Goal: Task Accomplishment & Management: Manage account settings

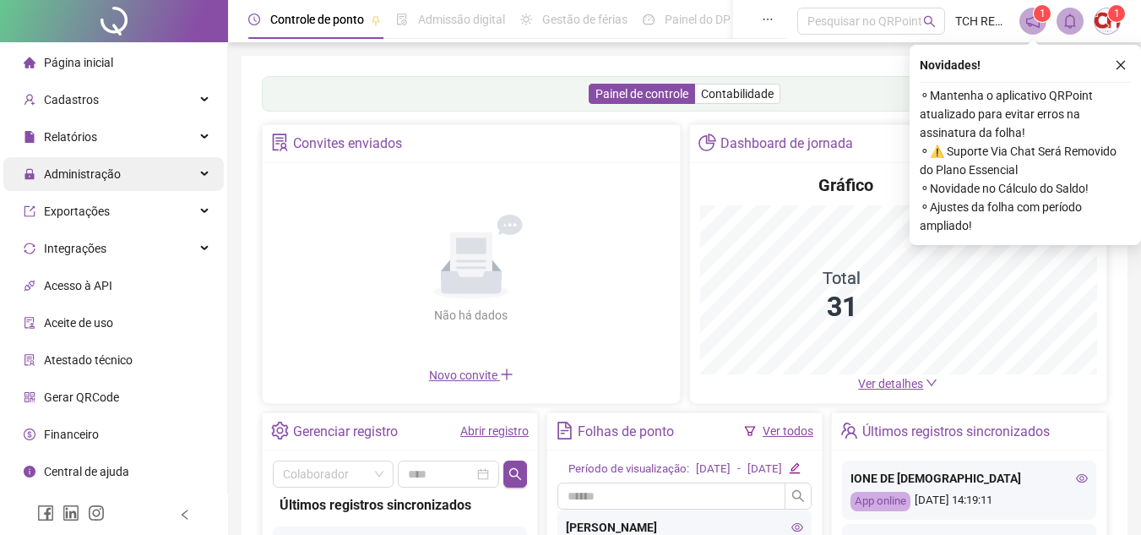
click at [65, 167] on span "Administração" at bounding box center [82, 174] width 77 height 14
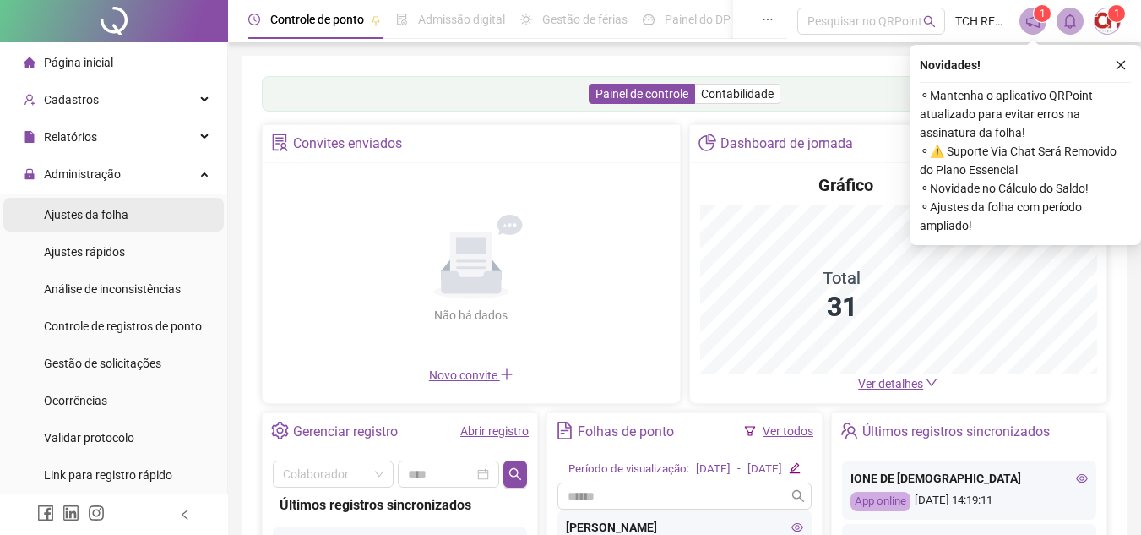
click at [73, 209] on span "Ajustes da folha" at bounding box center [86, 215] width 84 height 14
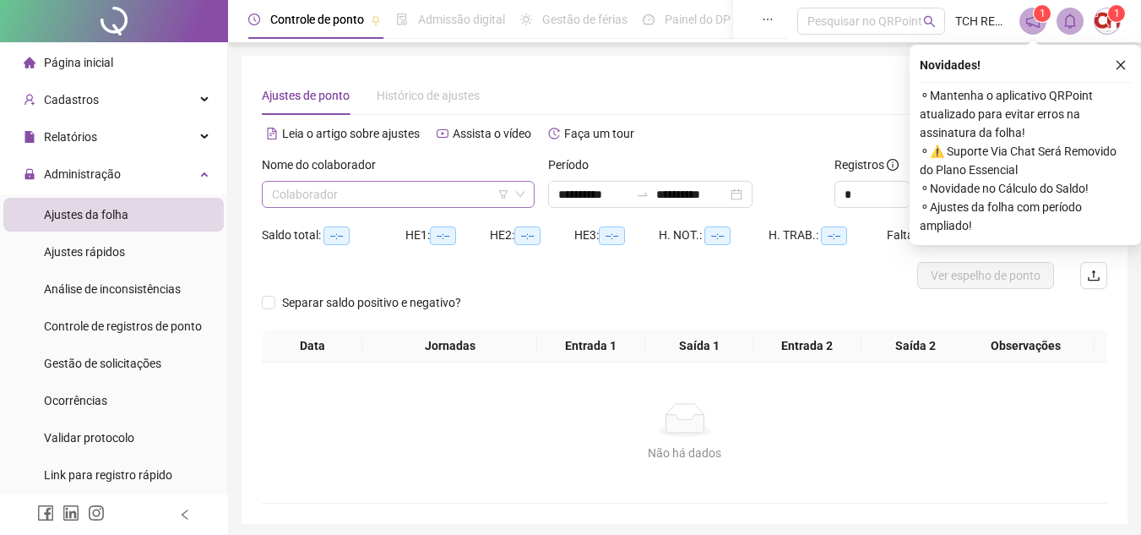
click at [385, 191] on input "search" at bounding box center [390, 194] width 237 height 25
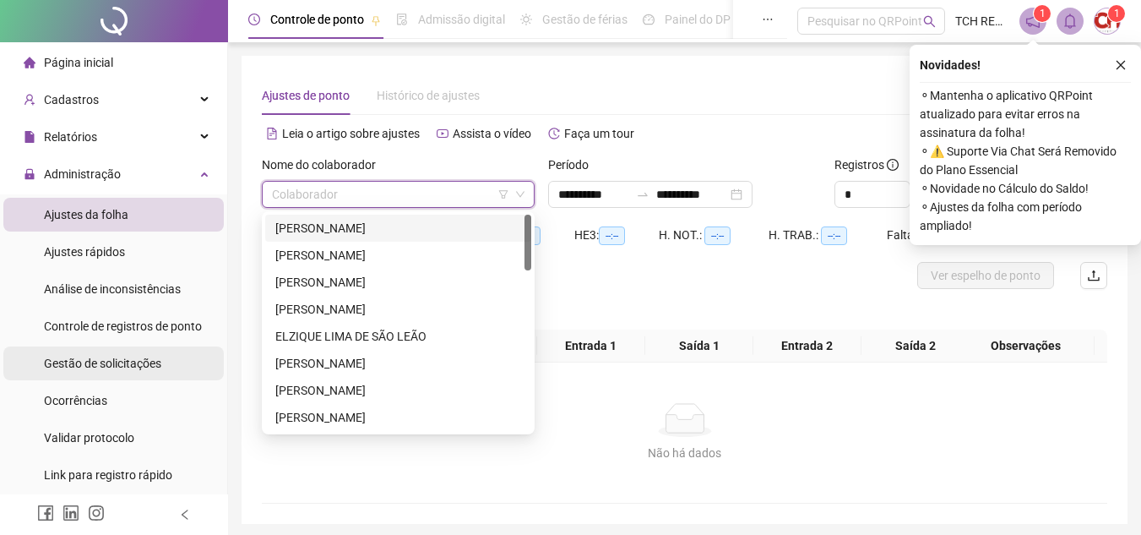
click at [94, 356] on span "Gestão de solicitações" at bounding box center [102, 363] width 117 height 14
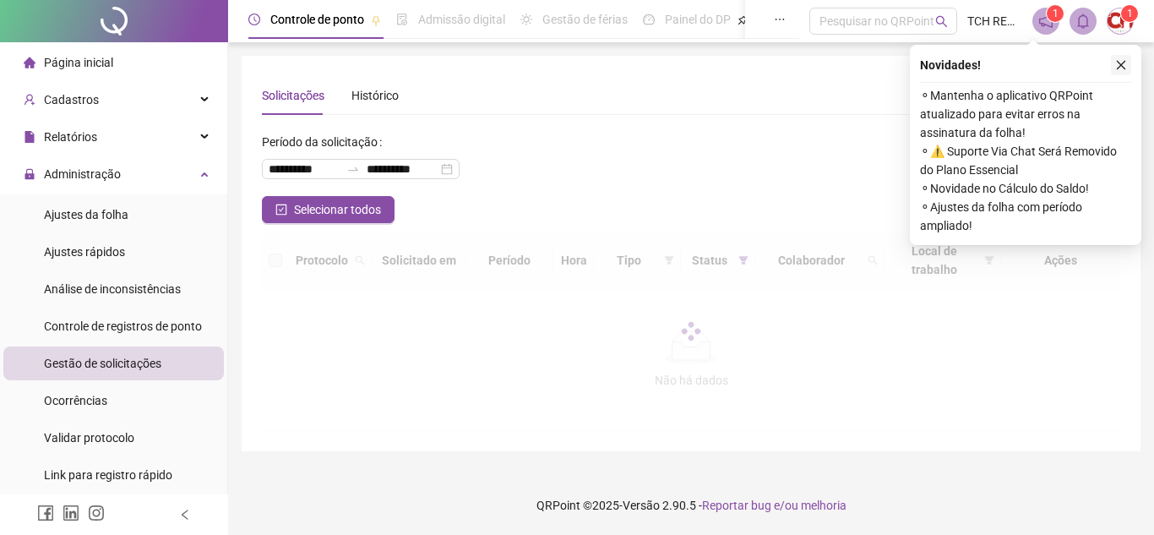
click at [1117, 56] on button "button" at bounding box center [1121, 65] width 20 height 20
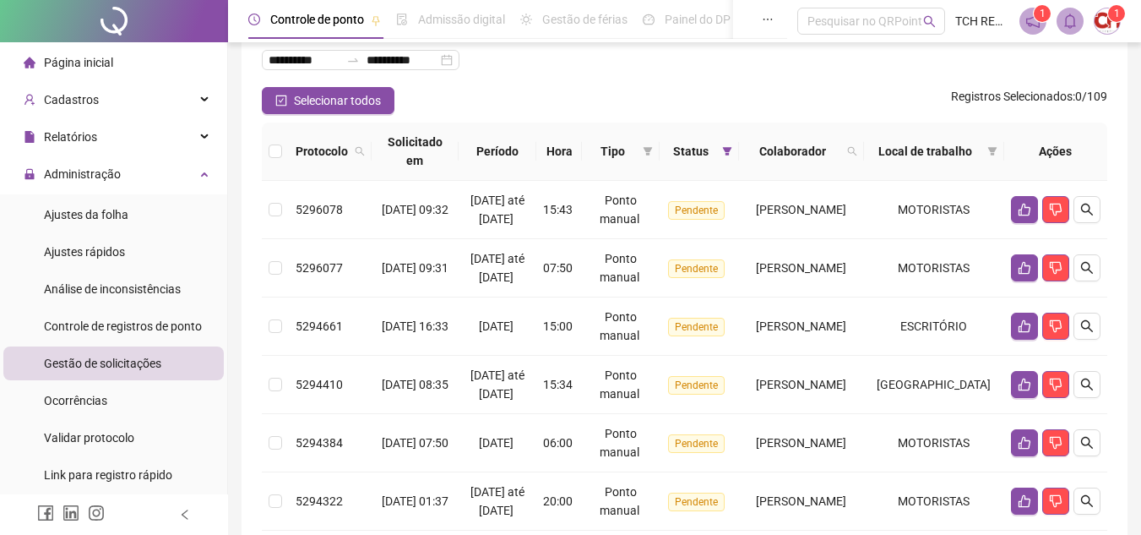
scroll to position [84, 0]
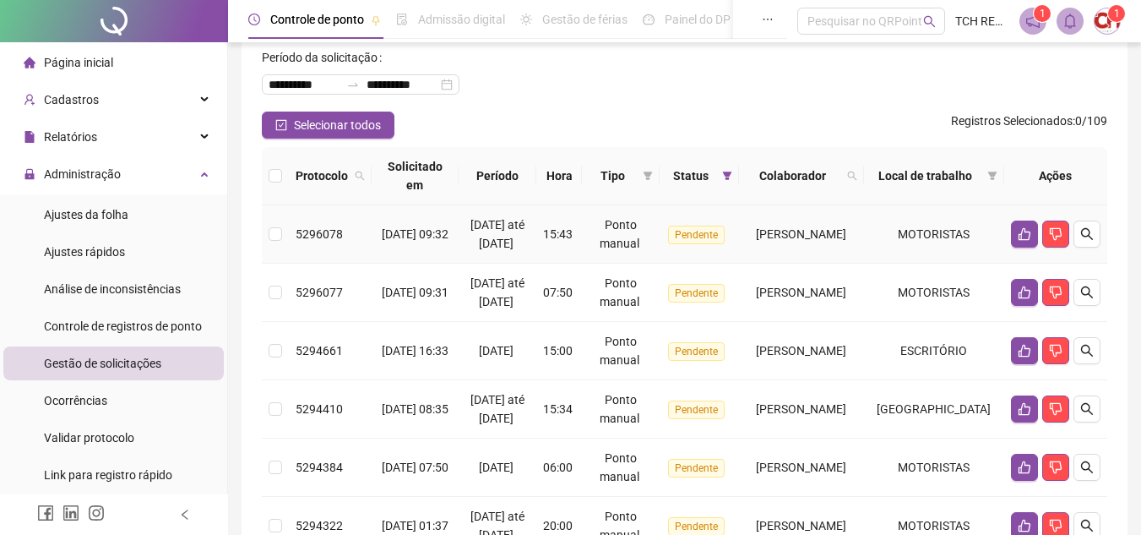
click at [746, 234] on div "[PERSON_NAME]" at bounding box center [801, 234] width 111 height 19
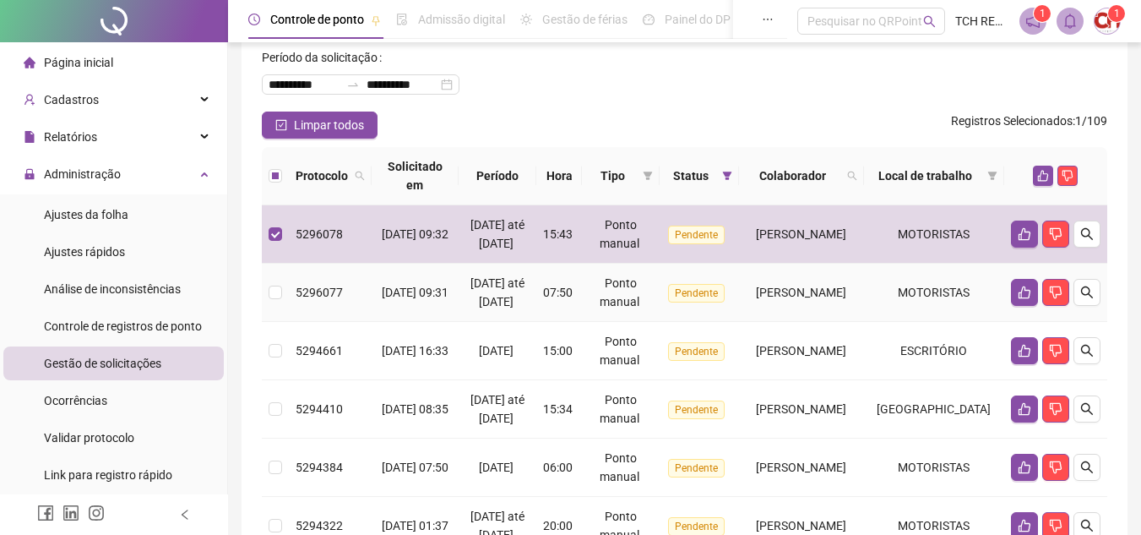
click at [756, 299] on span "[PERSON_NAME]" at bounding box center [801, 292] width 90 height 14
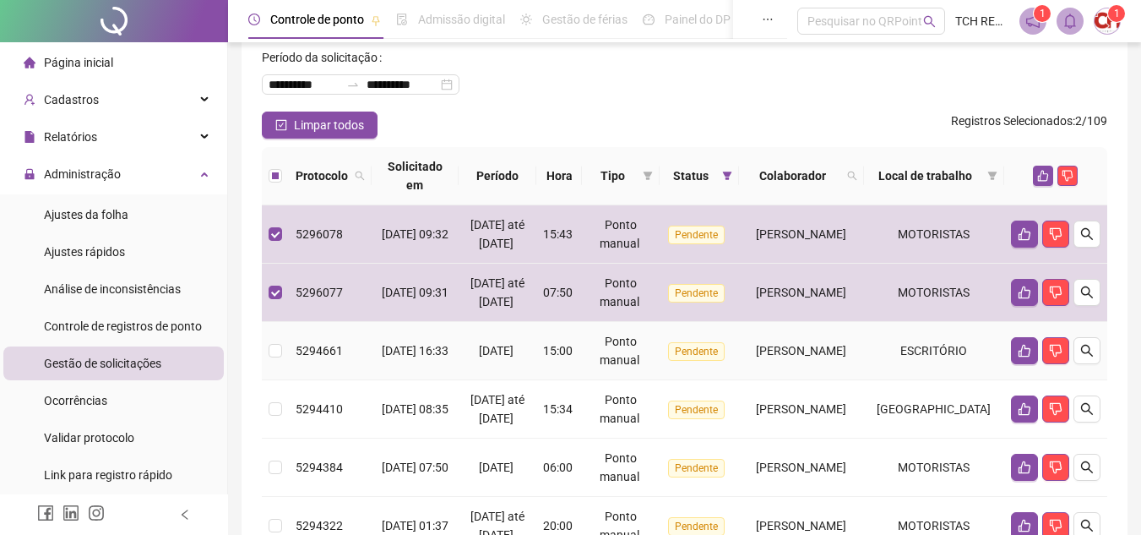
click at [762, 360] on div "[PERSON_NAME]" at bounding box center [801, 350] width 111 height 19
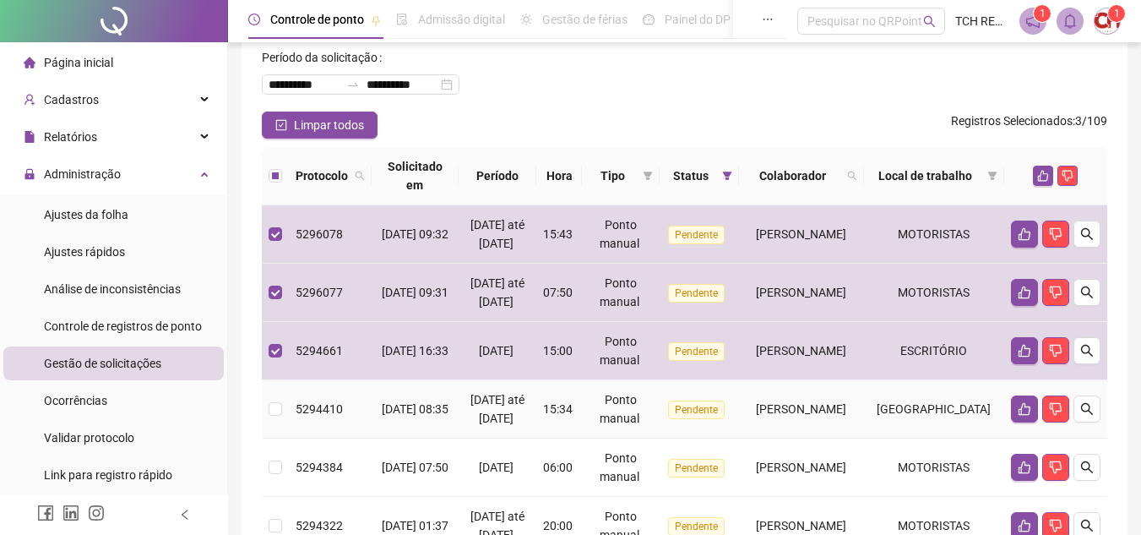
click at [759, 416] on span "[PERSON_NAME]" at bounding box center [801, 409] width 90 height 14
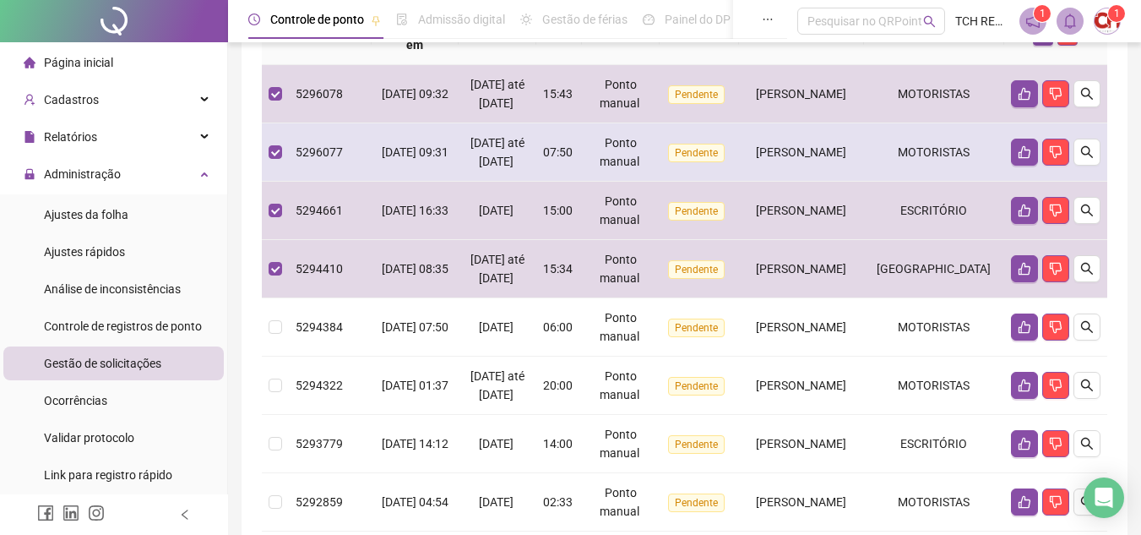
scroll to position [253, 0]
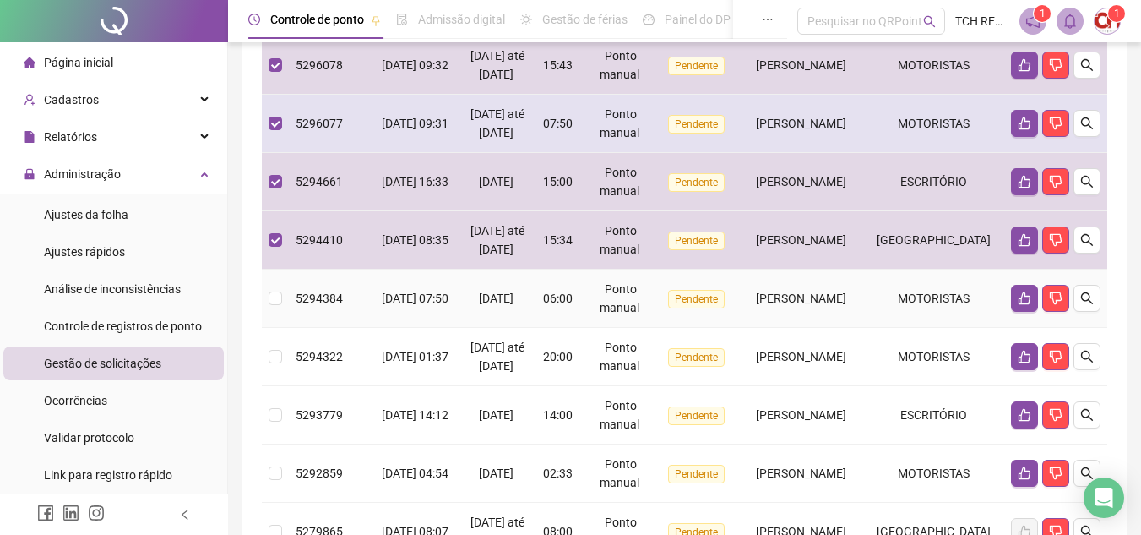
click at [699, 328] on td "Pendente" at bounding box center [699, 298] width 79 height 58
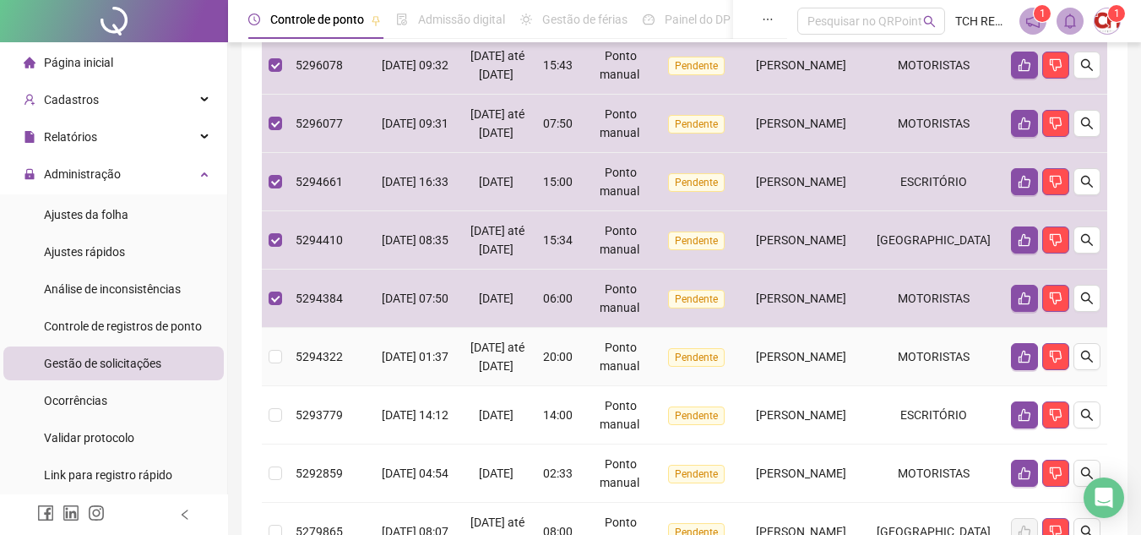
click at [710, 386] on td "Pendente" at bounding box center [699, 357] width 79 height 58
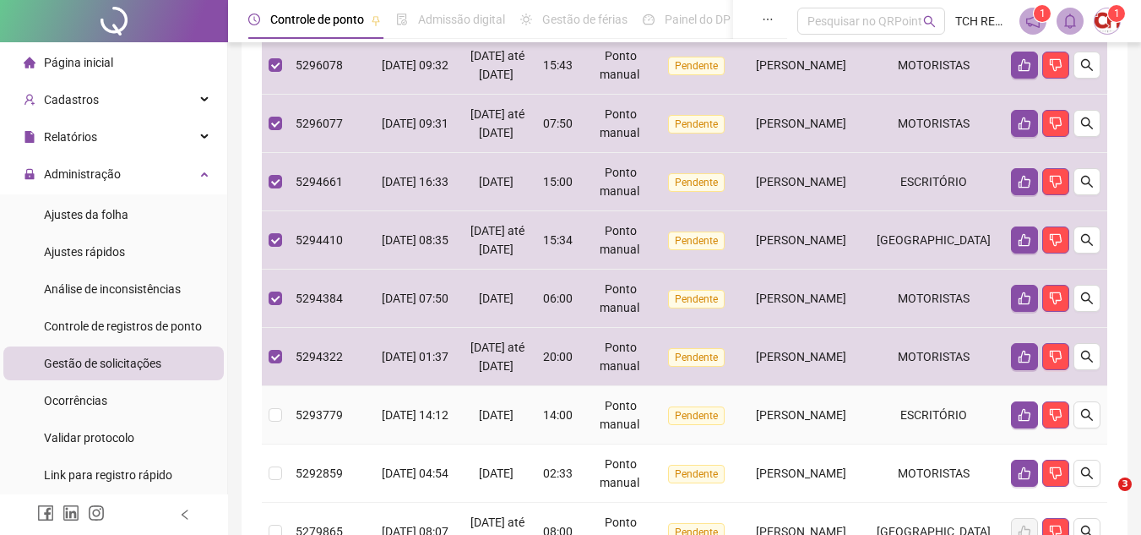
scroll to position [507, 0]
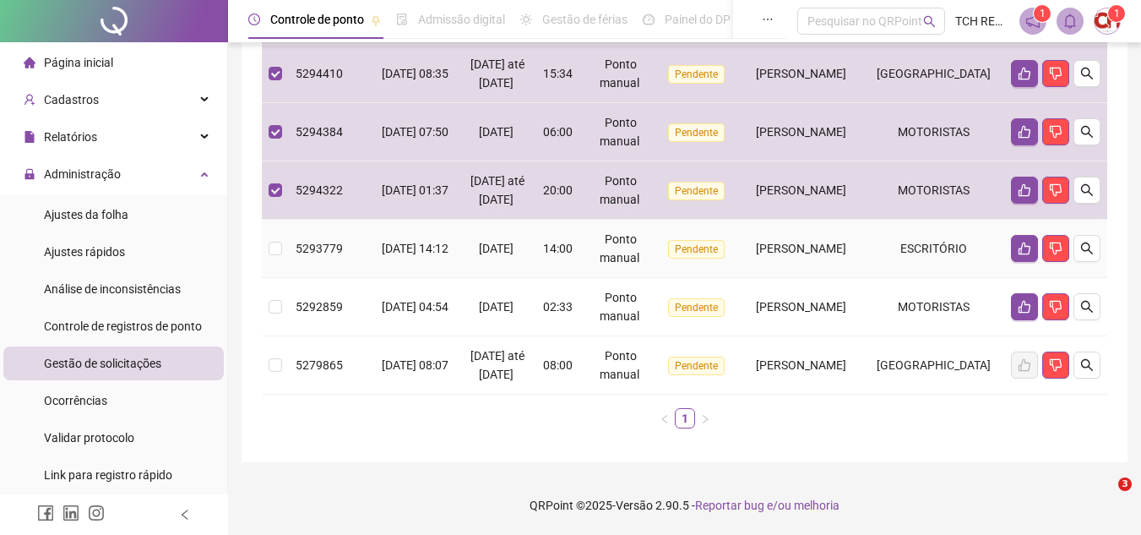
click at [672, 249] on td "Pendente" at bounding box center [699, 249] width 79 height 58
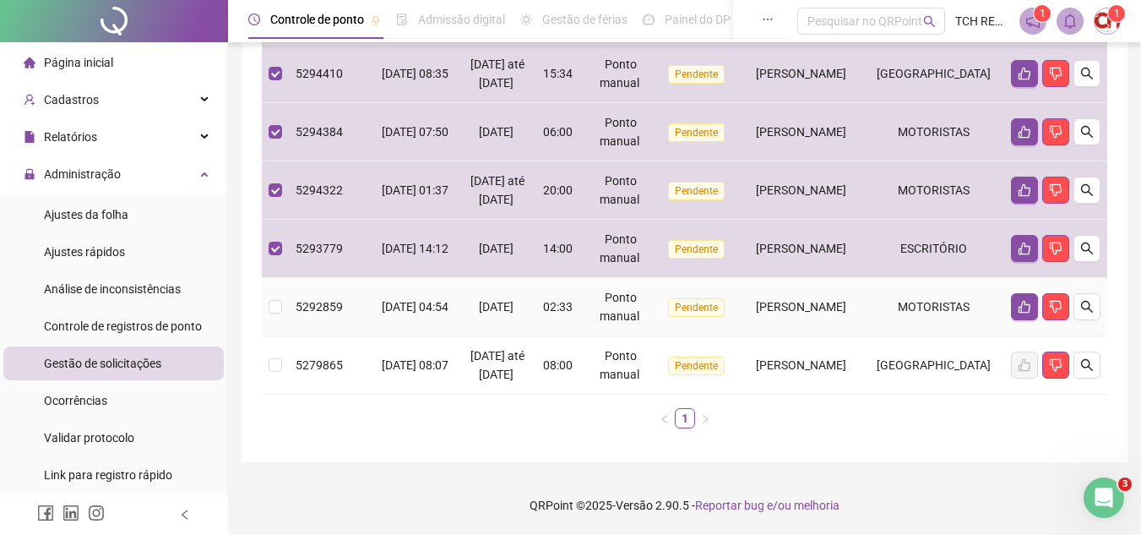
scroll to position [0, 0]
click at [680, 278] on td "Pendente" at bounding box center [699, 307] width 79 height 58
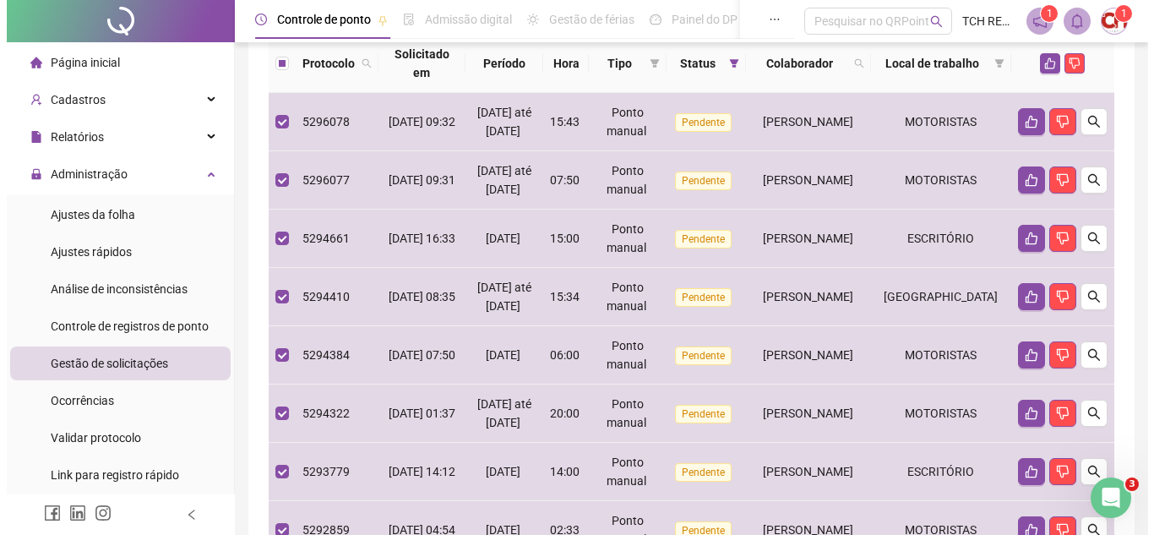
scroll to position [84, 0]
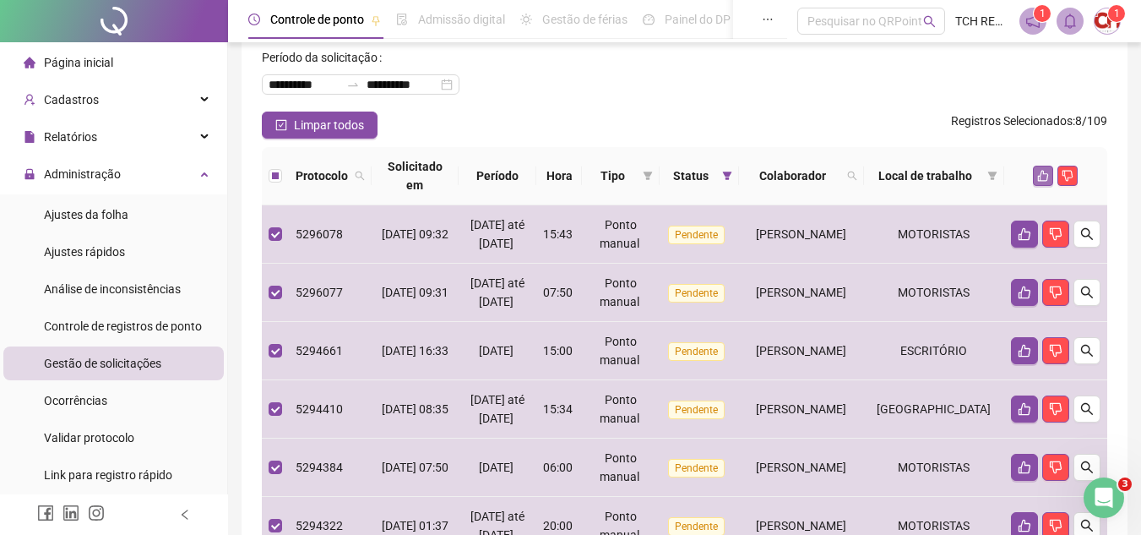
click at [1045, 178] on icon "like" at bounding box center [1043, 176] width 12 height 12
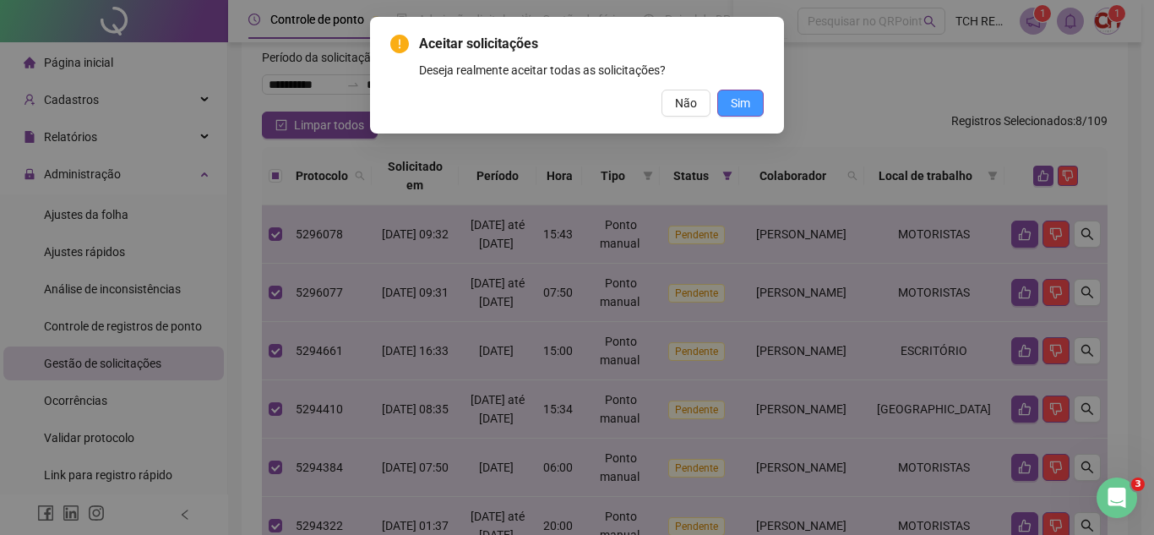
click at [744, 98] on span "Sim" at bounding box center [740, 103] width 19 height 19
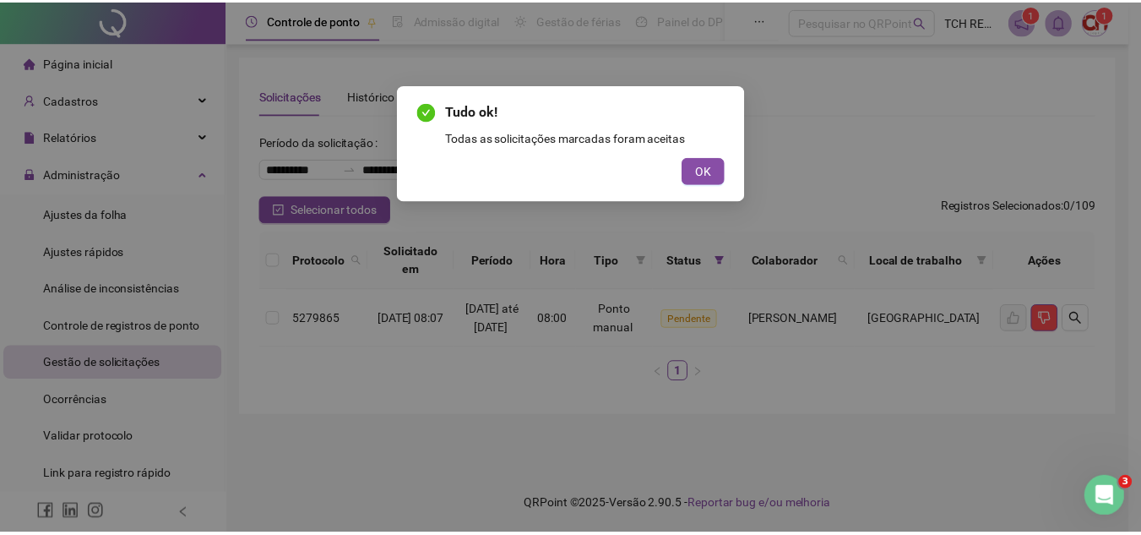
scroll to position [0, 0]
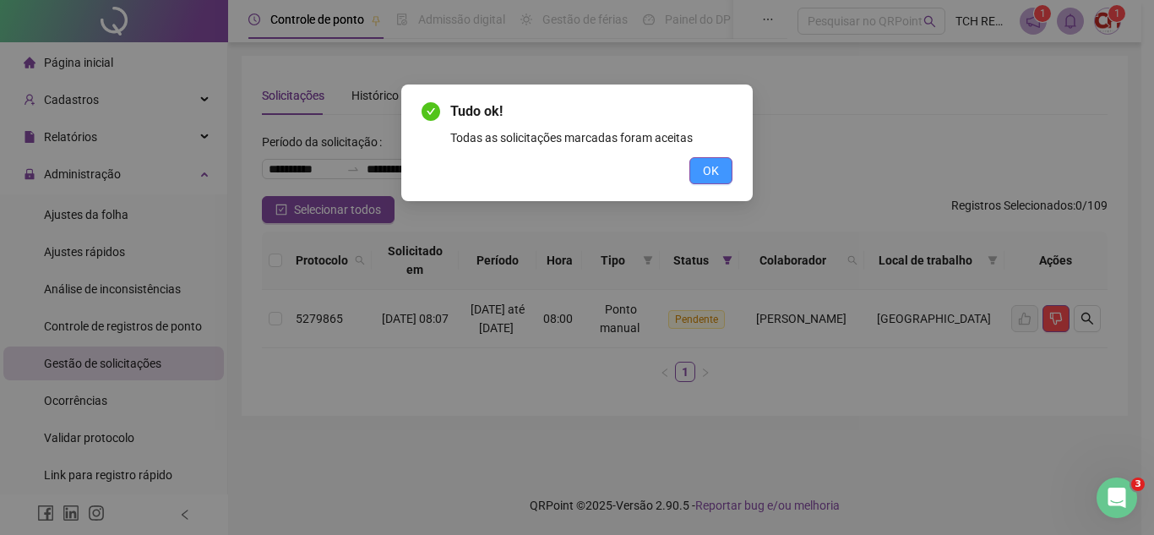
click at [717, 171] on span "OK" at bounding box center [711, 170] width 16 height 19
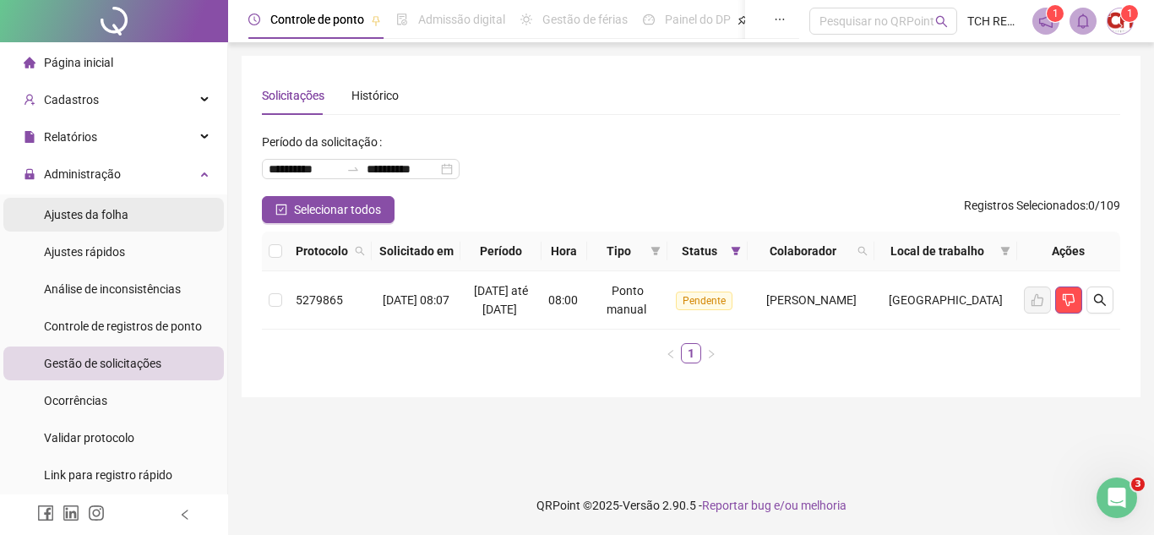
click at [124, 226] on div "Ajustes da folha" at bounding box center [86, 215] width 84 height 34
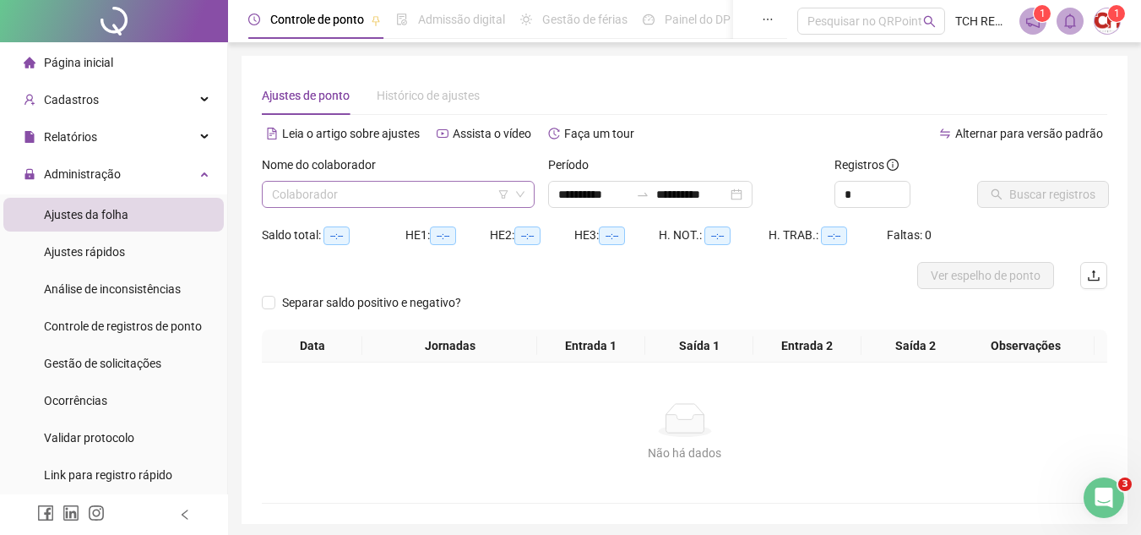
click at [421, 188] on input "search" at bounding box center [390, 194] width 237 height 25
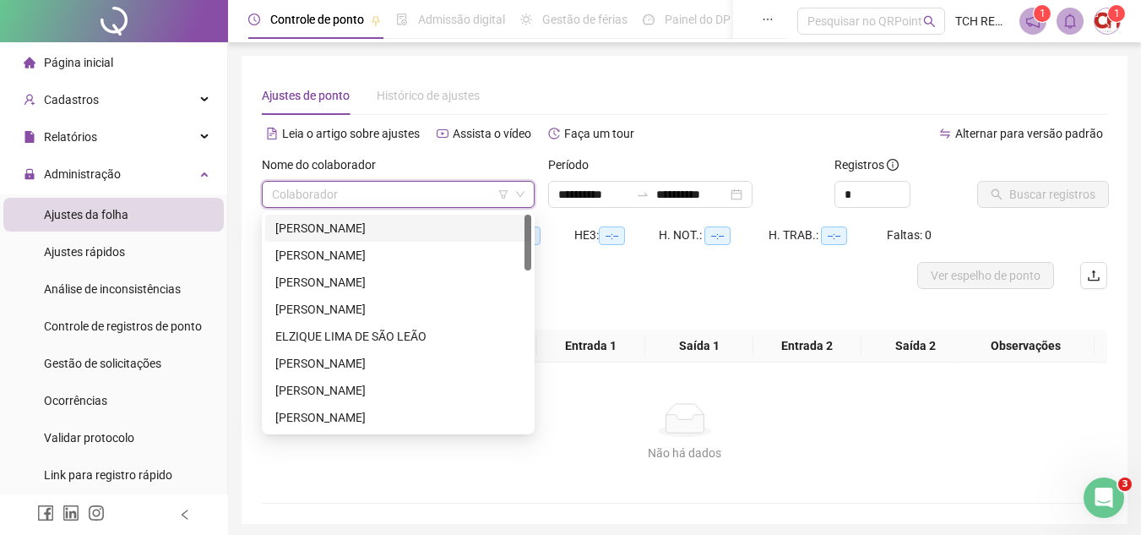
click at [389, 230] on div "[PERSON_NAME]" at bounding box center [398, 228] width 246 height 19
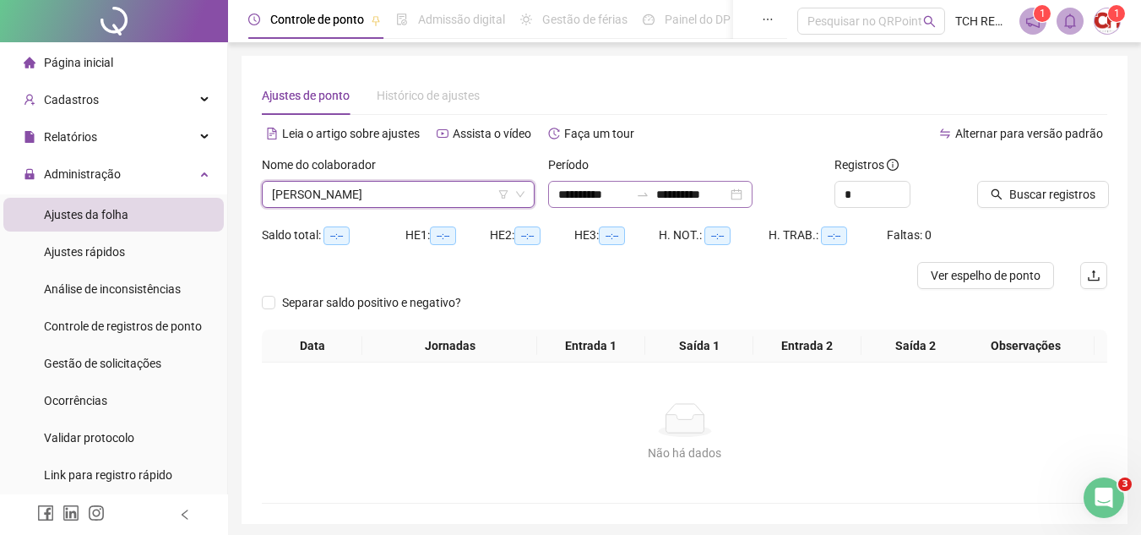
click at [753, 197] on div "**********" at bounding box center [650, 194] width 204 height 27
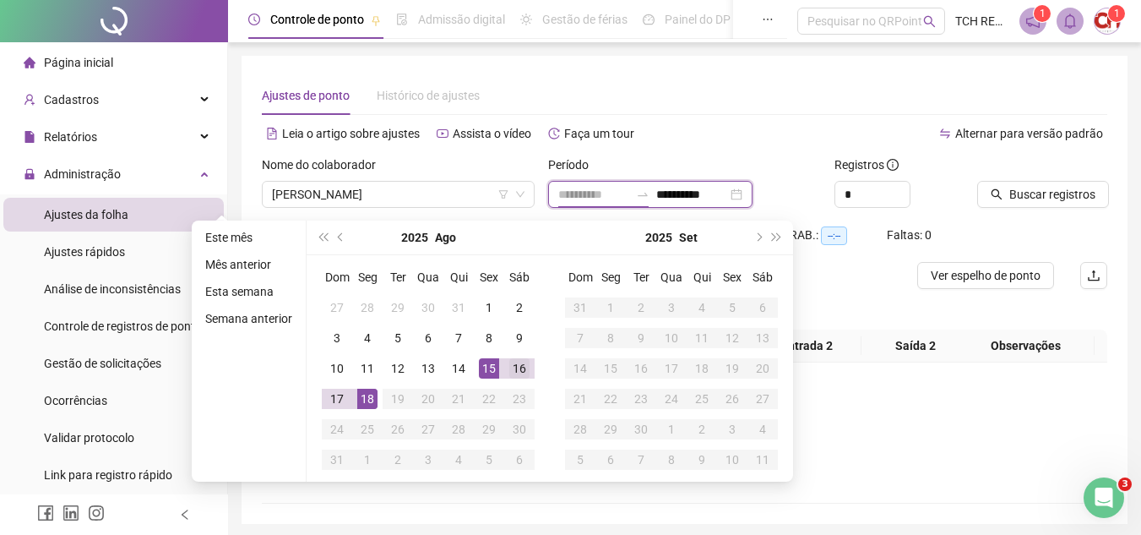
type input "**********"
click at [525, 367] on div "16" at bounding box center [519, 368] width 20 height 20
type input "**********"
click at [359, 399] on div "18" at bounding box center [367, 399] width 20 height 20
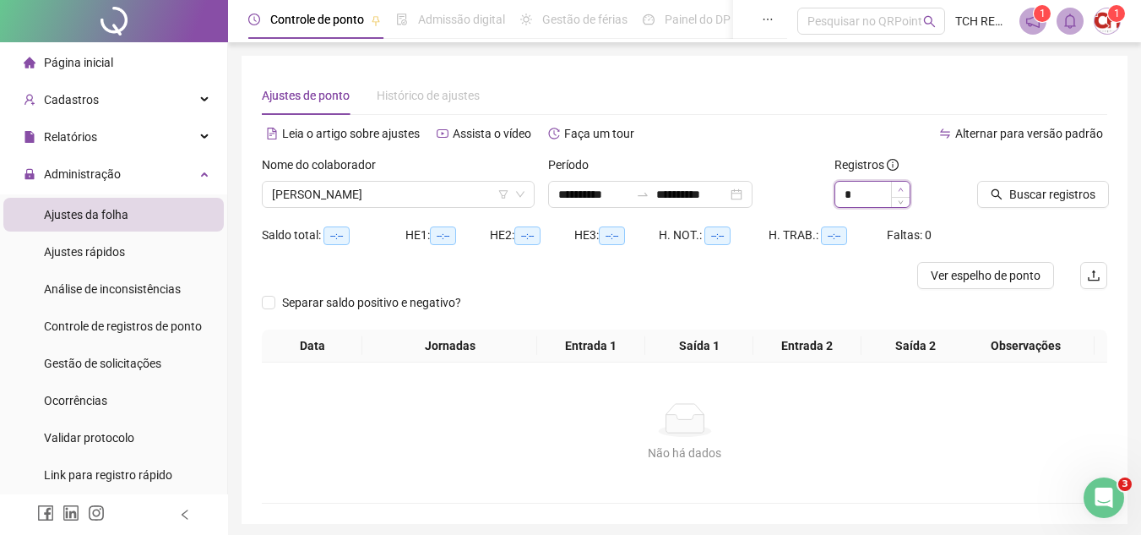
type input "*"
click at [902, 187] on icon "up" at bounding box center [901, 190] width 6 height 6
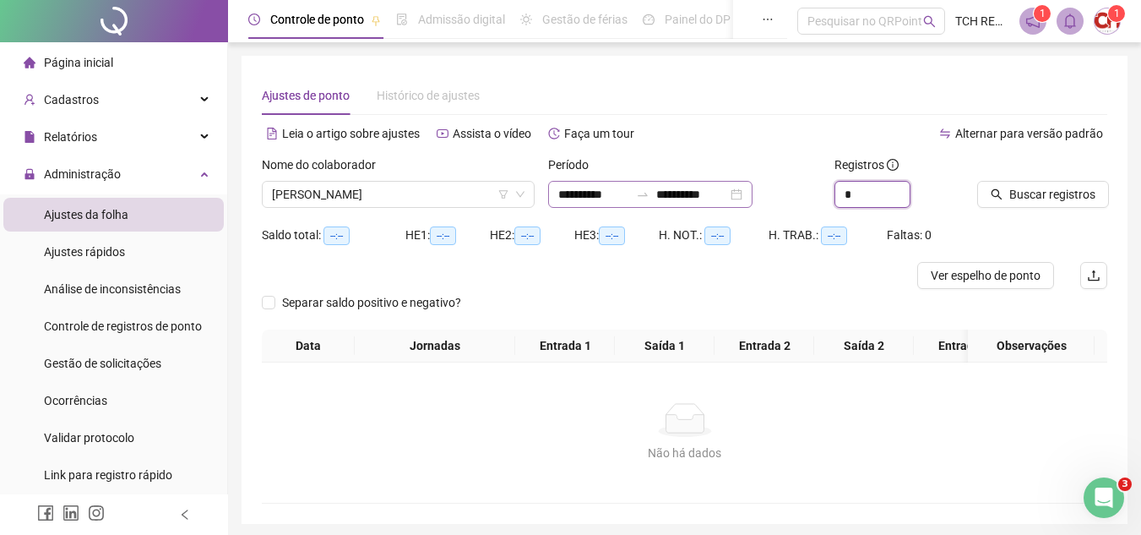
click at [753, 198] on div "**********" at bounding box center [650, 194] width 204 height 27
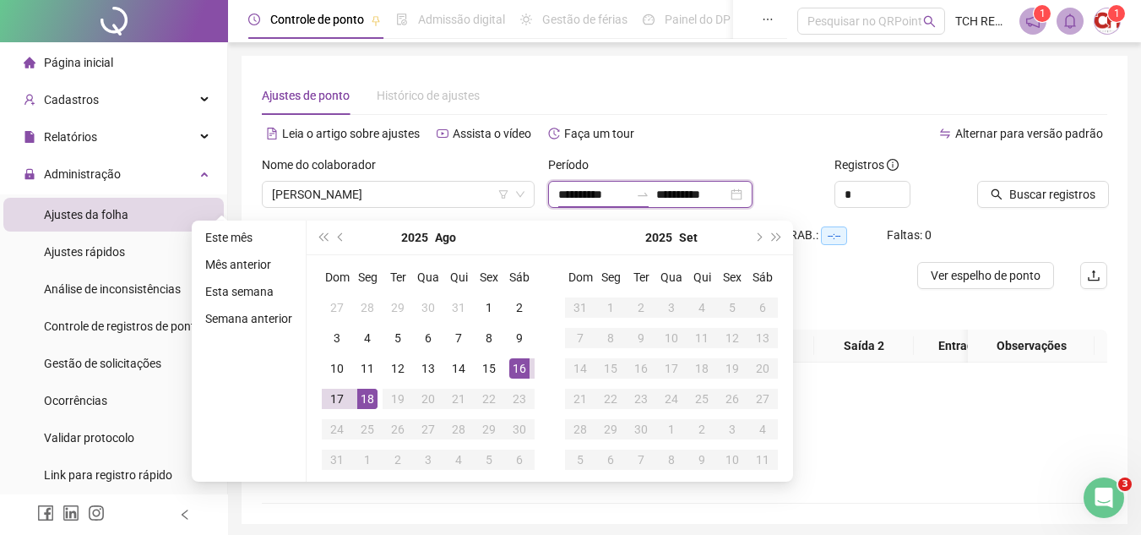
type input "**********"
click at [484, 367] on div "15" at bounding box center [489, 368] width 20 height 20
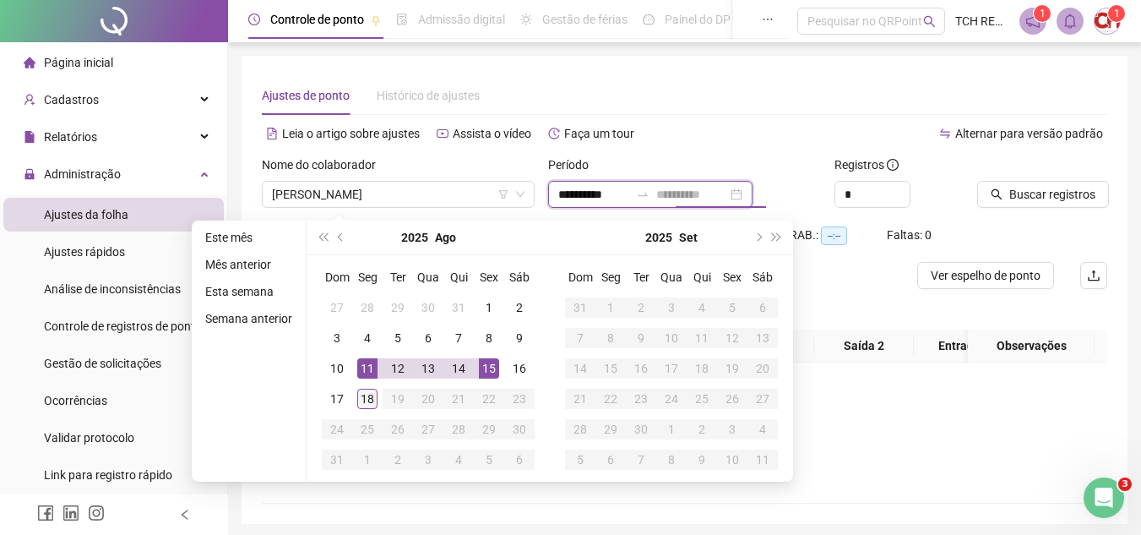
type input "**********"
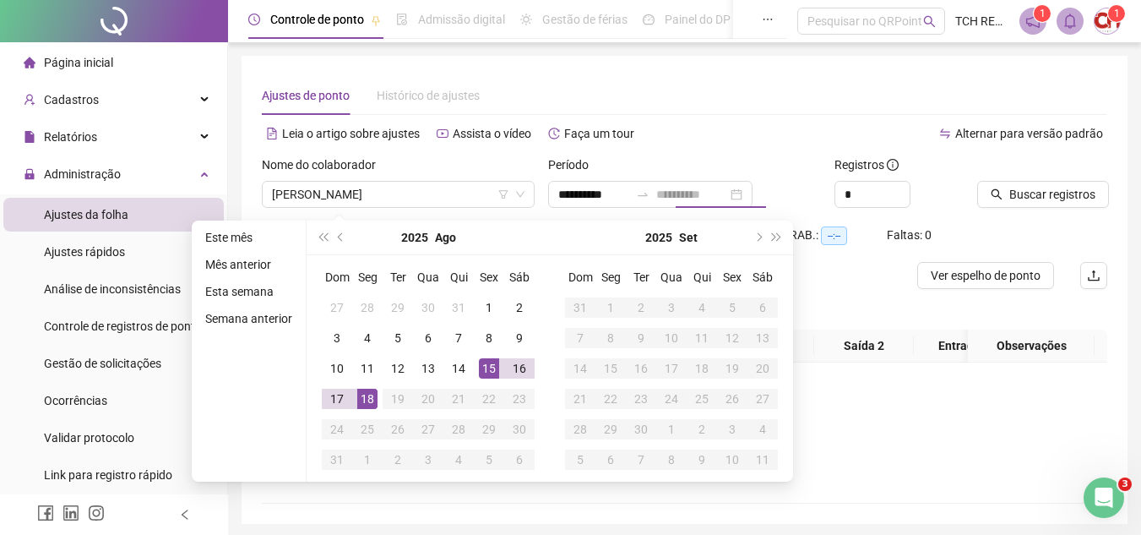
click at [367, 392] on div "18" at bounding box center [367, 399] width 20 height 20
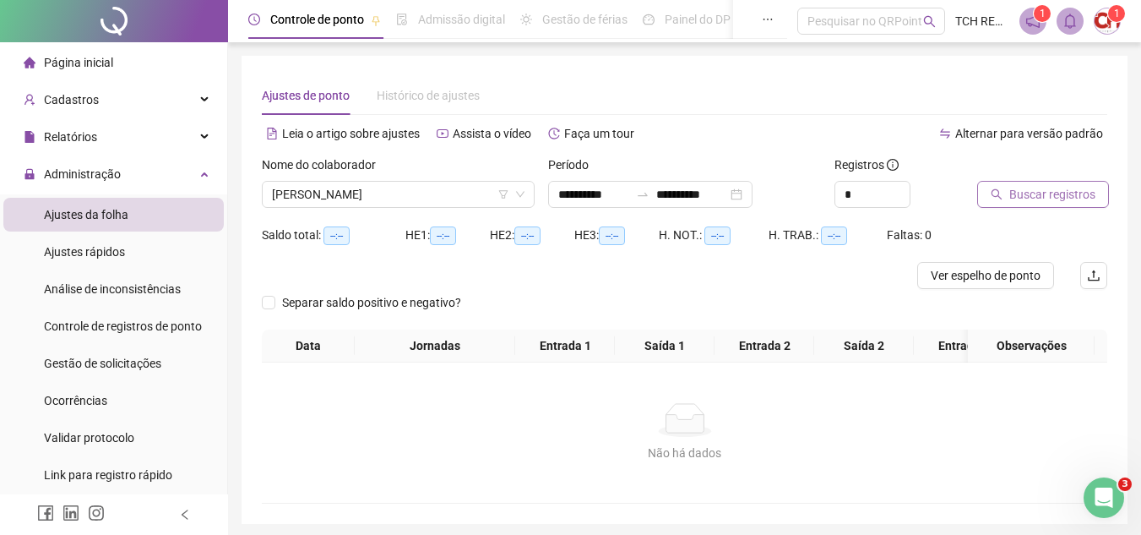
click at [1025, 185] on span "Buscar registros" at bounding box center [1052, 194] width 86 height 19
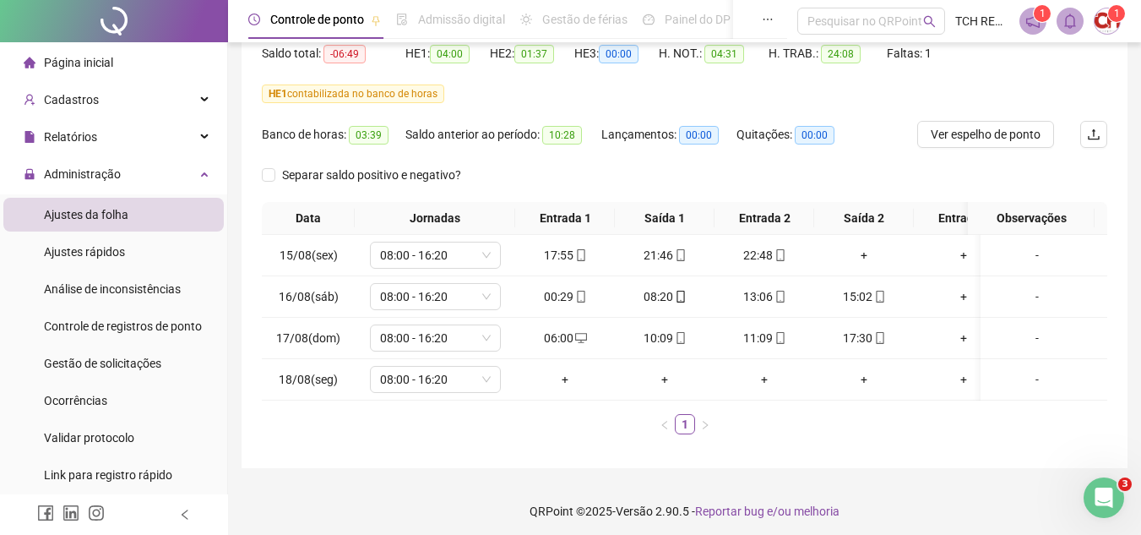
scroll to position [200, 0]
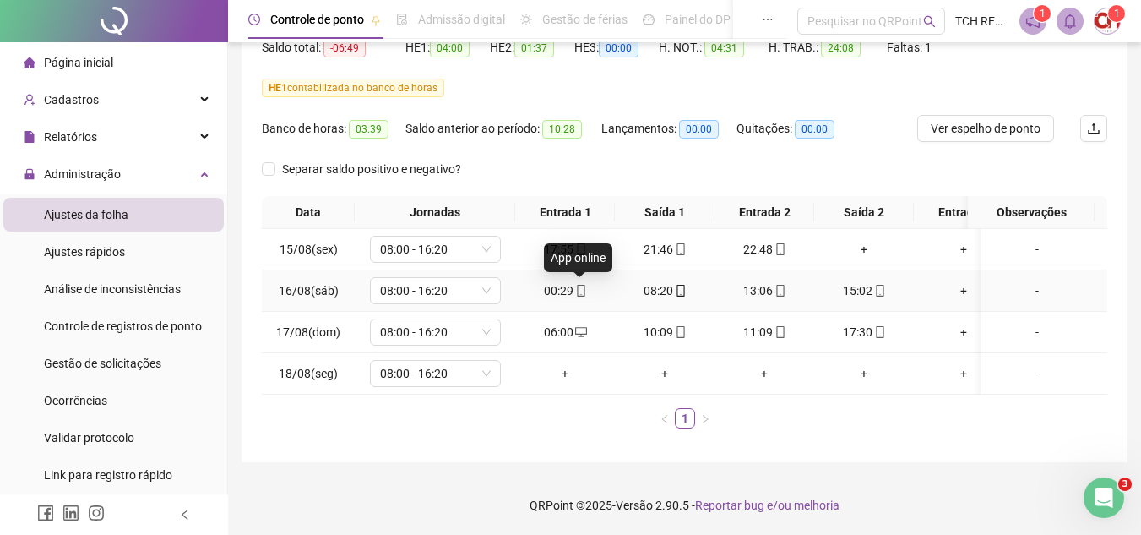
click at [581, 285] on icon "mobile" at bounding box center [581, 291] width 12 height 12
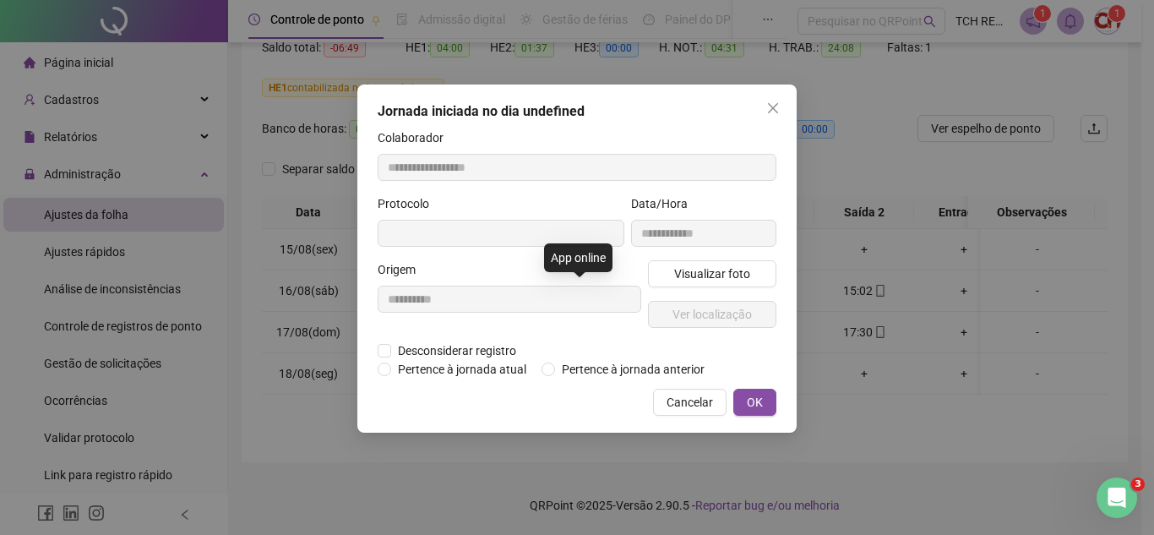
type input "**********"
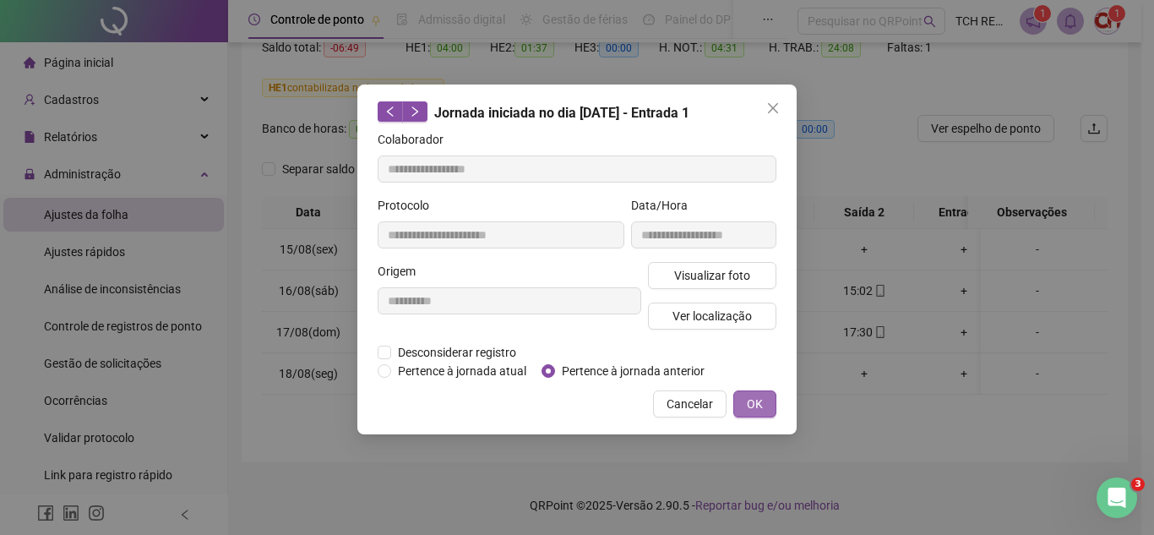
click at [753, 405] on span "OK" at bounding box center [755, 403] width 16 height 19
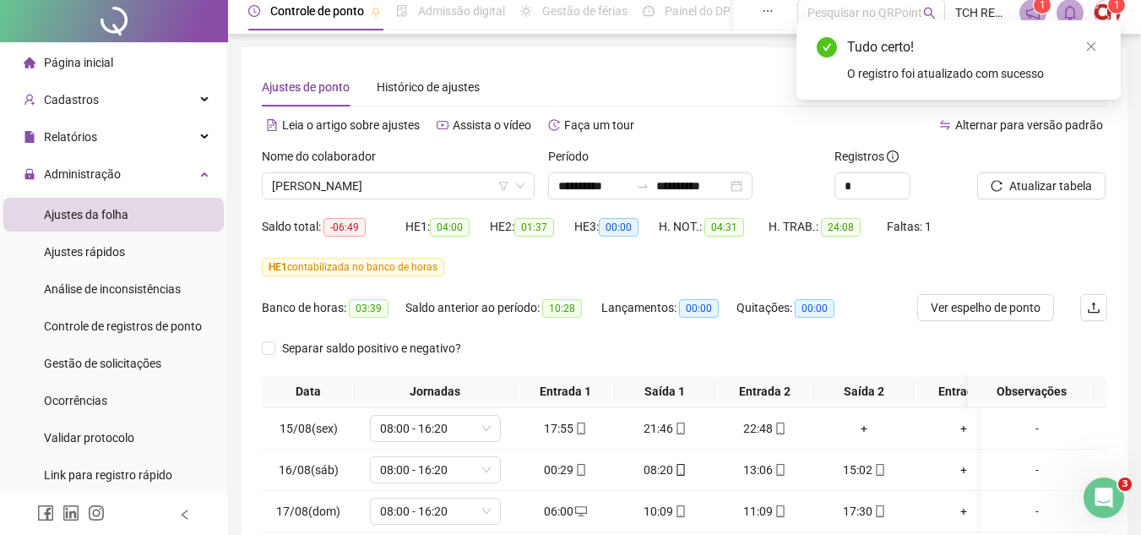
scroll to position [0, 0]
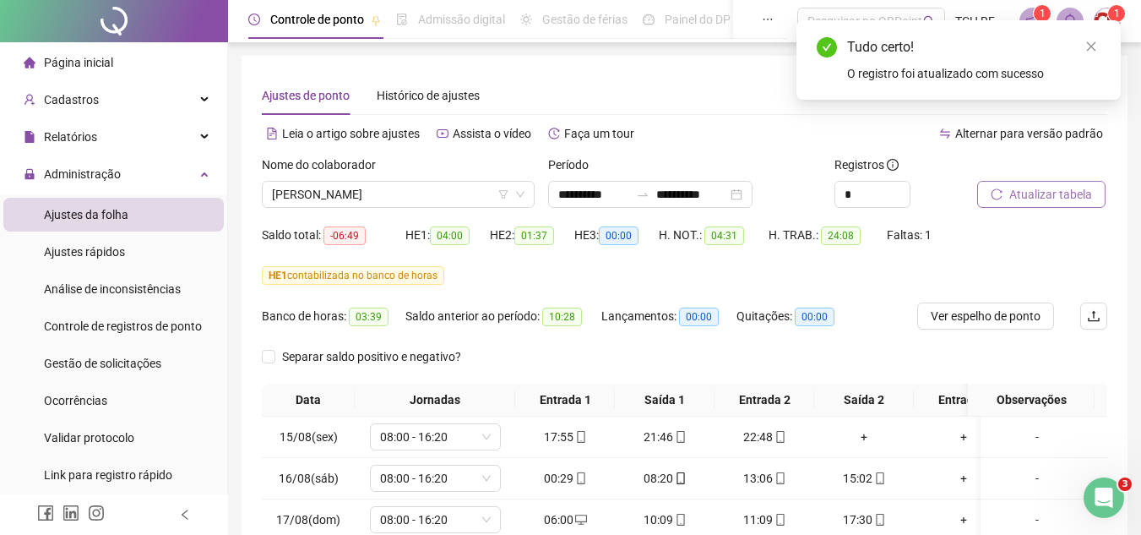
click at [1052, 198] on span "Atualizar tabela" at bounding box center [1050, 194] width 83 height 19
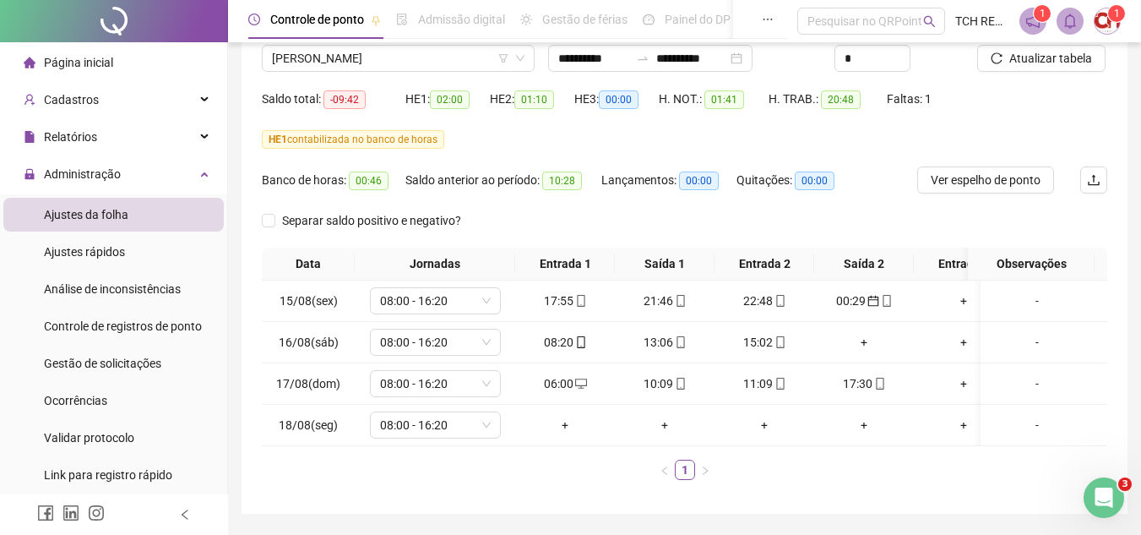
scroll to position [169, 0]
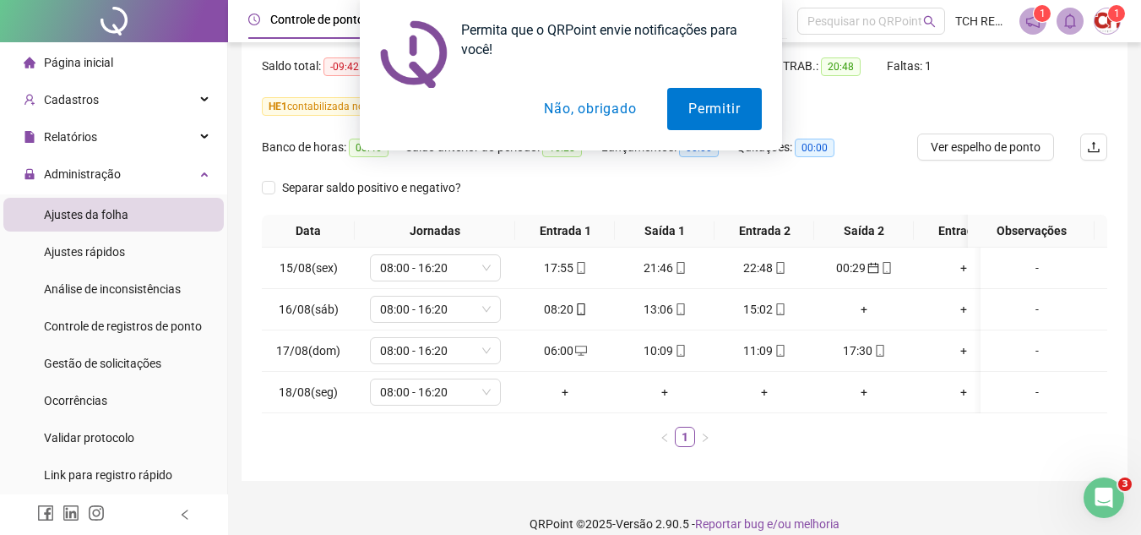
click at [589, 111] on button "Não, obrigado" at bounding box center [590, 109] width 134 height 42
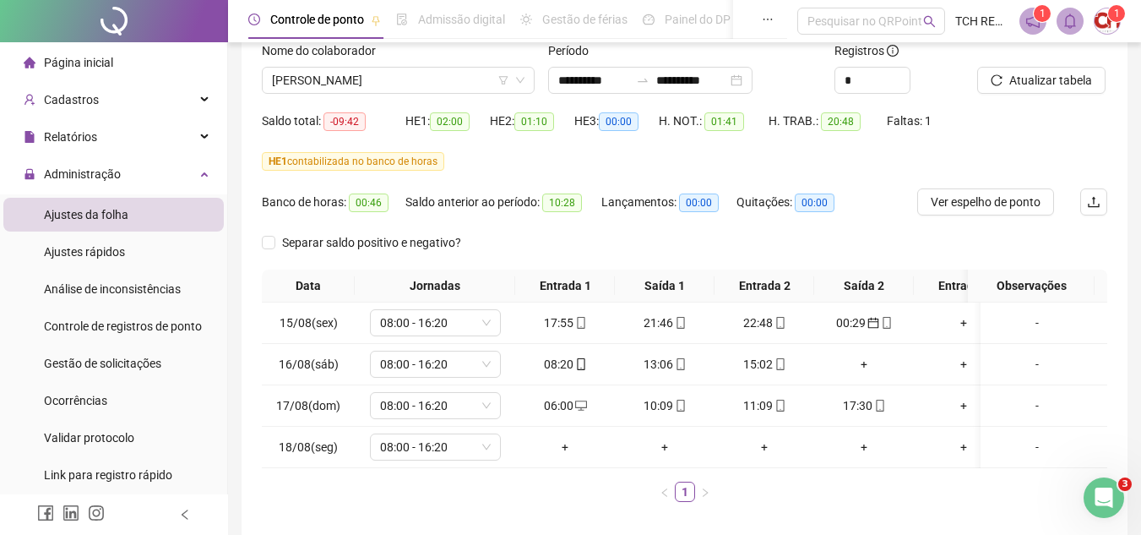
scroll to position [84, 0]
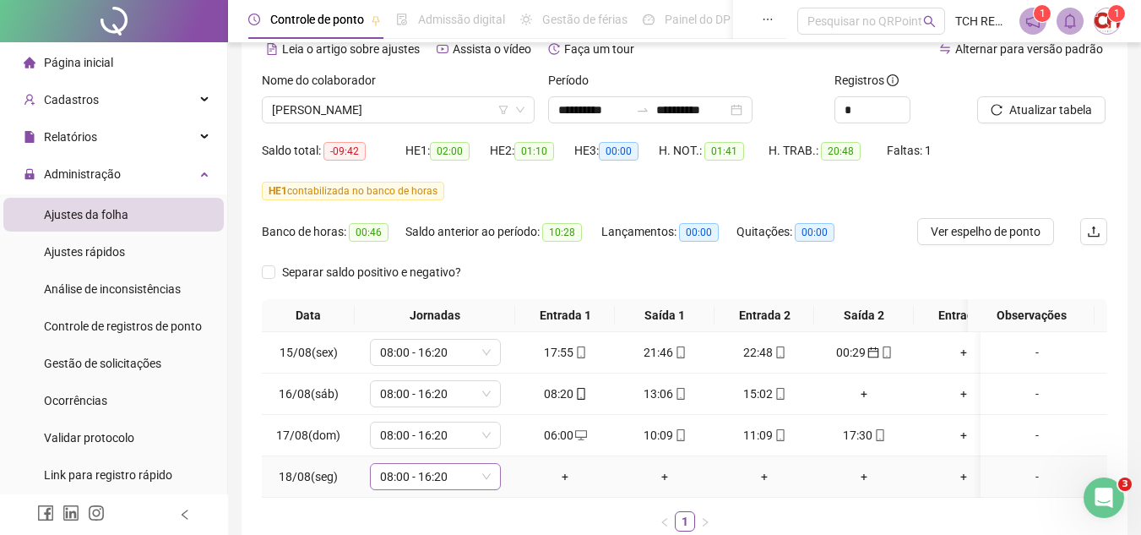
click at [432, 483] on span "08:00 - 16:20" at bounding box center [435, 476] width 111 height 25
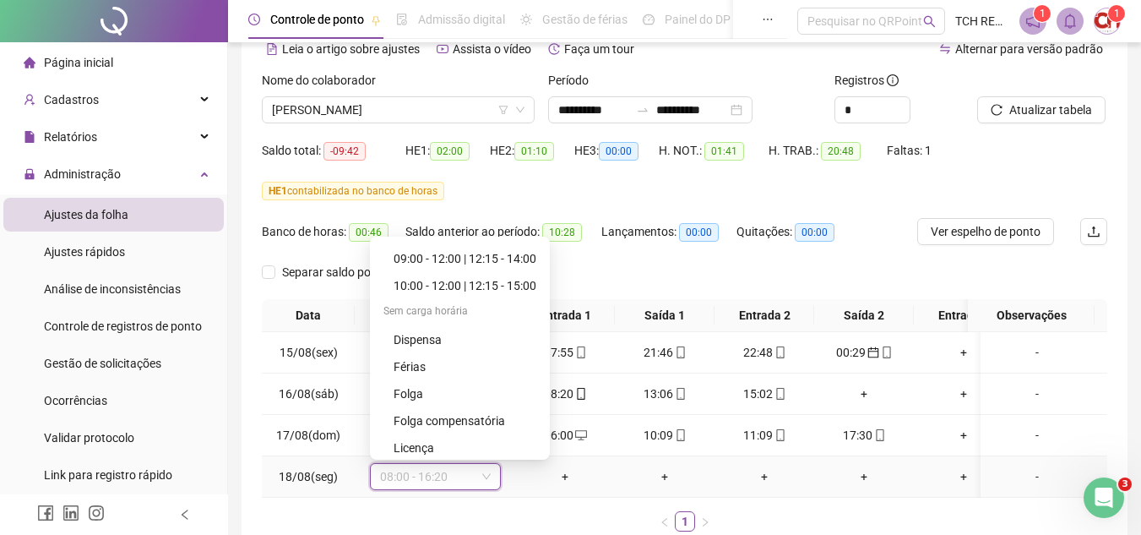
scroll to position [1024, 0]
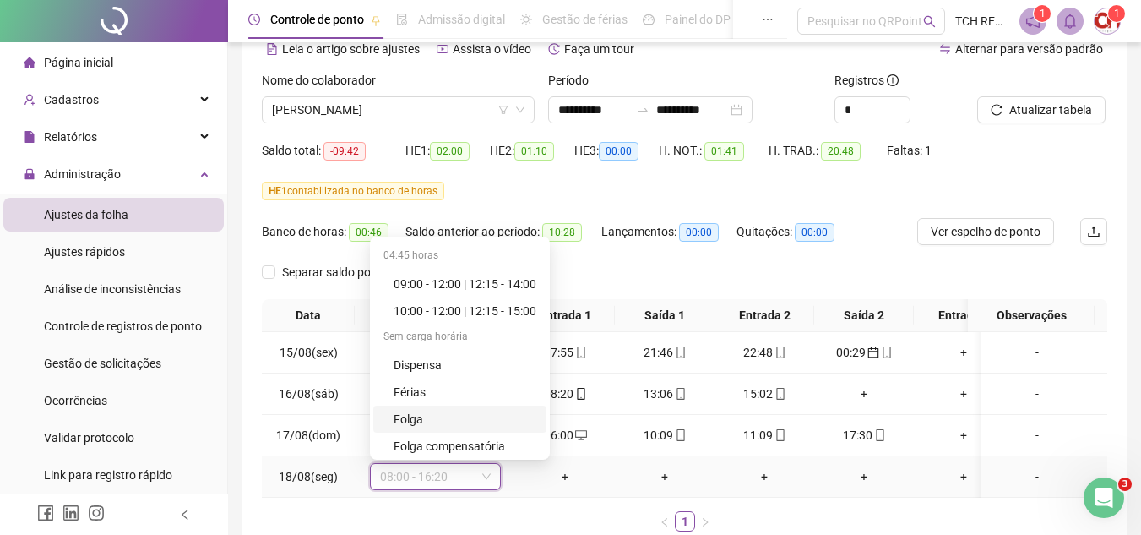
click at [397, 424] on div "Folga" at bounding box center [465, 419] width 143 height 19
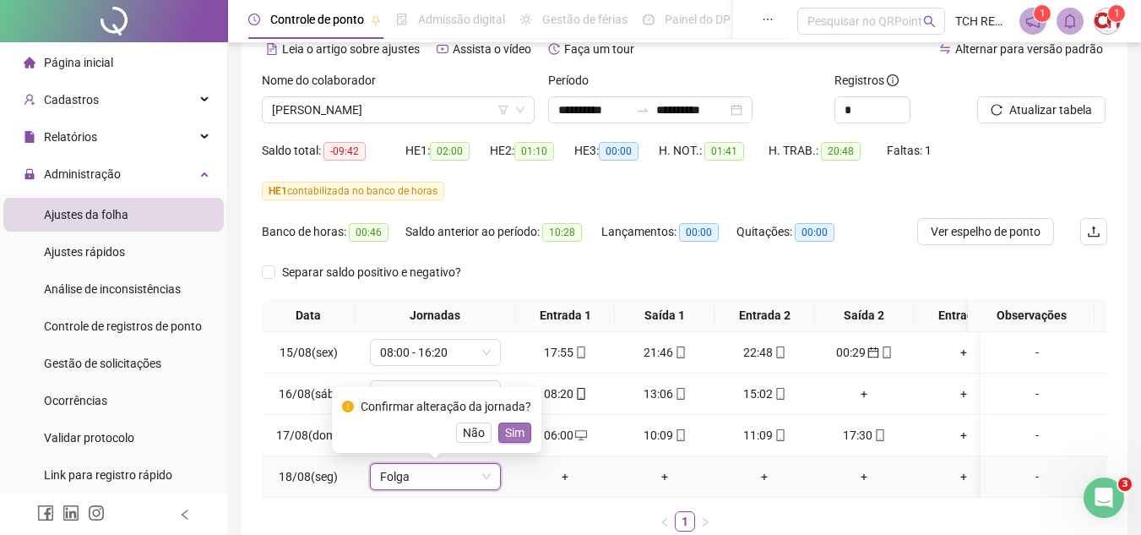
click at [513, 431] on span "Sim" at bounding box center [514, 432] width 19 height 19
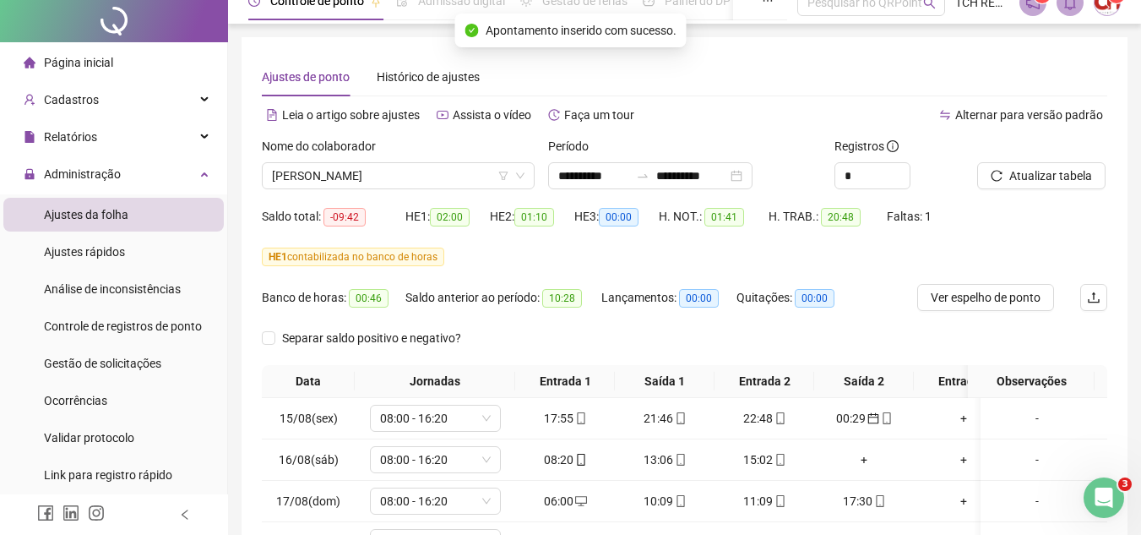
scroll to position [0, 0]
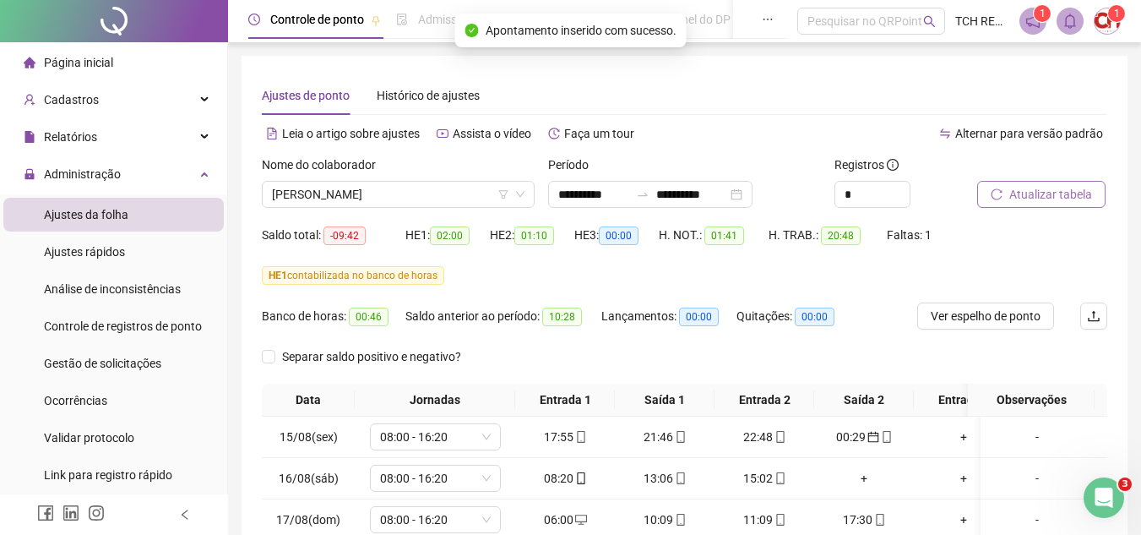
click at [1082, 190] on span "Atualizar tabela" at bounding box center [1050, 194] width 83 height 19
click at [413, 190] on span "[PERSON_NAME]" at bounding box center [398, 194] width 253 height 25
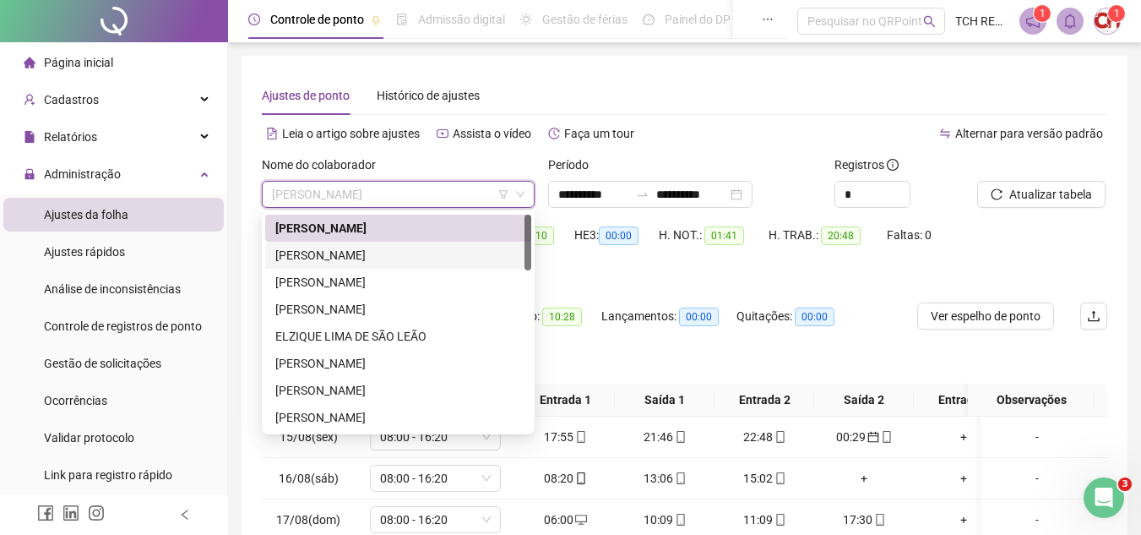
click at [416, 249] on div "[PERSON_NAME]" at bounding box center [398, 255] width 246 height 19
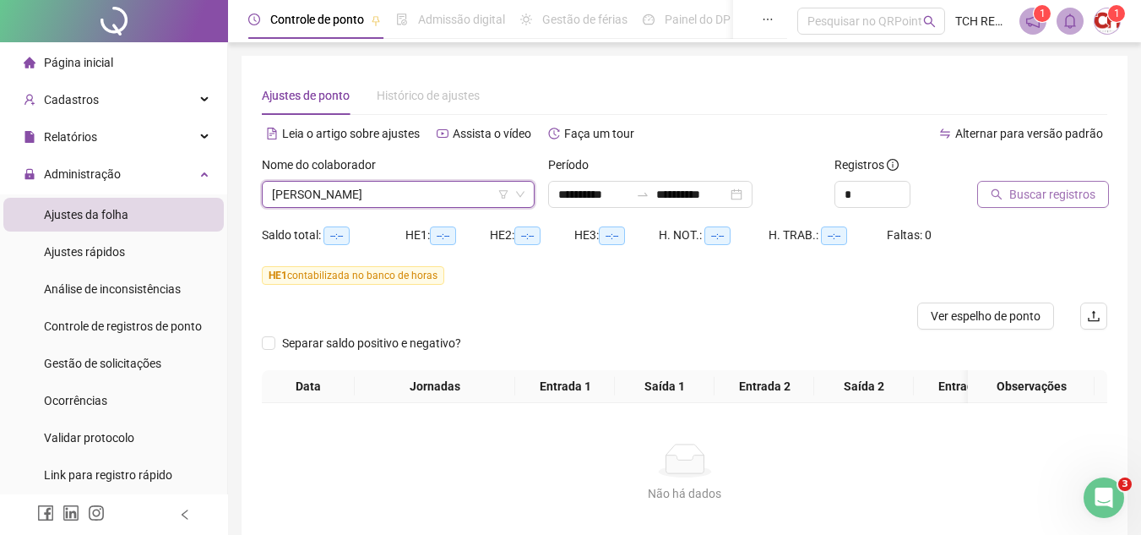
click at [1079, 195] on span "Buscar registros" at bounding box center [1052, 194] width 86 height 19
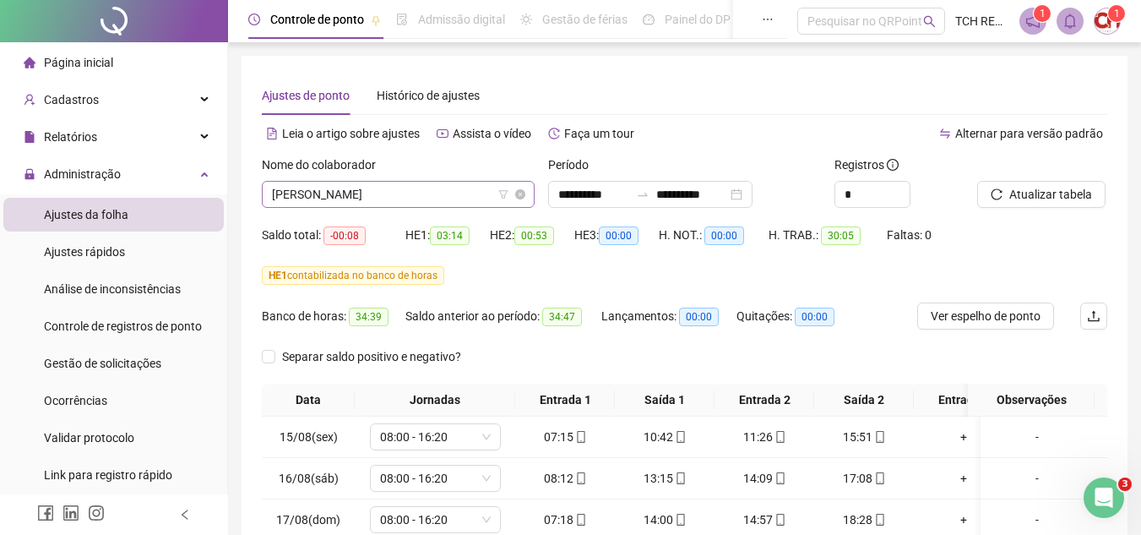
click at [438, 198] on span "[PERSON_NAME]" at bounding box center [398, 194] width 253 height 25
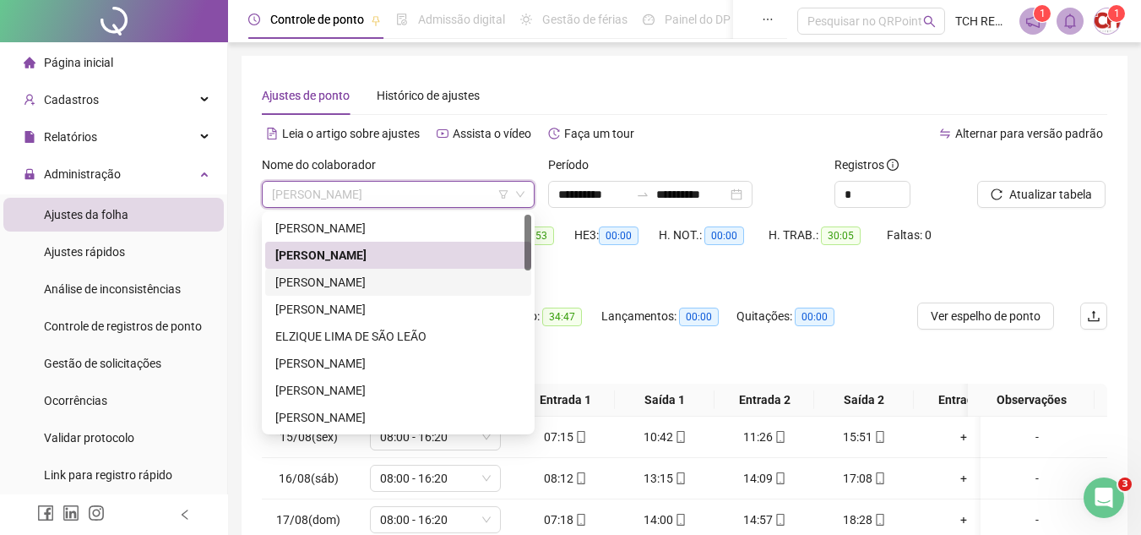
click at [404, 284] on div "[PERSON_NAME]" at bounding box center [398, 282] width 246 height 19
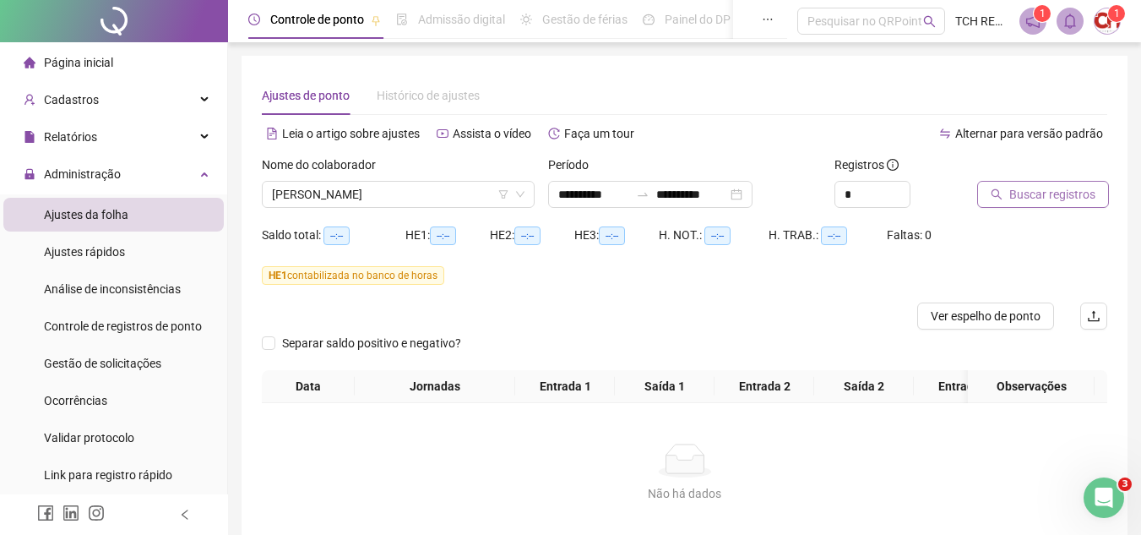
click at [1013, 198] on span "Buscar registros" at bounding box center [1052, 194] width 86 height 19
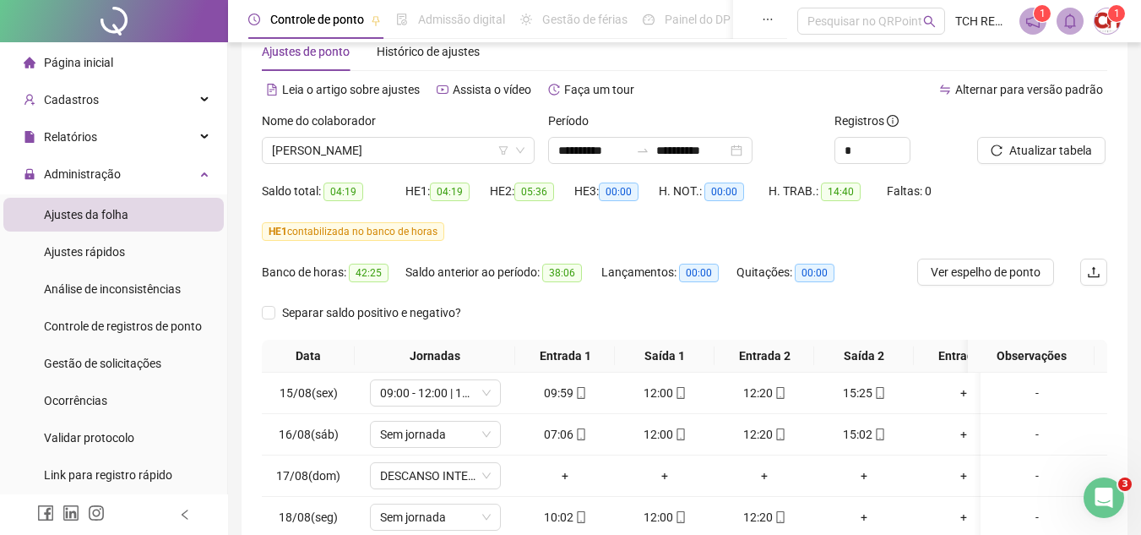
scroll to position [169, 0]
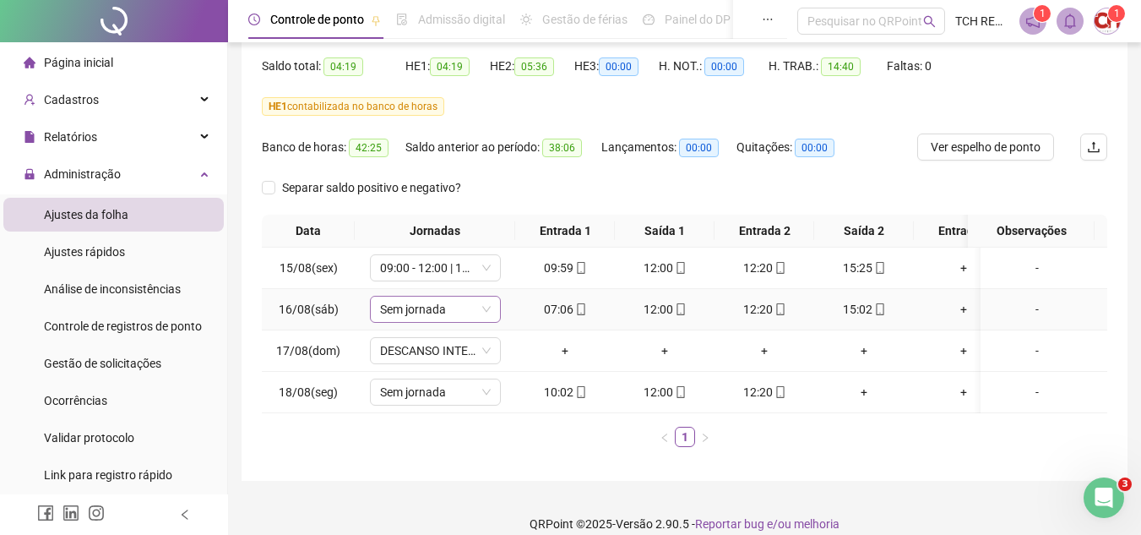
click at [421, 312] on span "Sem jornada" at bounding box center [435, 308] width 111 height 25
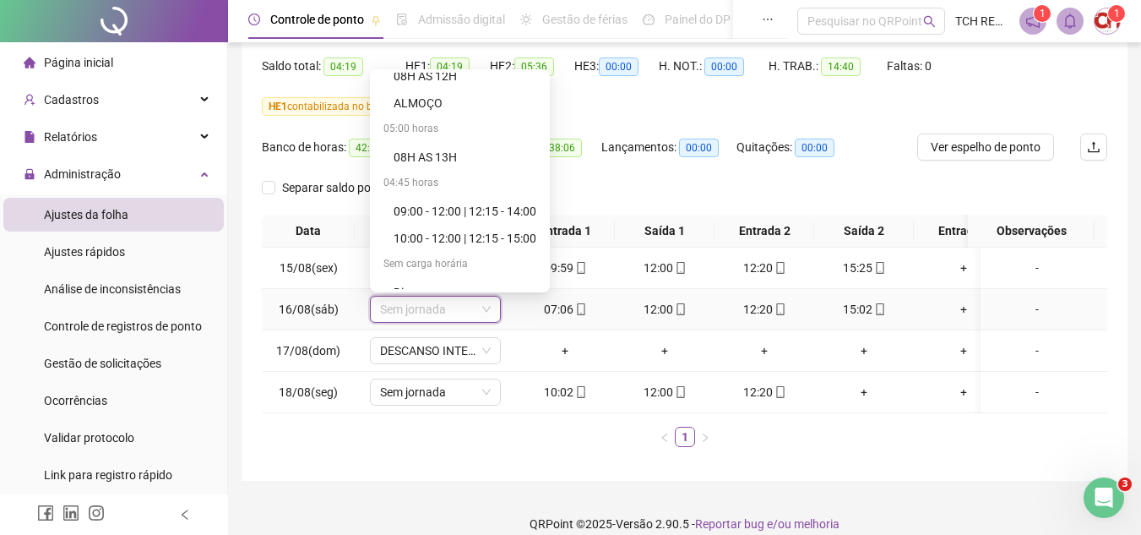
scroll to position [1014, 0]
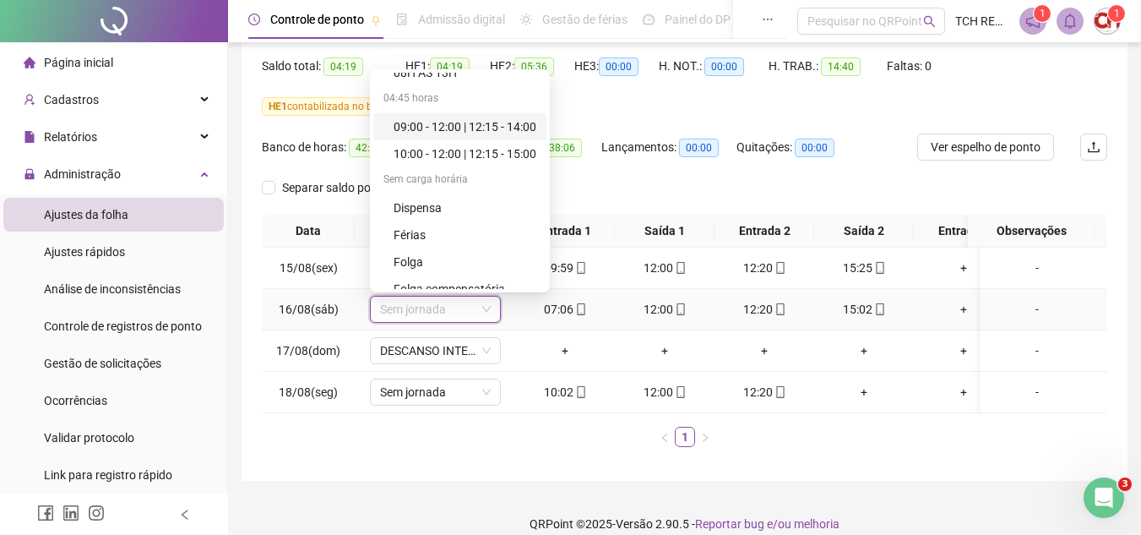
click at [481, 112] on div "04:45 horas" at bounding box center [459, 99] width 173 height 27
click at [475, 125] on div "09:00 - 12:00 | 12:15 - 14:00" at bounding box center [465, 126] width 143 height 19
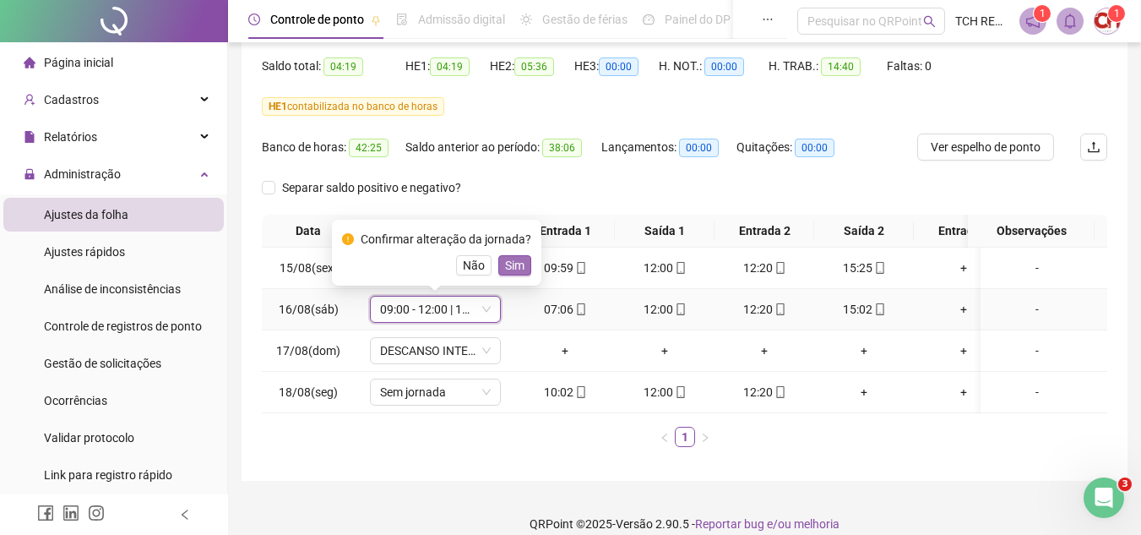
click at [512, 257] on span "Sim" at bounding box center [514, 265] width 19 height 19
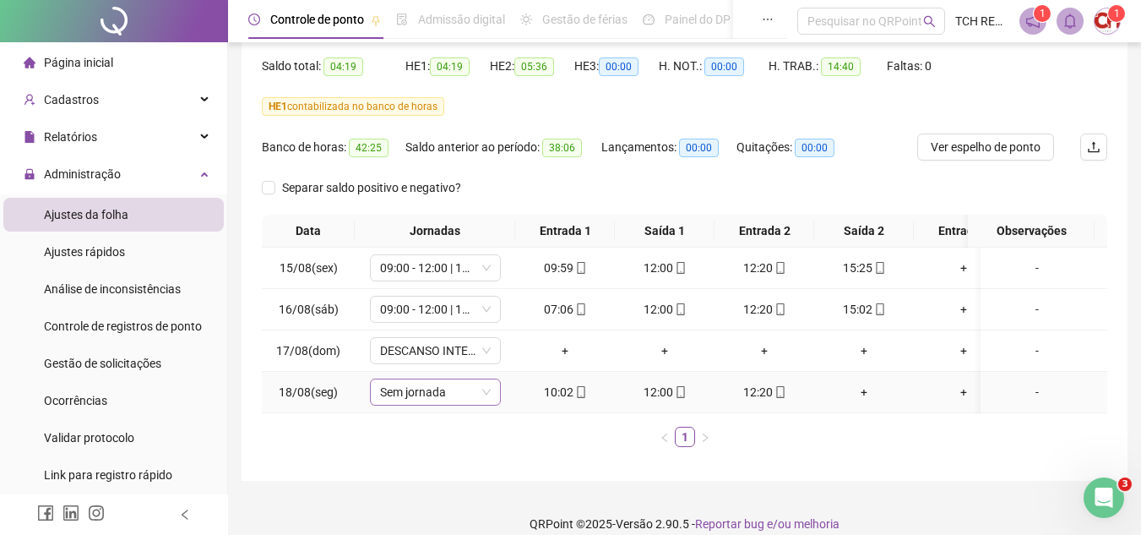
click at [448, 394] on span "Sem jornada" at bounding box center [435, 391] width 111 height 25
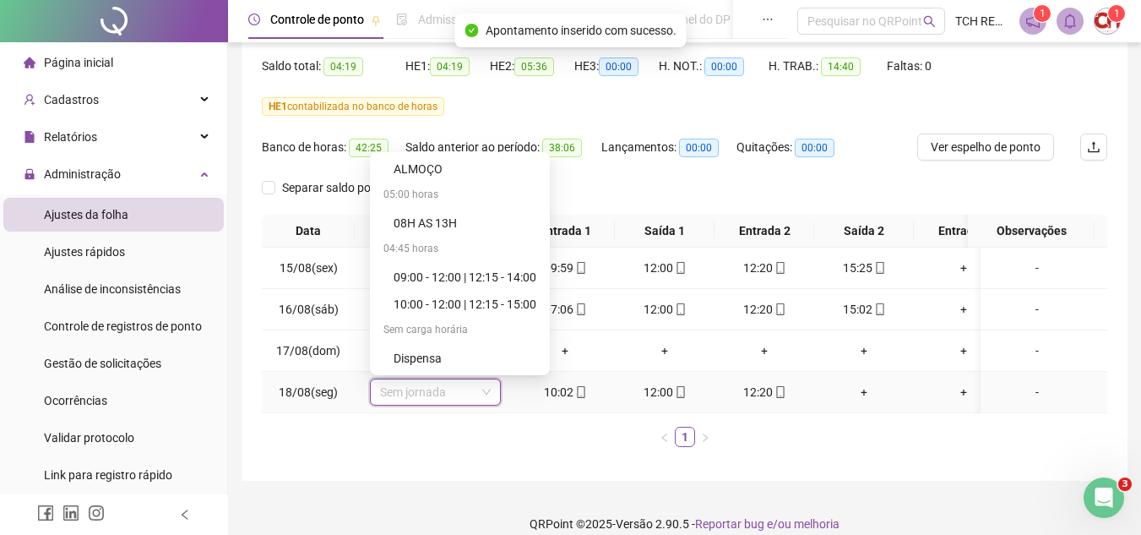
scroll to position [939, 0]
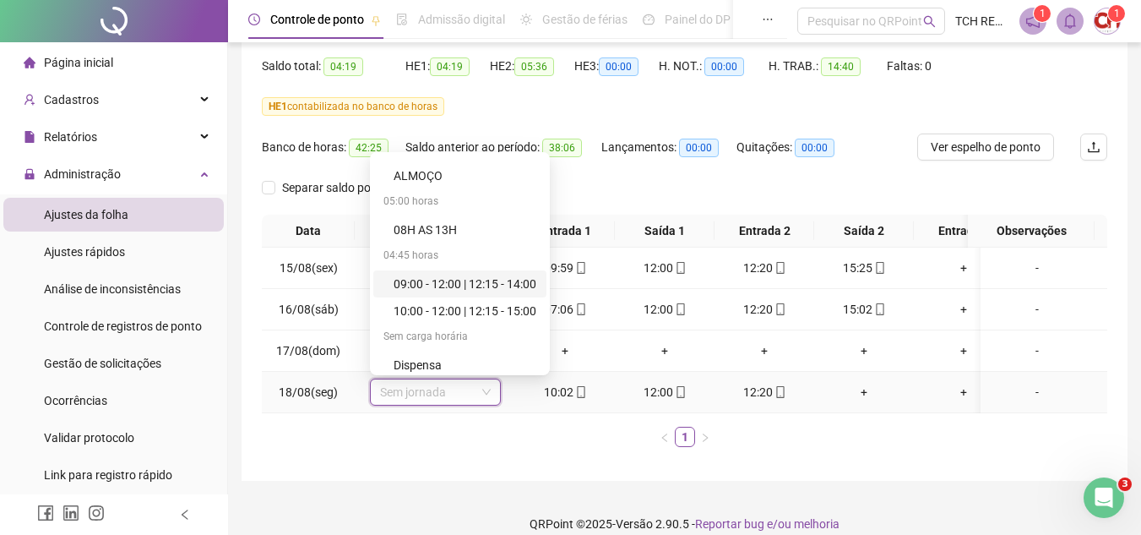
click at [491, 289] on div "09:00 - 12:00 | 12:15 - 14:00" at bounding box center [465, 284] width 143 height 19
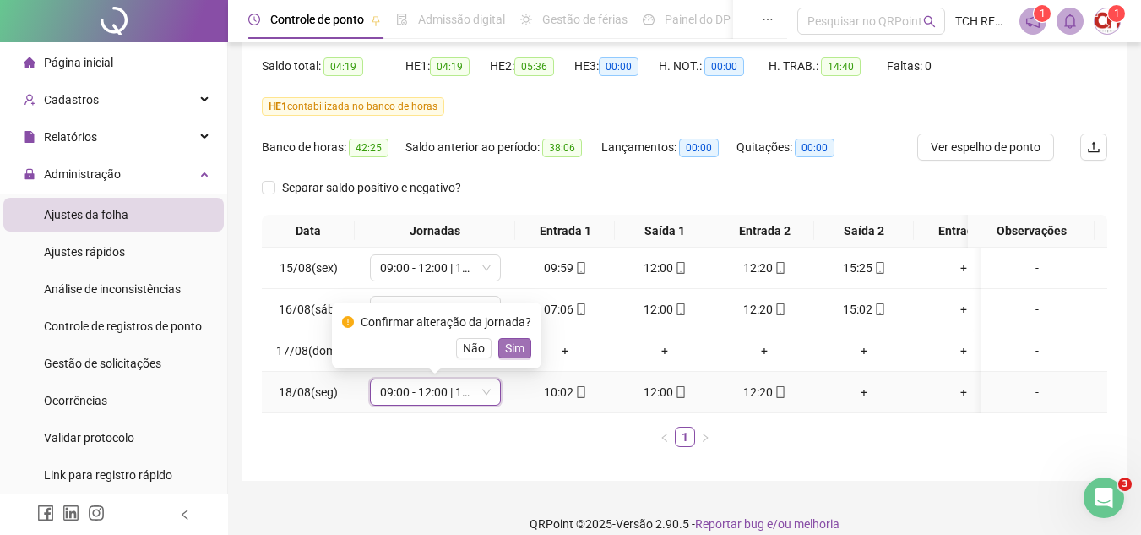
click at [512, 354] on span "Sim" at bounding box center [514, 348] width 19 height 19
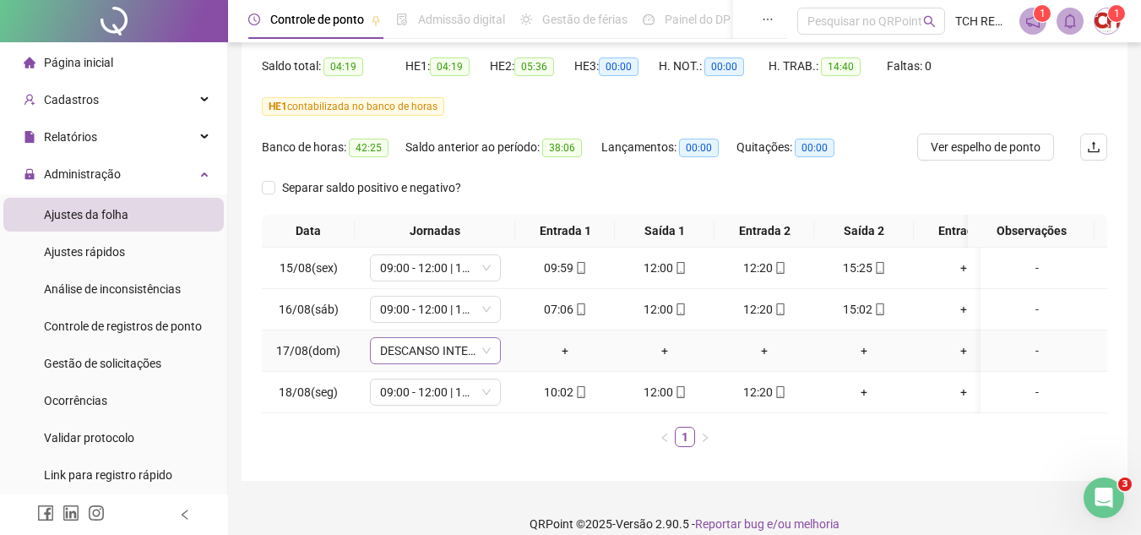
click at [468, 355] on span "DESCANSO INTER-JORNADA" at bounding box center [435, 350] width 111 height 25
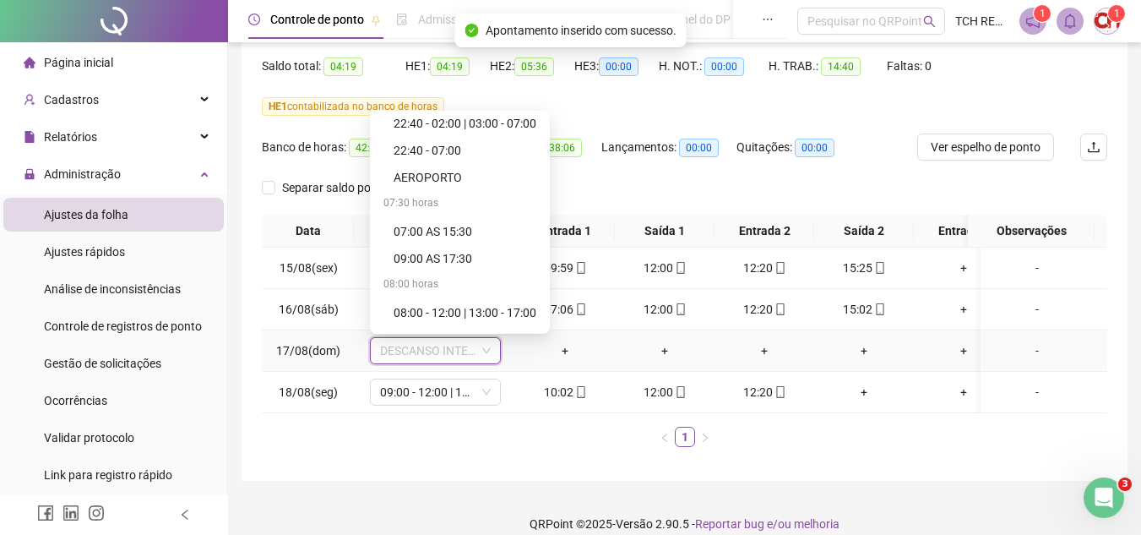
scroll to position [1108, 0]
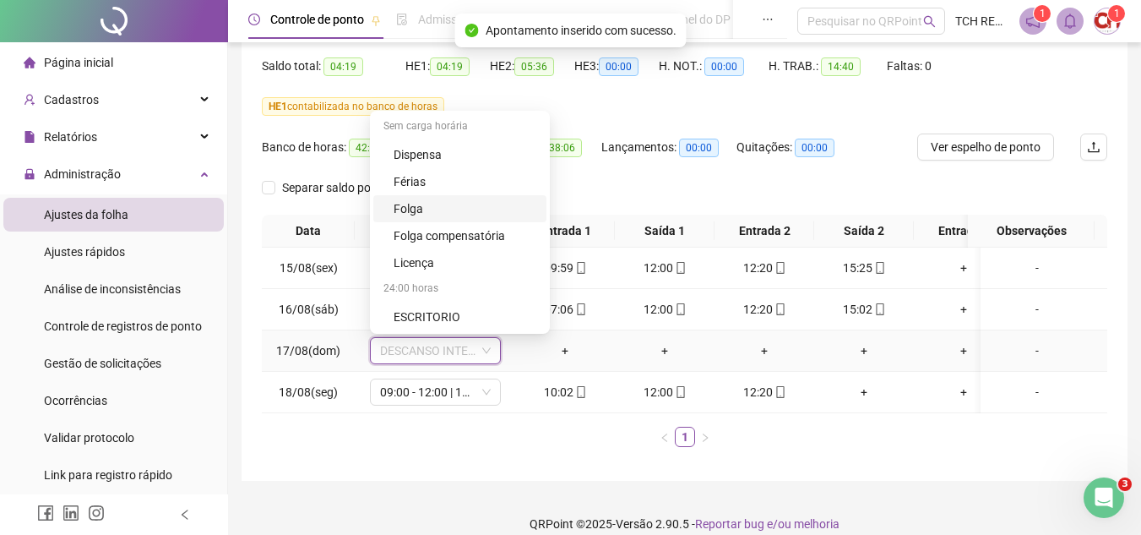
click at [444, 208] on div "Folga" at bounding box center [465, 208] width 143 height 19
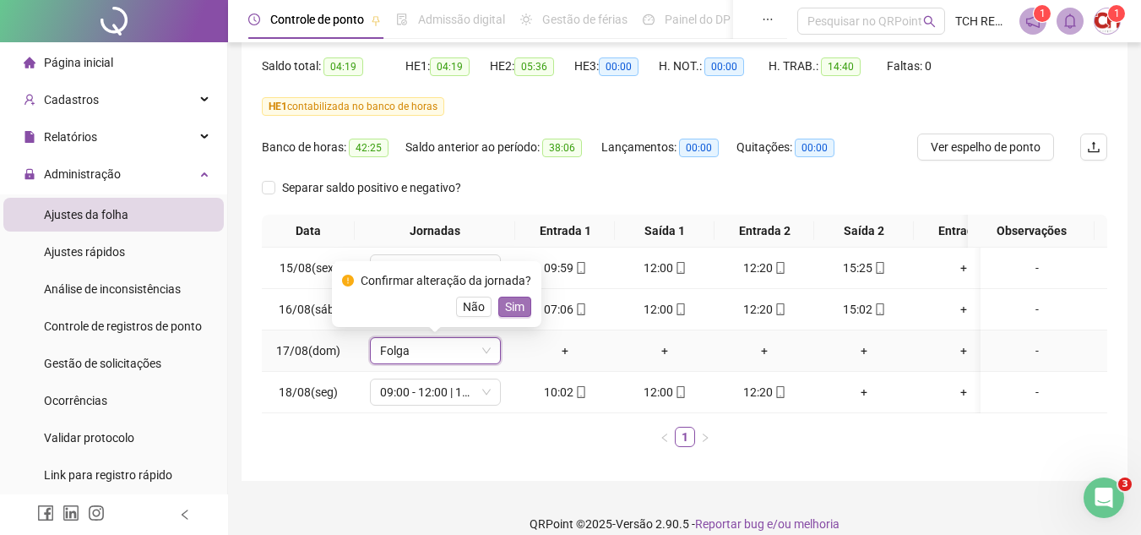
click at [513, 311] on span "Sim" at bounding box center [514, 306] width 19 height 19
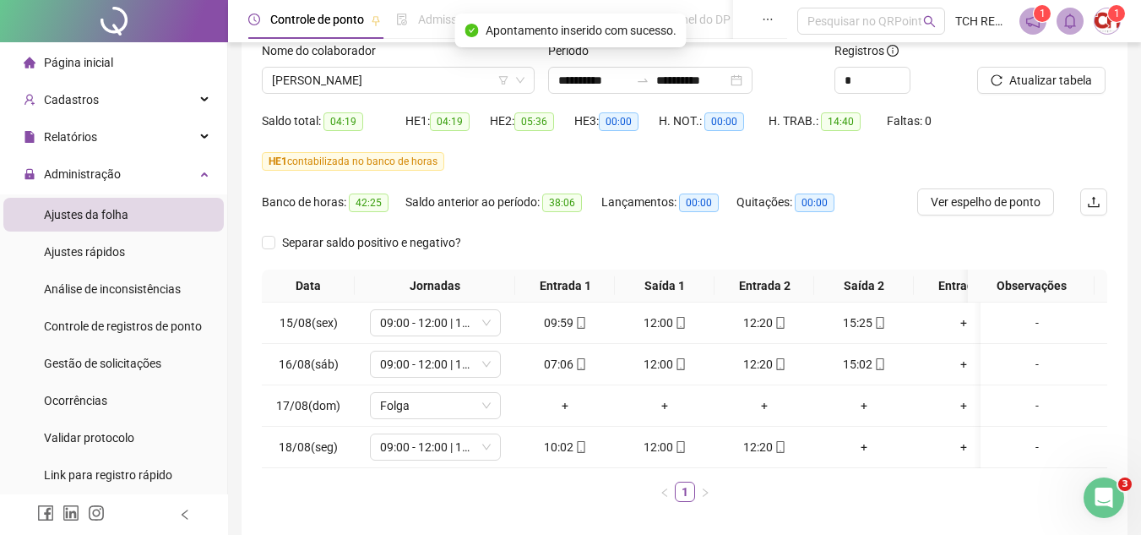
scroll to position [84, 0]
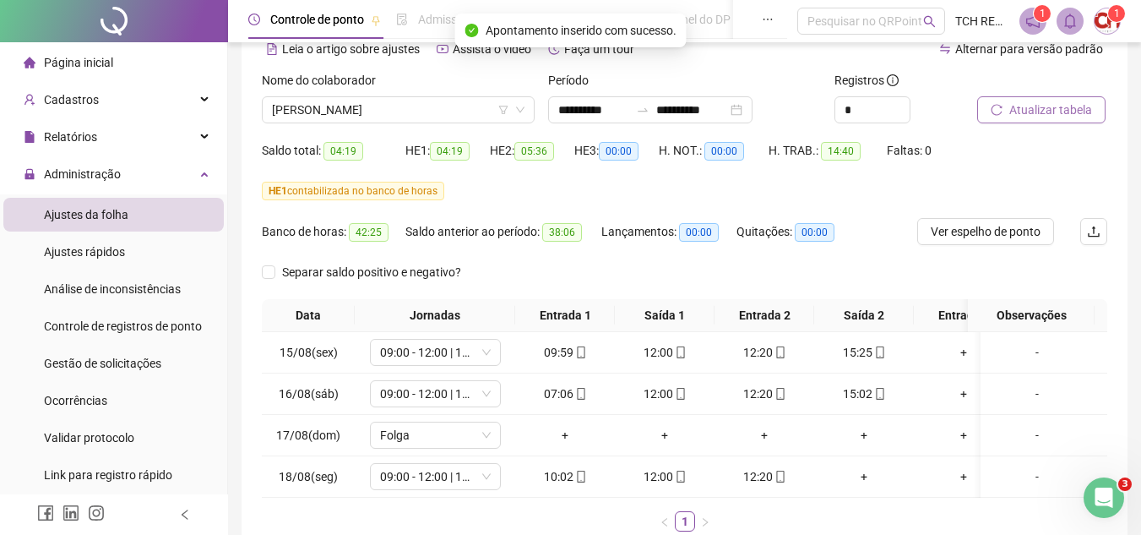
click at [1004, 110] on button "Atualizar tabela" at bounding box center [1041, 109] width 128 height 27
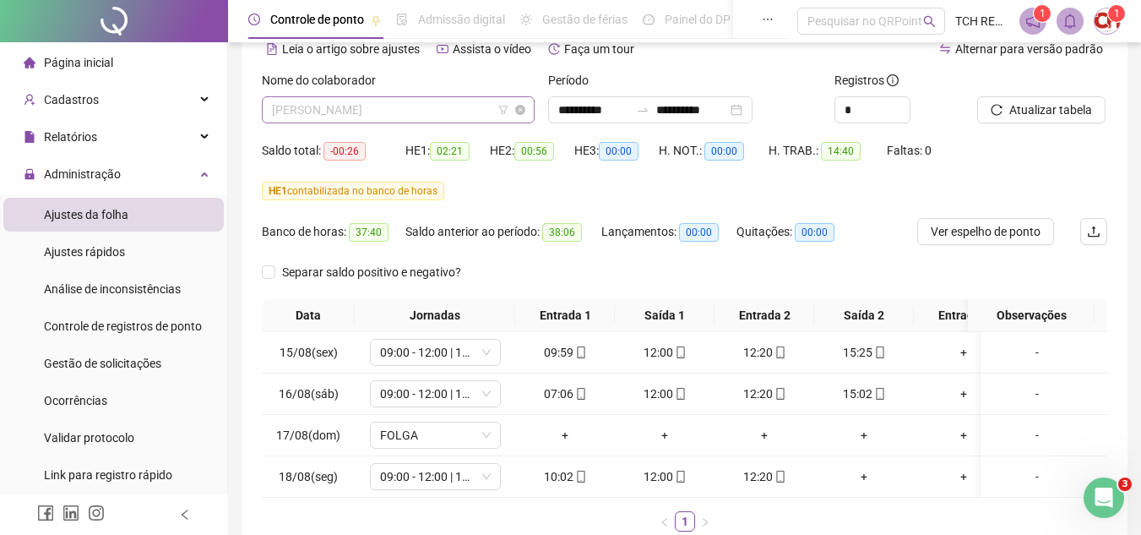
click at [417, 106] on span "[PERSON_NAME]" at bounding box center [398, 109] width 253 height 25
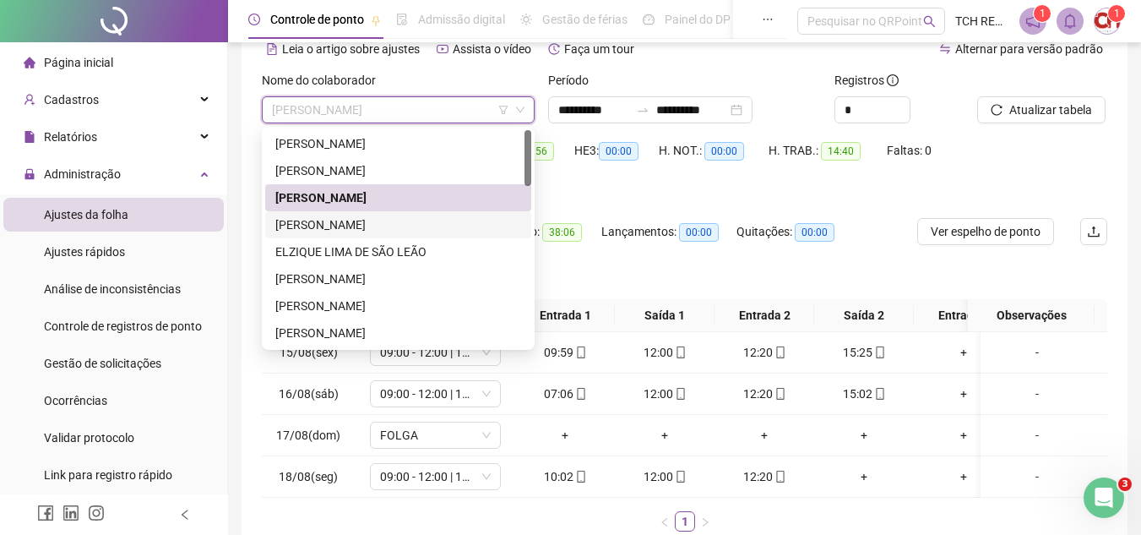
click at [383, 214] on div "[PERSON_NAME]" at bounding box center [398, 224] width 266 height 27
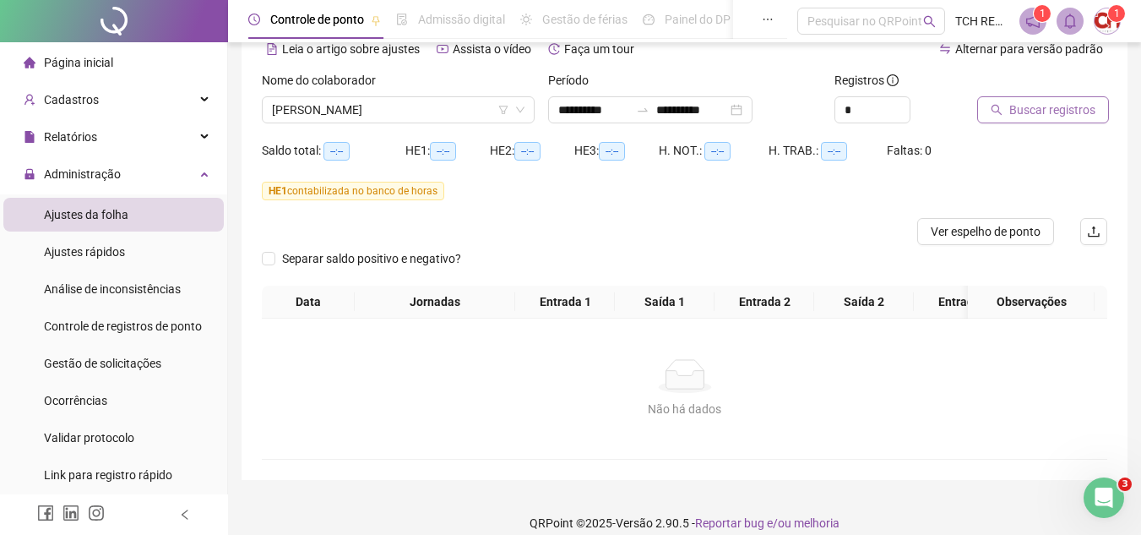
click at [1088, 112] on span "Buscar registros" at bounding box center [1052, 110] width 86 height 19
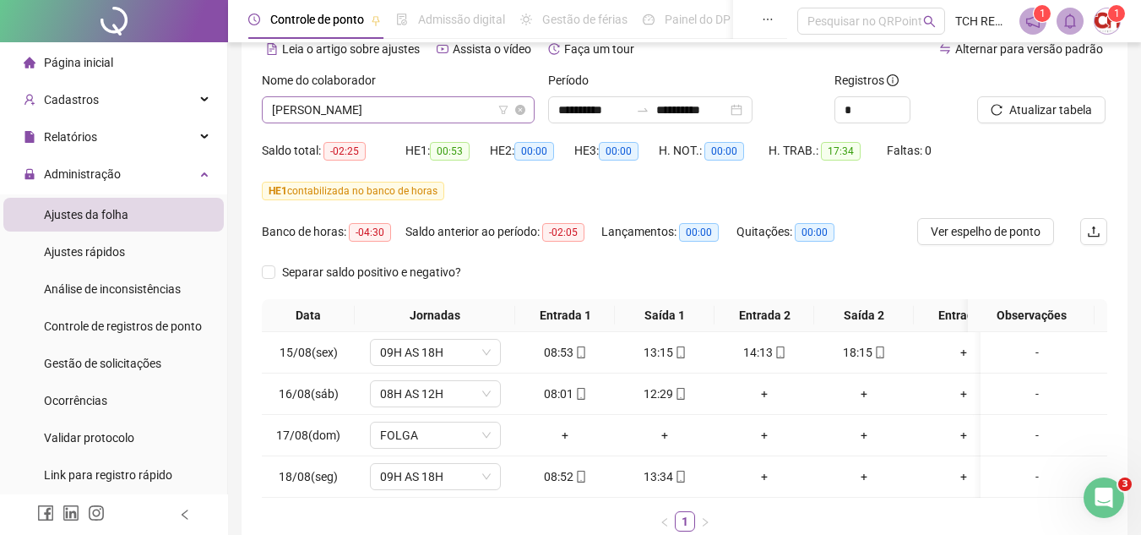
click at [453, 112] on span "[PERSON_NAME]" at bounding box center [398, 109] width 253 height 25
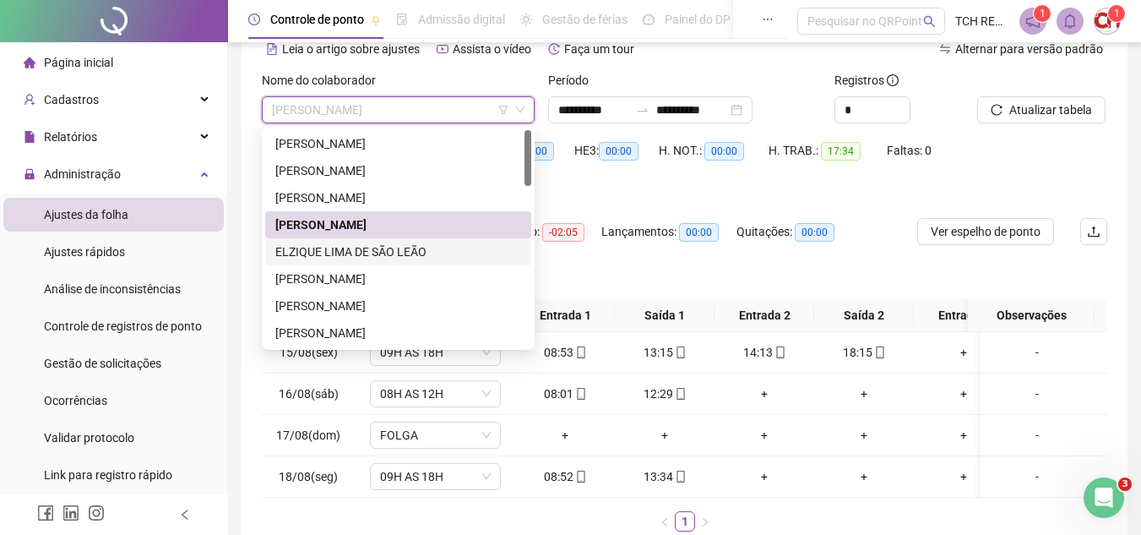
click at [431, 249] on div "ELZIQUE LIMA DE SÃO LEÃO" at bounding box center [398, 251] width 246 height 19
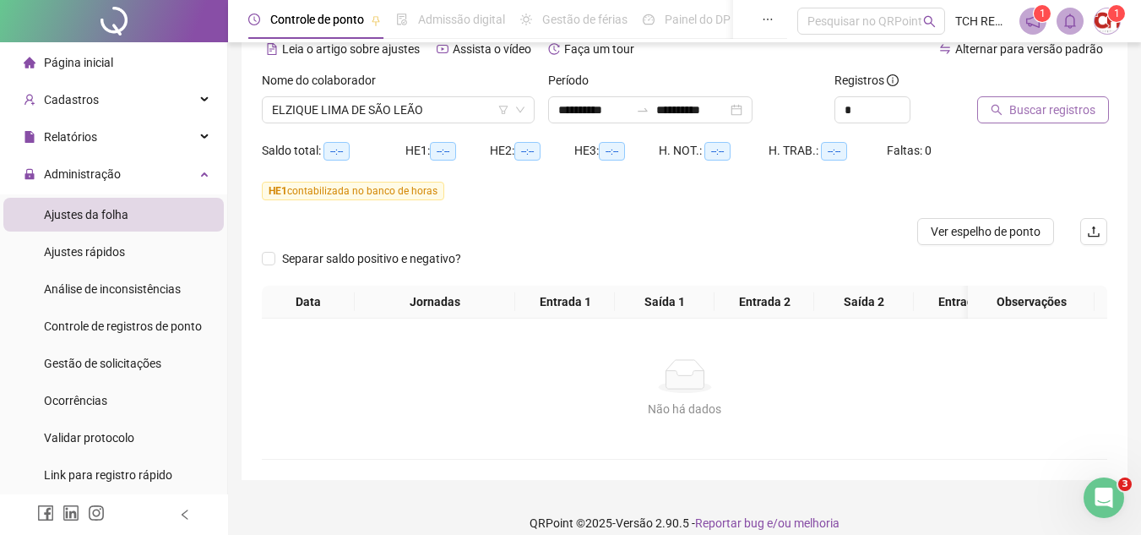
click at [1014, 111] on span "Buscar registros" at bounding box center [1052, 110] width 86 height 19
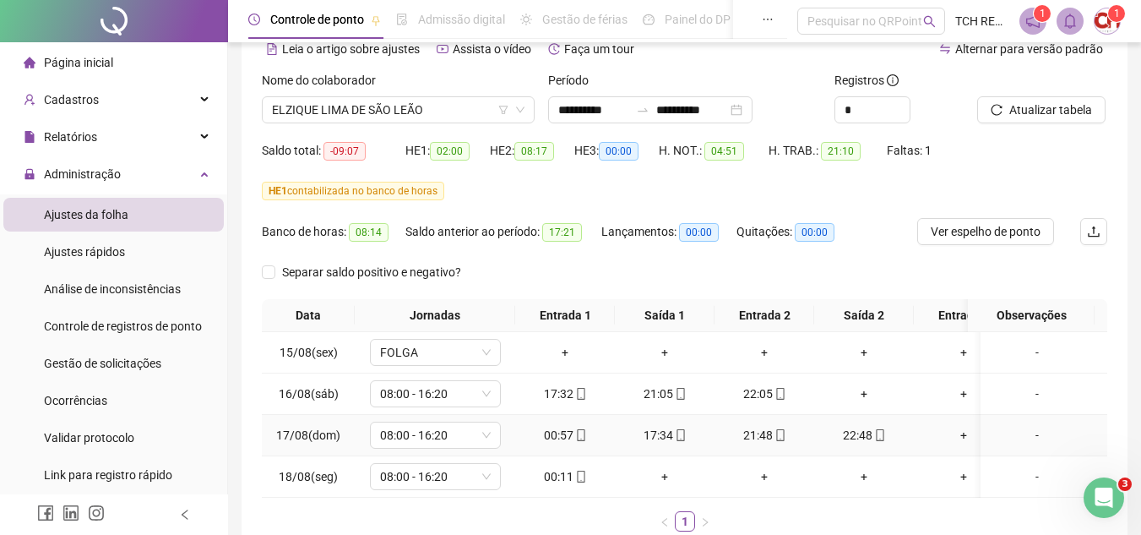
click at [588, 428] on div "00:57" at bounding box center [565, 435] width 86 height 19
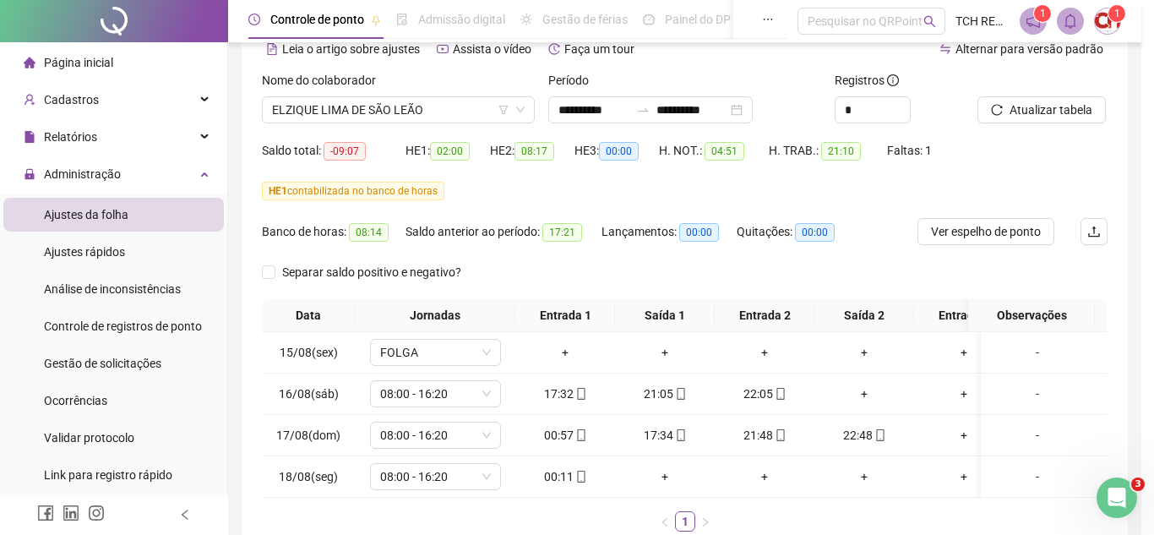
type input "**********"
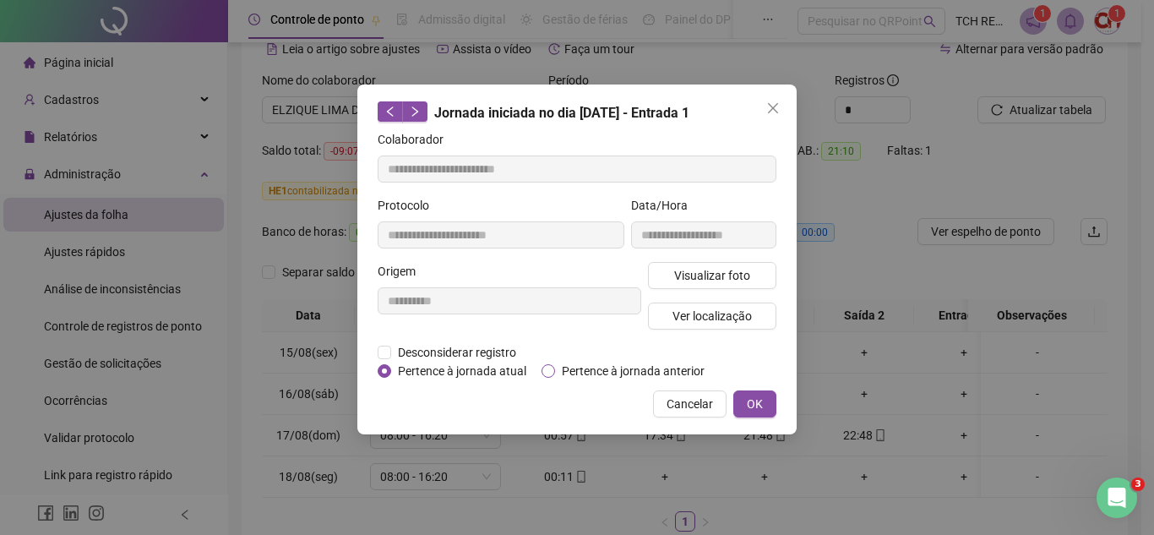
click at [566, 362] on span "Pertence à jornada anterior" at bounding box center [633, 371] width 156 height 19
click at [747, 404] on span "OK" at bounding box center [755, 403] width 16 height 19
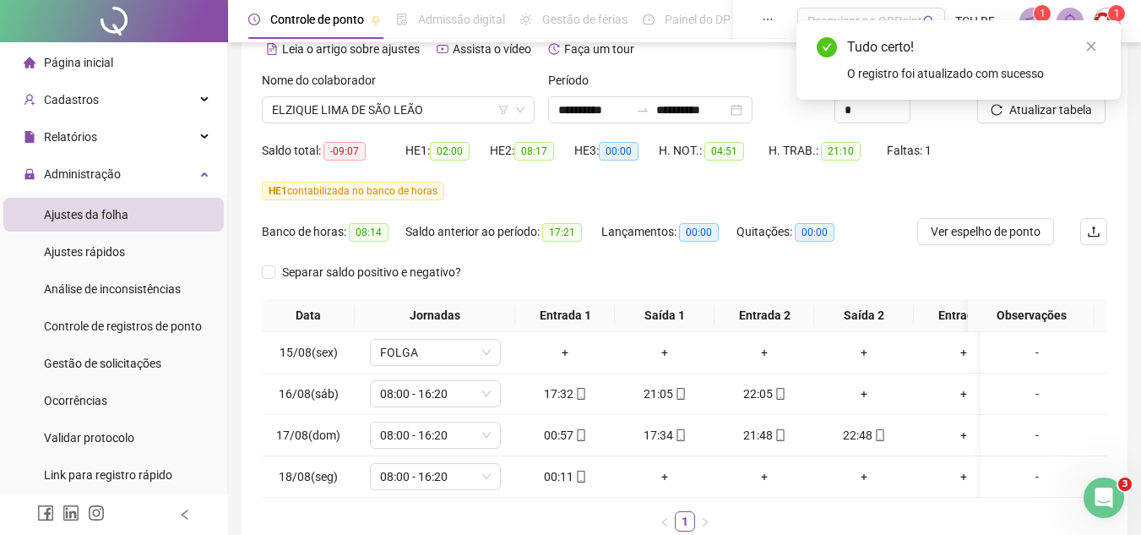
click at [999, 125] on div "Atualizar tabela" at bounding box center [1042, 104] width 144 height 66
click at [1002, 117] on button "Atualizar tabela" at bounding box center [1041, 109] width 128 height 27
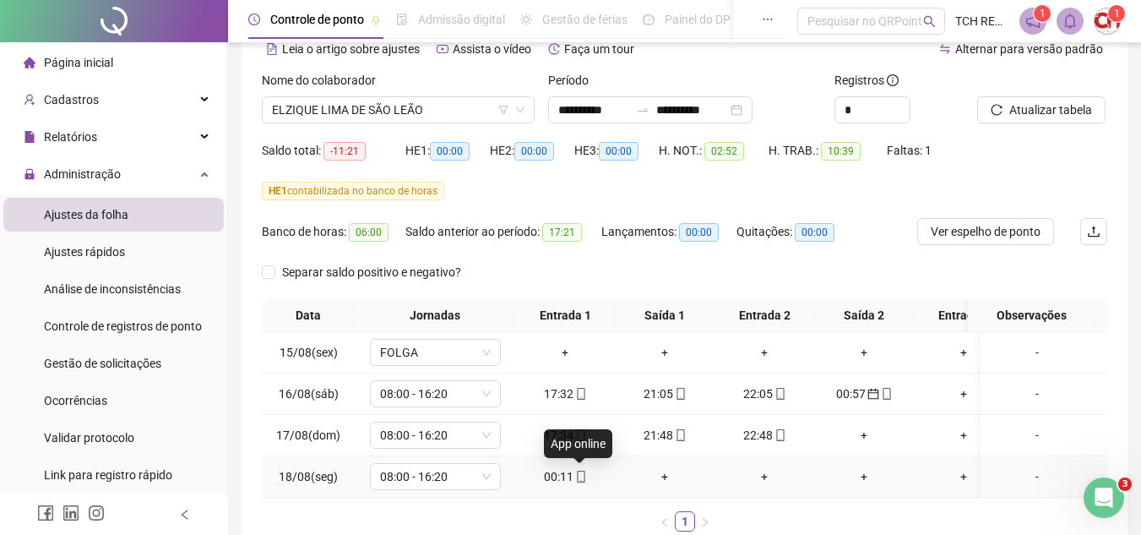
click at [583, 474] on icon "mobile" at bounding box center [581, 476] width 12 height 12
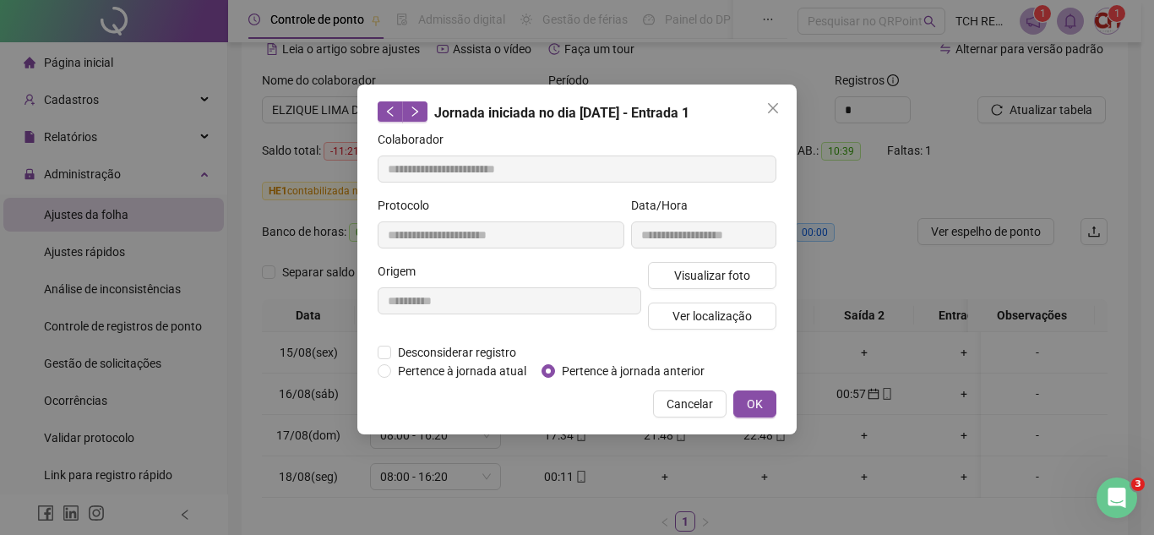
type input "**********"
click at [574, 373] on span "Pertence à jornada anterior" at bounding box center [633, 371] width 156 height 19
click at [755, 408] on span "OK" at bounding box center [755, 403] width 16 height 19
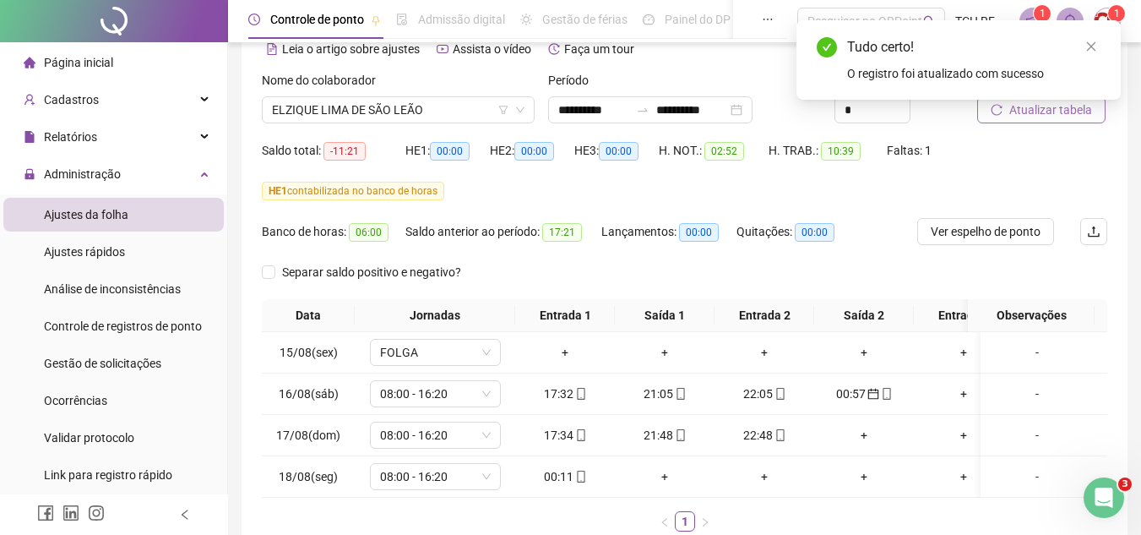
click at [1003, 115] on button "Atualizar tabela" at bounding box center [1041, 109] width 128 height 27
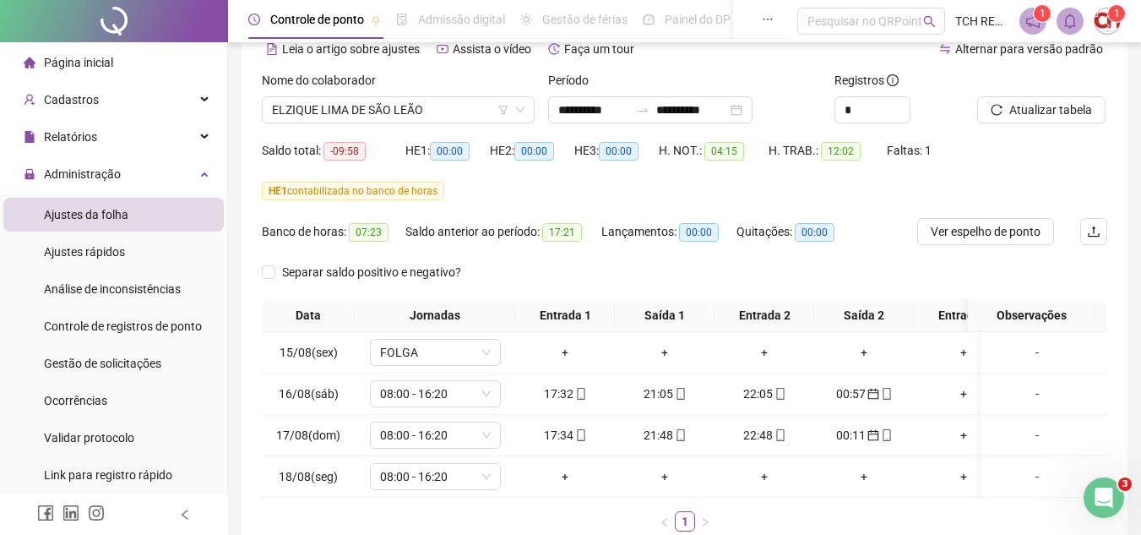
scroll to position [0, 0]
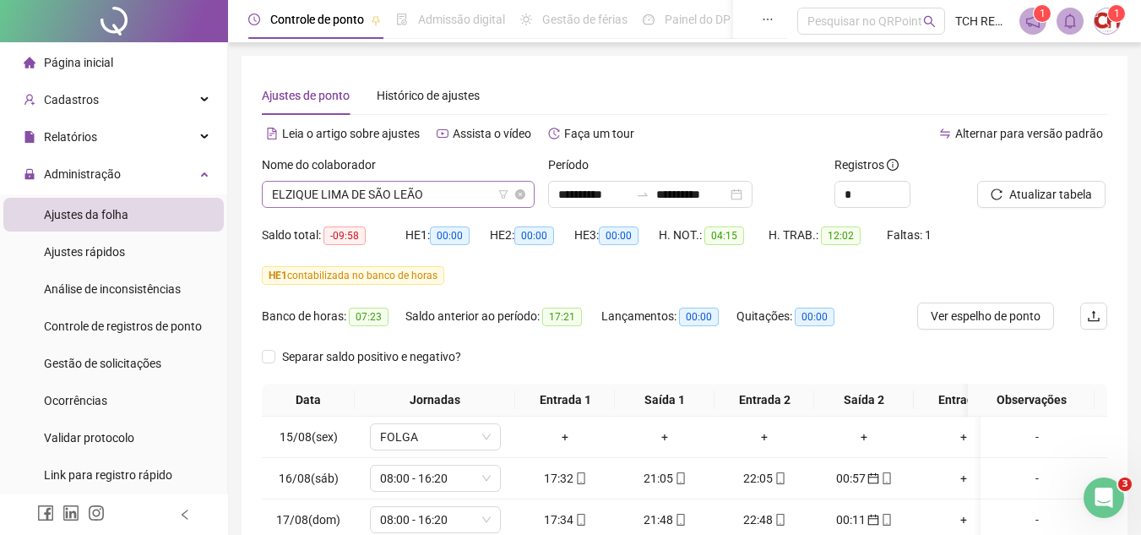
click at [459, 193] on span "ELZIQUE LIMA DE SÃO LEÃO" at bounding box center [398, 194] width 253 height 25
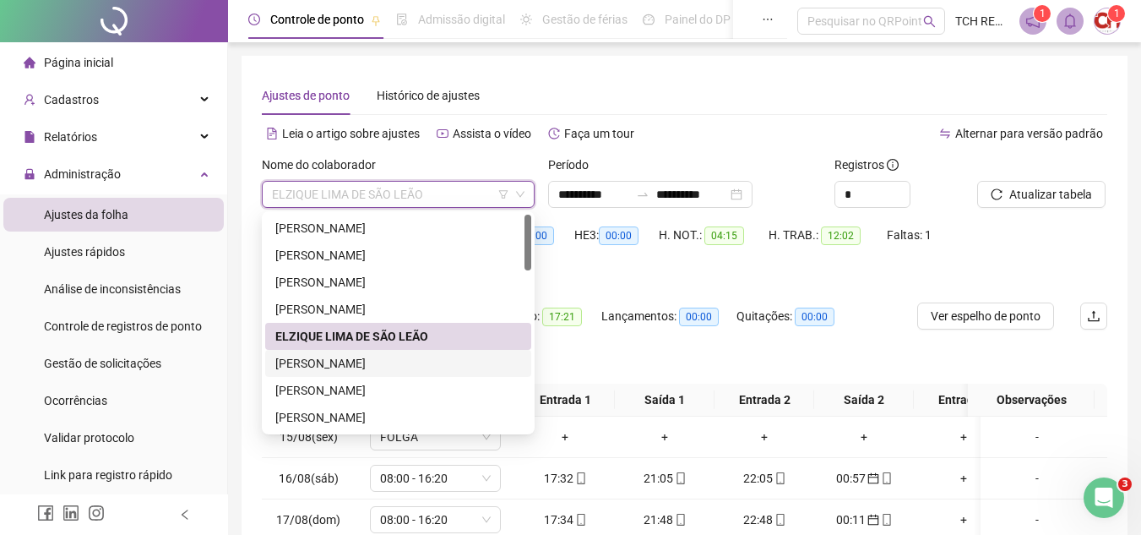
click at [424, 357] on div "[PERSON_NAME]" at bounding box center [398, 363] width 246 height 19
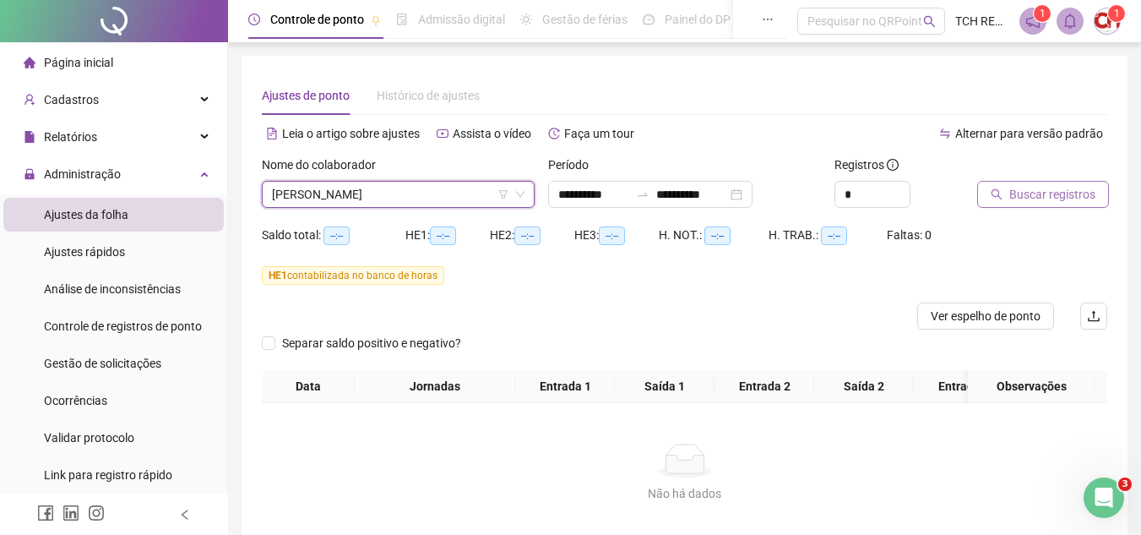
click at [1054, 198] on span "Buscar registros" at bounding box center [1052, 194] width 86 height 19
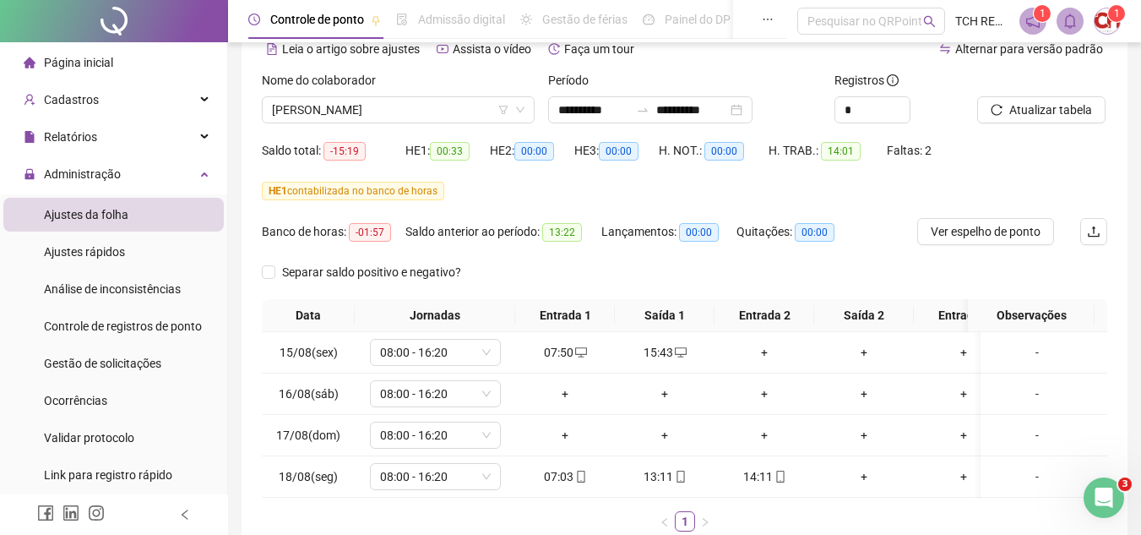
scroll to position [169, 0]
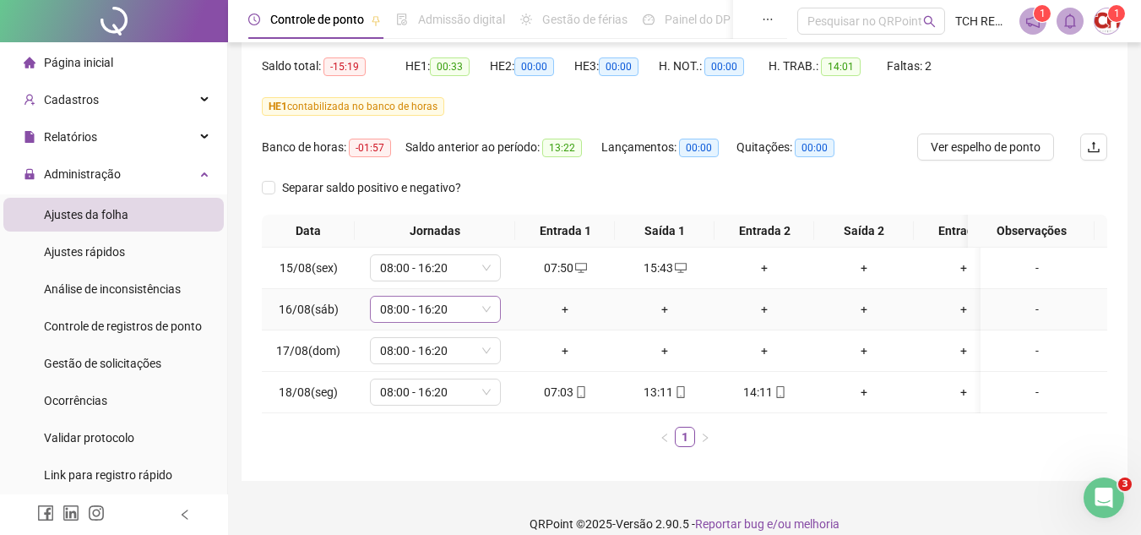
click at [475, 306] on span "08:00 - 16:20" at bounding box center [435, 308] width 111 height 25
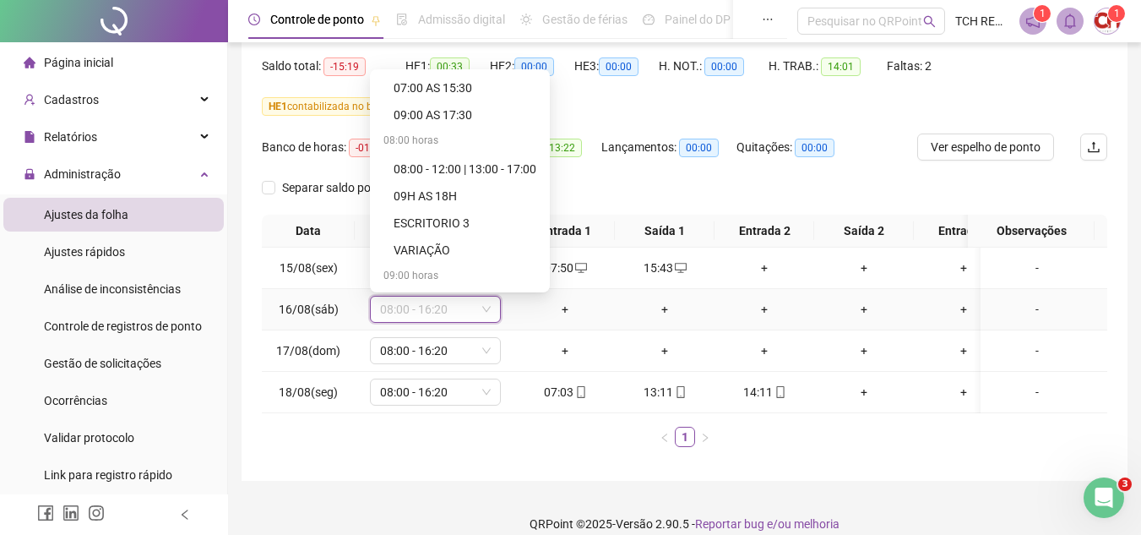
scroll to position [1108, 0]
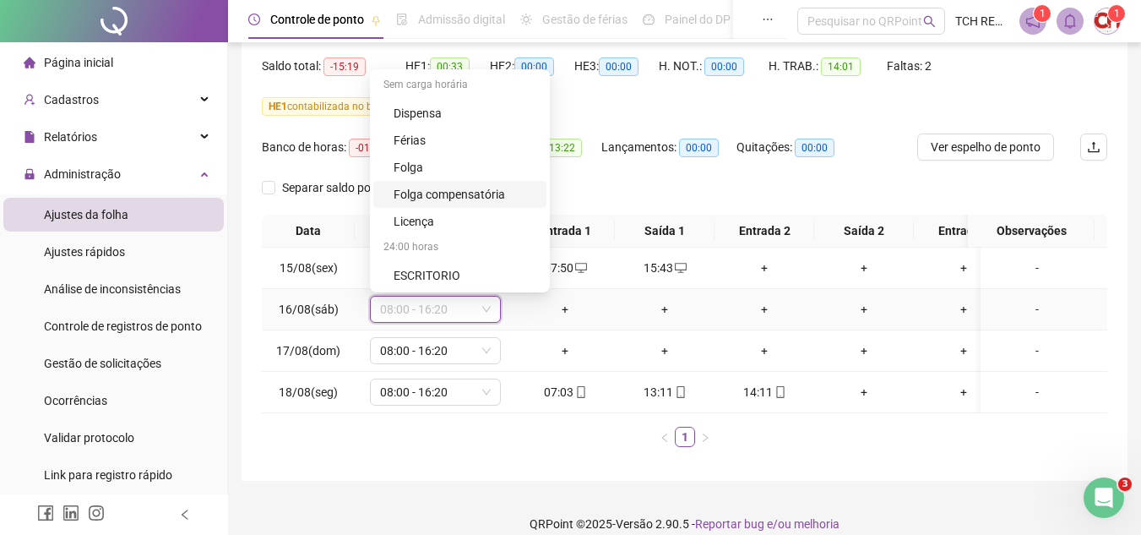
click at [461, 193] on div "Folga compensatória" at bounding box center [465, 194] width 143 height 19
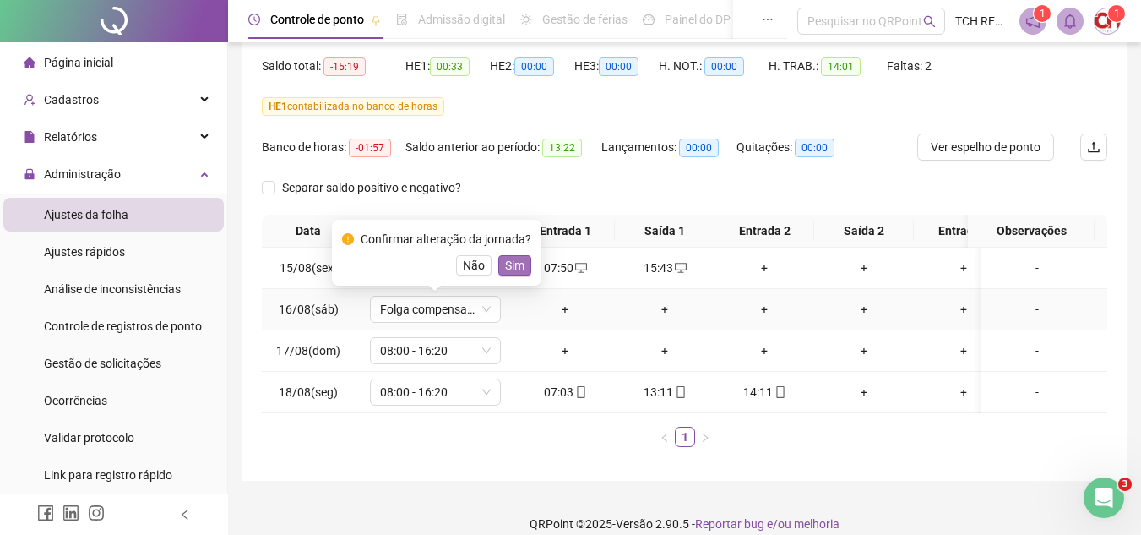
click at [517, 266] on span "Sim" at bounding box center [514, 265] width 19 height 19
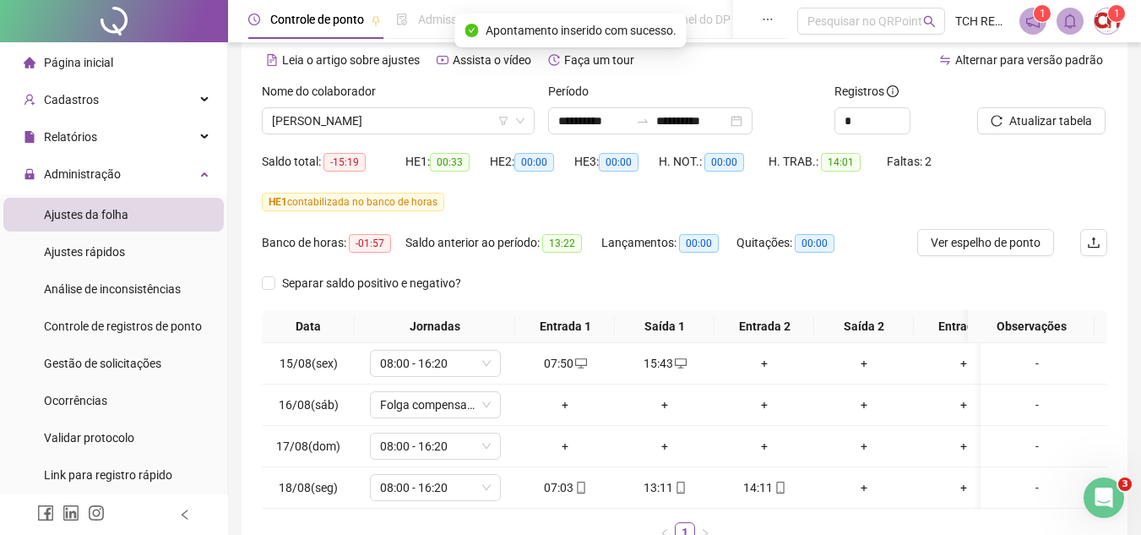
scroll to position [0, 0]
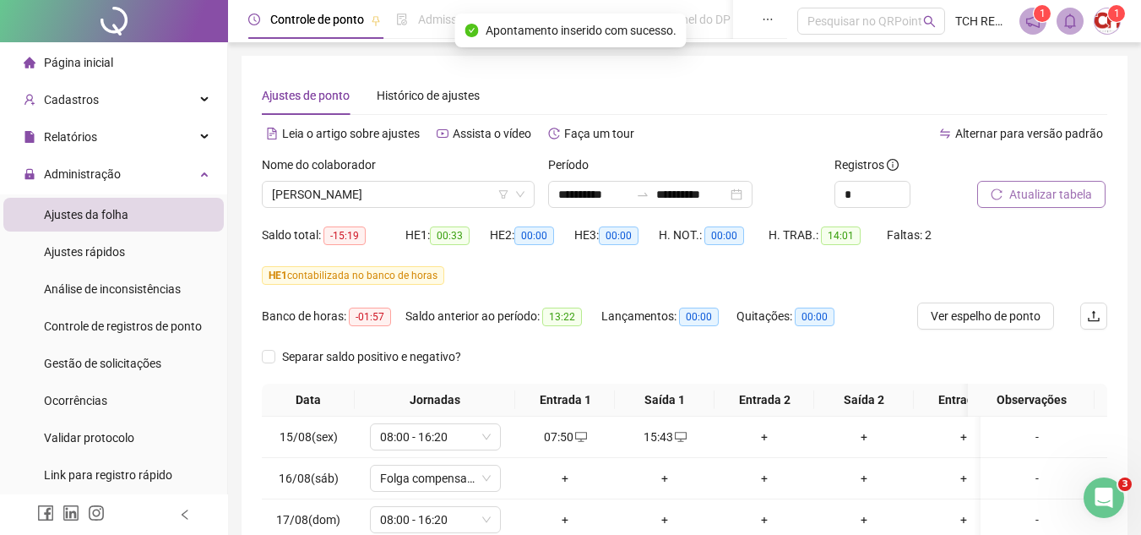
click at [1069, 204] on button "Atualizar tabela" at bounding box center [1041, 194] width 128 height 27
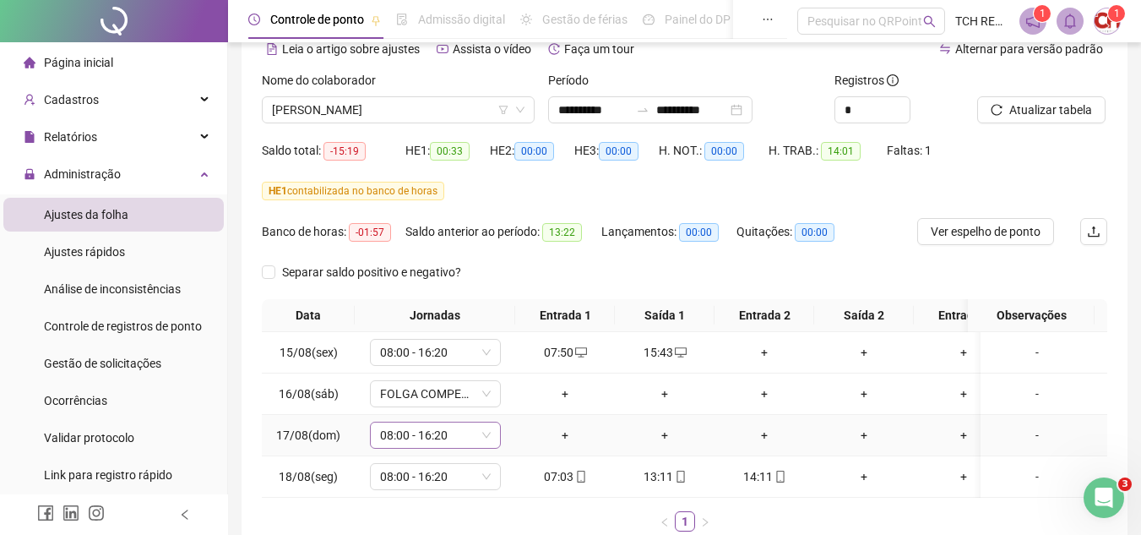
click at [469, 439] on span "08:00 - 16:20" at bounding box center [435, 434] width 111 height 25
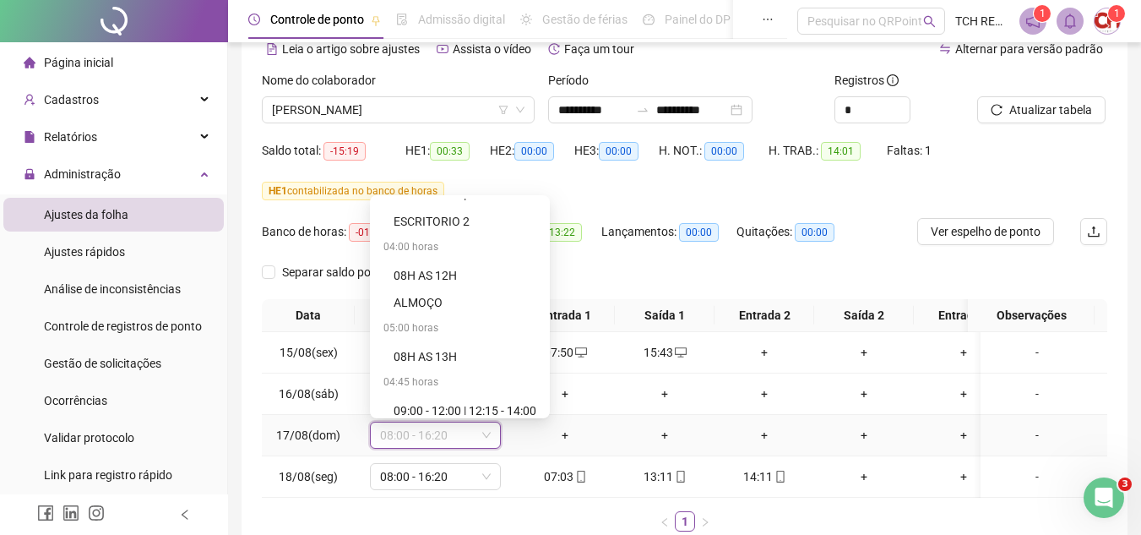
scroll to position [1108, 0]
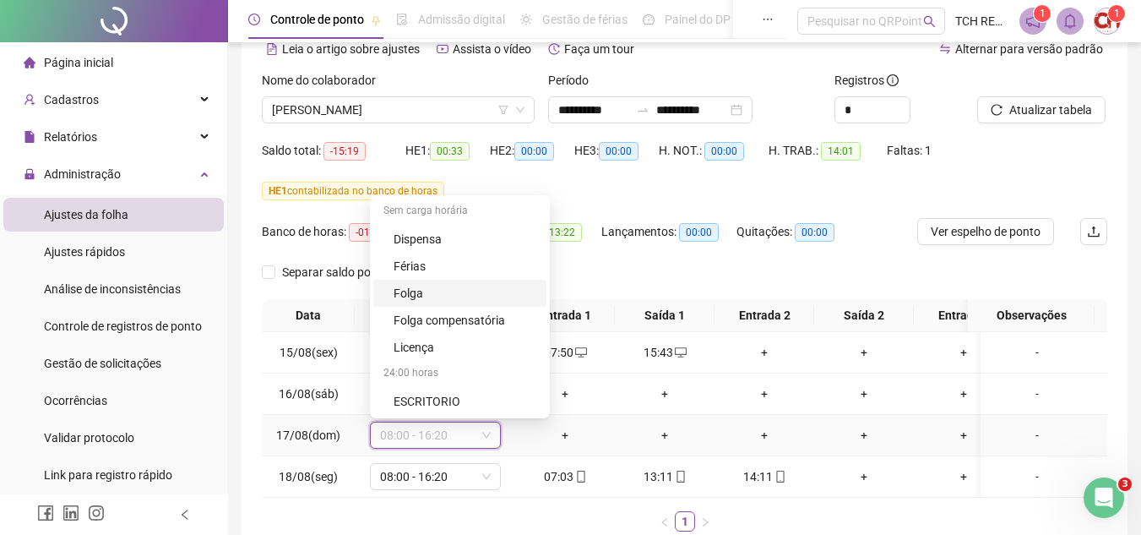
click at [437, 294] on div "Folga" at bounding box center [465, 293] width 143 height 19
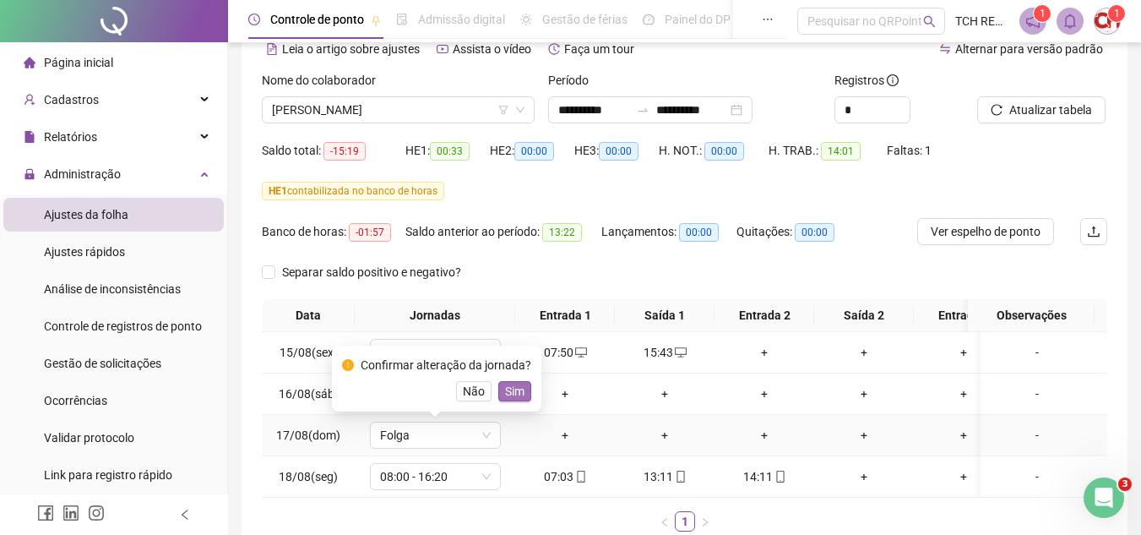
click at [518, 390] on span "Sim" at bounding box center [514, 391] width 19 height 19
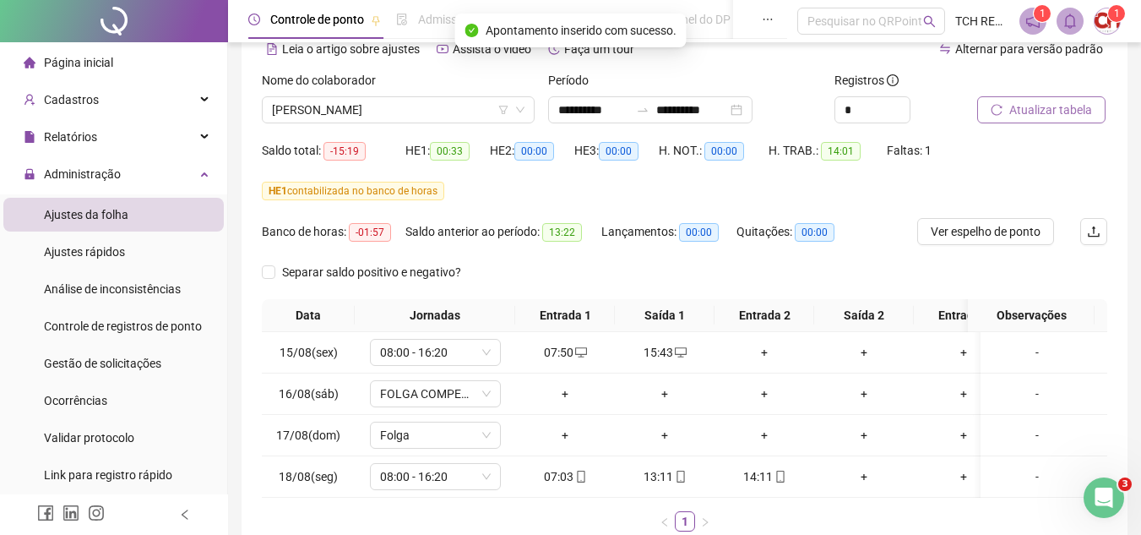
click at [1021, 118] on span "Atualizar tabela" at bounding box center [1050, 110] width 83 height 19
click at [465, 110] on span "[PERSON_NAME]" at bounding box center [398, 109] width 253 height 25
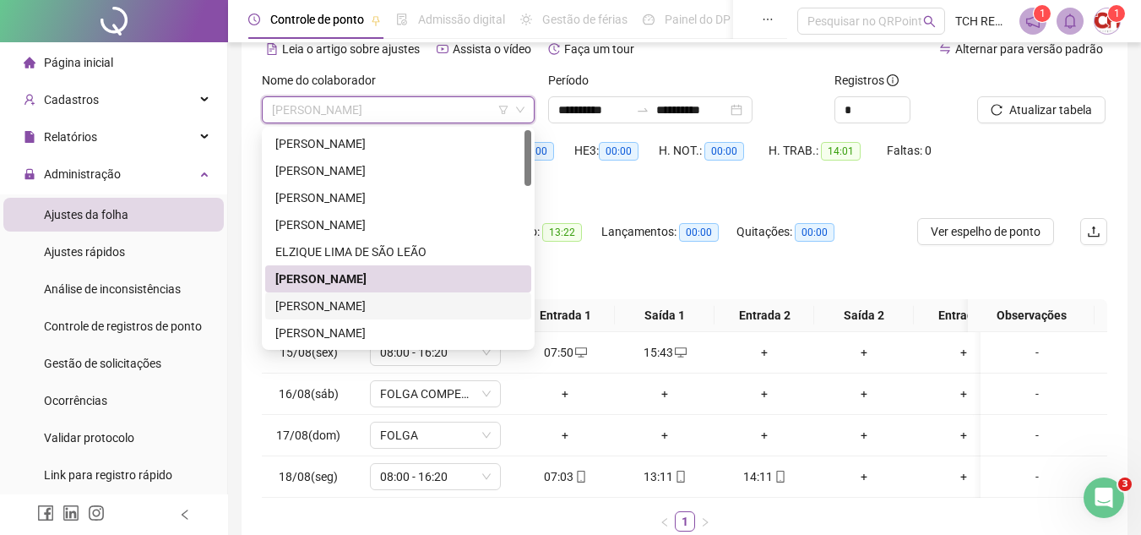
click at [396, 304] on div "[PERSON_NAME]" at bounding box center [398, 305] width 246 height 19
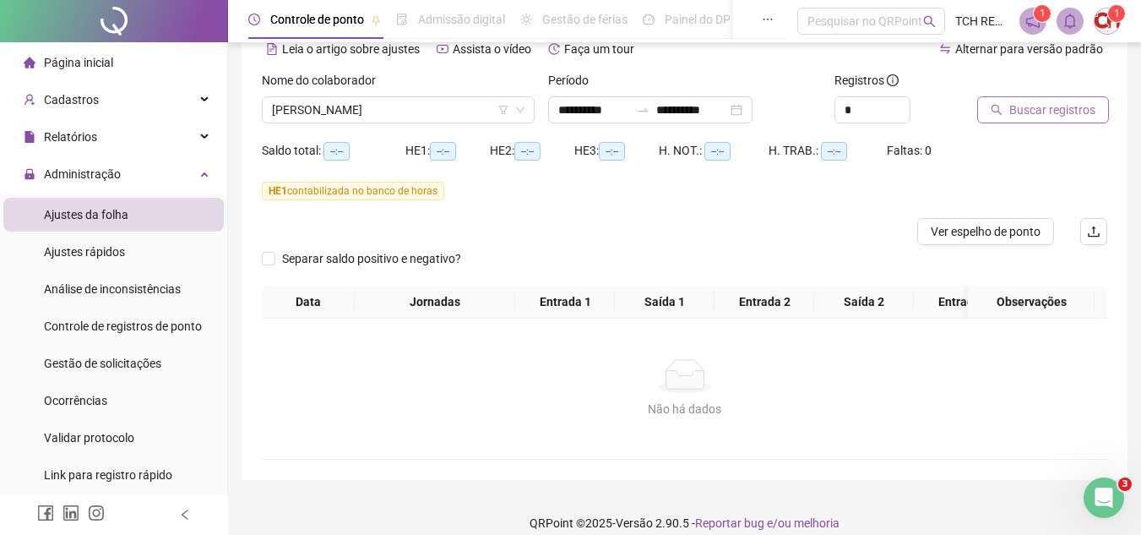
drag, startPoint x: 1114, startPoint y: 84, endPoint x: 1062, endPoint y: 115, distance: 60.6
click at [1083, 105] on div "**********" at bounding box center [685, 225] width 886 height 508
click at [1062, 115] on span "Buscar registros" at bounding box center [1052, 110] width 86 height 19
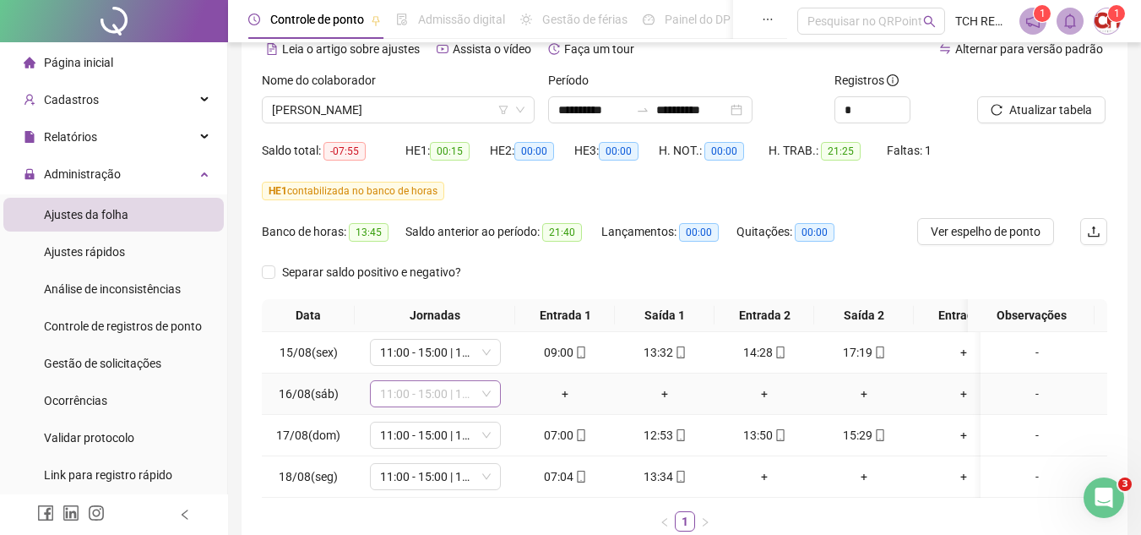
click at [461, 397] on span "11:00 - 15:00 | 16:00 - 19:20" at bounding box center [435, 393] width 111 height 25
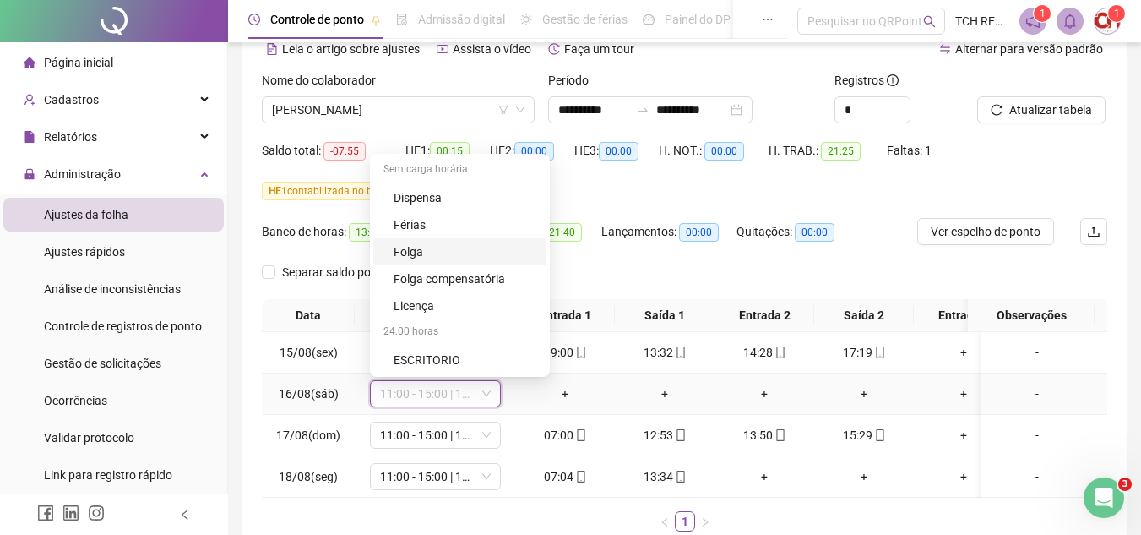
click at [459, 239] on div "Folga" at bounding box center [459, 251] width 173 height 27
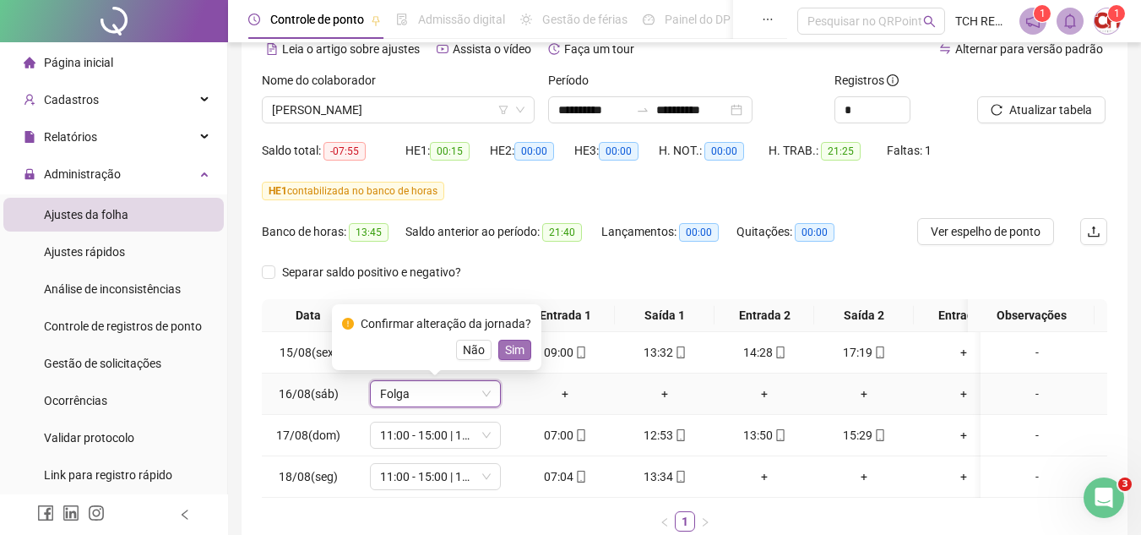
click at [513, 340] on button "Sim" at bounding box center [514, 350] width 33 height 20
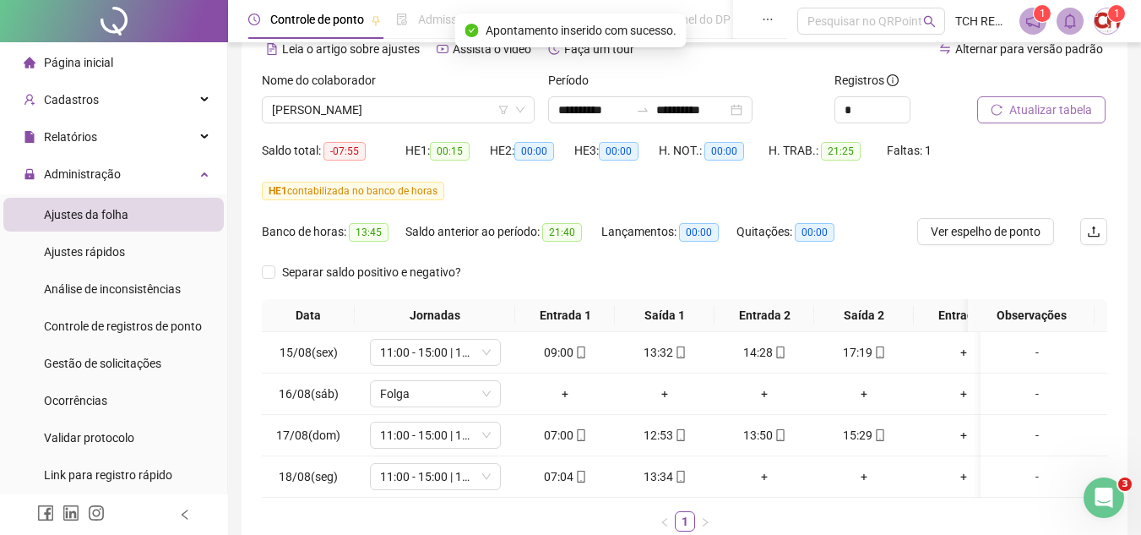
click at [1049, 121] on button "Atualizar tabela" at bounding box center [1041, 109] width 128 height 27
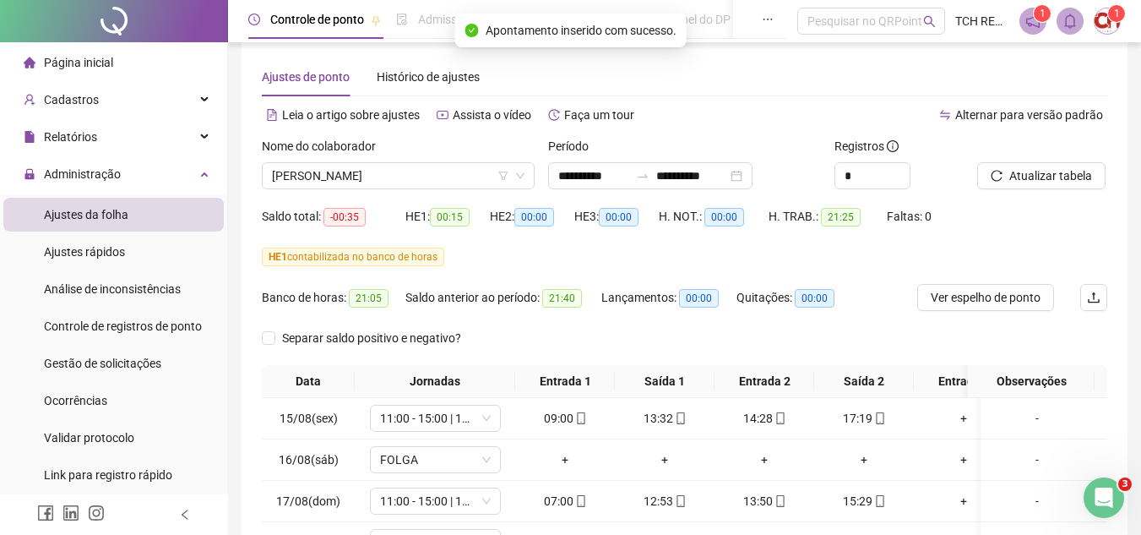
scroll to position [0, 0]
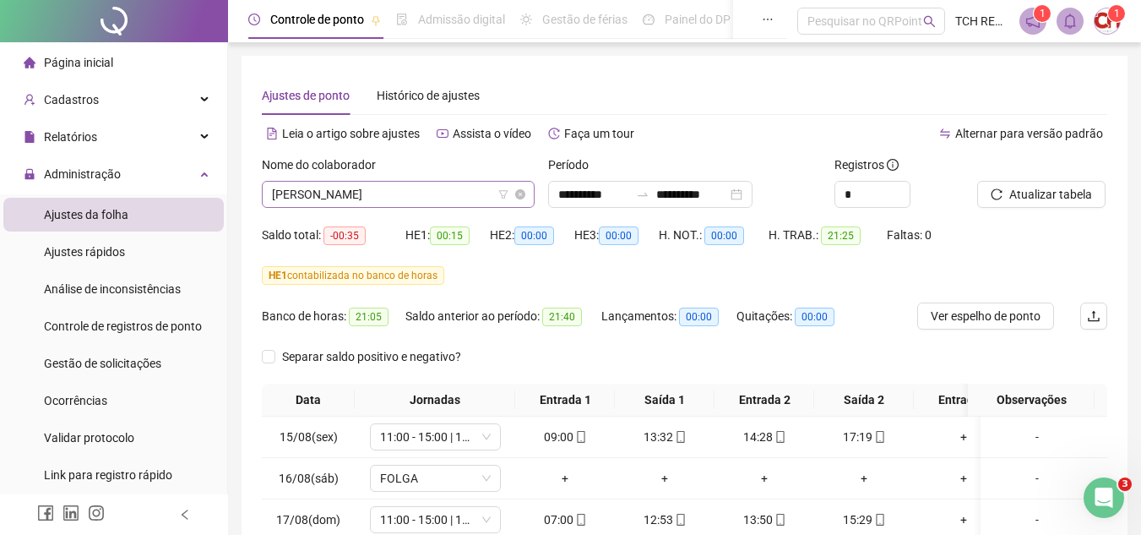
click at [443, 193] on span "[PERSON_NAME]" at bounding box center [398, 194] width 253 height 25
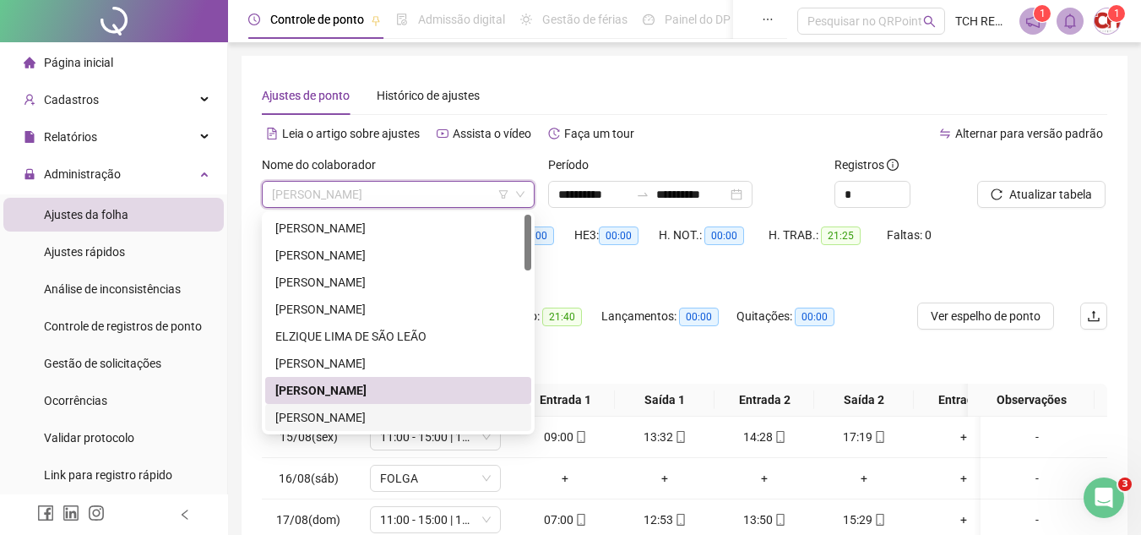
click at [371, 428] on div "[PERSON_NAME]" at bounding box center [398, 417] width 266 height 27
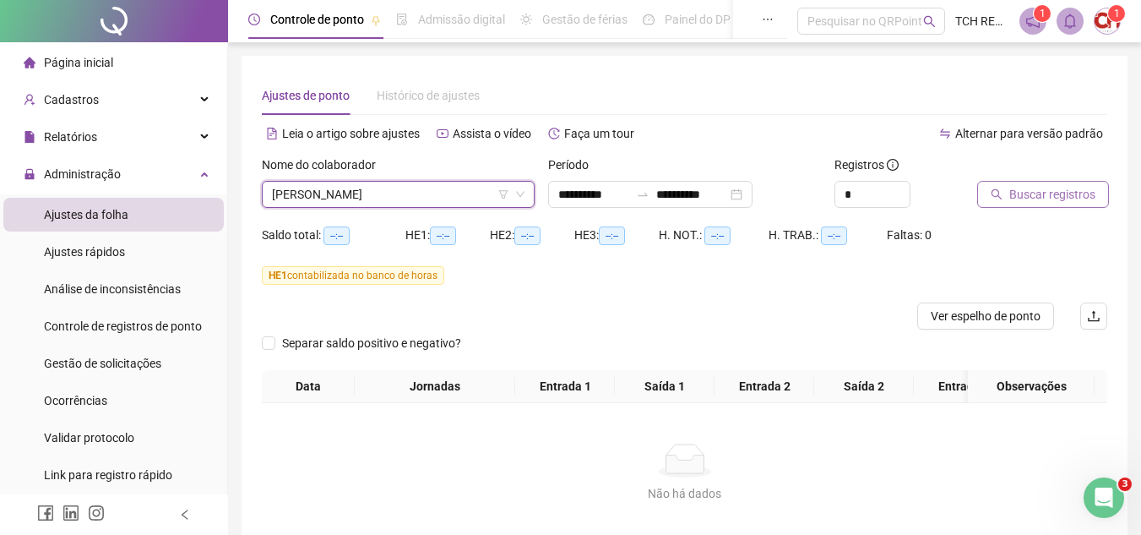
click at [1037, 199] on span "Buscar registros" at bounding box center [1052, 194] width 86 height 19
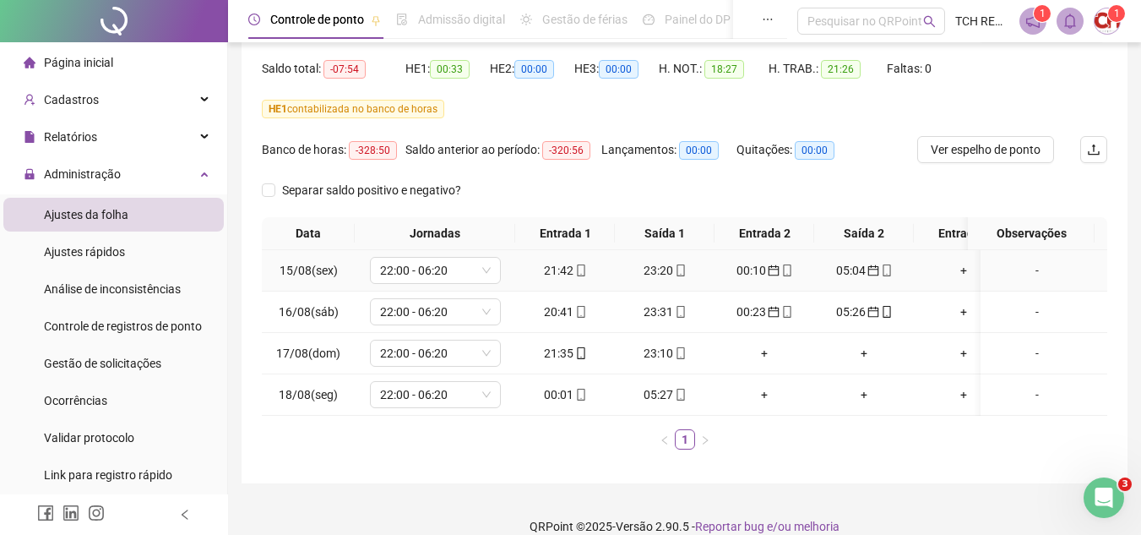
scroll to position [169, 0]
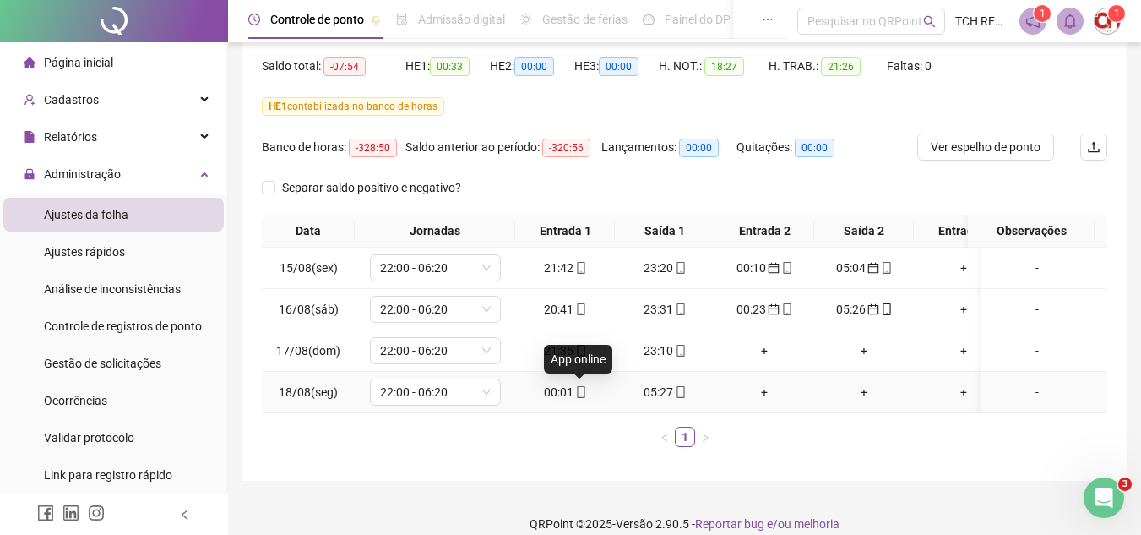
click at [577, 397] on icon "mobile" at bounding box center [581, 392] width 8 height 12
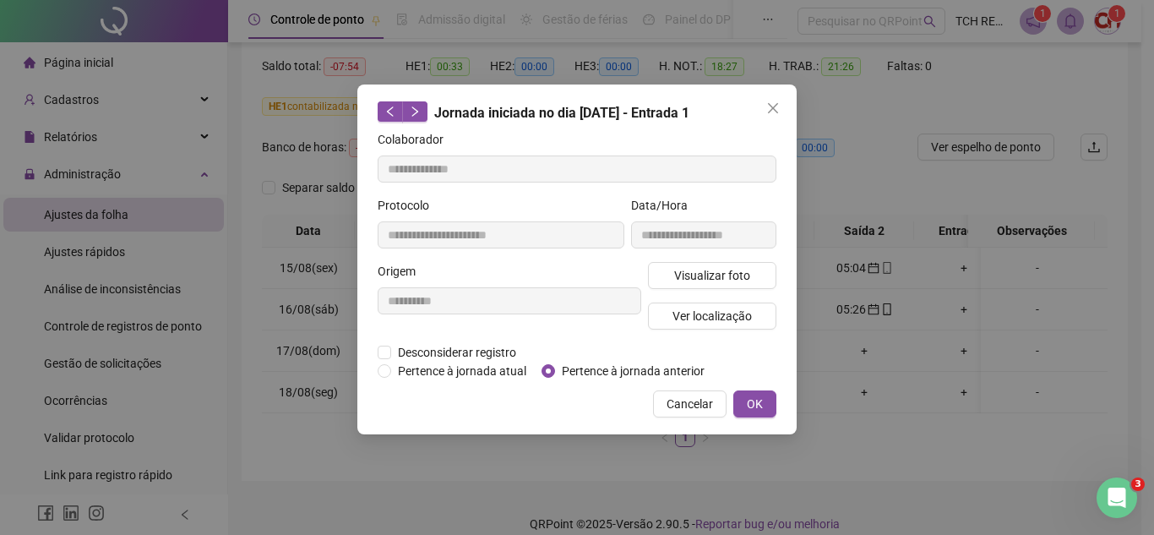
type input "**********"
click at [583, 372] on span "Pertence à jornada anterior" at bounding box center [633, 371] width 156 height 19
click at [763, 402] on button "OK" at bounding box center [754, 403] width 43 height 27
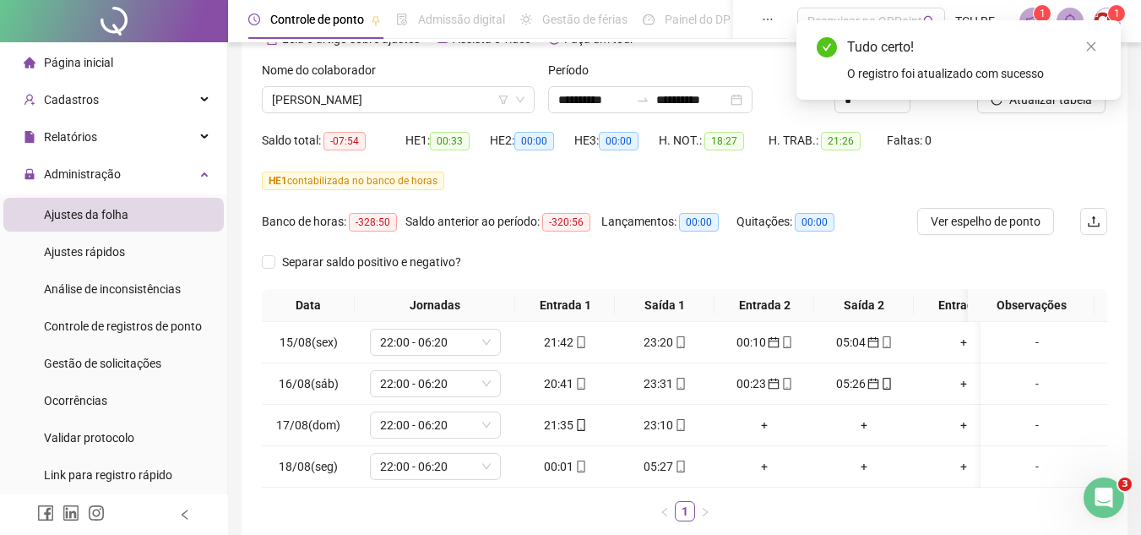
scroll to position [0, 0]
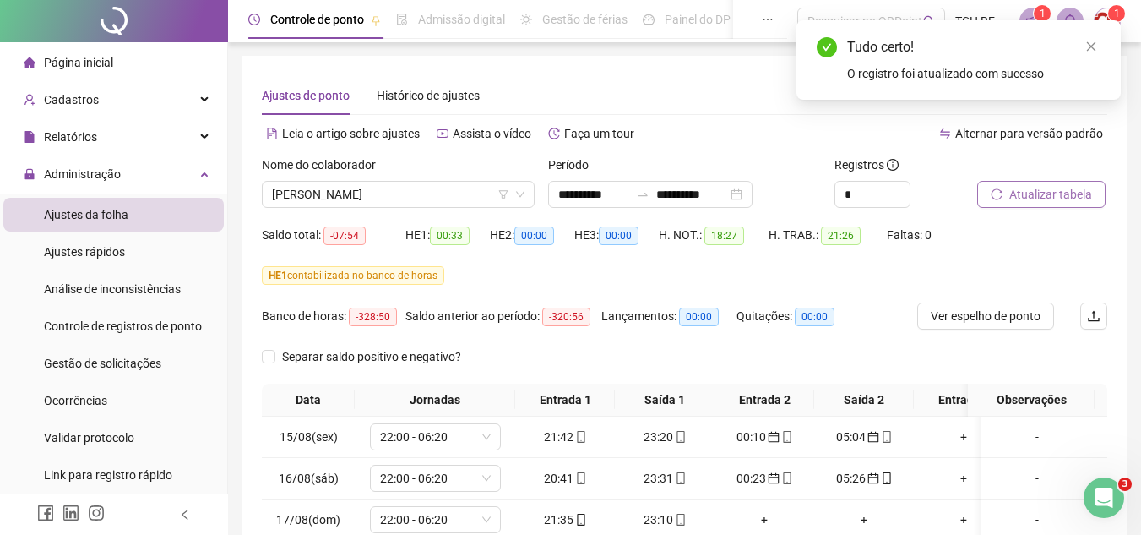
click at [1012, 197] on span "Atualizar tabela" at bounding box center [1050, 194] width 83 height 19
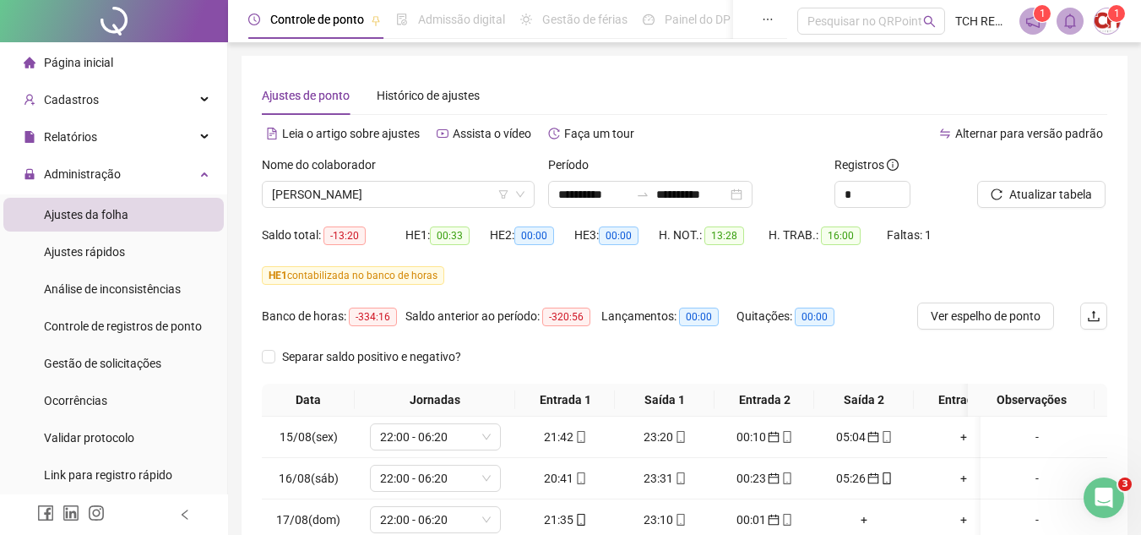
scroll to position [84, 0]
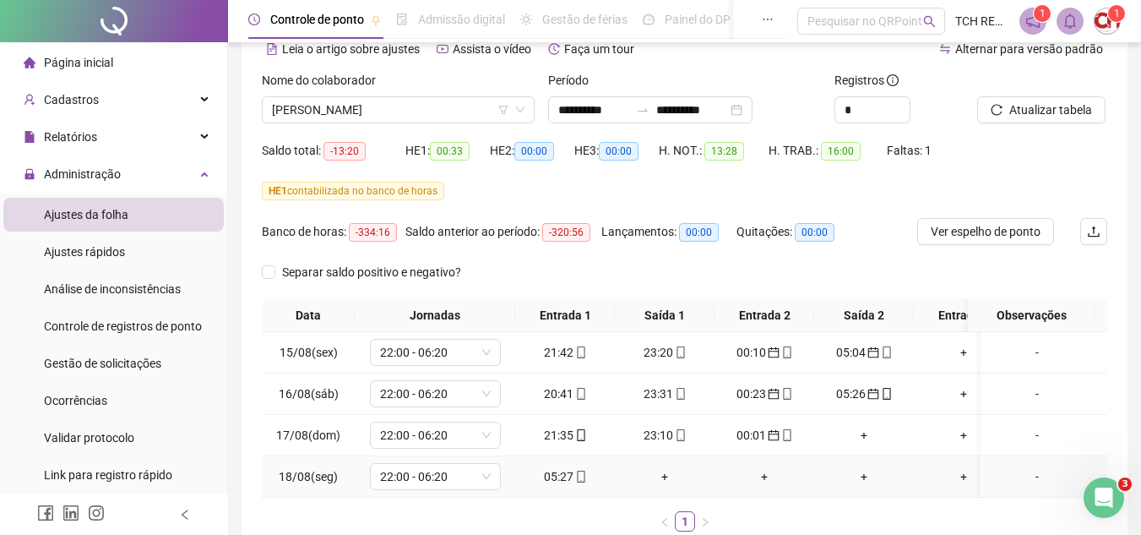
click at [575, 475] on icon "mobile" at bounding box center [581, 476] width 12 height 12
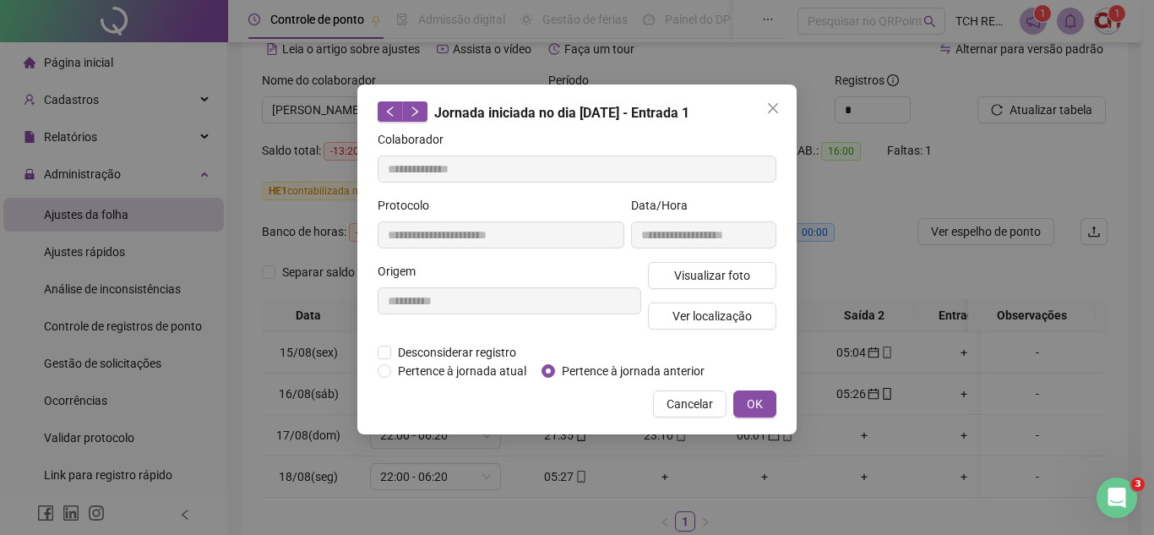
type input "**********"
click at [566, 367] on span "Pertence à jornada anterior" at bounding box center [633, 371] width 156 height 19
click at [758, 406] on span "OK" at bounding box center [755, 403] width 16 height 19
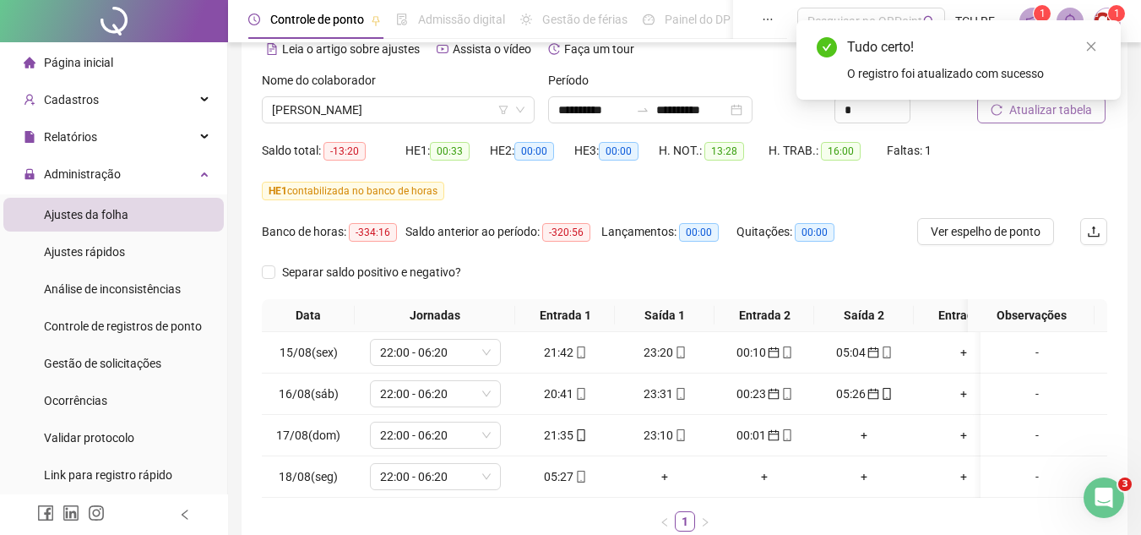
click at [1008, 118] on button "Atualizar tabela" at bounding box center [1041, 109] width 128 height 27
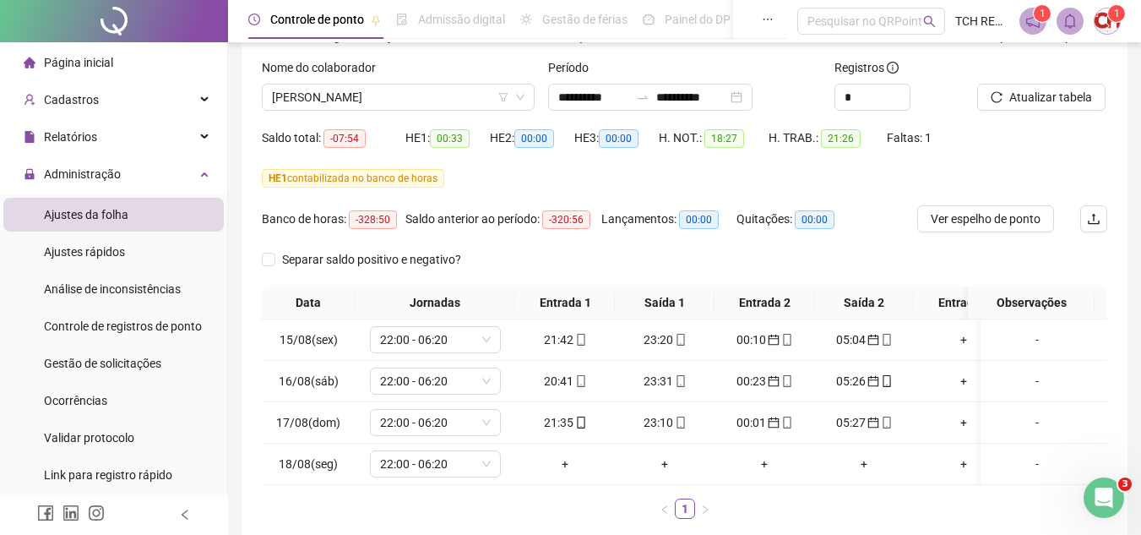
scroll to position [0, 0]
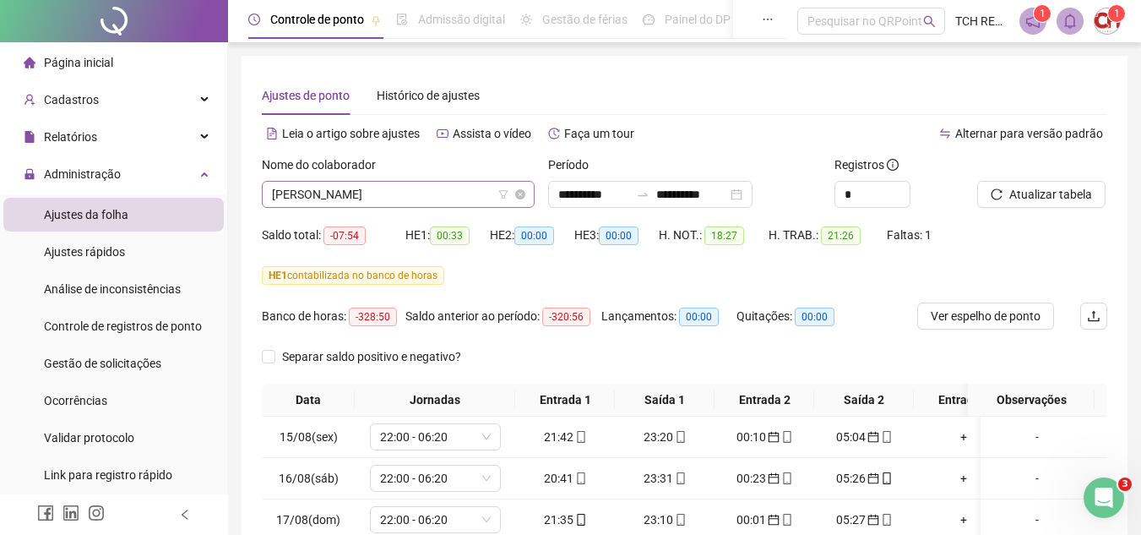
click at [397, 195] on span "[PERSON_NAME]" at bounding box center [398, 194] width 253 height 25
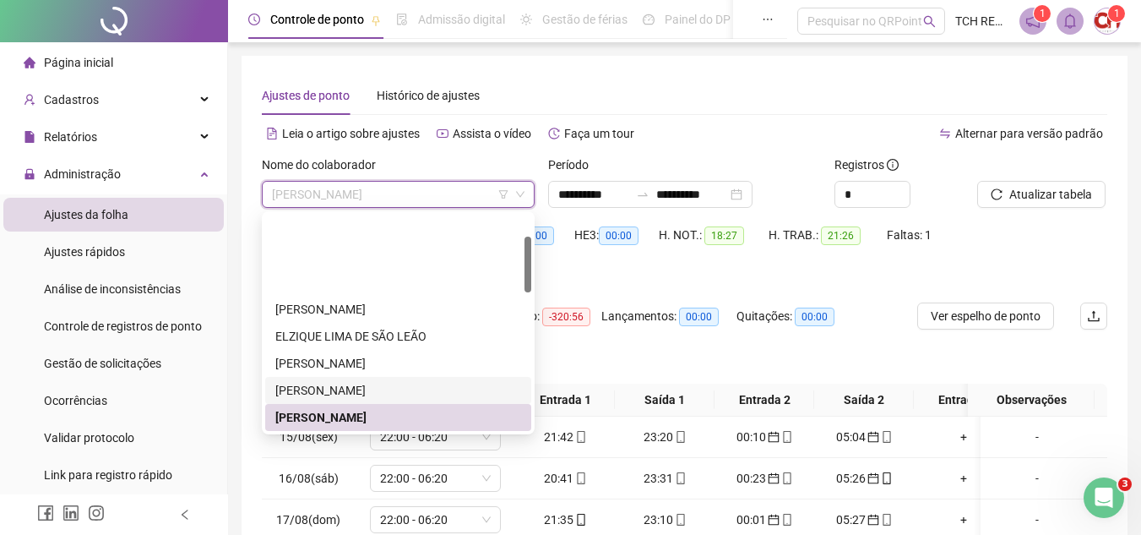
scroll to position [84, 0]
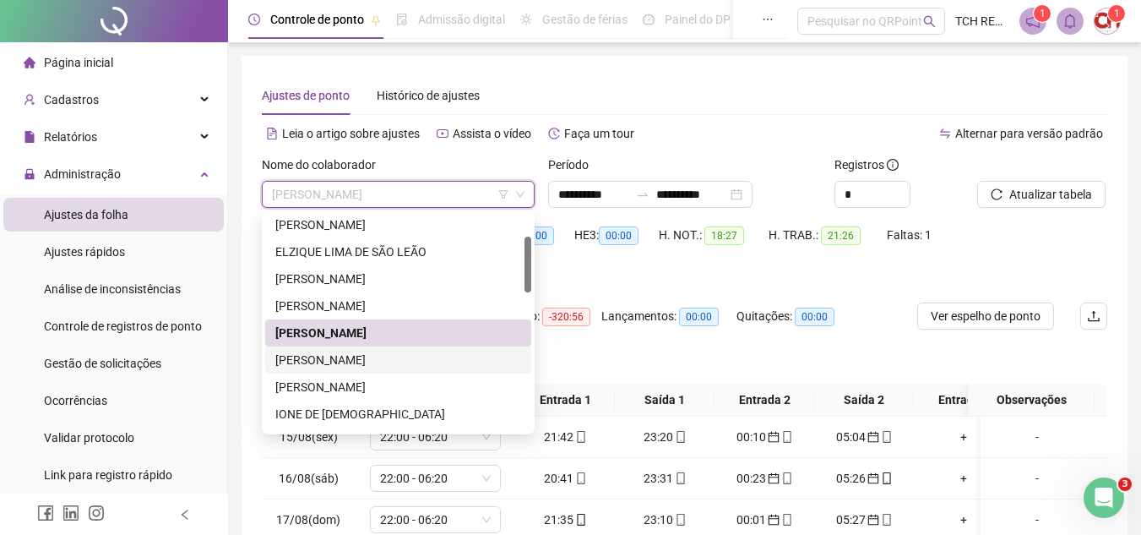
click at [387, 368] on div "[PERSON_NAME]" at bounding box center [398, 360] width 246 height 19
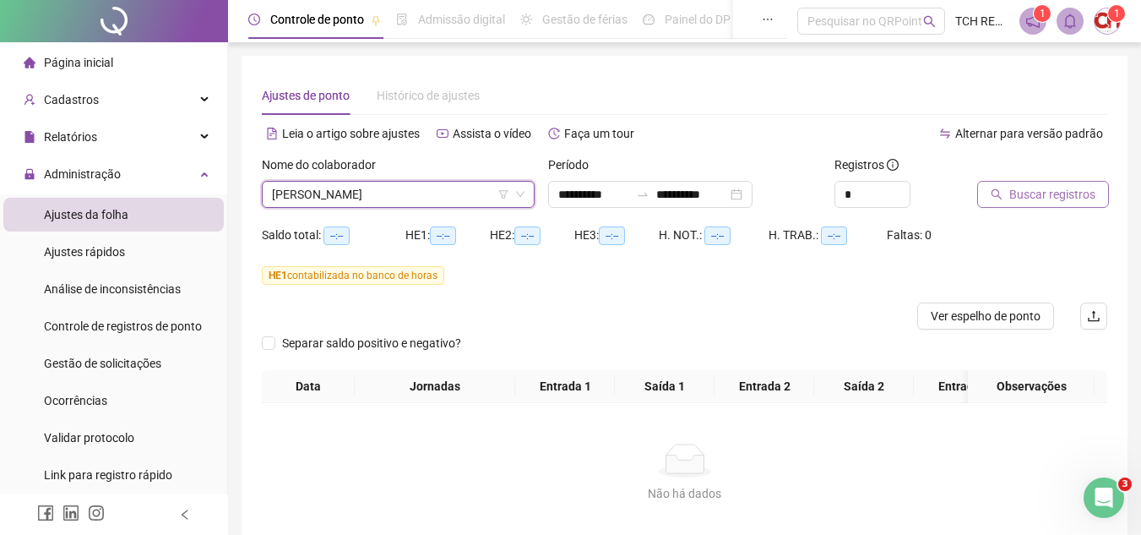
click at [1043, 181] on button "Buscar registros" at bounding box center [1043, 194] width 132 height 27
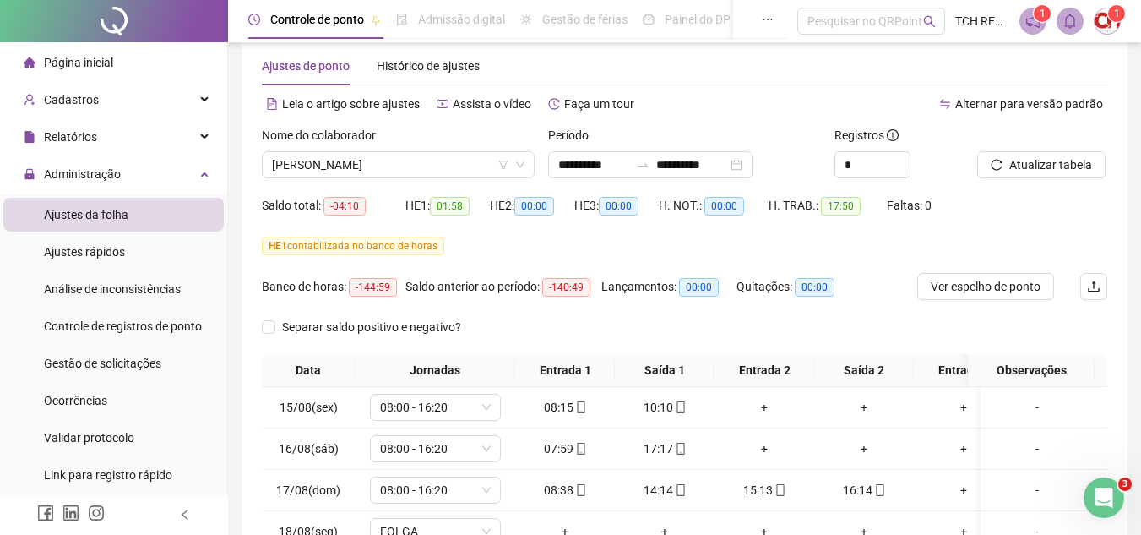
scroll to position [0, 0]
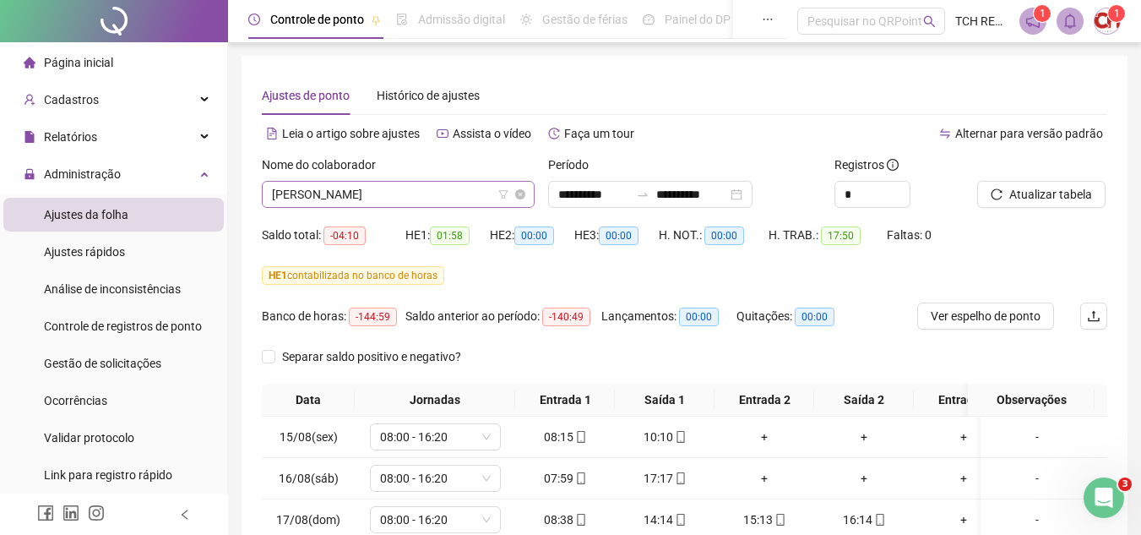
click at [442, 190] on span "[PERSON_NAME]" at bounding box center [398, 194] width 253 height 25
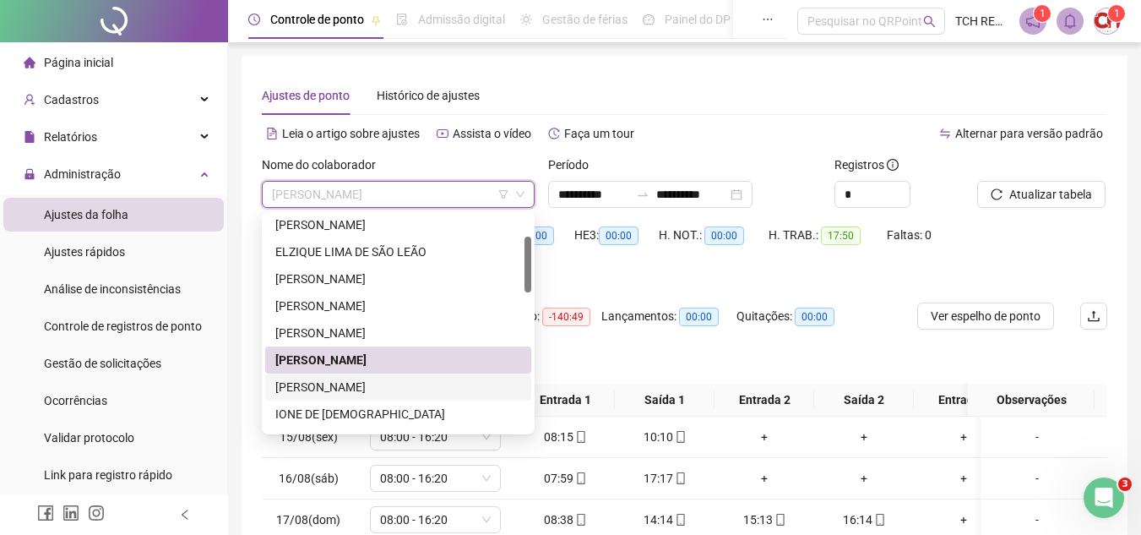
click at [467, 377] on div "[PERSON_NAME]" at bounding box center [398, 386] width 266 height 27
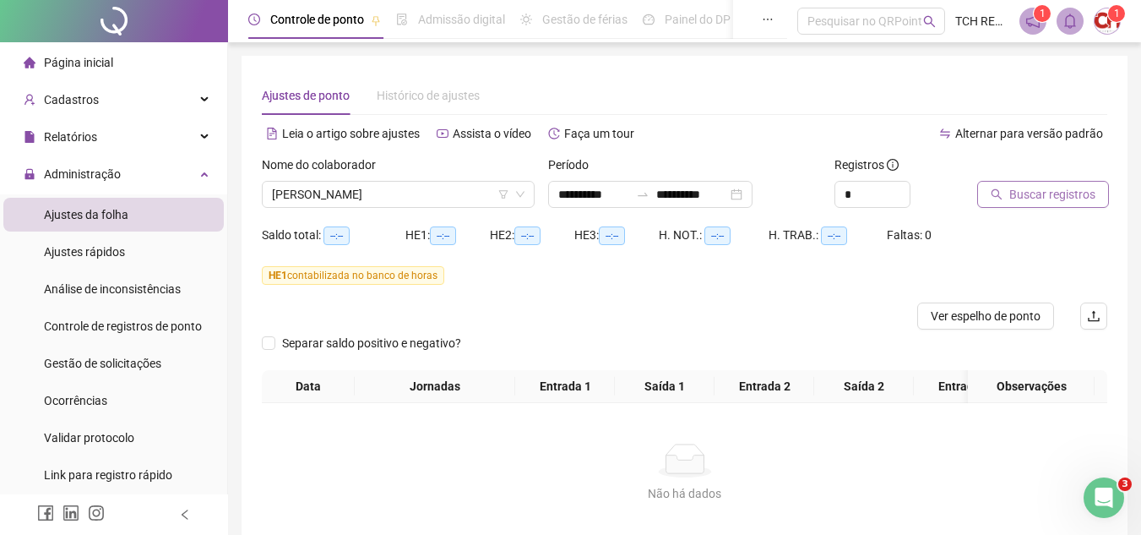
click at [1008, 203] on button "Buscar registros" at bounding box center [1043, 194] width 132 height 27
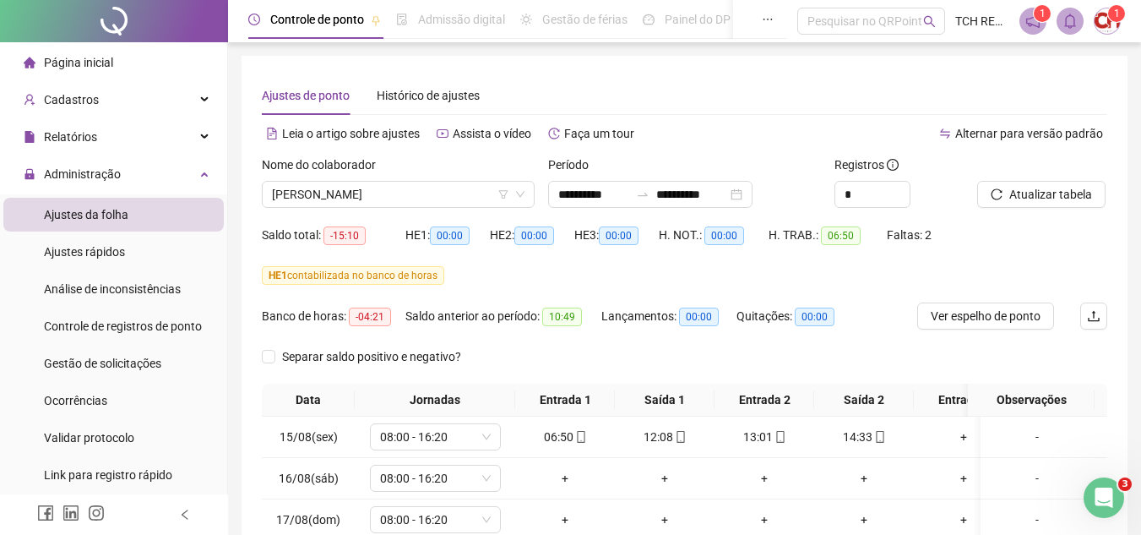
scroll to position [84, 0]
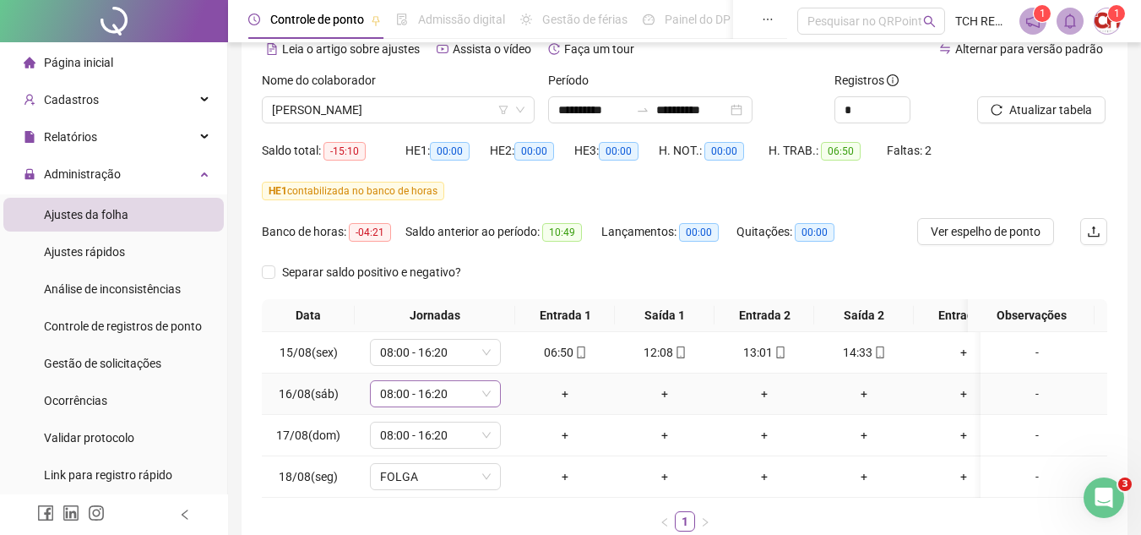
click at [426, 399] on span "08:00 - 16:20" at bounding box center [435, 393] width 111 height 25
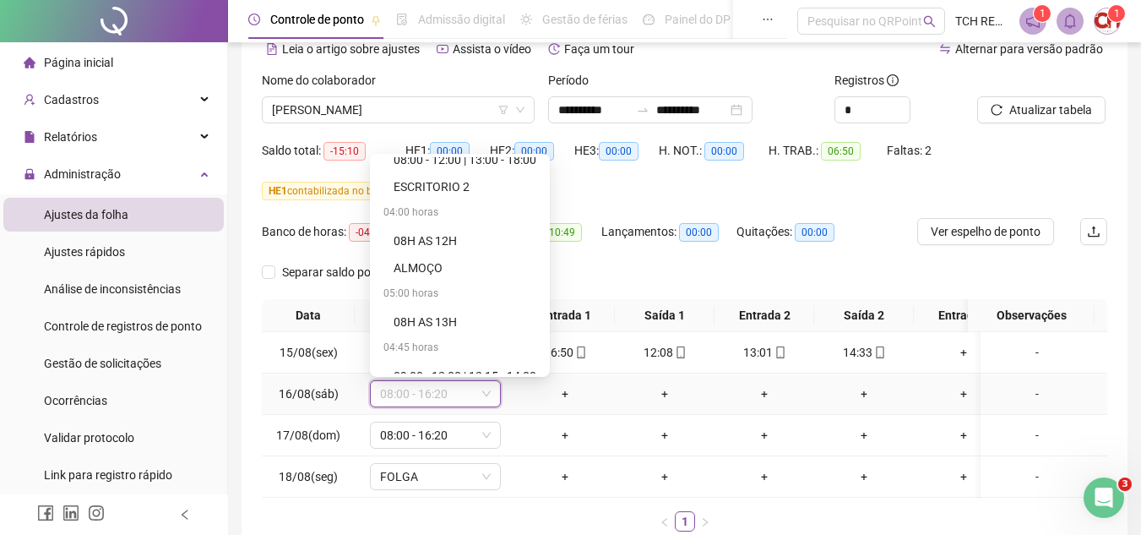
scroll to position [1108, 0]
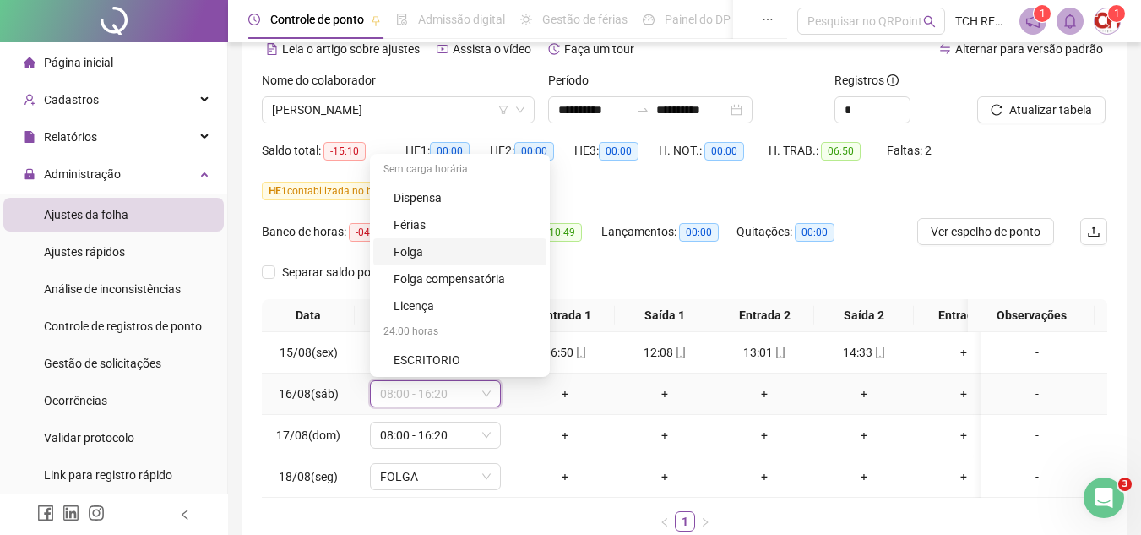
click at [427, 253] on div "Folga" at bounding box center [465, 251] width 143 height 19
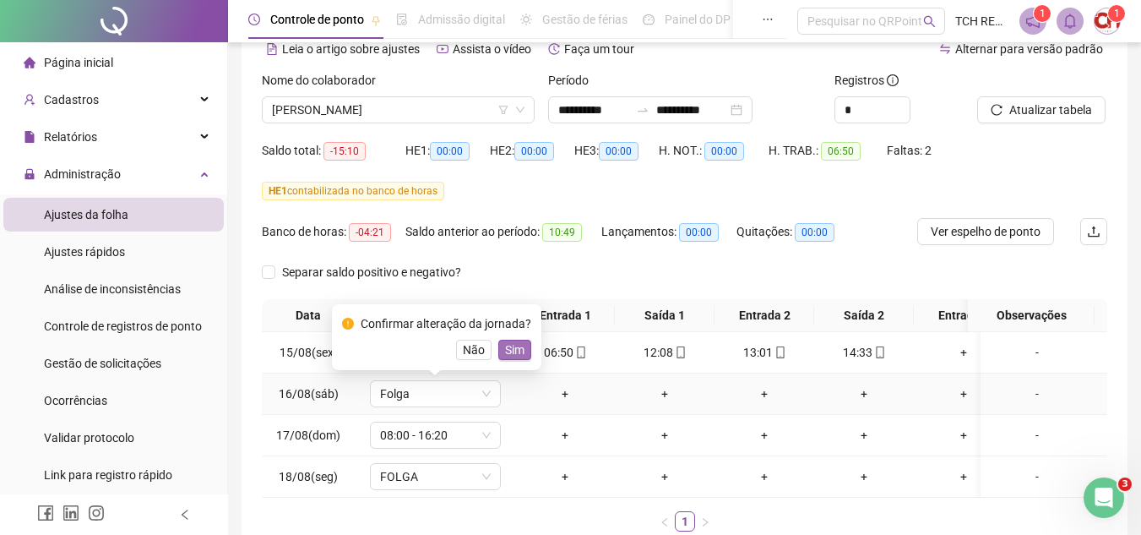
click at [511, 351] on span "Sim" at bounding box center [514, 349] width 19 height 19
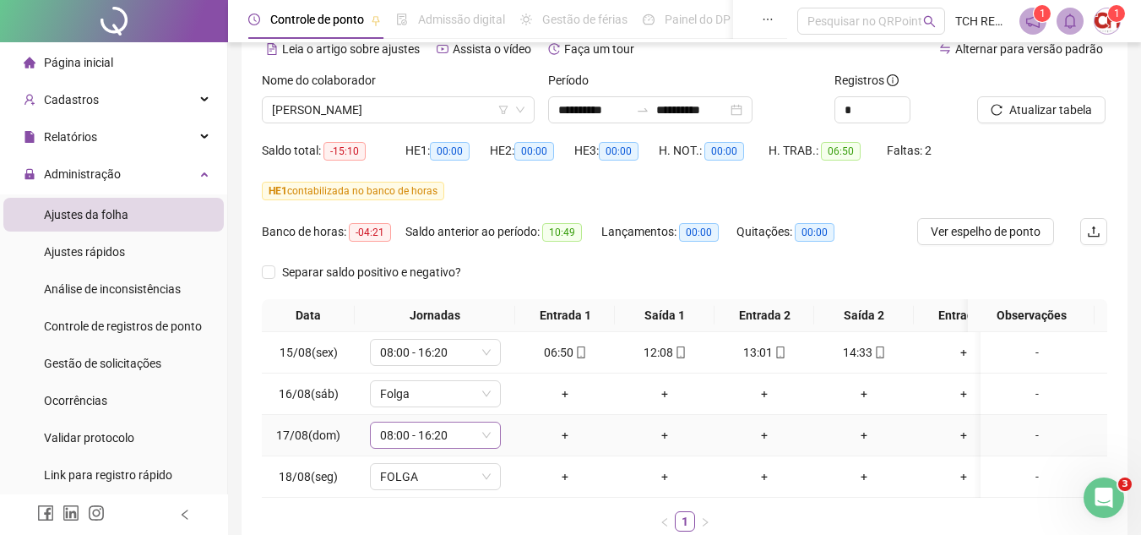
click at [453, 439] on span "08:00 - 16:20" at bounding box center [435, 434] width 111 height 25
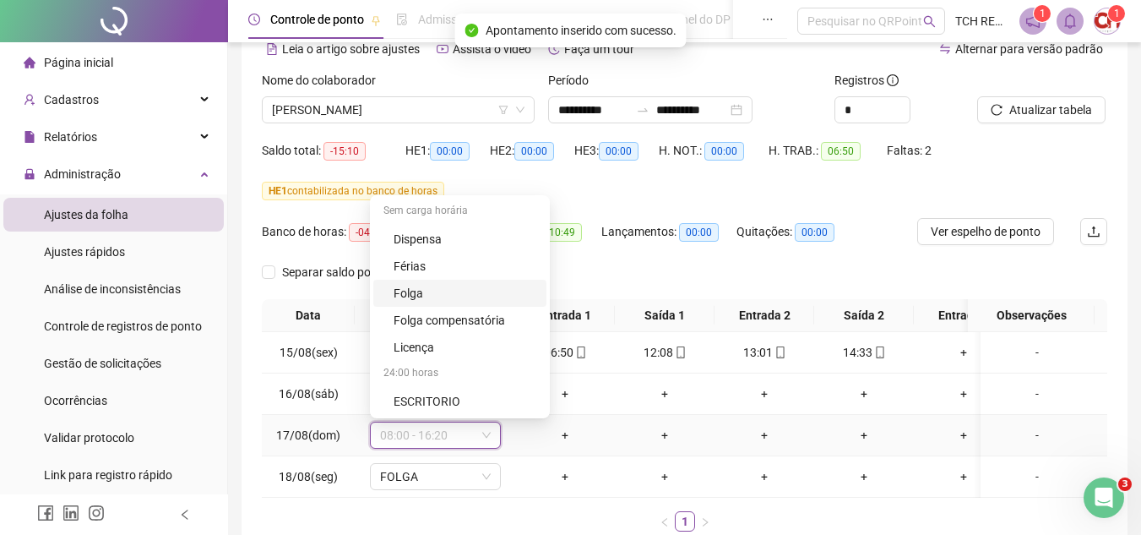
click at [430, 288] on div "Folga" at bounding box center [465, 293] width 143 height 19
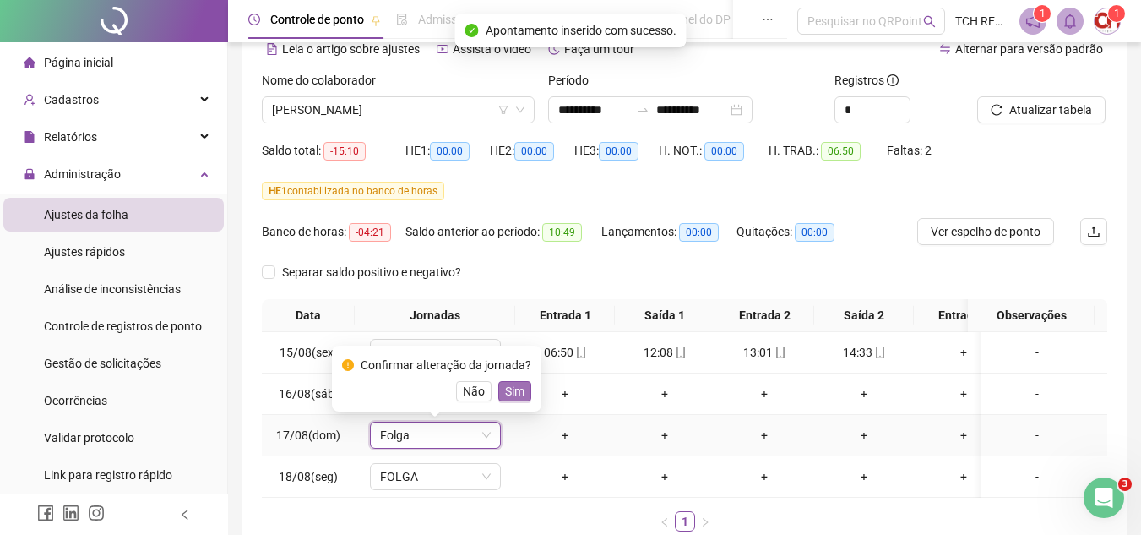
click at [498, 399] on button "Sim" at bounding box center [514, 391] width 33 height 20
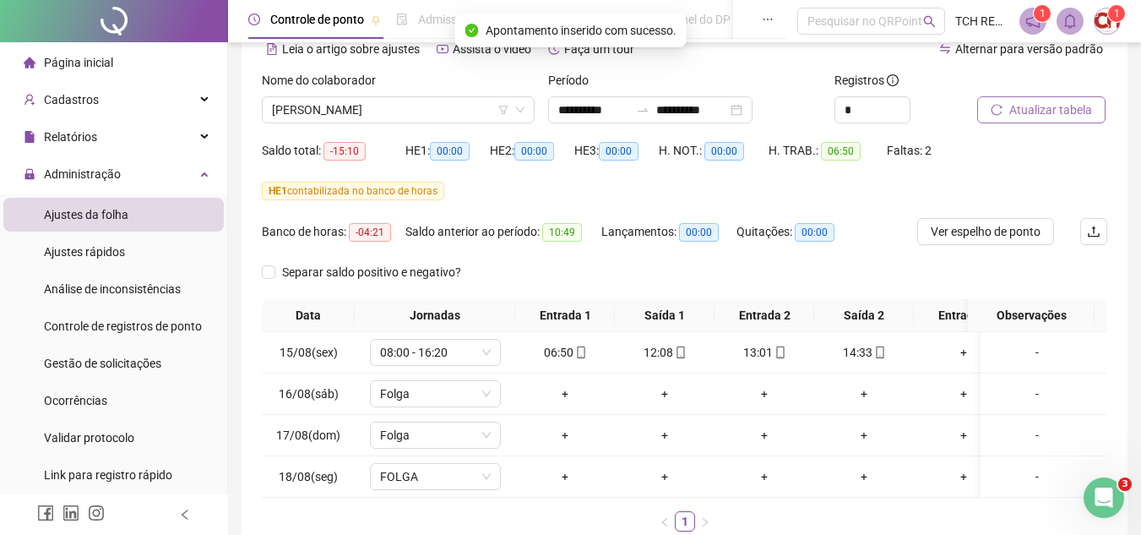
click at [1017, 119] on button "Atualizar tabela" at bounding box center [1041, 109] width 128 height 27
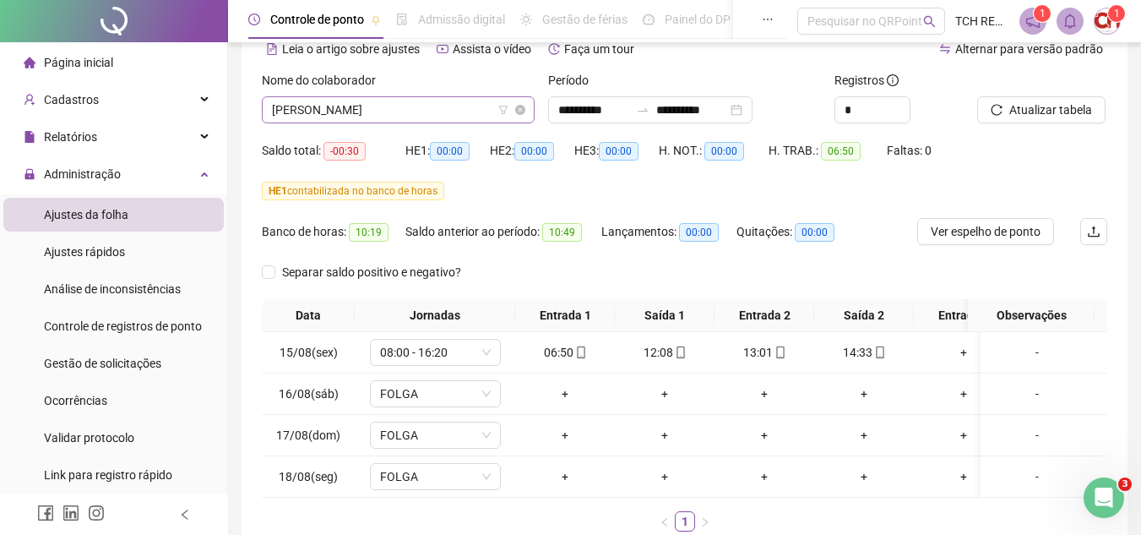
click at [449, 118] on span "[PERSON_NAME]" at bounding box center [398, 109] width 253 height 25
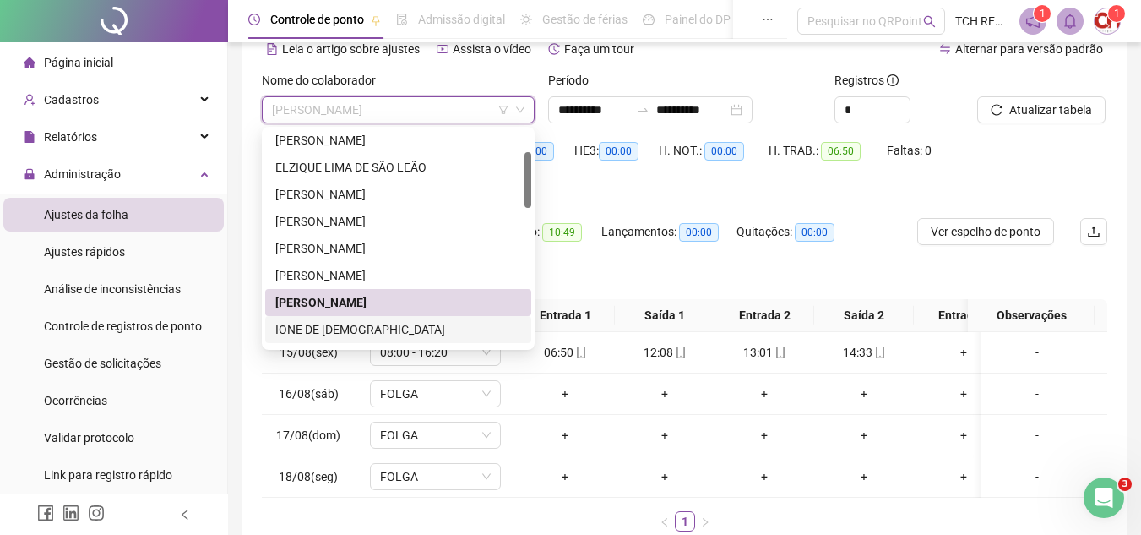
click at [412, 329] on div "IONE DE [DEMOGRAPHIC_DATA]" at bounding box center [398, 329] width 246 height 19
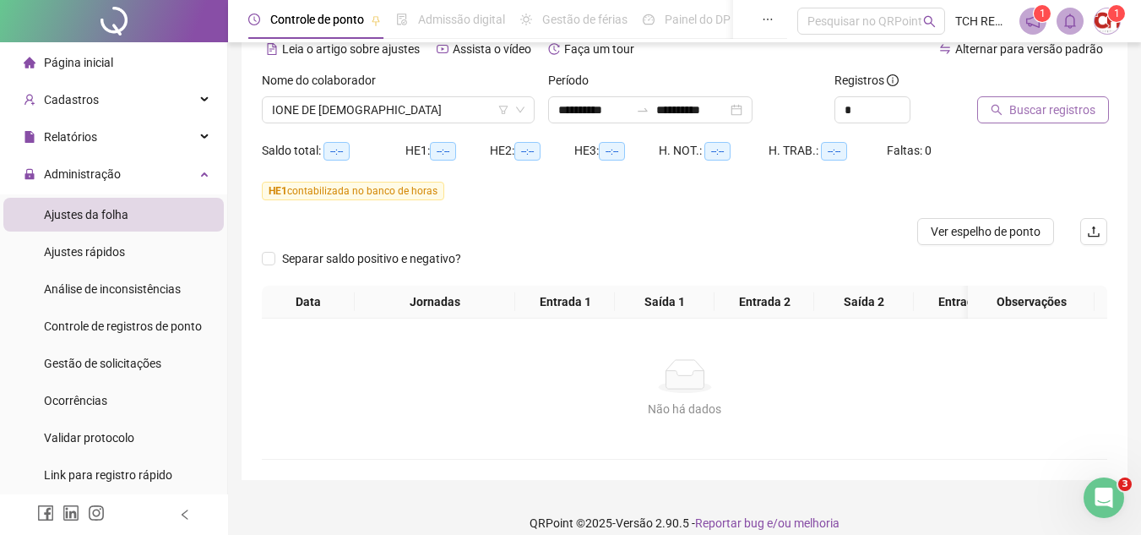
click at [1050, 108] on span "Buscar registros" at bounding box center [1052, 110] width 86 height 19
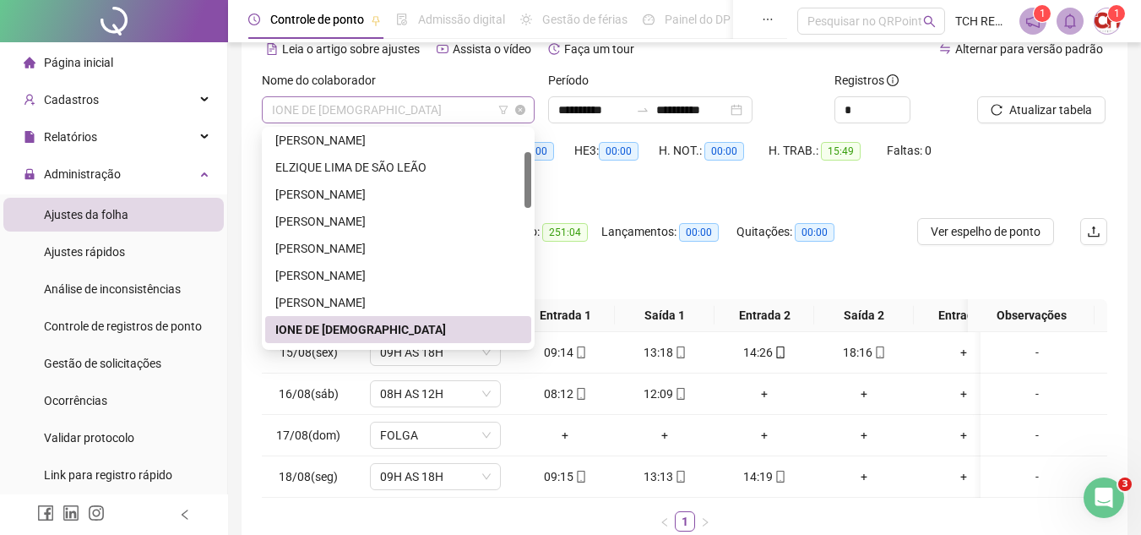
click at [427, 103] on span "IONE DE [DEMOGRAPHIC_DATA]" at bounding box center [398, 109] width 253 height 25
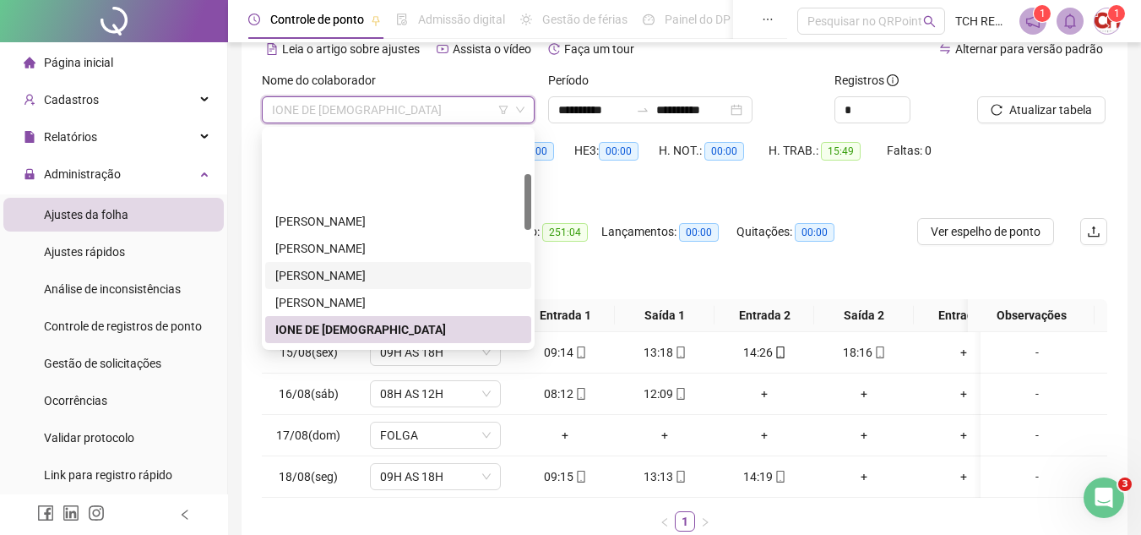
scroll to position [169, 0]
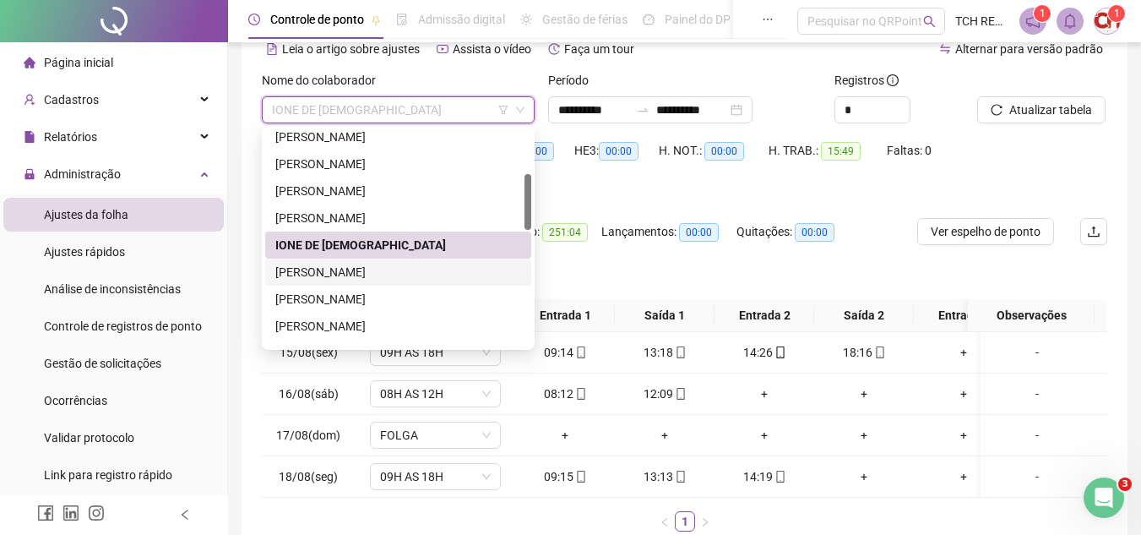
click at [421, 277] on div "[PERSON_NAME]" at bounding box center [398, 272] width 246 height 19
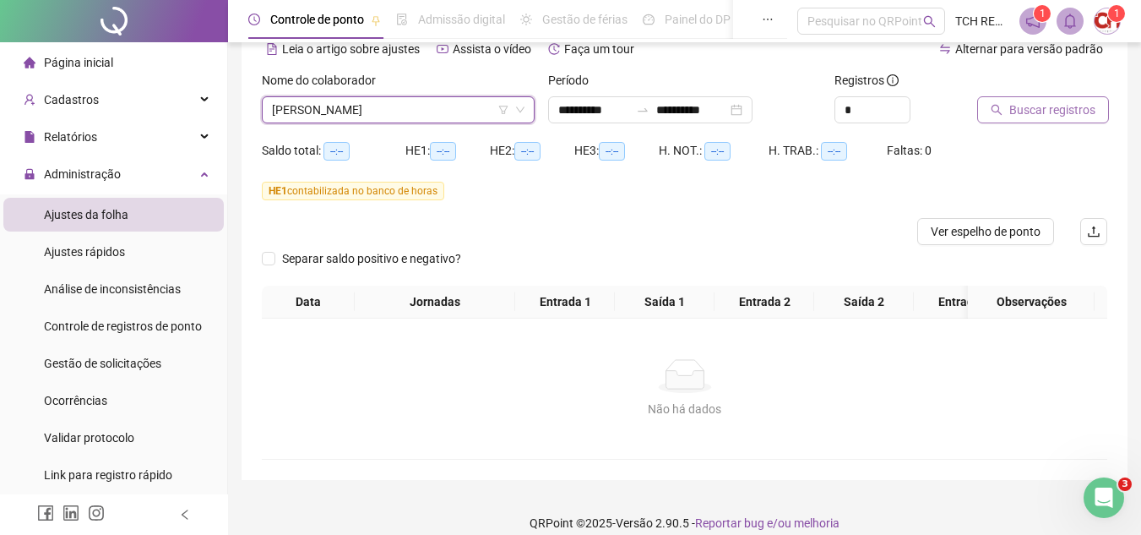
click at [1036, 121] on button "Buscar registros" at bounding box center [1043, 109] width 132 height 27
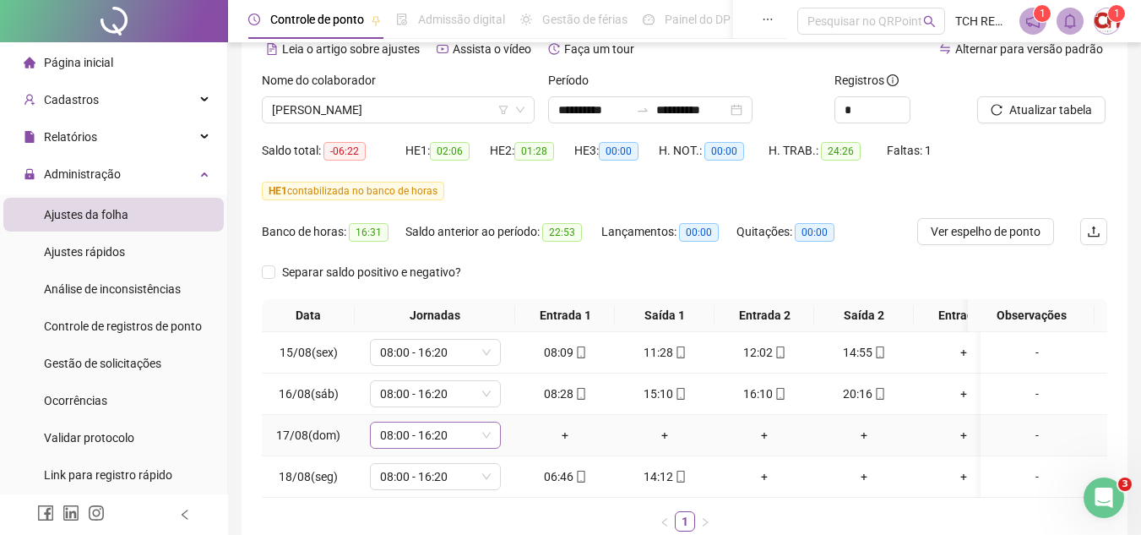
click at [438, 441] on span "08:00 - 16:20" at bounding box center [435, 434] width 111 height 25
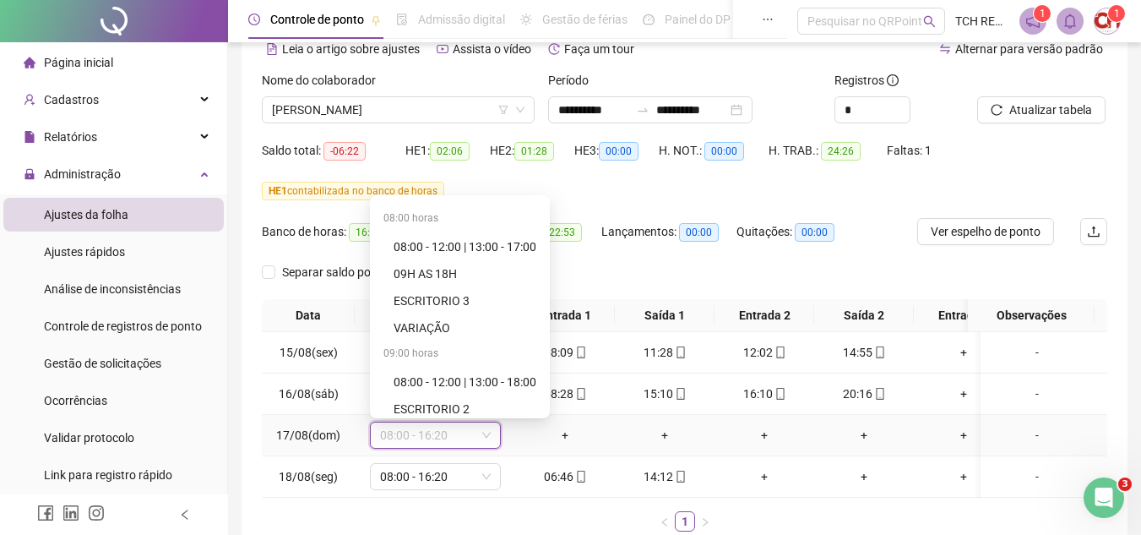
scroll to position [1108, 0]
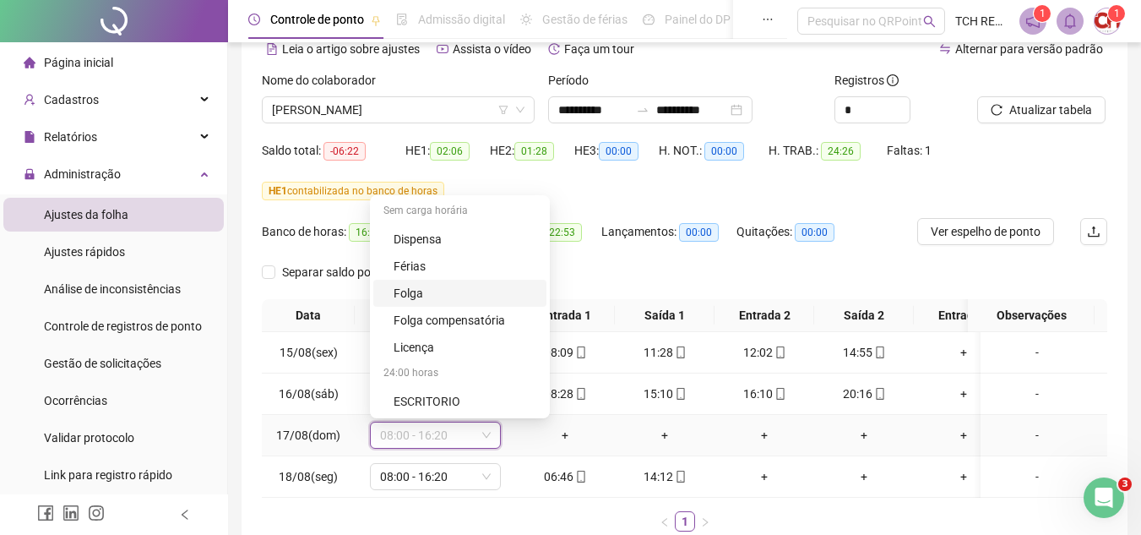
click at [401, 298] on div "Folga" at bounding box center [465, 293] width 143 height 19
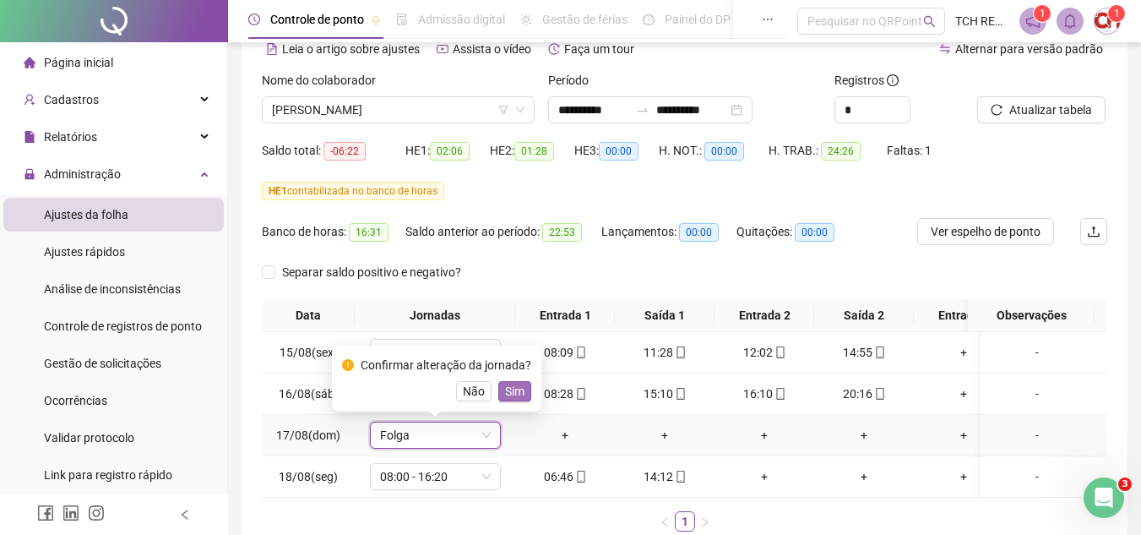
click at [521, 384] on button "Sim" at bounding box center [514, 391] width 33 height 20
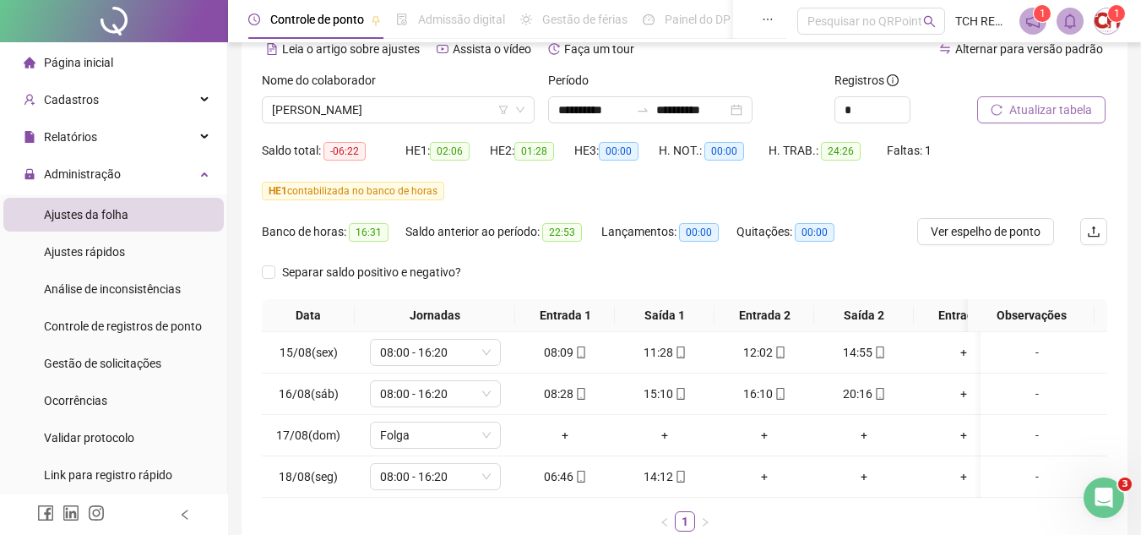
click at [1015, 102] on span "Atualizar tabela" at bounding box center [1050, 110] width 83 height 19
click at [458, 110] on span "[PERSON_NAME]" at bounding box center [398, 109] width 253 height 25
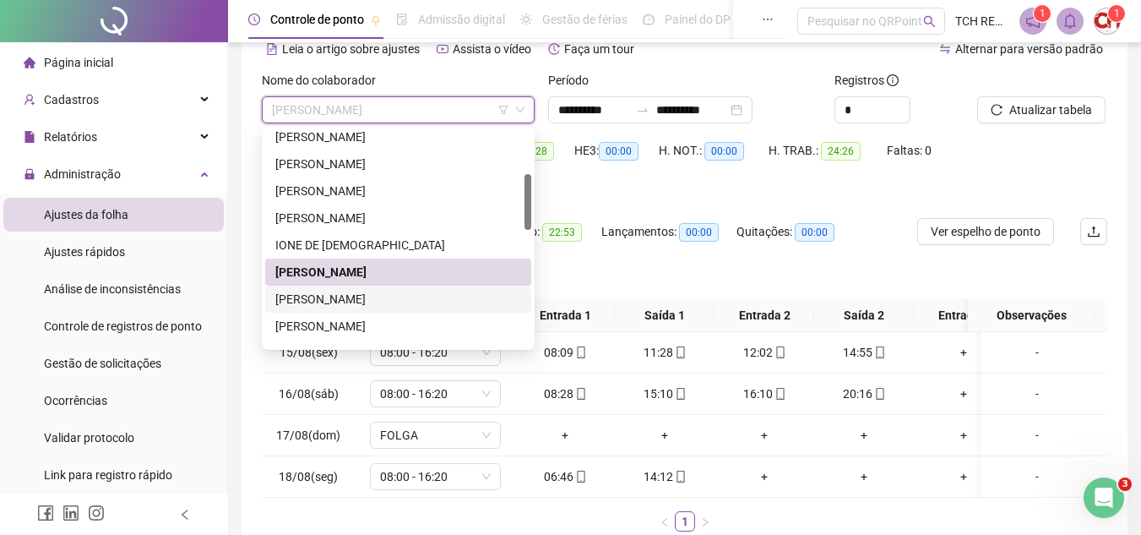
click at [427, 296] on div "[PERSON_NAME]" at bounding box center [398, 299] width 246 height 19
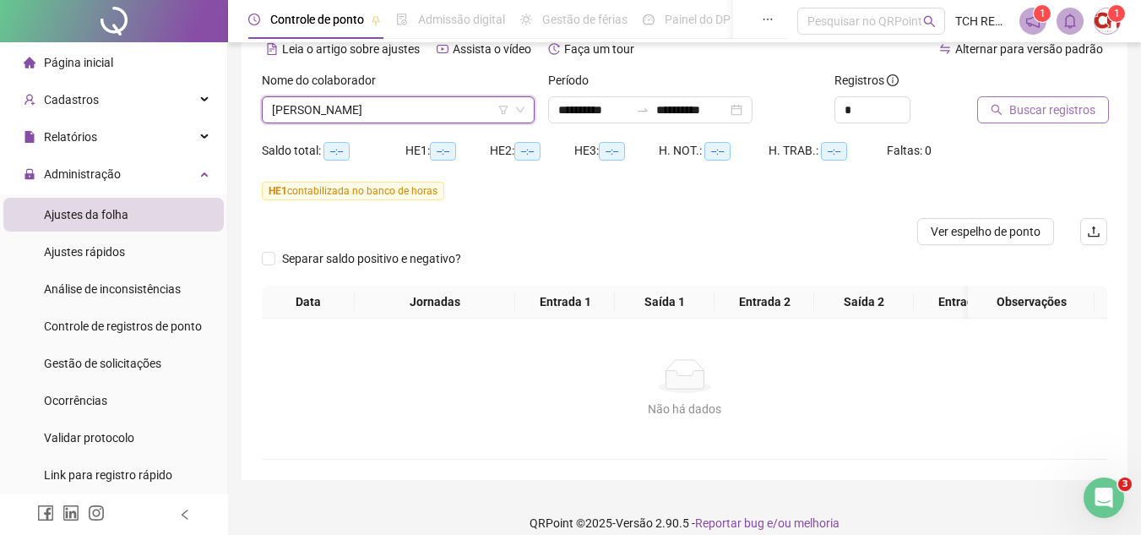
click at [1018, 101] on span "Buscar registros" at bounding box center [1052, 110] width 86 height 19
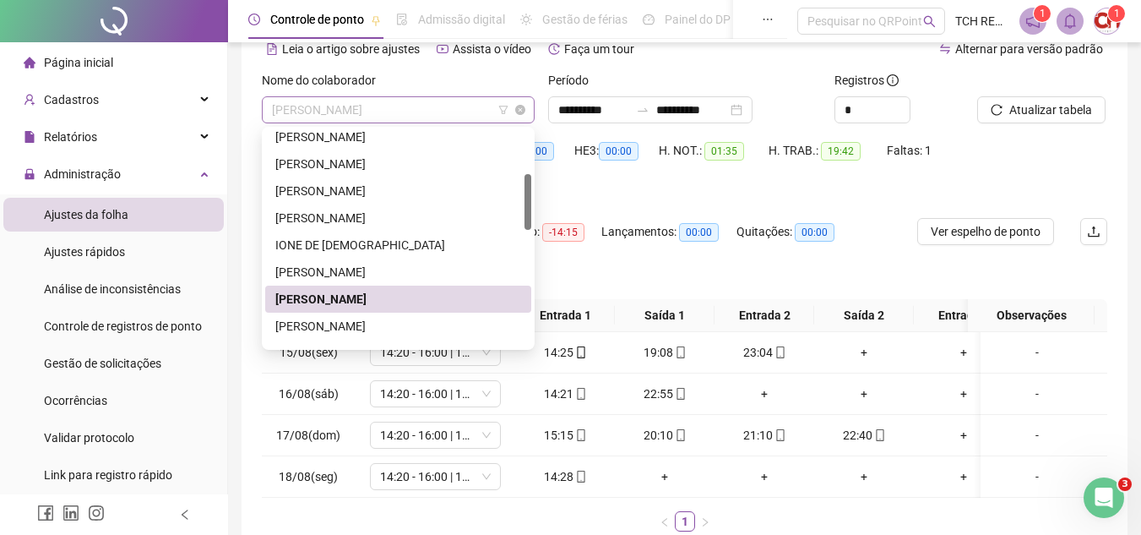
click at [437, 111] on span "[PERSON_NAME]" at bounding box center [398, 109] width 253 height 25
click at [364, 325] on div "[PERSON_NAME]" at bounding box center [398, 326] width 246 height 19
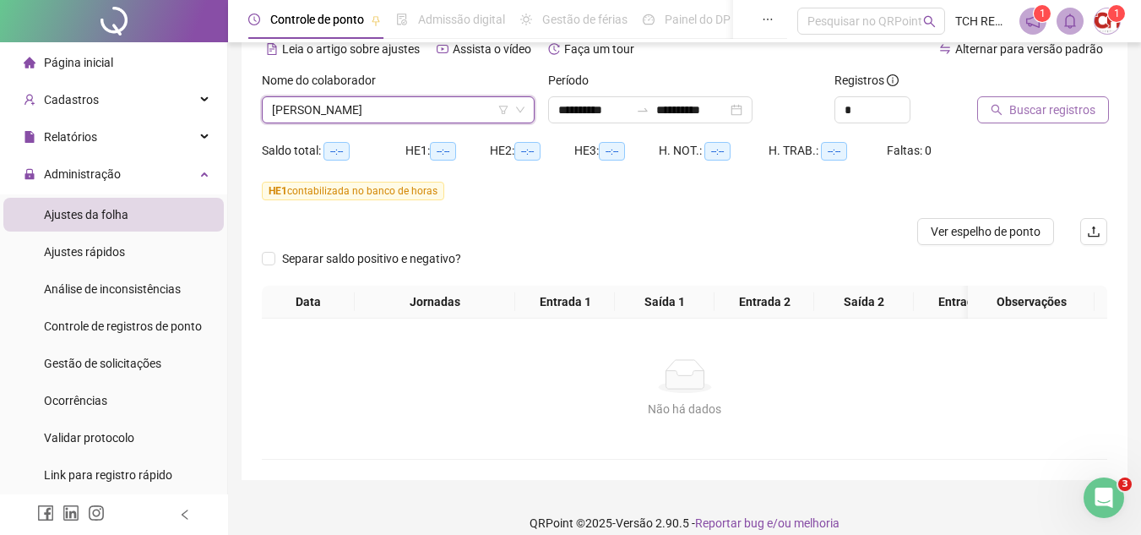
click at [1025, 116] on span "Buscar registros" at bounding box center [1052, 110] width 86 height 19
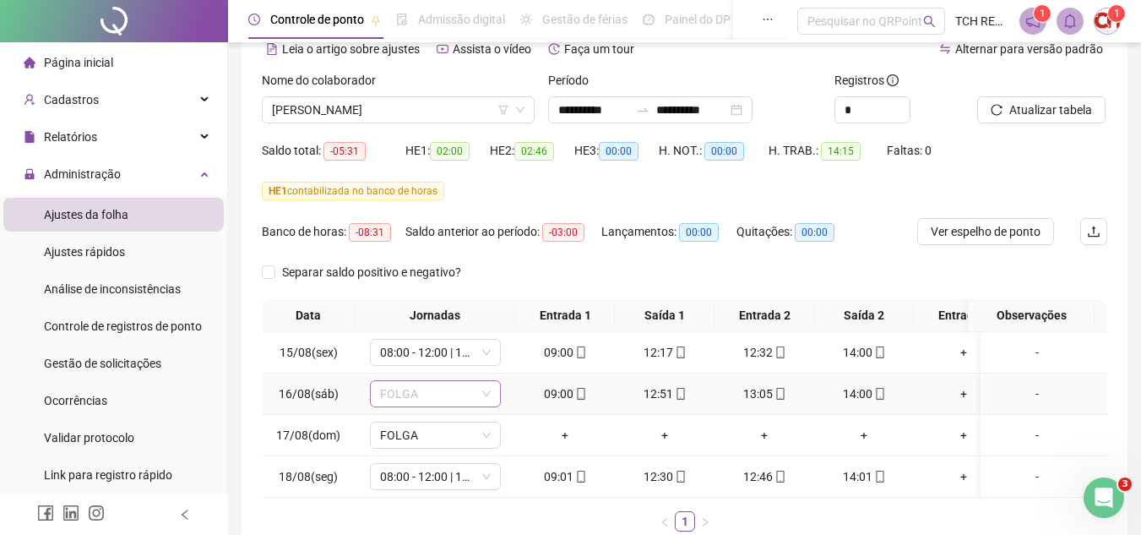
click at [436, 394] on span "FOLGA" at bounding box center [435, 393] width 111 height 25
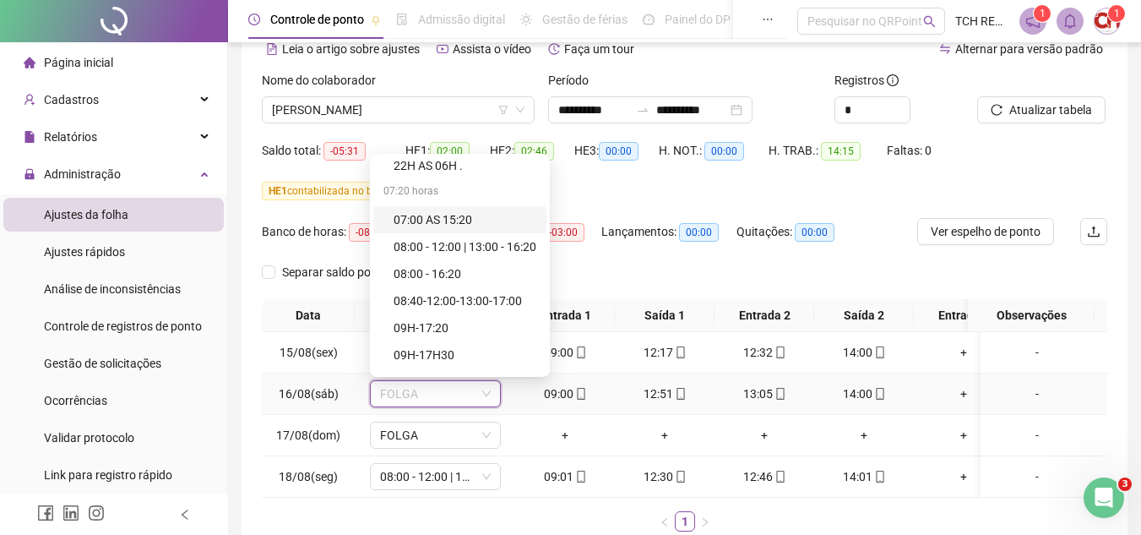
scroll to position [84, 0]
click at [479, 250] on div "08:00 - 12:00 | 13:00 - 16:20" at bounding box center [465, 248] width 143 height 19
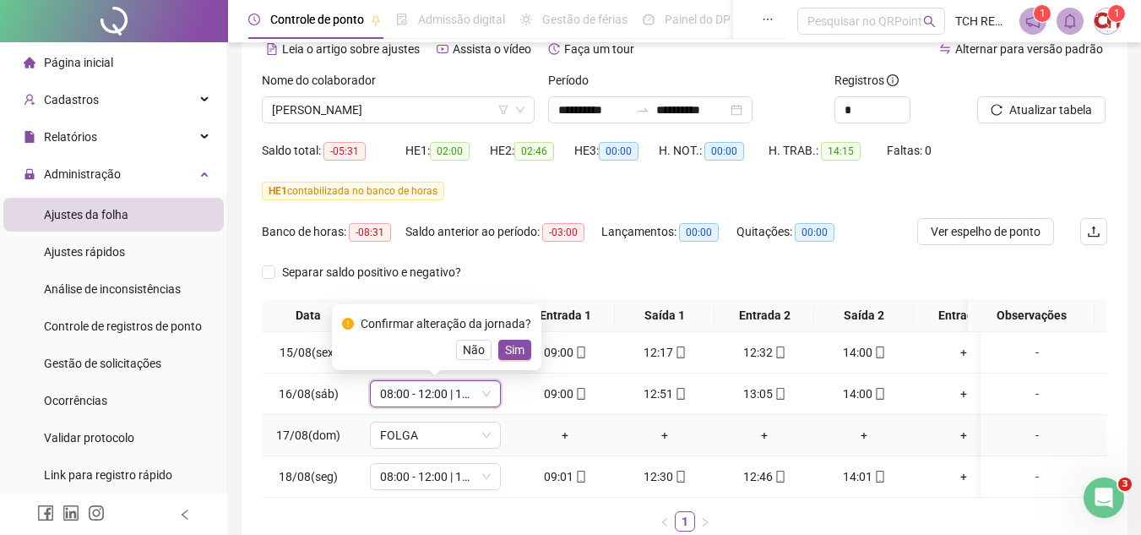
click at [542, 418] on td "+" at bounding box center [565, 435] width 100 height 41
click at [535, 246] on div "Saldo anterior ao período: -03:00" at bounding box center [503, 238] width 196 height 41
click at [473, 351] on span "Não" at bounding box center [474, 349] width 22 height 19
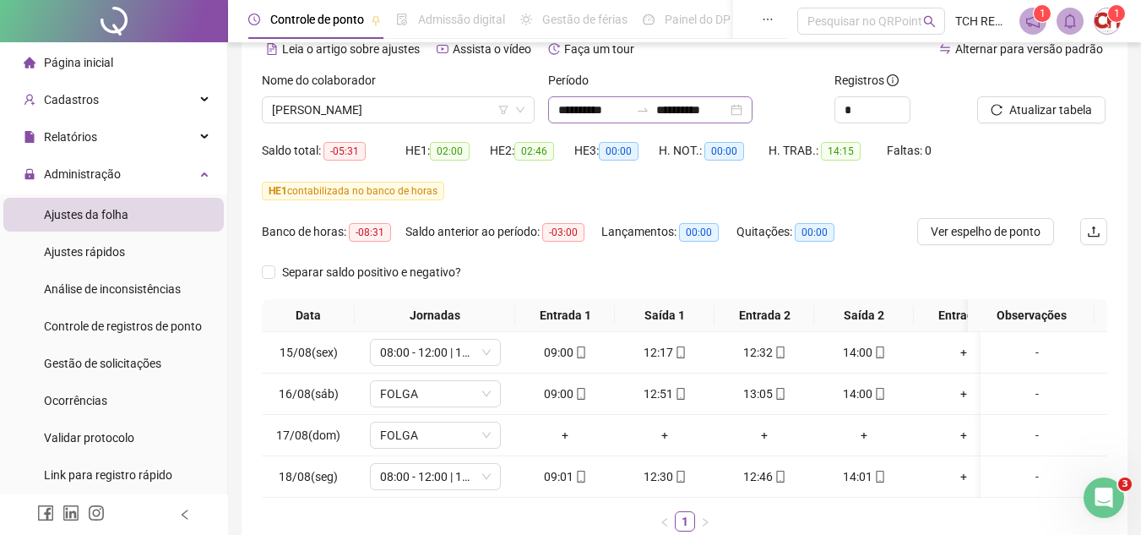
click at [753, 113] on div "**********" at bounding box center [650, 109] width 204 height 27
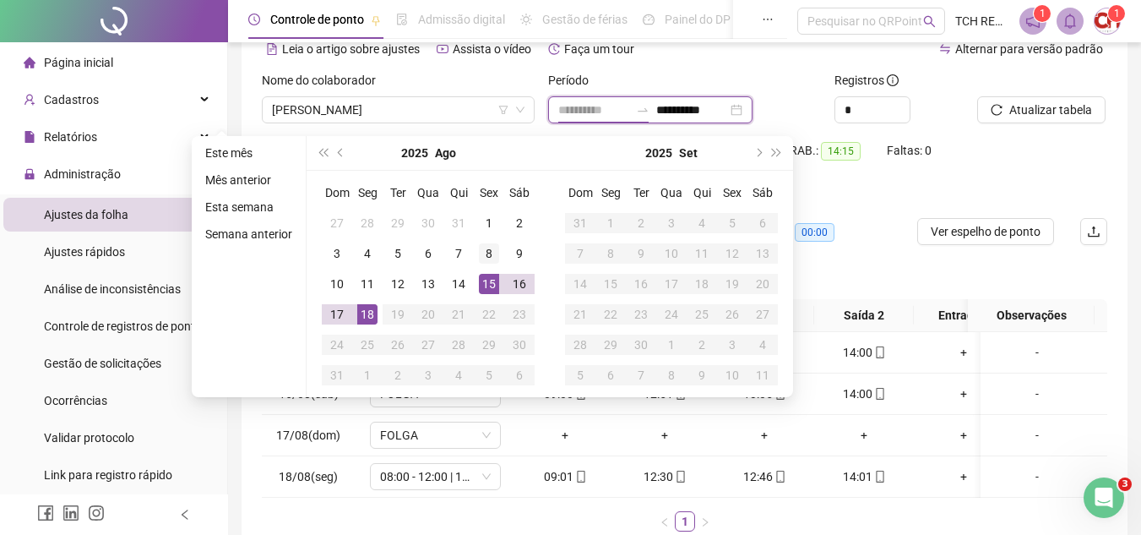
type input "**********"
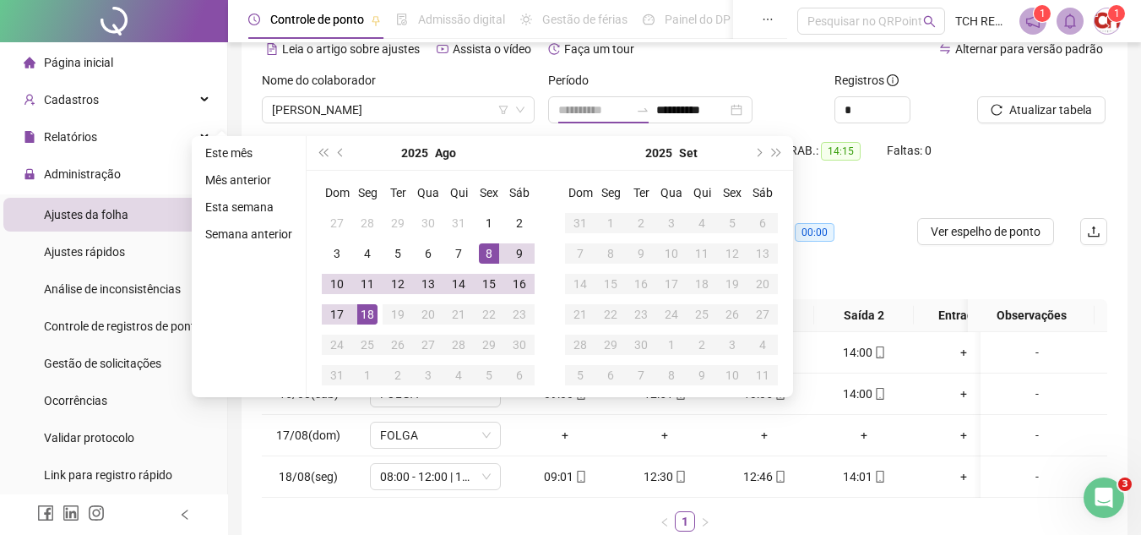
click at [481, 253] on div "8" at bounding box center [489, 253] width 20 height 20
type input "**********"
click at [366, 318] on div "18" at bounding box center [367, 314] width 20 height 20
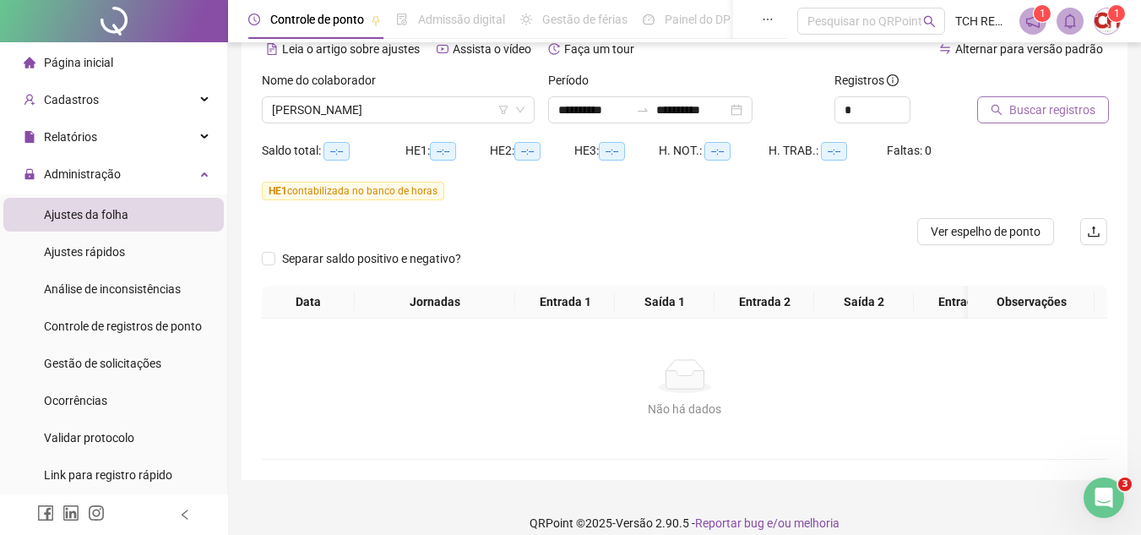
click at [1057, 117] on span "Buscar registros" at bounding box center [1052, 110] width 86 height 19
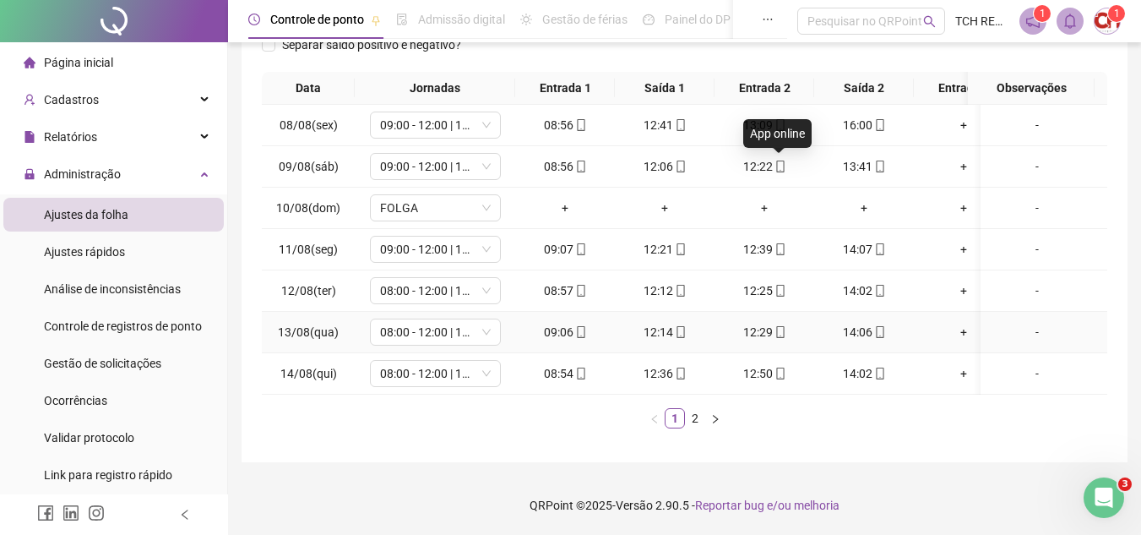
scroll to position [324, 0]
click at [466, 280] on span "08:00 - 12:00 | 13:00 - 18:00" at bounding box center [435, 290] width 111 height 25
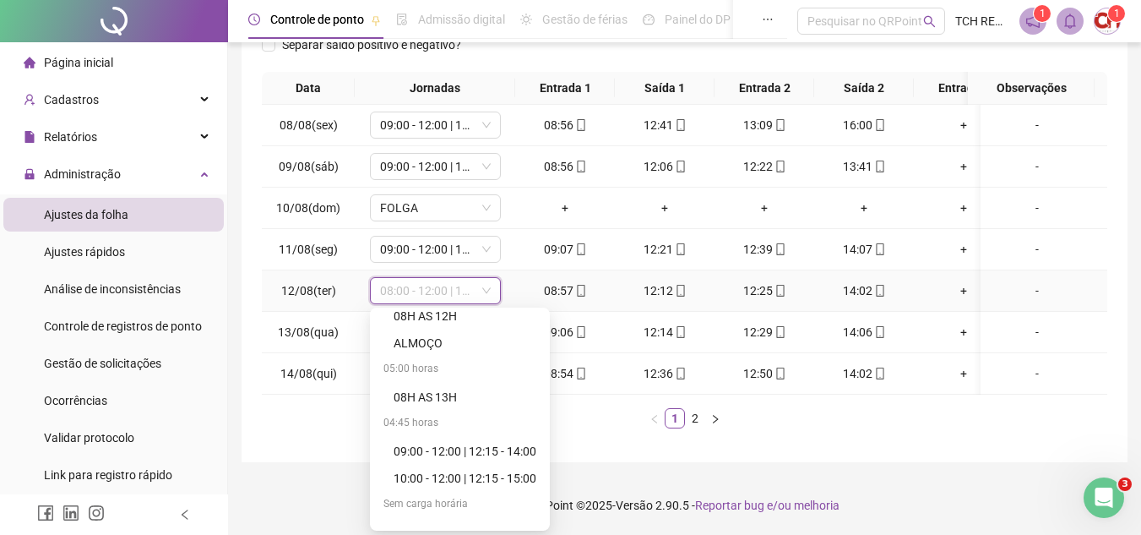
scroll to position [939, 0]
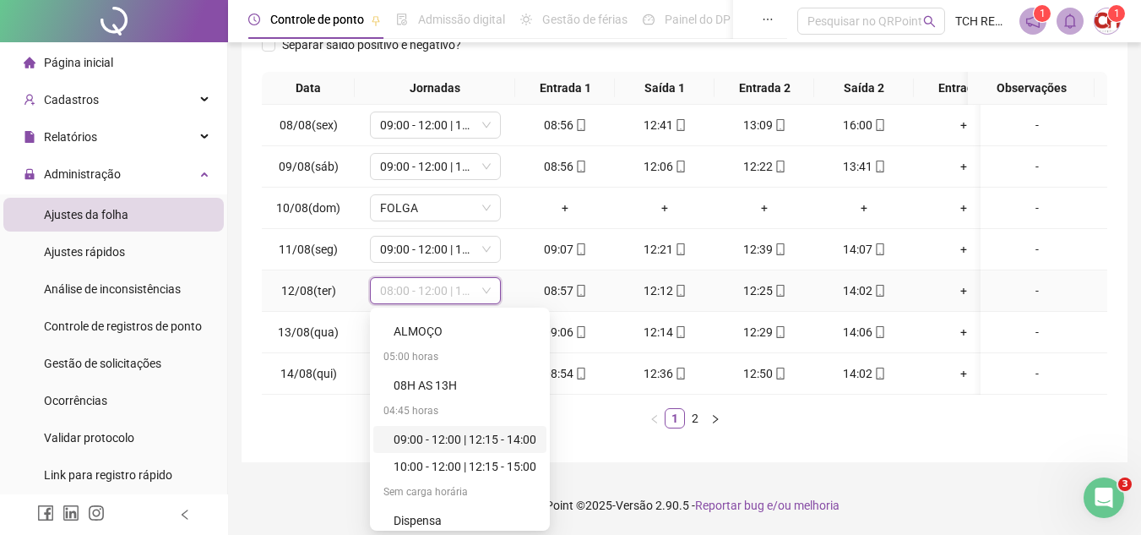
click at [513, 430] on div "09:00 - 12:00 | 12:15 - 14:00" at bounding box center [465, 439] width 143 height 19
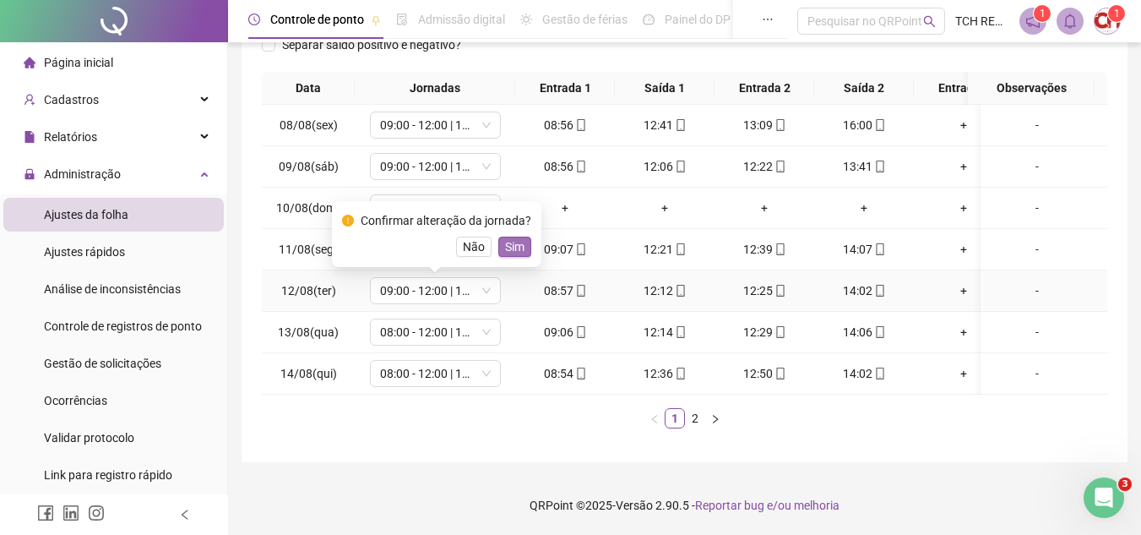
click at [507, 237] on span "Sim" at bounding box center [514, 246] width 19 height 19
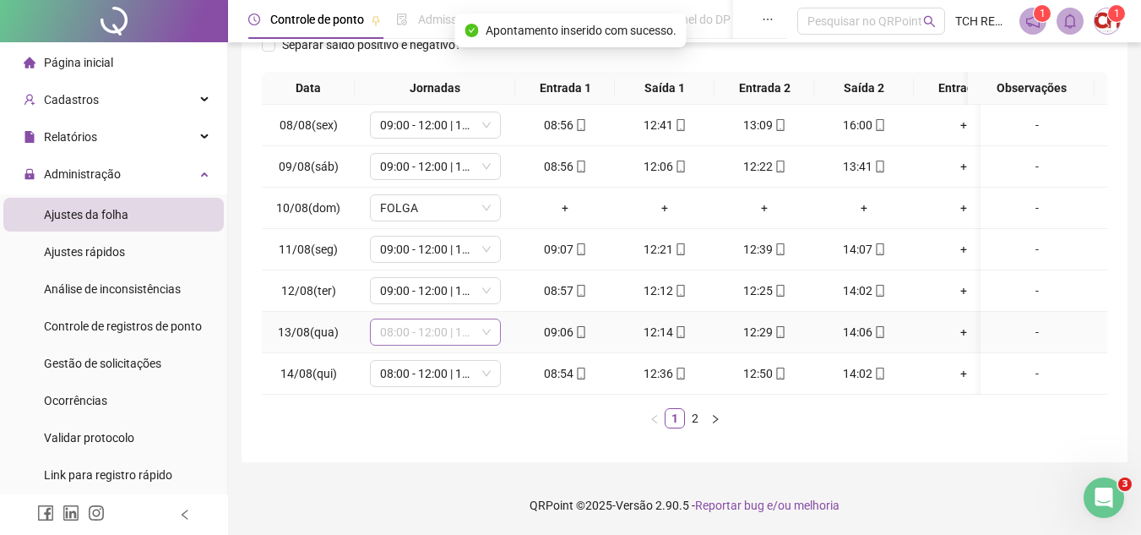
click at [479, 321] on span "08:00 - 12:00 | 13:00 - 18:00" at bounding box center [435, 331] width 111 height 25
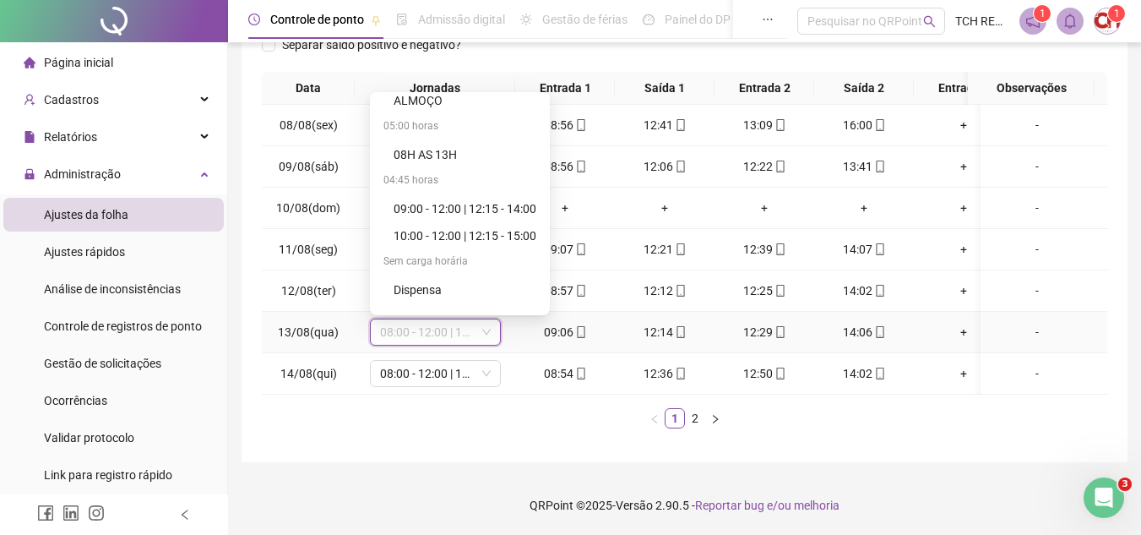
scroll to position [970, 0]
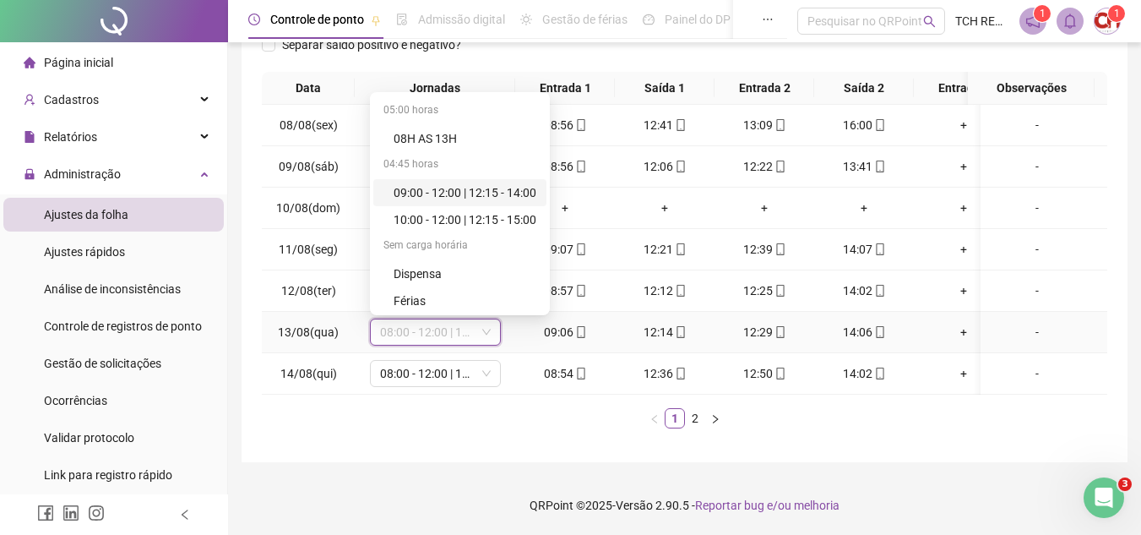
click at [443, 183] on div "09:00 - 12:00 | 12:15 - 14:00" at bounding box center [465, 192] width 143 height 19
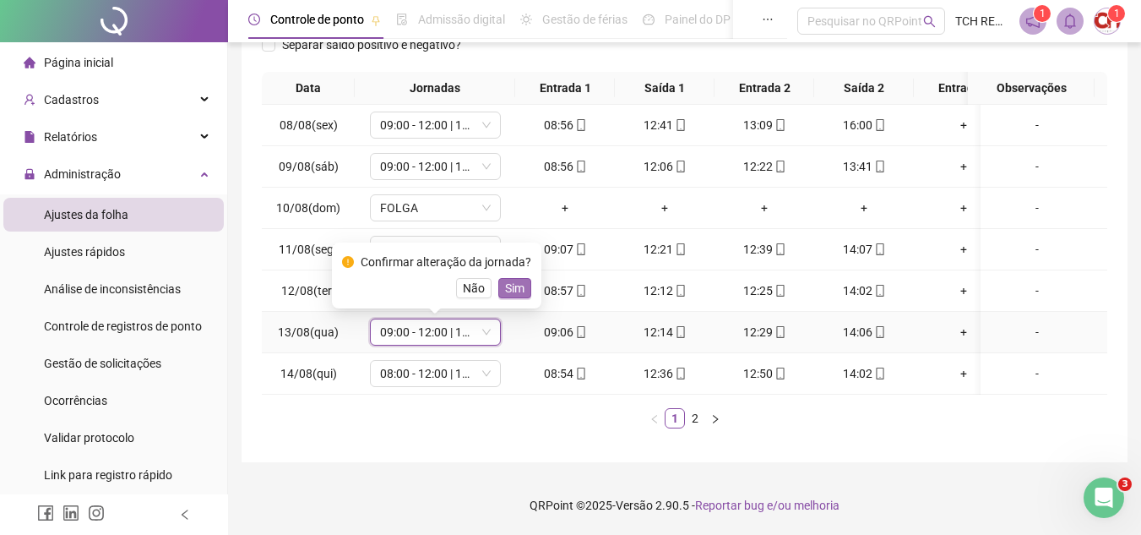
click at [522, 278] on button "Sim" at bounding box center [514, 288] width 33 height 20
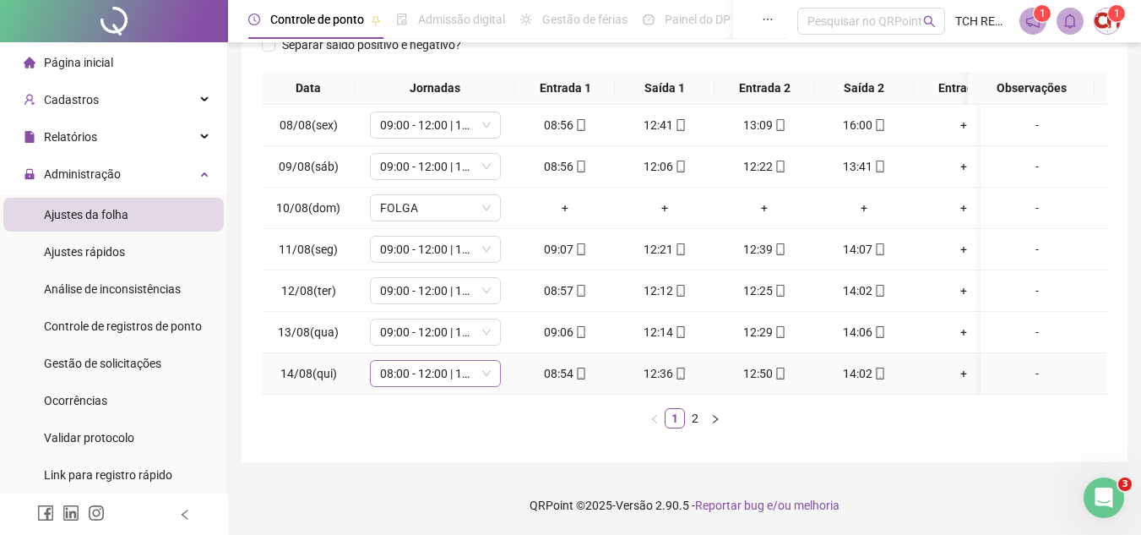
click at [438, 361] on span "08:00 - 12:00 | 13:00 - 18:00" at bounding box center [435, 373] width 111 height 25
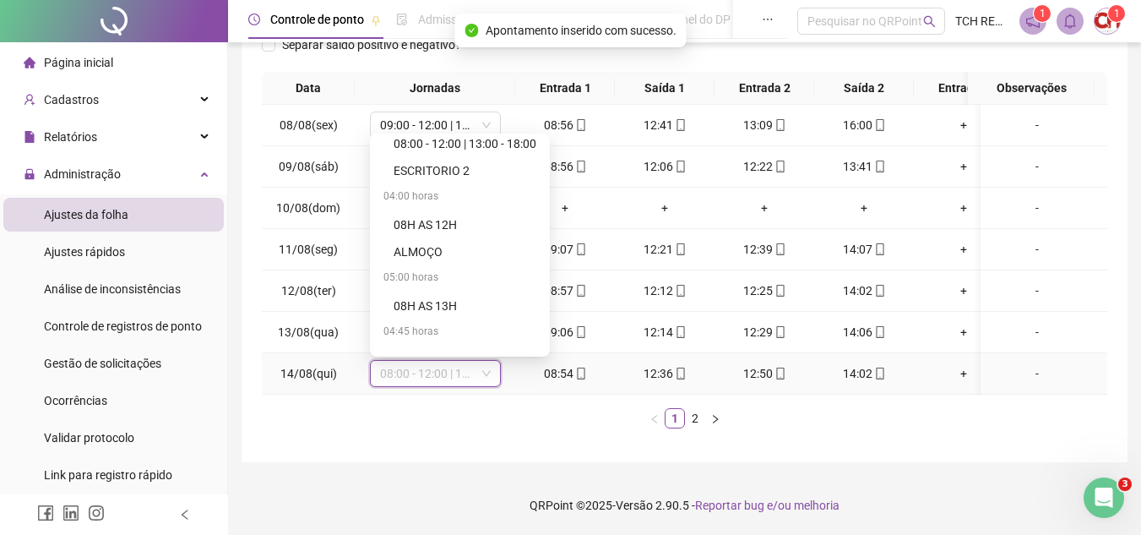
scroll to position [929, 0]
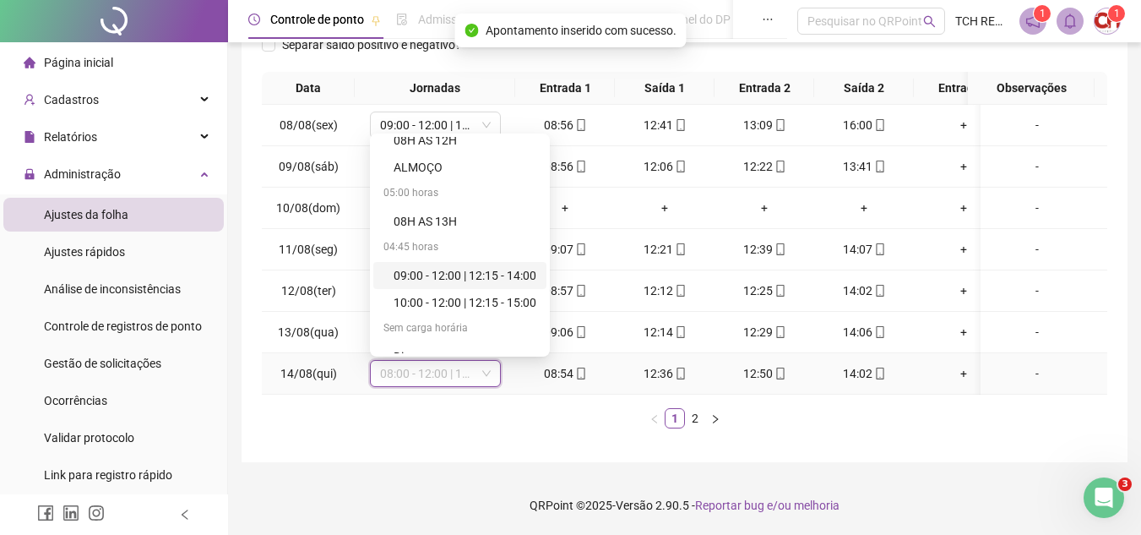
click at [445, 266] on div "09:00 - 12:00 | 12:15 - 14:00" at bounding box center [465, 275] width 143 height 19
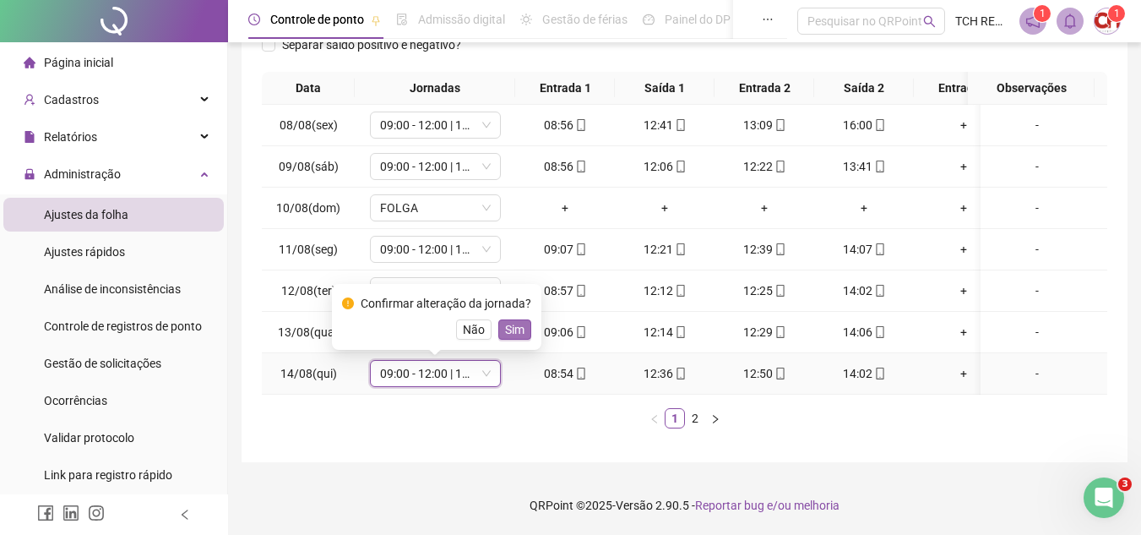
click at [511, 320] on span "Sim" at bounding box center [514, 329] width 19 height 19
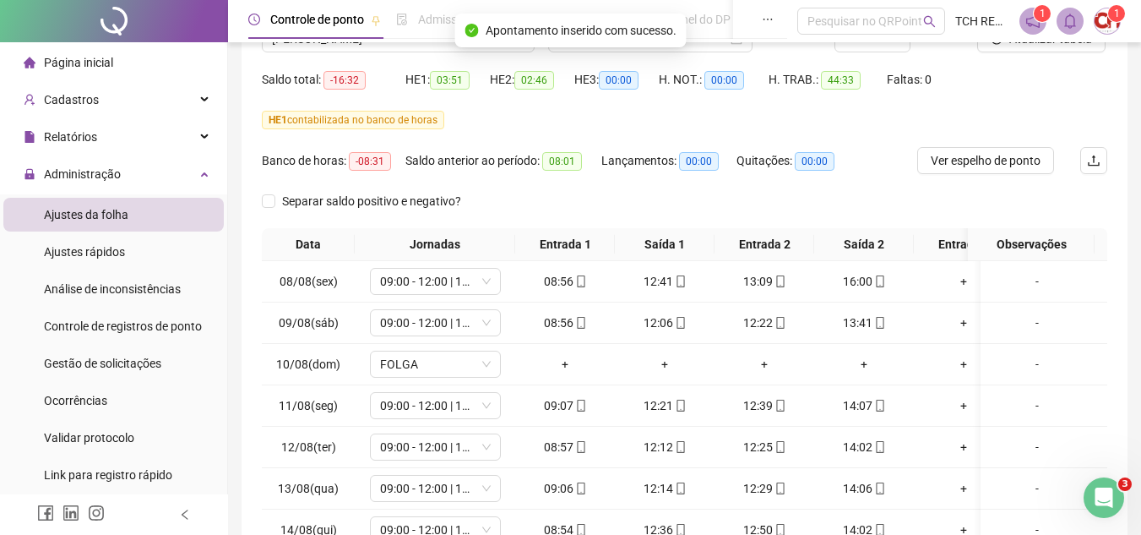
scroll to position [71, 0]
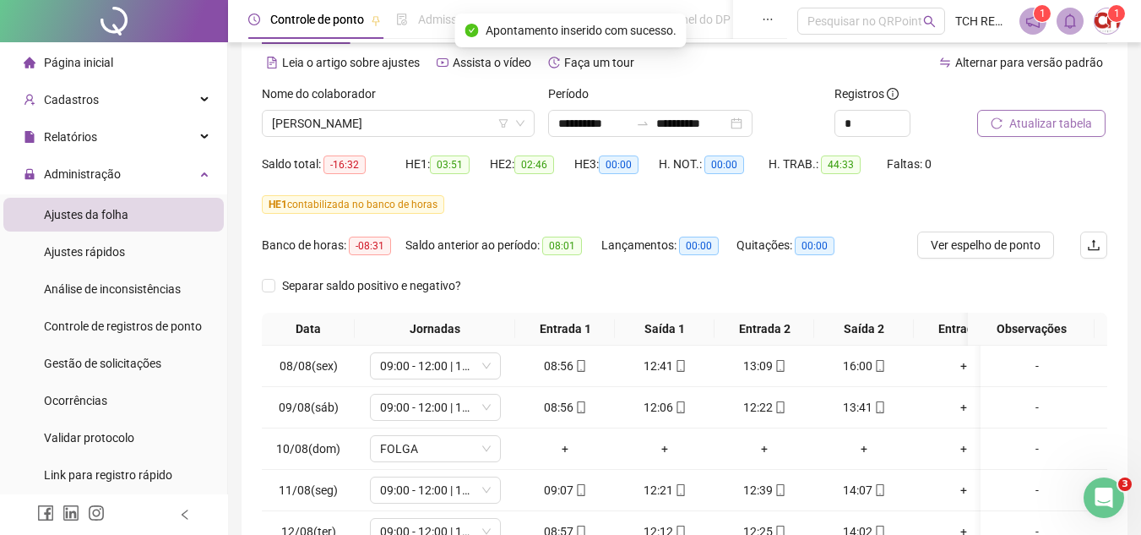
click at [1025, 128] on span "Atualizar tabela" at bounding box center [1050, 123] width 83 height 19
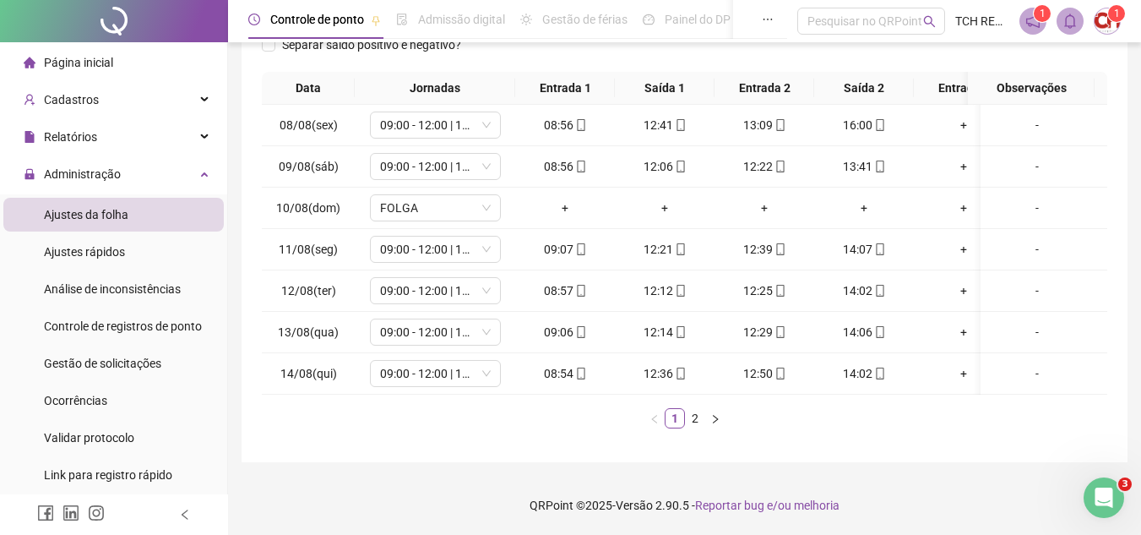
scroll to position [324, 0]
click at [691, 418] on link "2" at bounding box center [695, 418] width 19 height 19
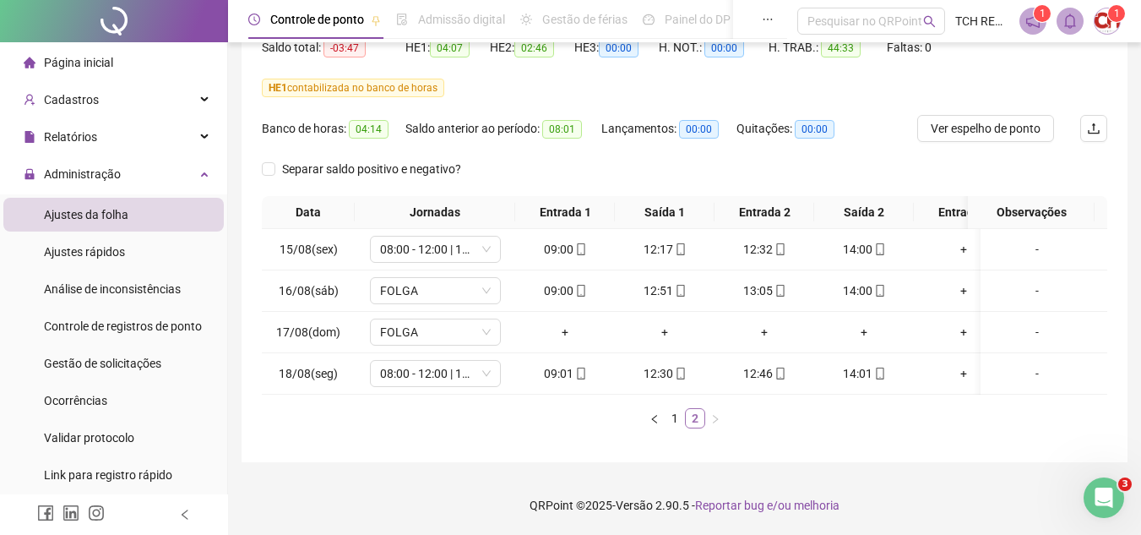
scroll to position [200, 0]
click at [446, 241] on span "08:00 - 12:00 | 13:00 - 17:00" at bounding box center [435, 248] width 111 height 25
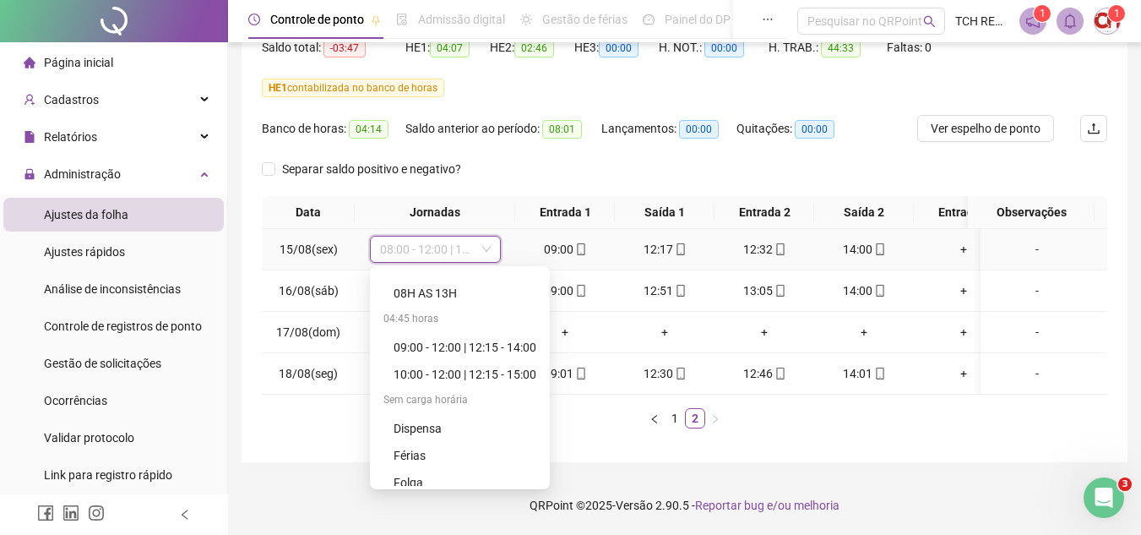
scroll to position [1014, 0]
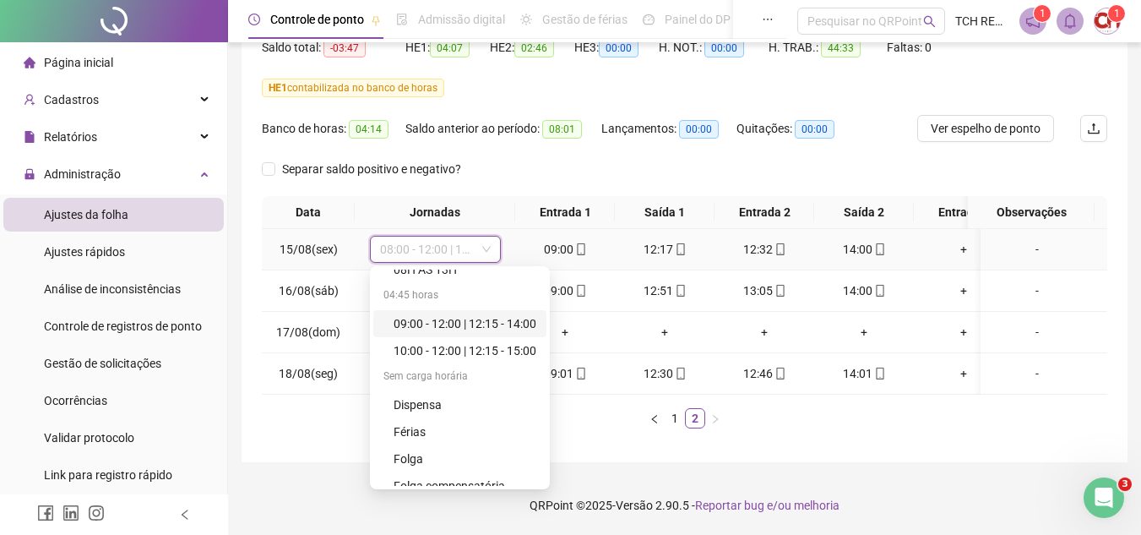
click at [481, 310] on div "09:00 - 12:00 | 12:15 - 14:00" at bounding box center [459, 323] width 173 height 27
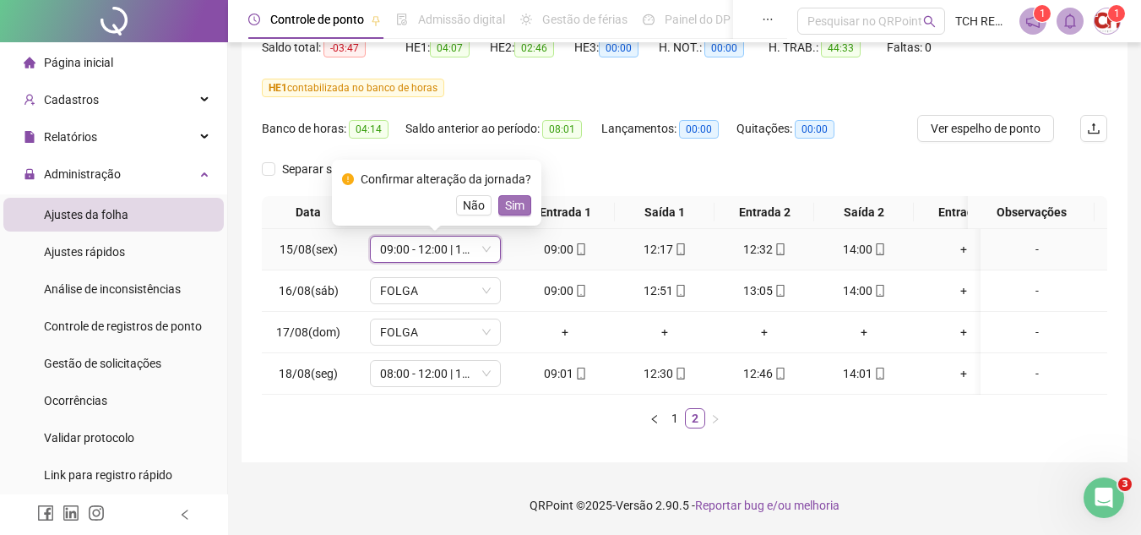
click at [509, 196] on span "Sim" at bounding box center [514, 205] width 19 height 19
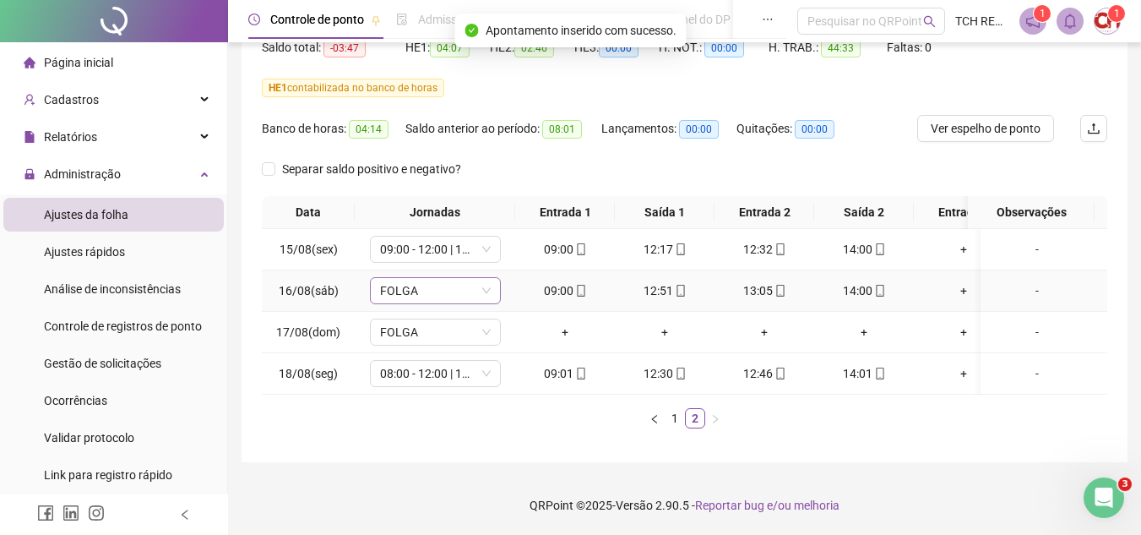
click at [456, 280] on span "FOLGA" at bounding box center [435, 290] width 111 height 25
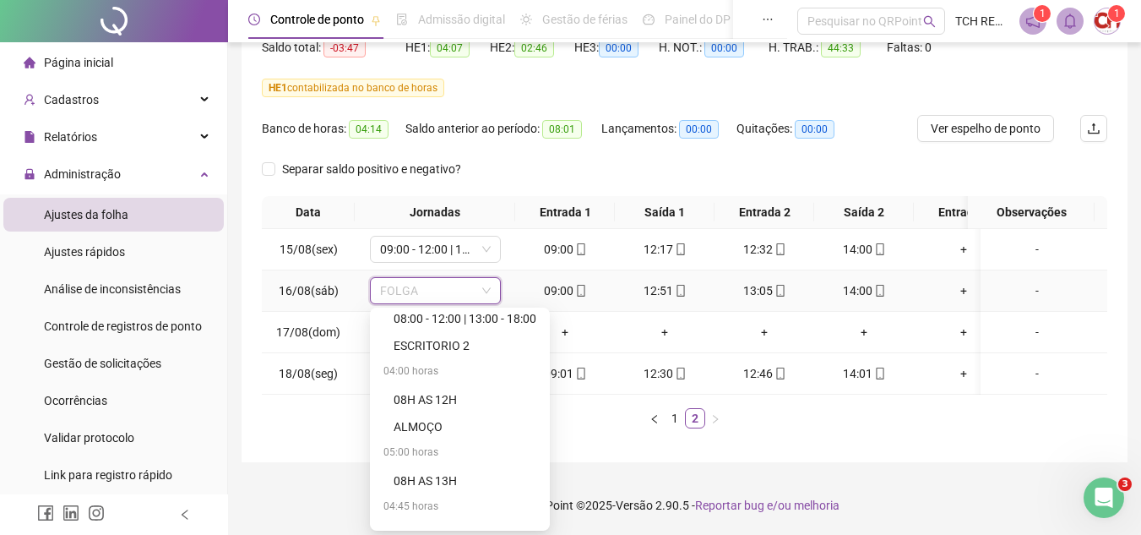
scroll to position [929, 0]
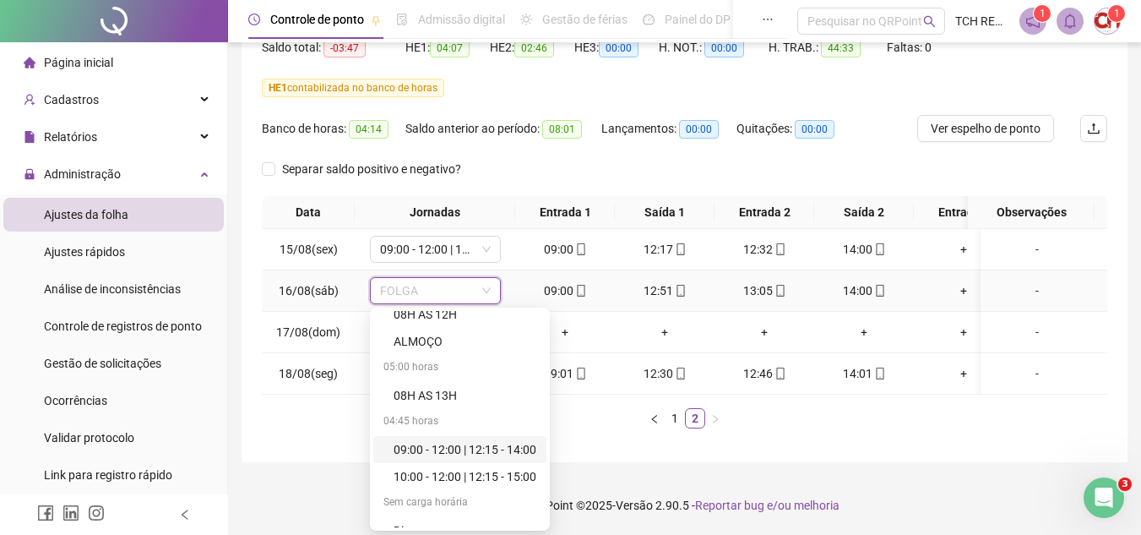
click at [456, 444] on div "09:00 - 12:00 | 12:15 - 14:00" at bounding box center [465, 449] width 143 height 19
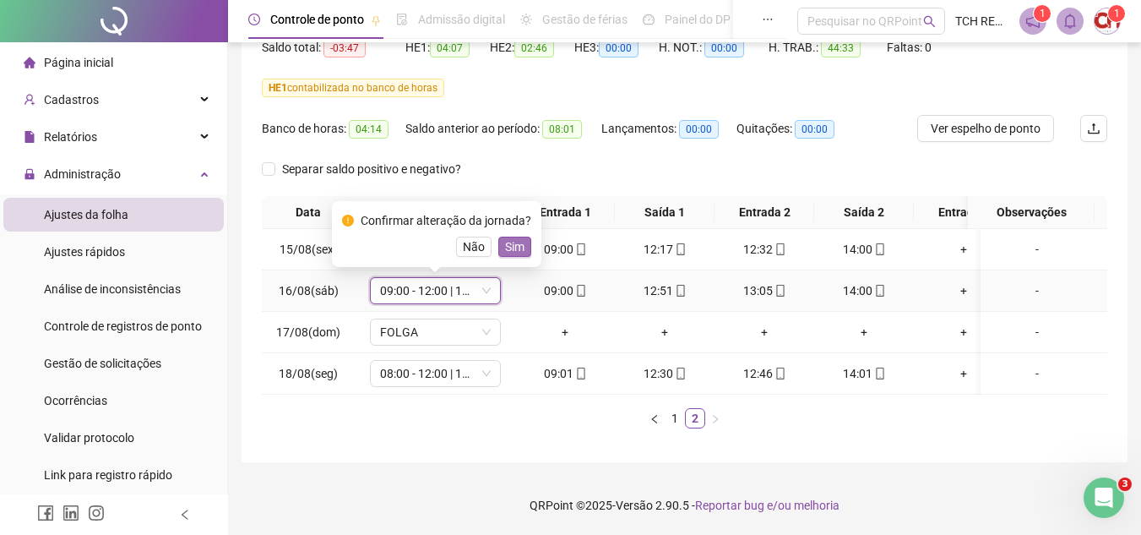
click at [506, 242] on span "Sim" at bounding box center [514, 246] width 19 height 19
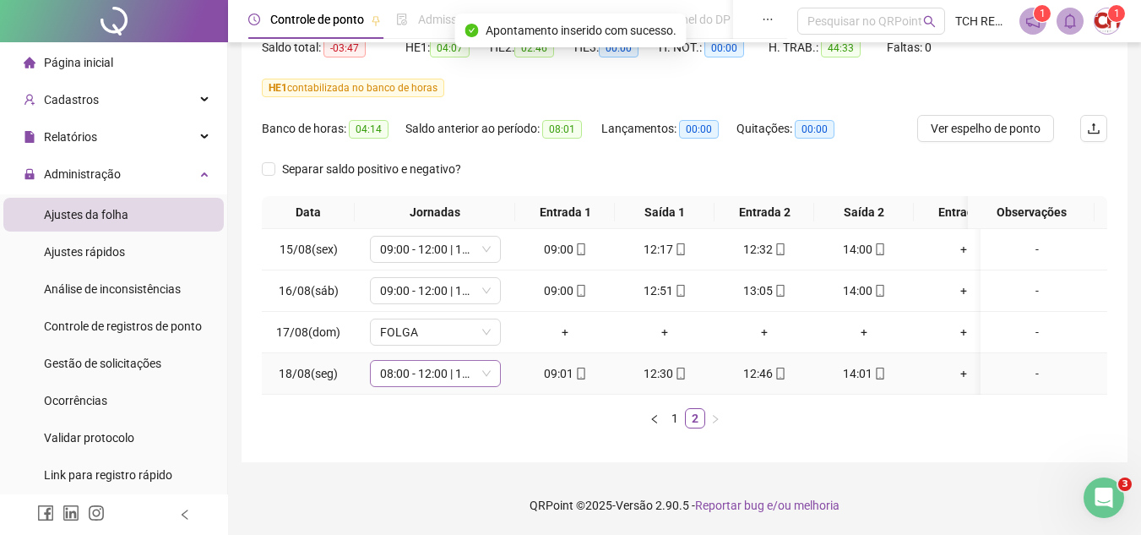
click at [476, 370] on span "08:00 - 12:00 | 13:00 - 18:00" at bounding box center [435, 373] width 111 height 25
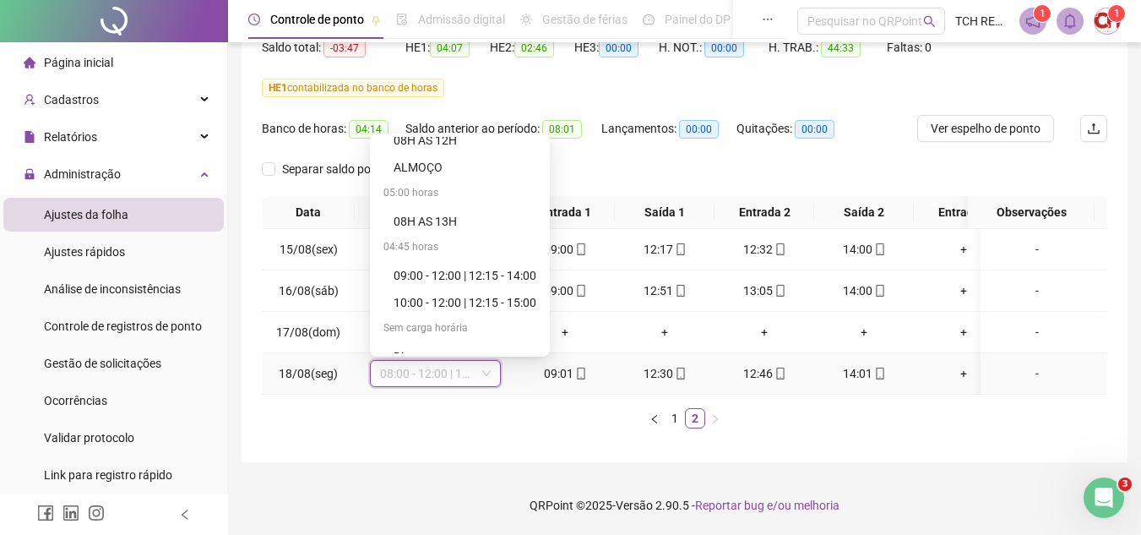
scroll to position [1014, 0]
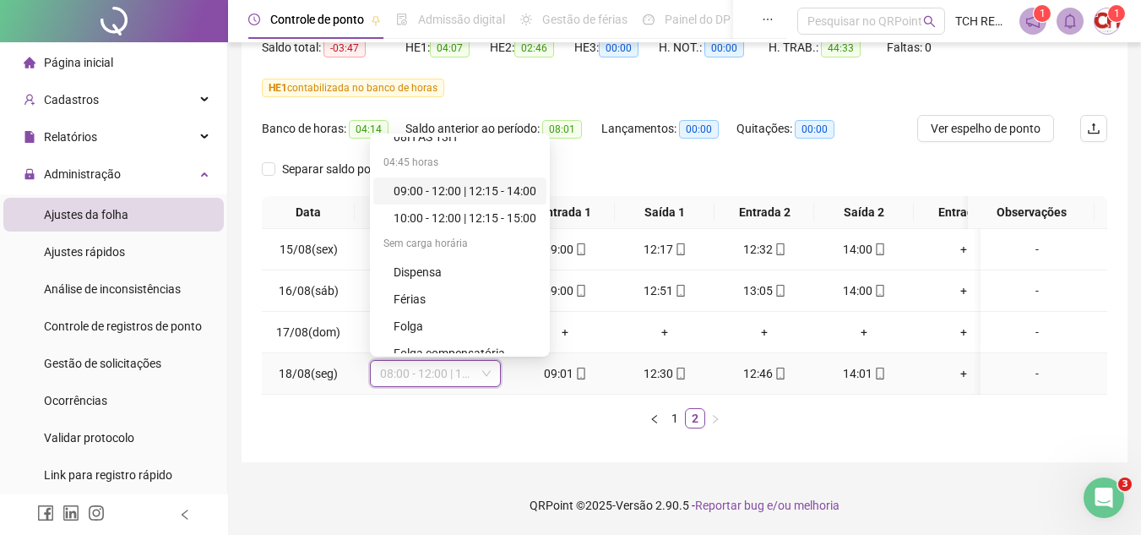
click at [434, 184] on div "09:00 - 12:00 | 12:15 - 14:00" at bounding box center [465, 191] width 143 height 19
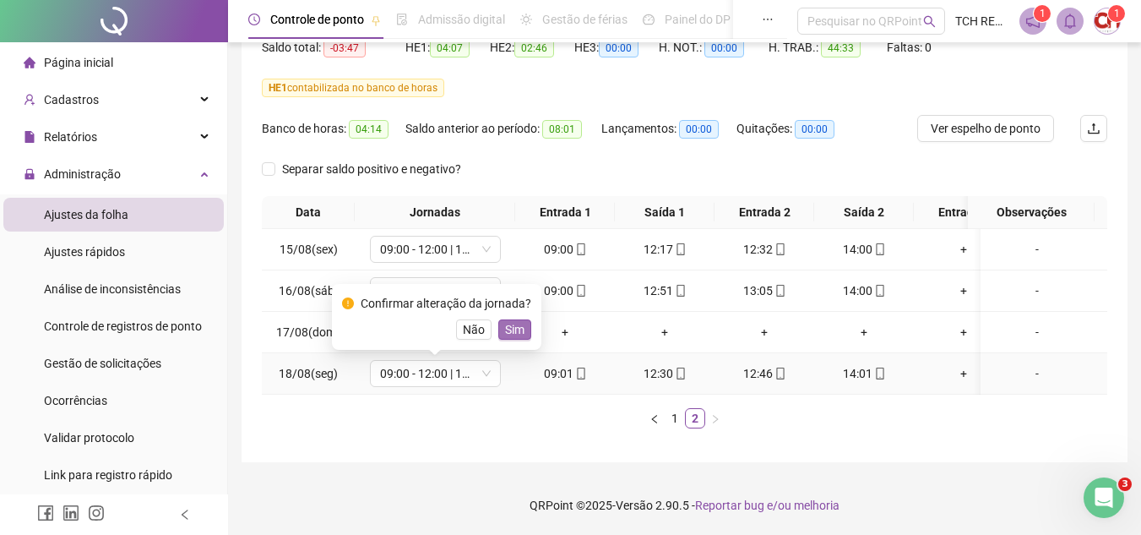
click at [512, 321] on span "Sim" at bounding box center [514, 329] width 19 height 19
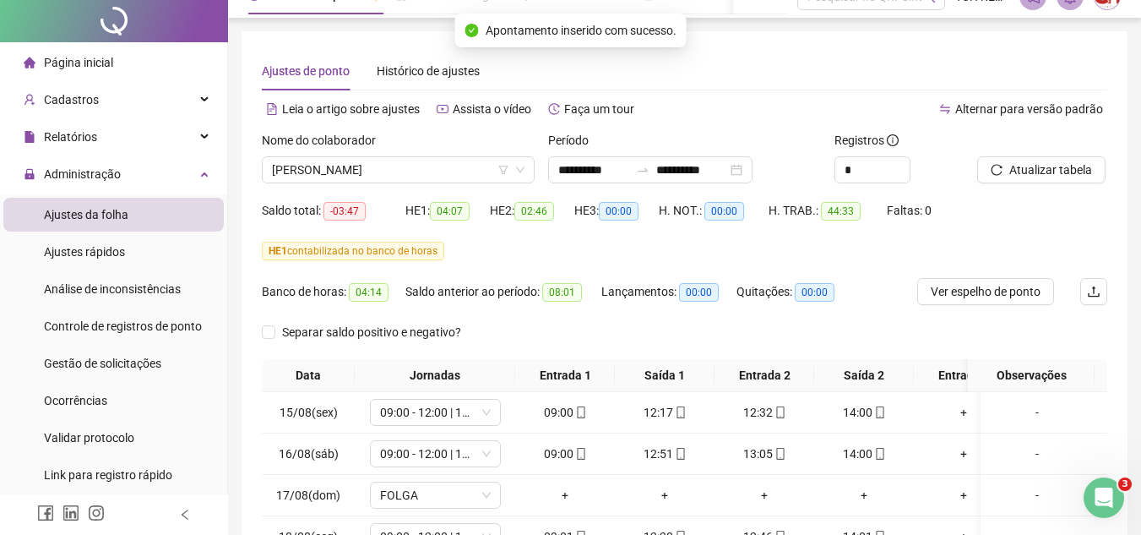
scroll to position [0, 0]
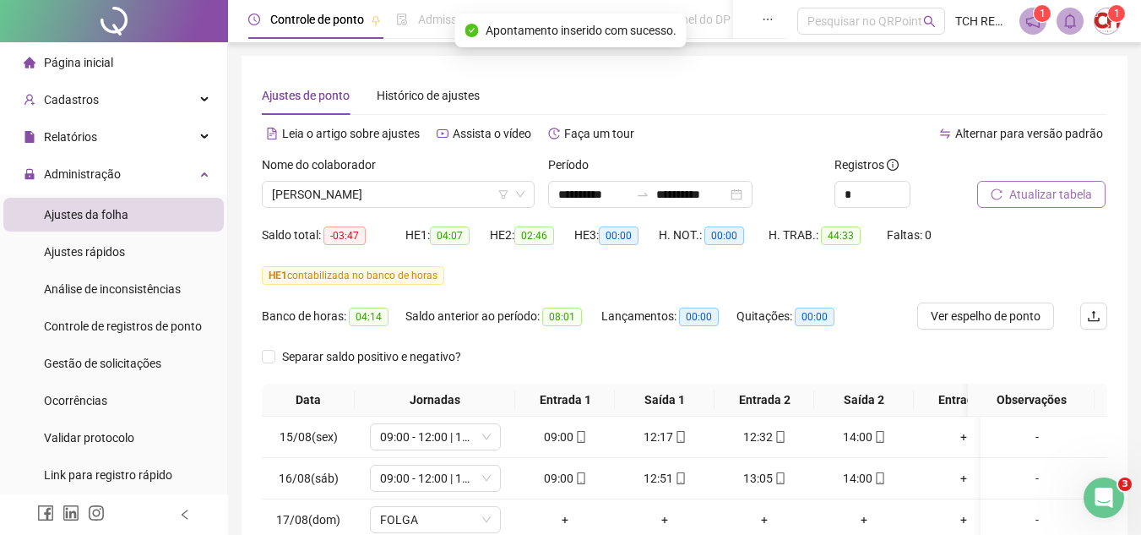
click at [1074, 199] on span "Atualizar tabela" at bounding box center [1050, 194] width 83 height 19
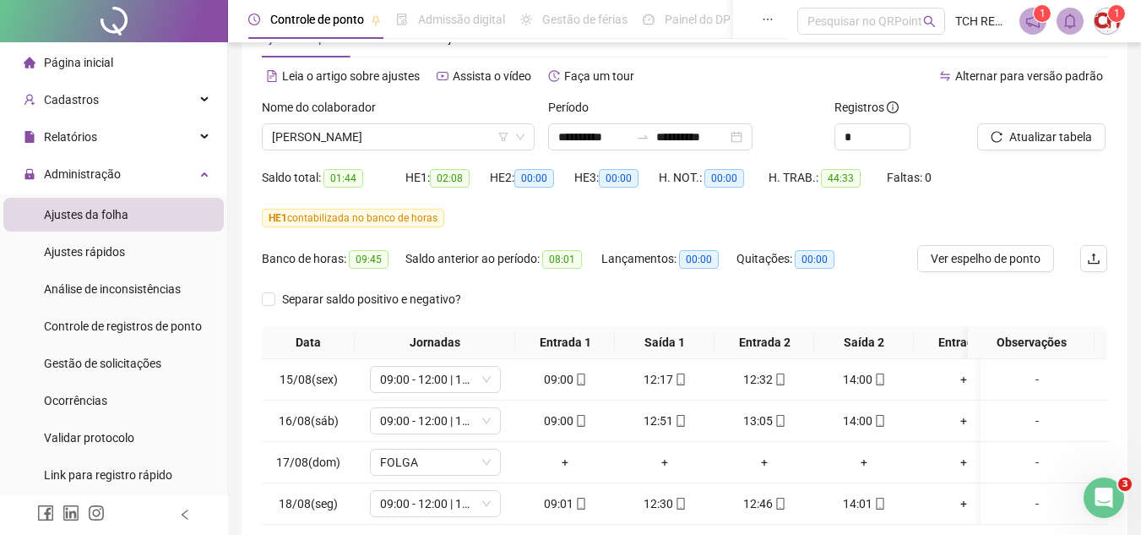
scroll to position [31, 0]
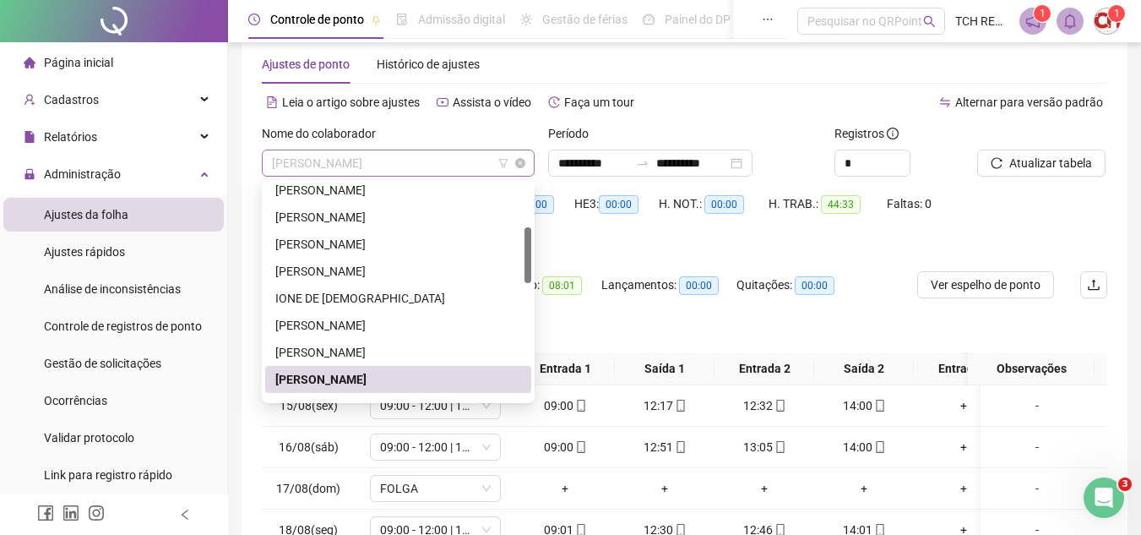
click at [467, 156] on span "[PERSON_NAME]" at bounding box center [398, 162] width 253 height 25
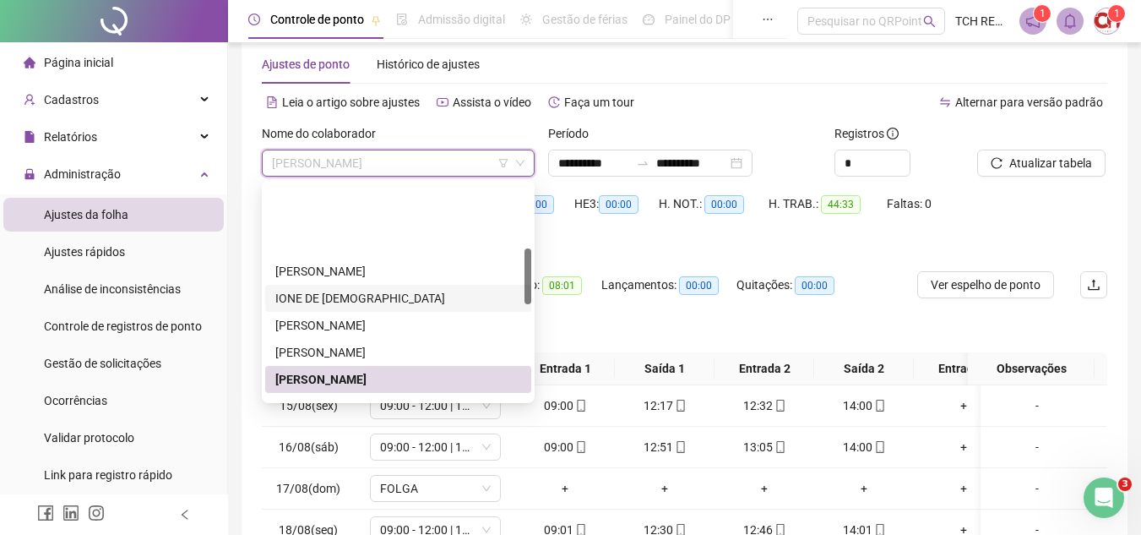
scroll to position [253, 0]
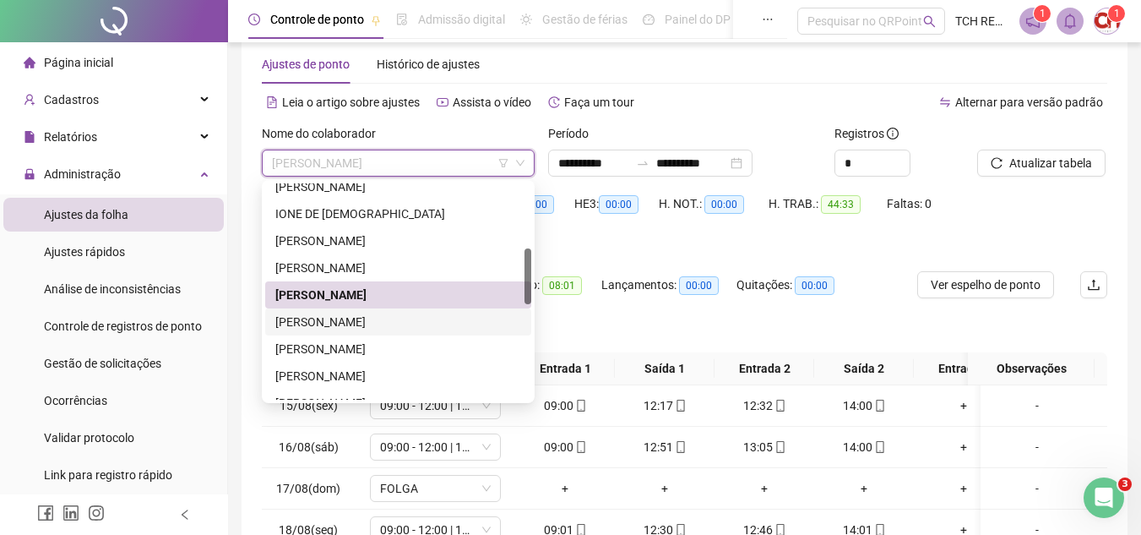
click at [455, 314] on div "[PERSON_NAME]" at bounding box center [398, 322] width 246 height 19
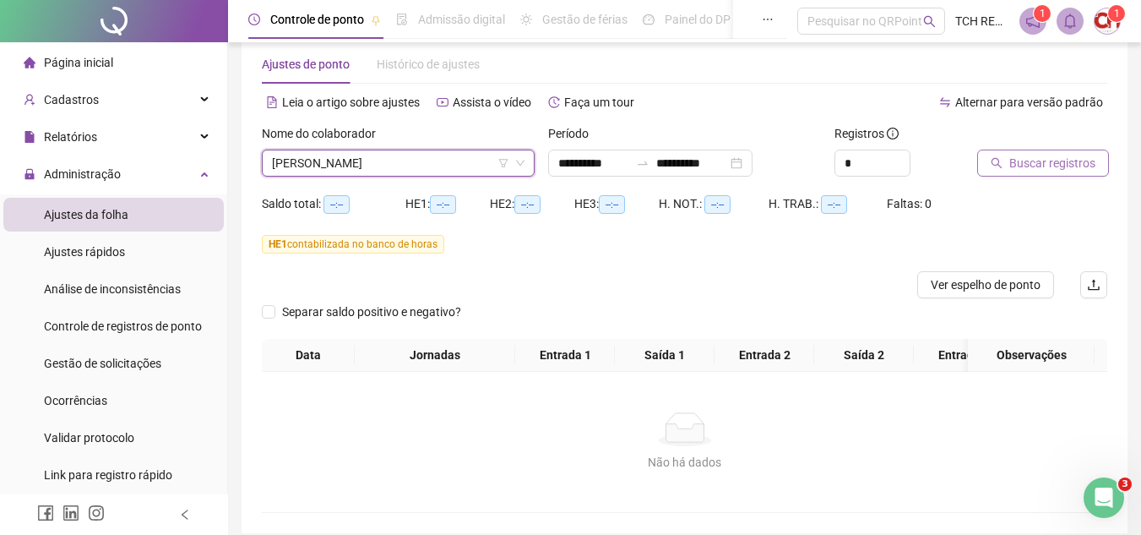
click at [1050, 160] on span "Buscar registros" at bounding box center [1052, 163] width 86 height 19
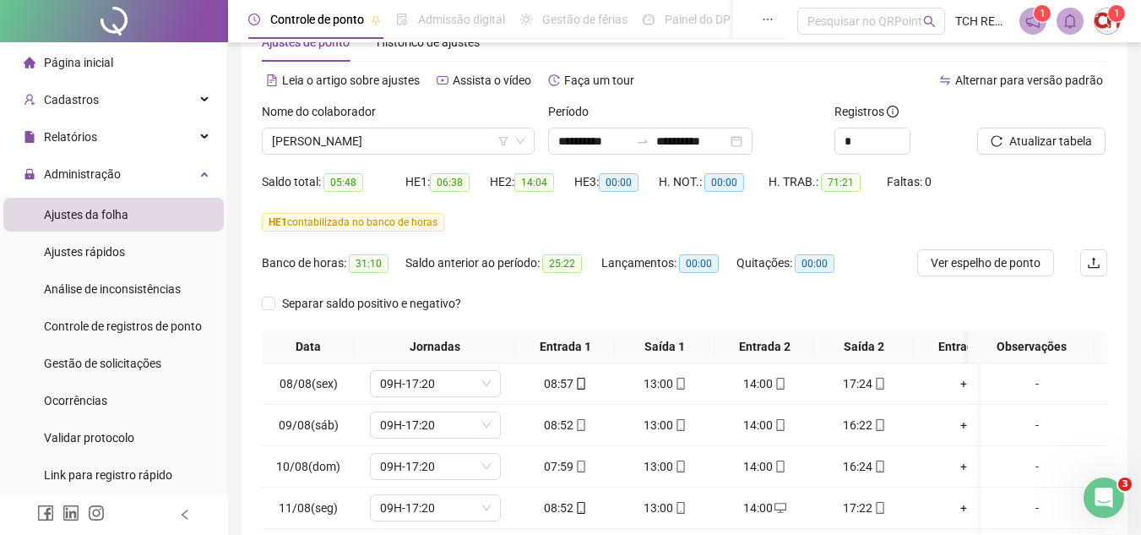
scroll to position [31, 0]
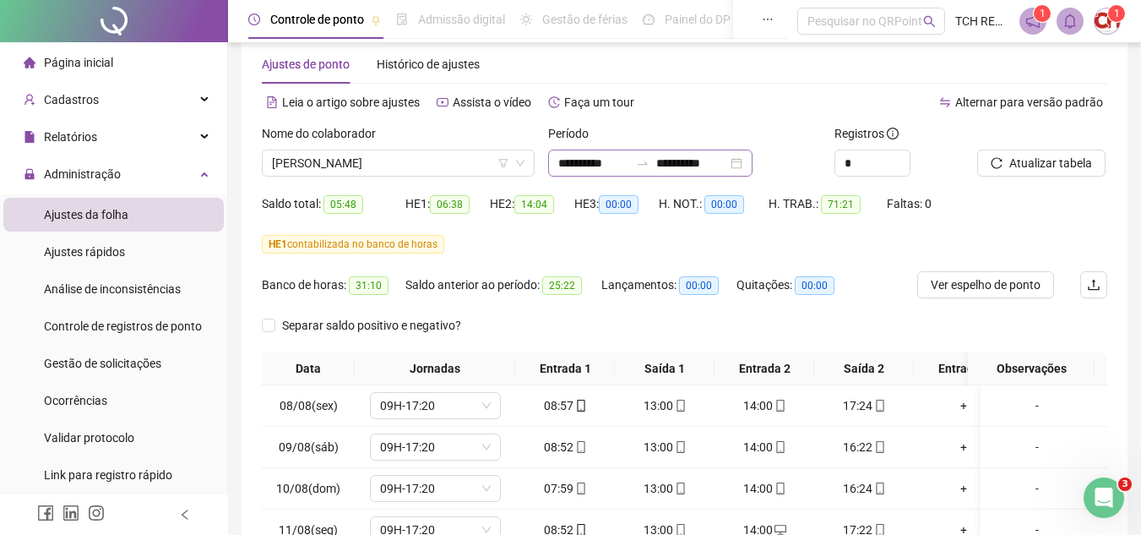
click at [753, 166] on div "**********" at bounding box center [650, 163] width 204 height 27
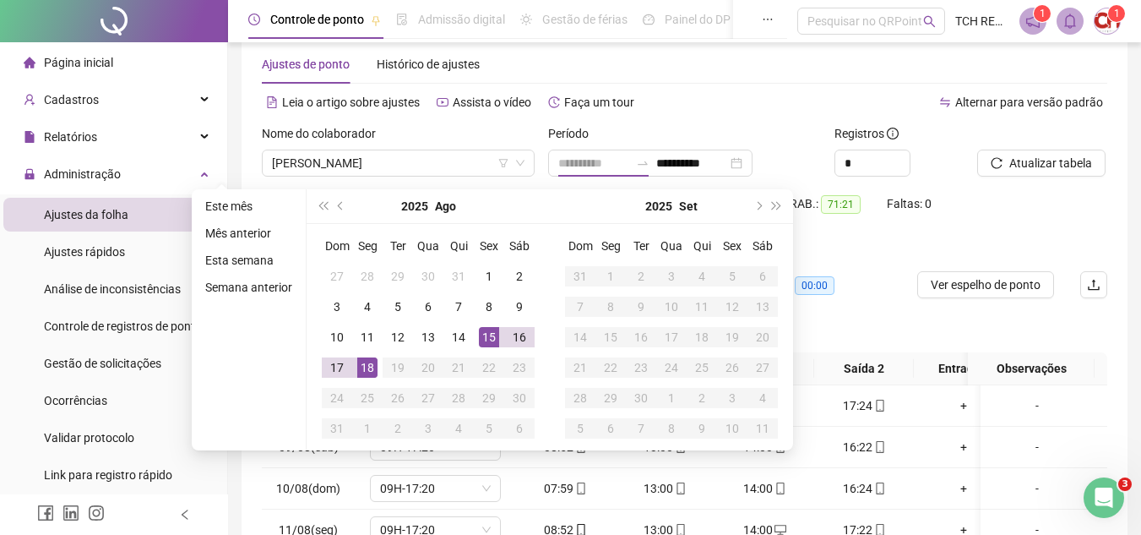
click at [490, 334] on div "15" at bounding box center [489, 337] width 20 height 20
type input "**********"
click at [376, 367] on div "18" at bounding box center [367, 367] width 20 height 20
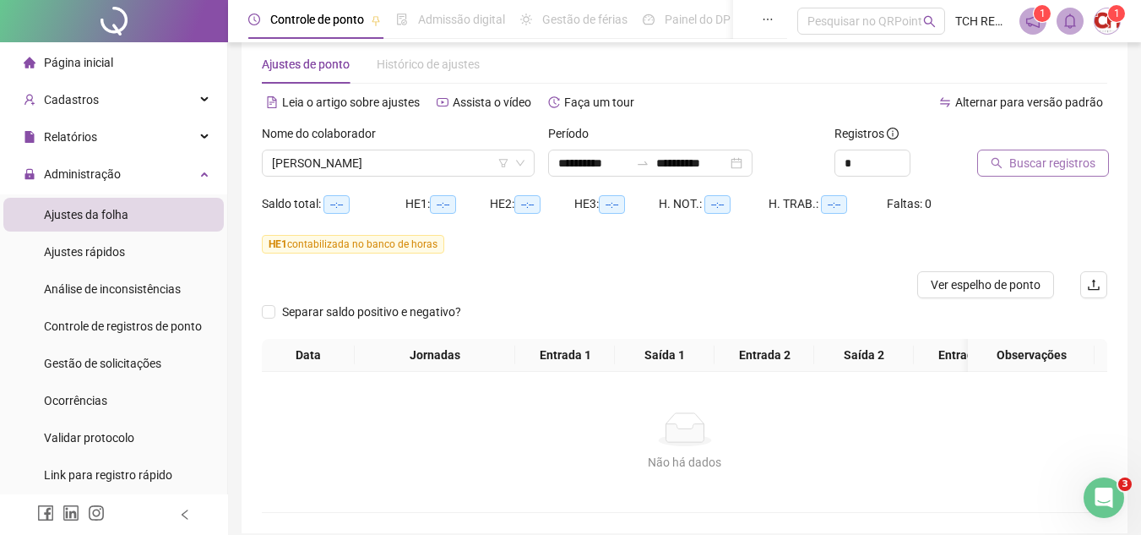
click at [1048, 160] on span "Buscar registros" at bounding box center [1052, 163] width 86 height 19
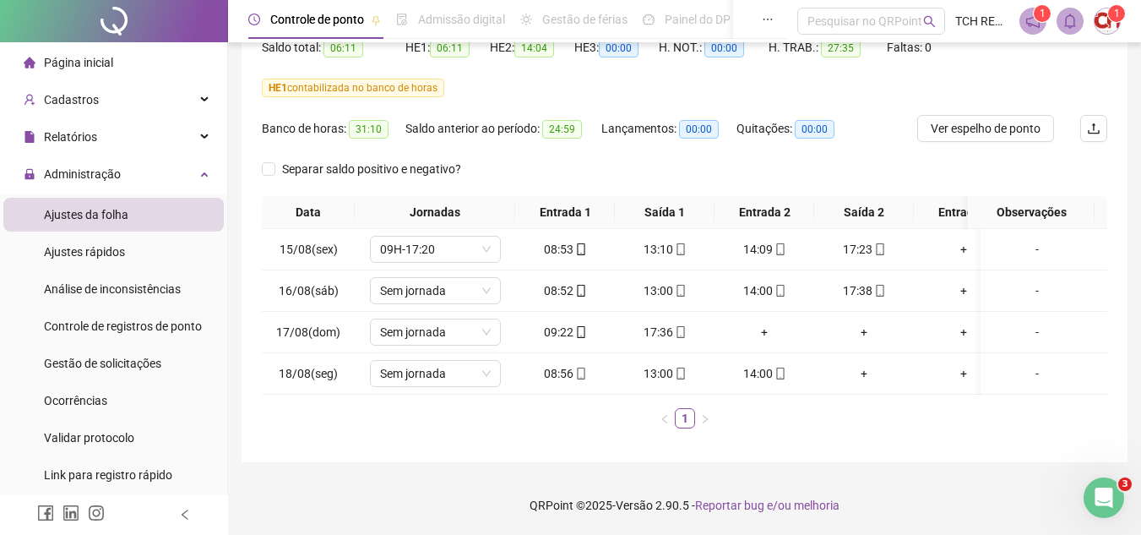
scroll to position [200, 0]
click at [454, 284] on span "Sem jornada" at bounding box center [435, 290] width 111 height 25
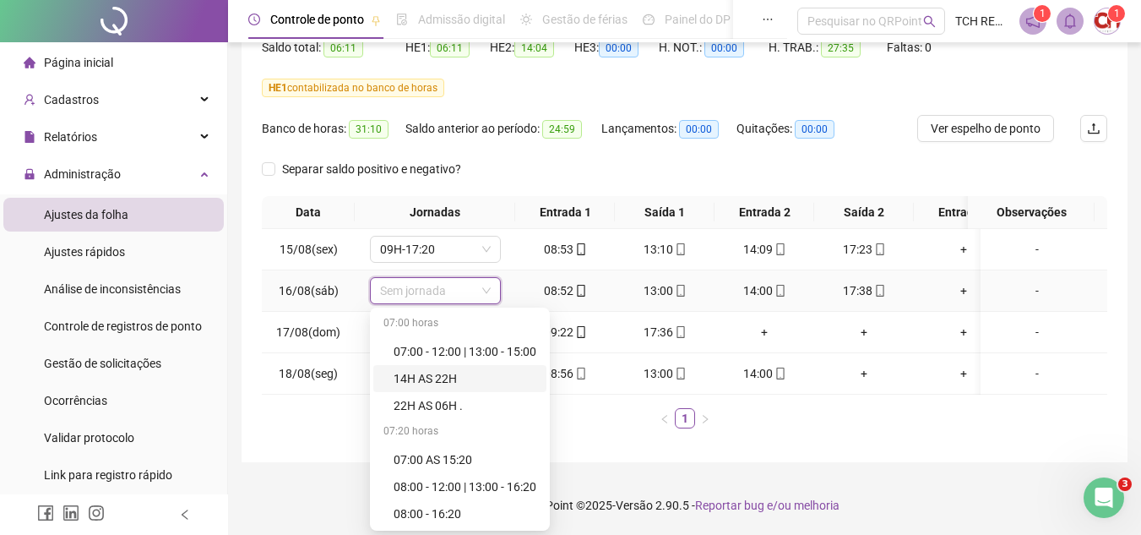
scroll to position [84, 0]
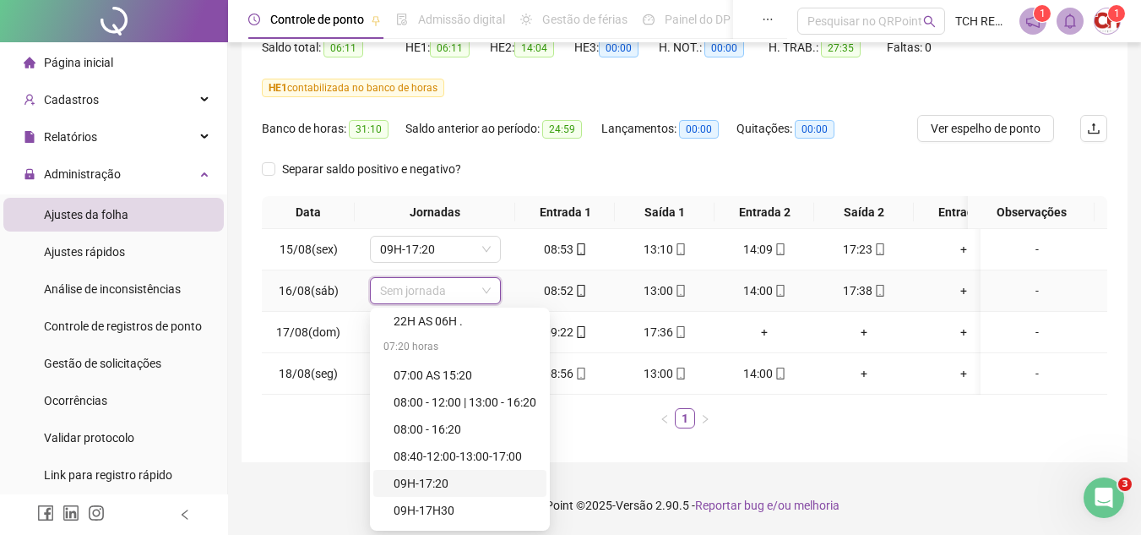
click at [442, 474] on div "09H-17:20" at bounding box center [465, 483] width 143 height 19
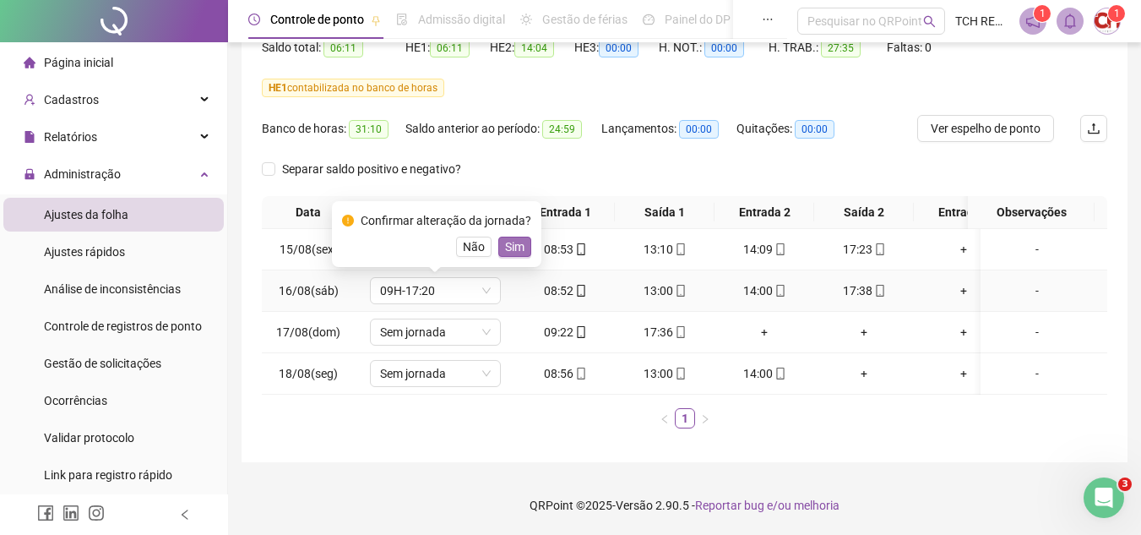
click at [506, 237] on span "Sim" at bounding box center [514, 246] width 19 height 19
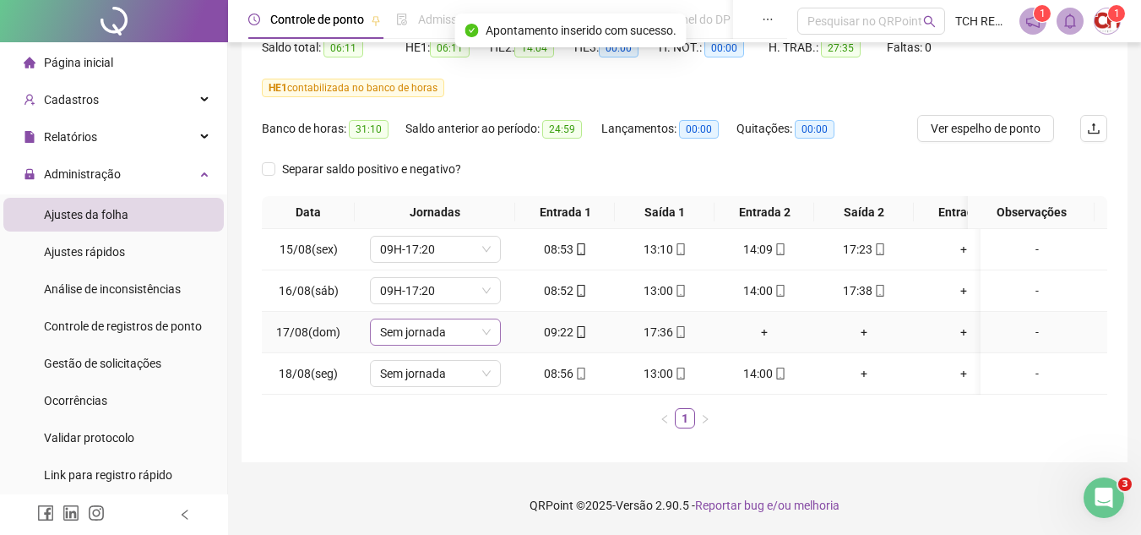
click at [445, 324] on span "Sem jornada" at bounding box center [435, 331] width 111 height 25
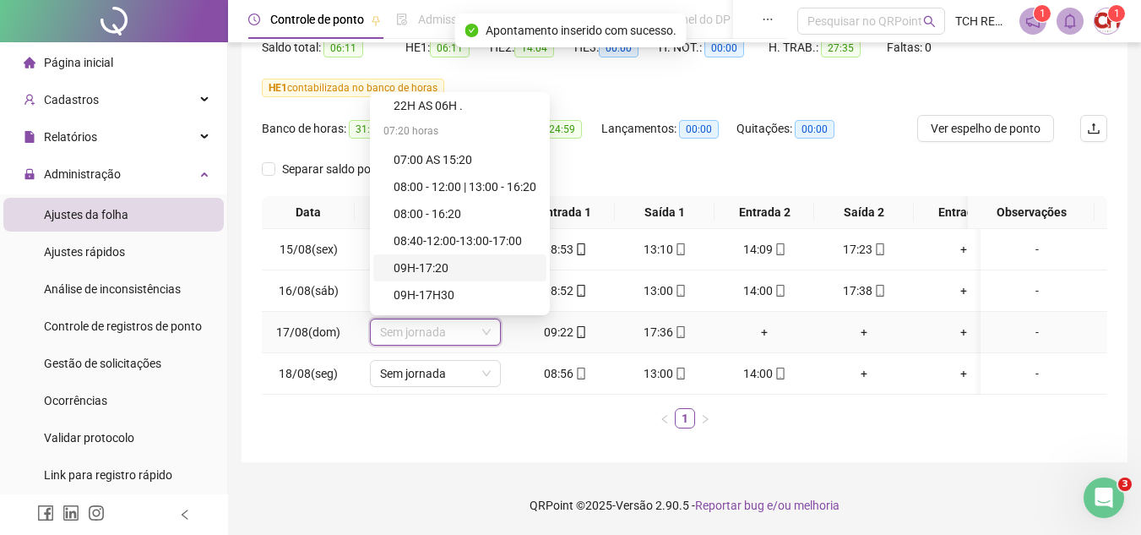
click at [444, 254] on div "09H-17:20" at bounding box center [459, 267] width 173 height 27
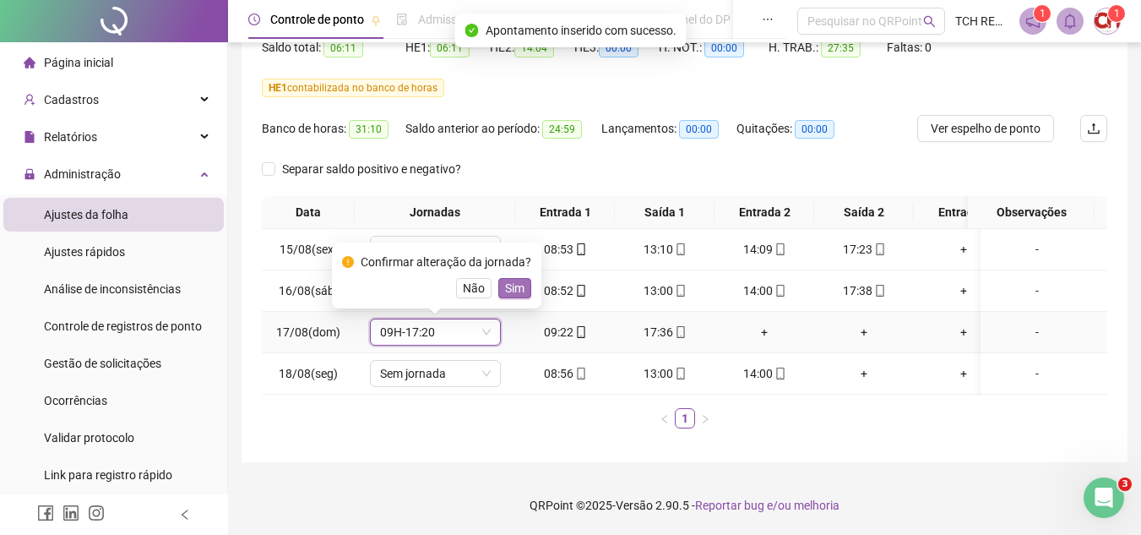
click at [505, 279] on span "Sim" at bounding box center [514, 288] width 19 height 19
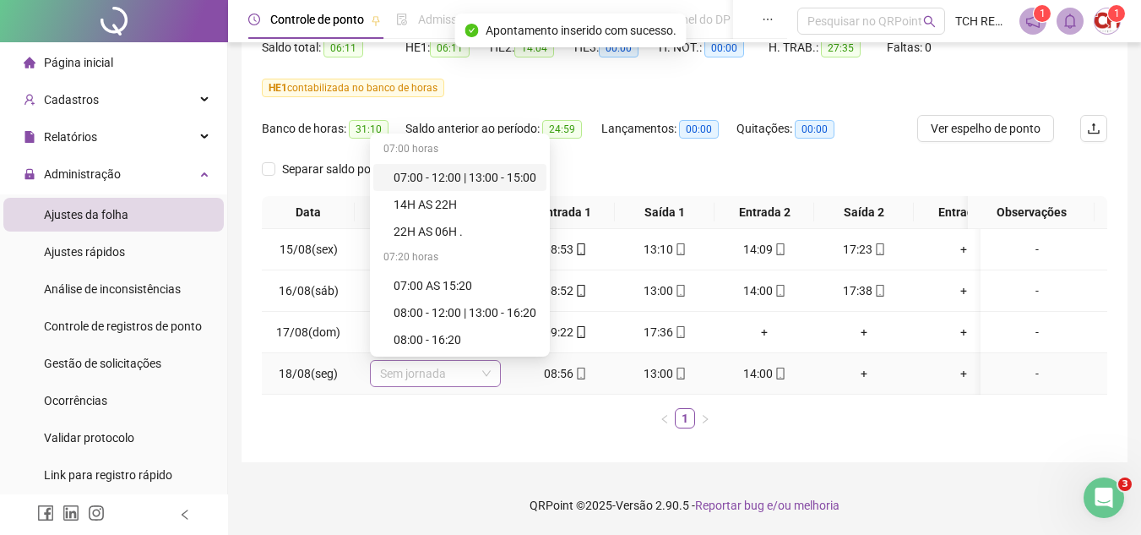
click at [465, 361] on span "Sem jornada" at bounding box center [435, 373] width 111 height 25
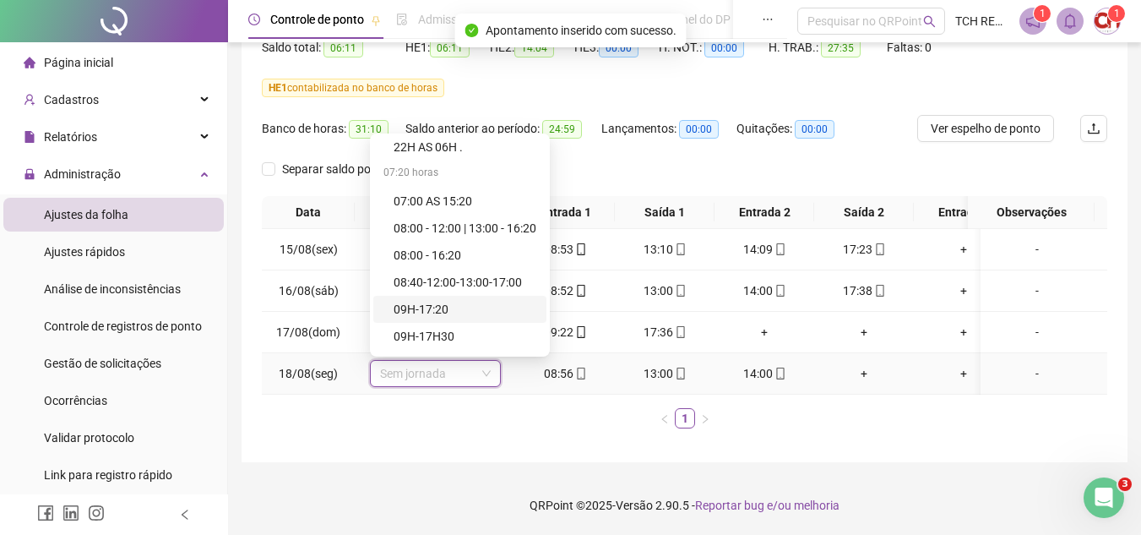
click at [435, 300] on div "09H-17:20" at bounding box center [465, 309] width 143 height 19
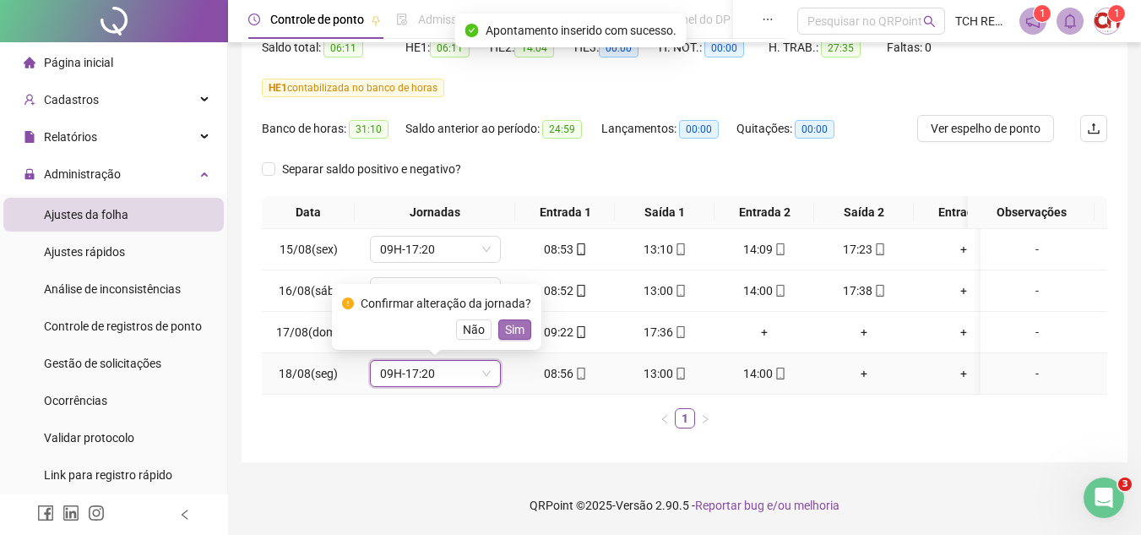
click at [507, 320] on span "Sim" at bounding box center [514, 329] width 19 height 19
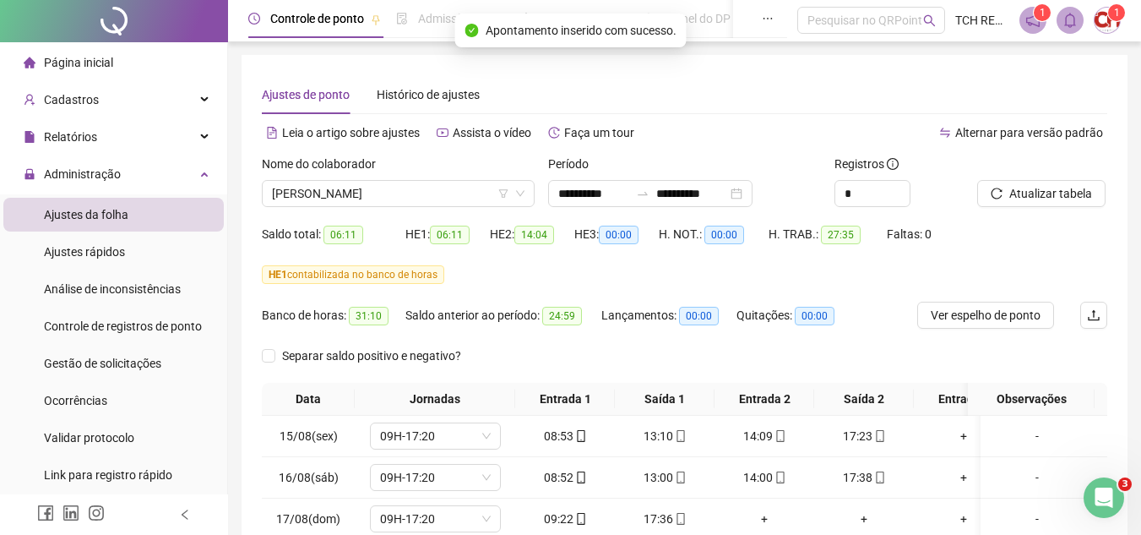
scroll to position [0, 0]
click at [995, 204] on button "Atualizar tabela" at bounding box center [1041, 194] width 128 height 27
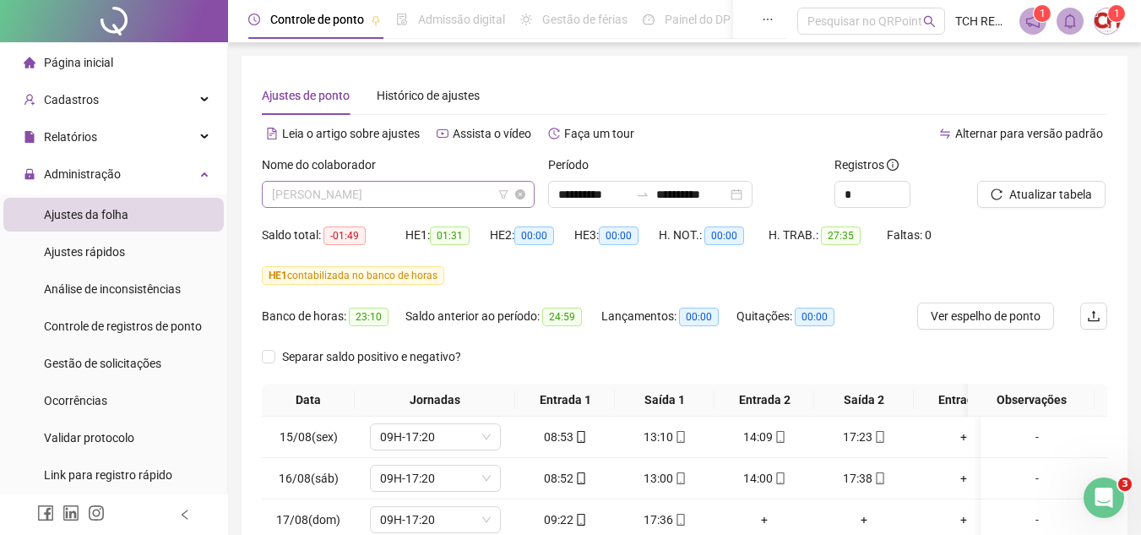
click at [419, 190] on span "[PERSON_NAME]" at bounding box center [398, 194] width 253 height 25
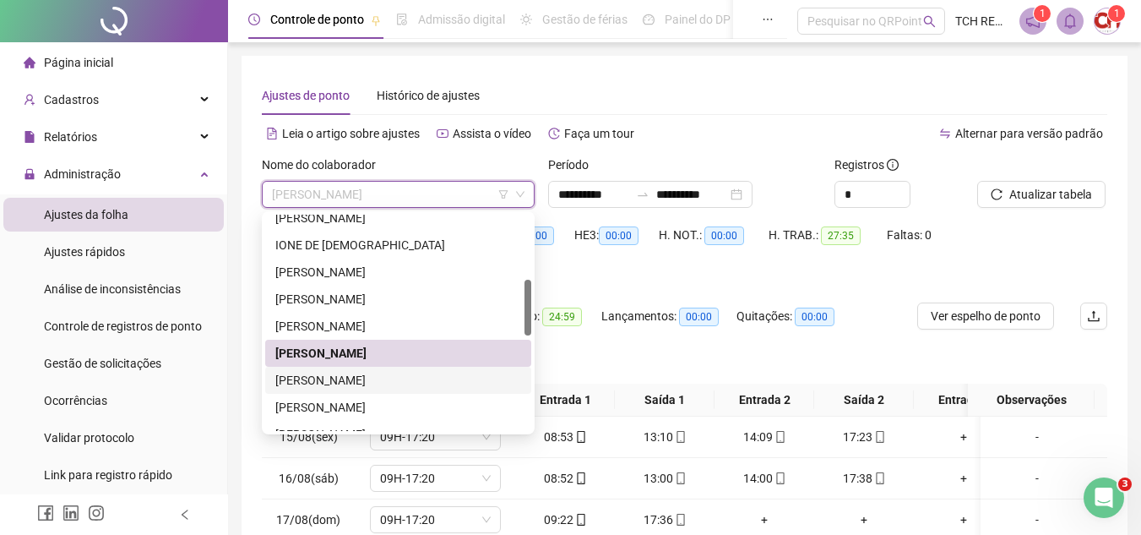
click at [392, 381] on div "[PERSON_NAME]" at bounding box center [398, 380] width 246 height 19
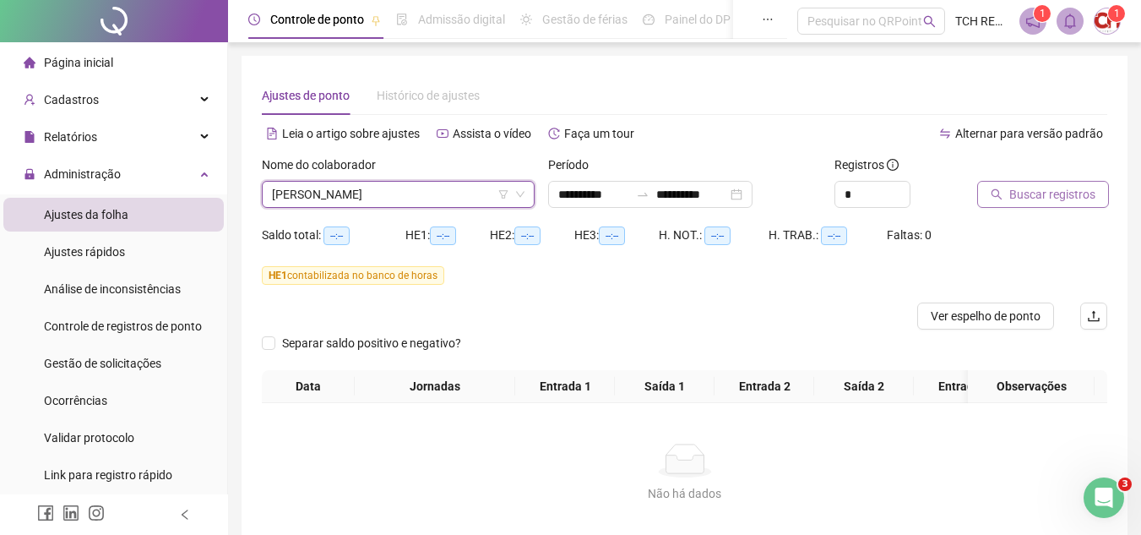
click at [1024, 193] on span "Buscar registros" at bounding box center [1052, 194] width 86 height 19
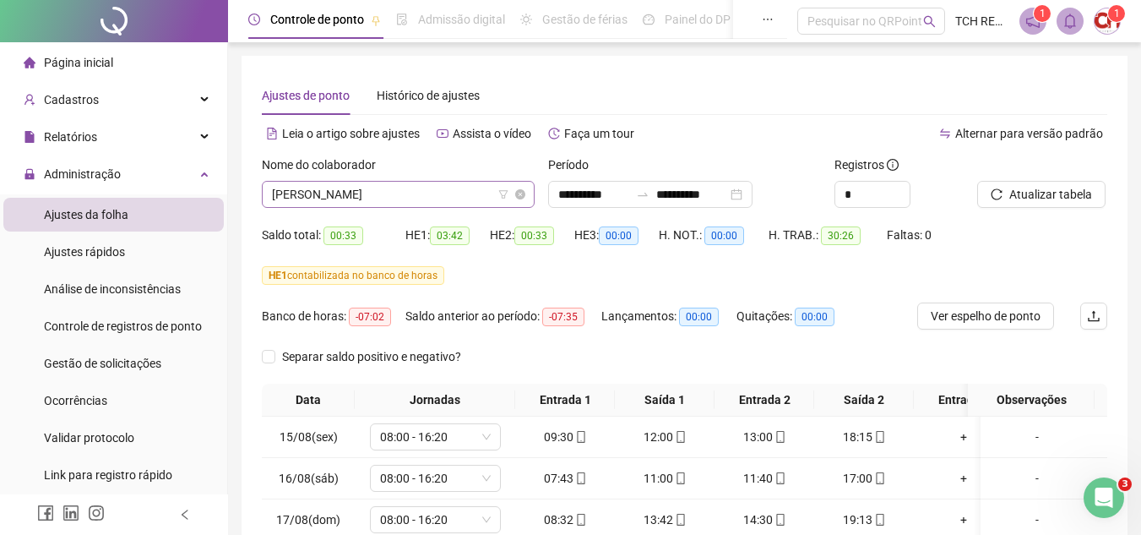
click at [454, 198] on span "[PERSON_NAME]" at bounding box center [398, 194] width 253 height 25
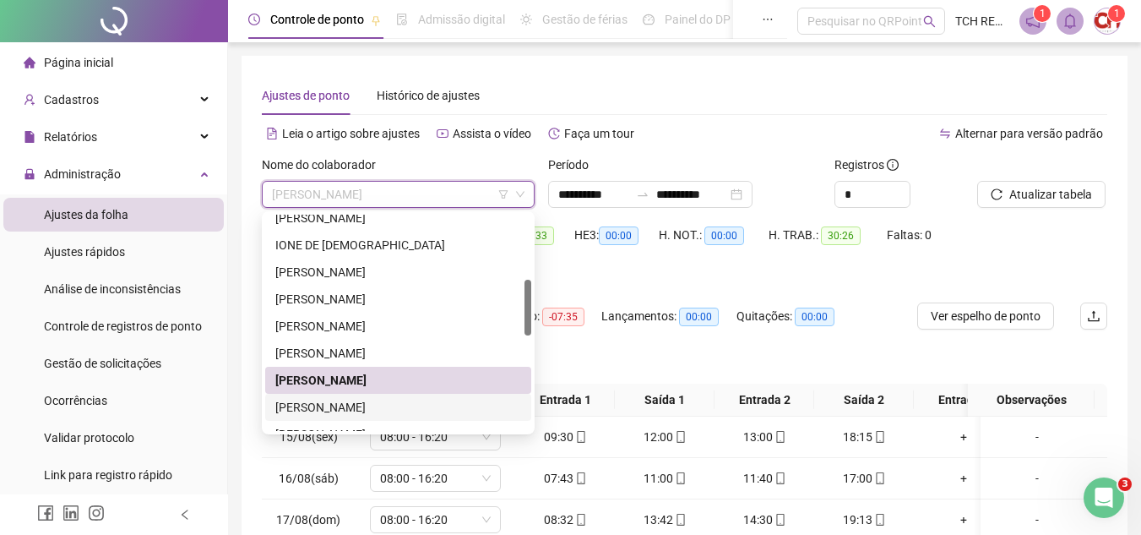
click at [304, 403] on div "[PERSON_NAME]" at bounding box center [398, 407] width 246 height 19
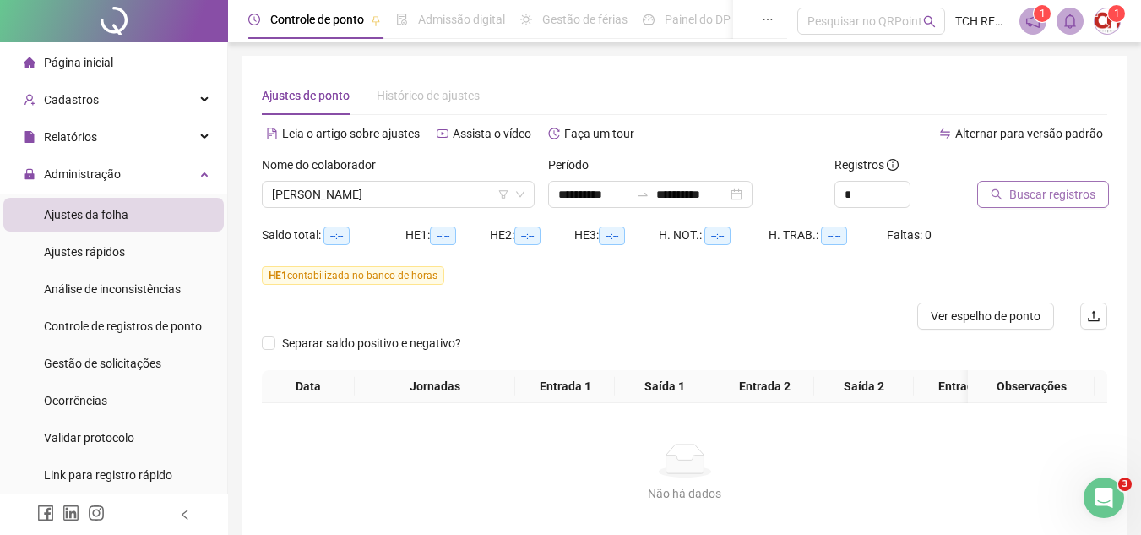
click at [1016, 189] on span "Buscar registros" at bounding box center [1052, 194] width 86 height 19
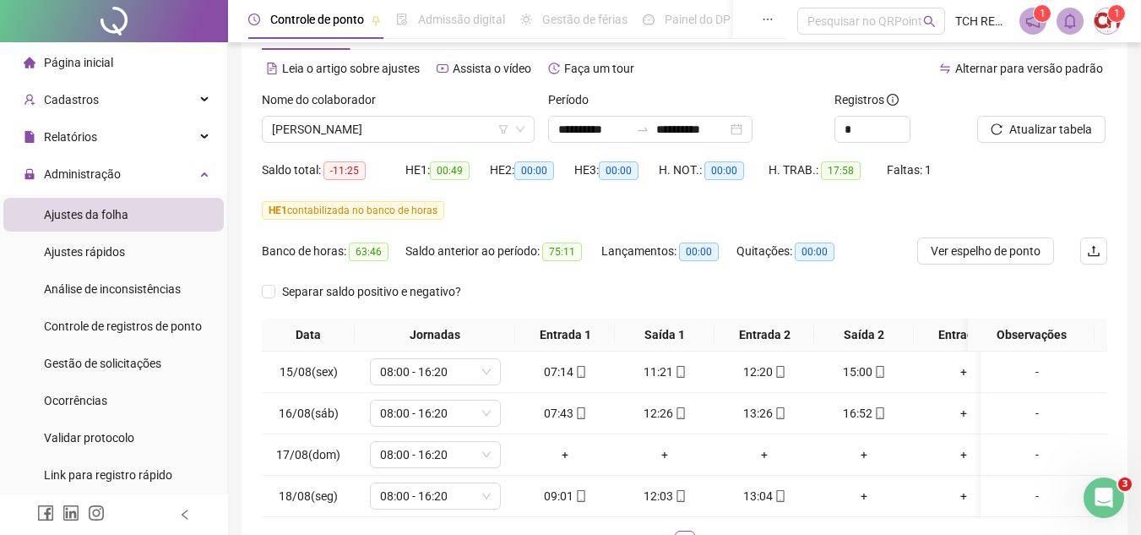
scroll to position [84, 0]
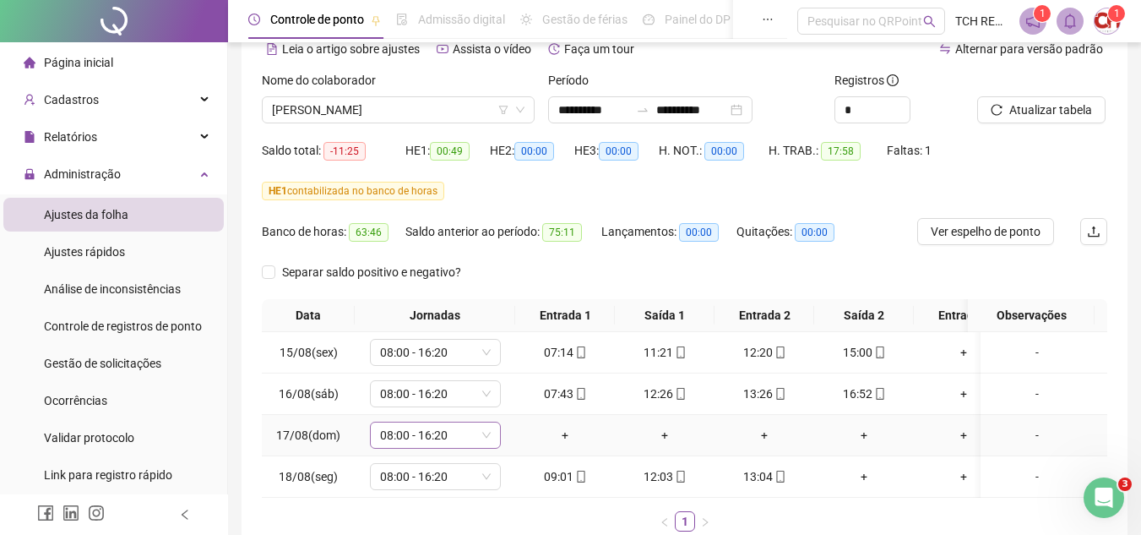
click at [447, 437] on span "08:00 - 16:20" at bounding box center [435, 434] width 111 height 25
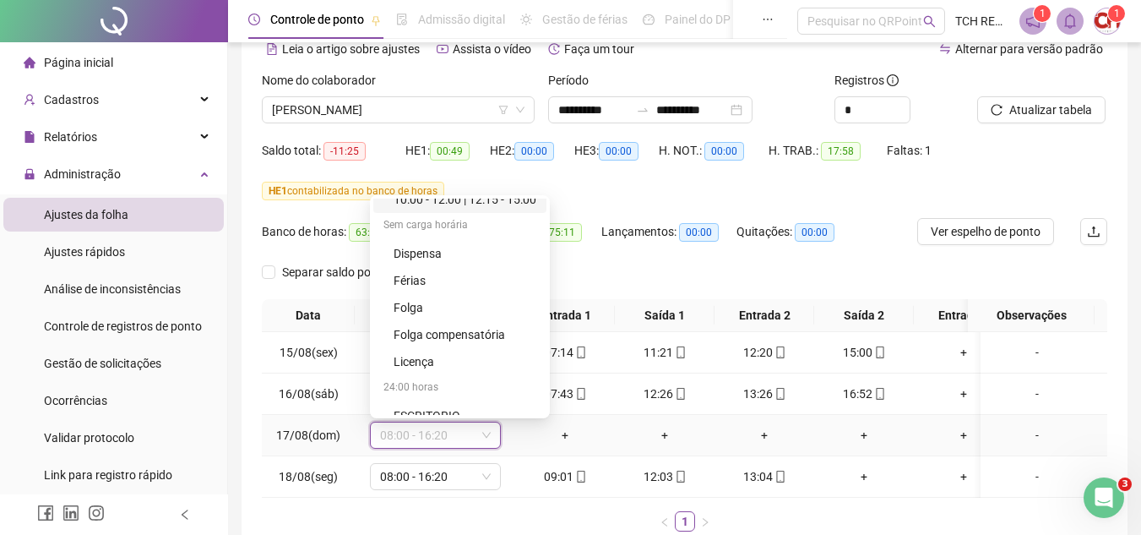
scroll to position [1108, 0]
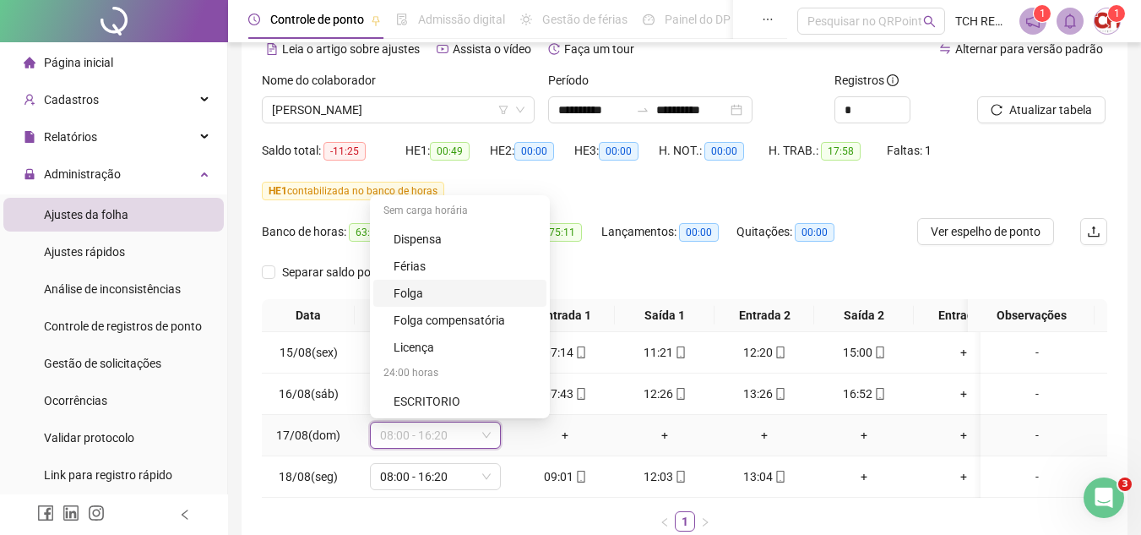
drag, startPoint x: 425, startPoint y: 291, endPoint x: 437, endPoint y: 302, distance: 16.1
click at [425, 290] on div "Folga" at bounding box center [465, 293] width 143 height 19
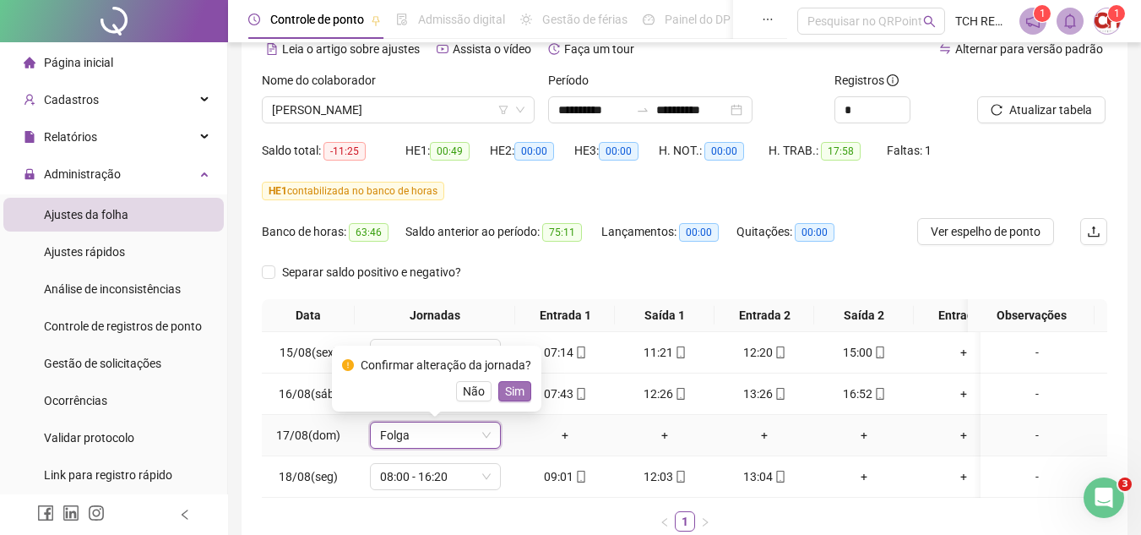
click at [514, 397] on span "Sim" at bounding box center [514, 391] width 19 height 19
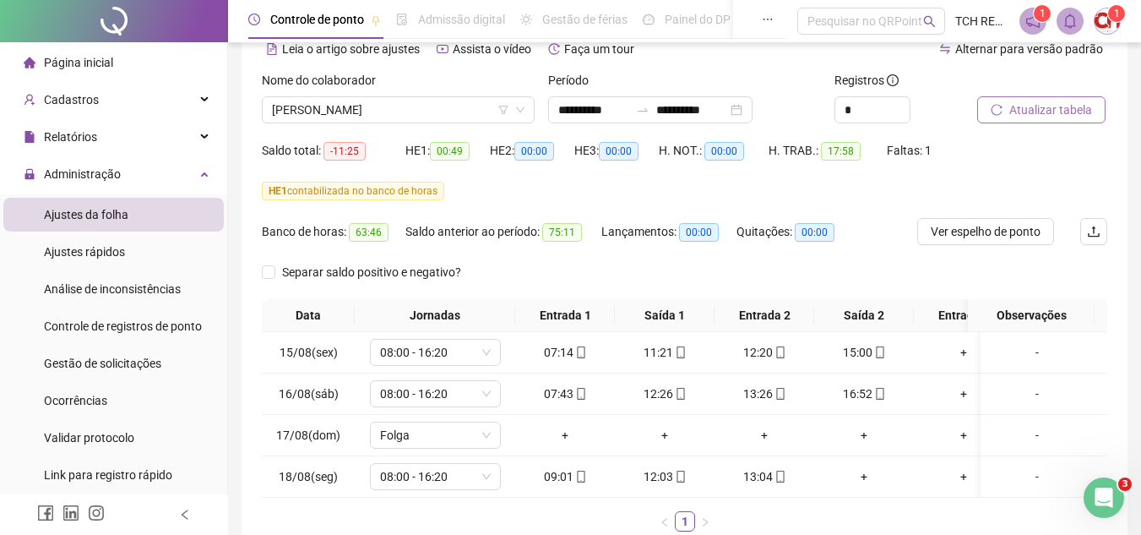
click at [1049, 116] on span "Atualizar tabela" at bounding box center [1050, 110] width 83 height 19
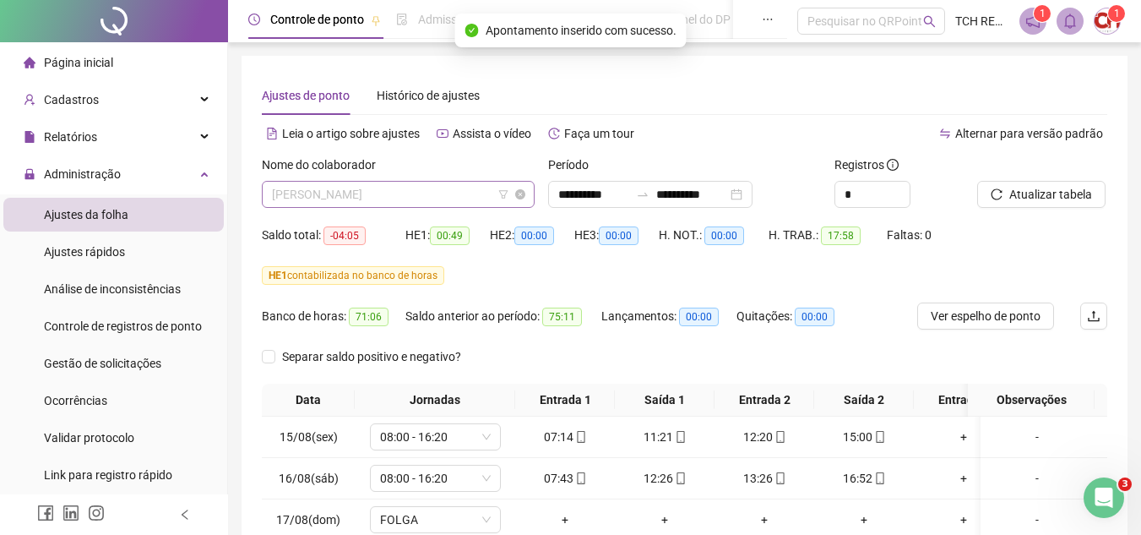
click at [390, 188] on span "[PERSON_NAME]" at bounding box center [398, 194] width 253 height 25
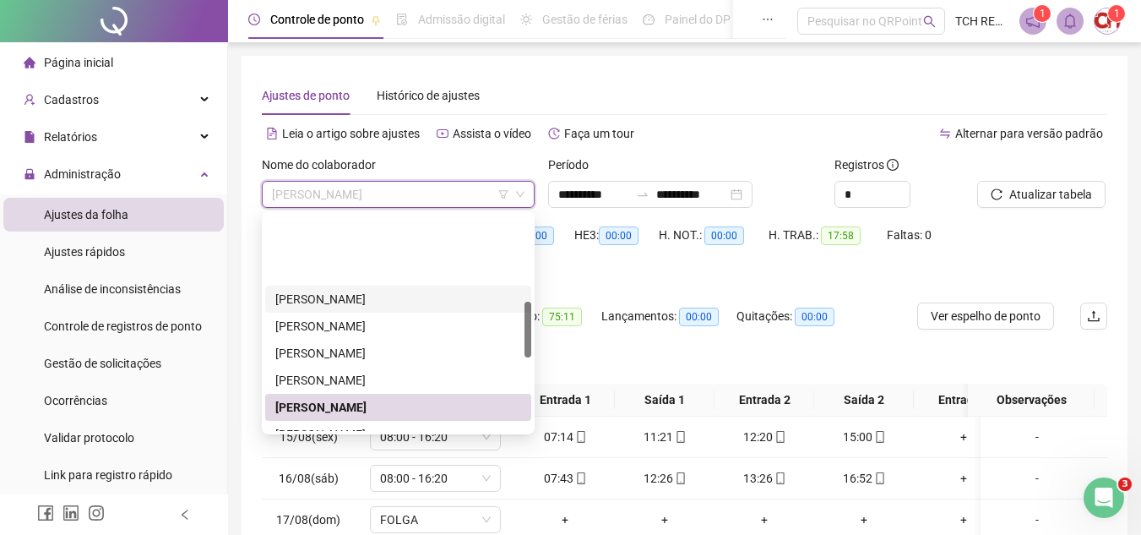
scroll to position [422, 0]
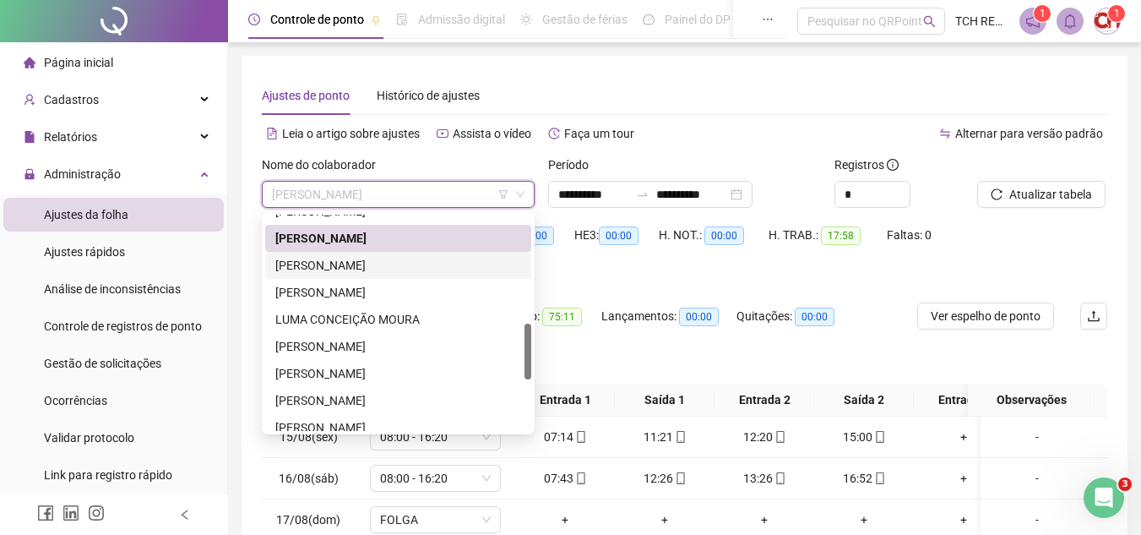
click at [375, 264] on div "[PERSON_NAME]" at bounding box center [398, 265] width 246 height 19
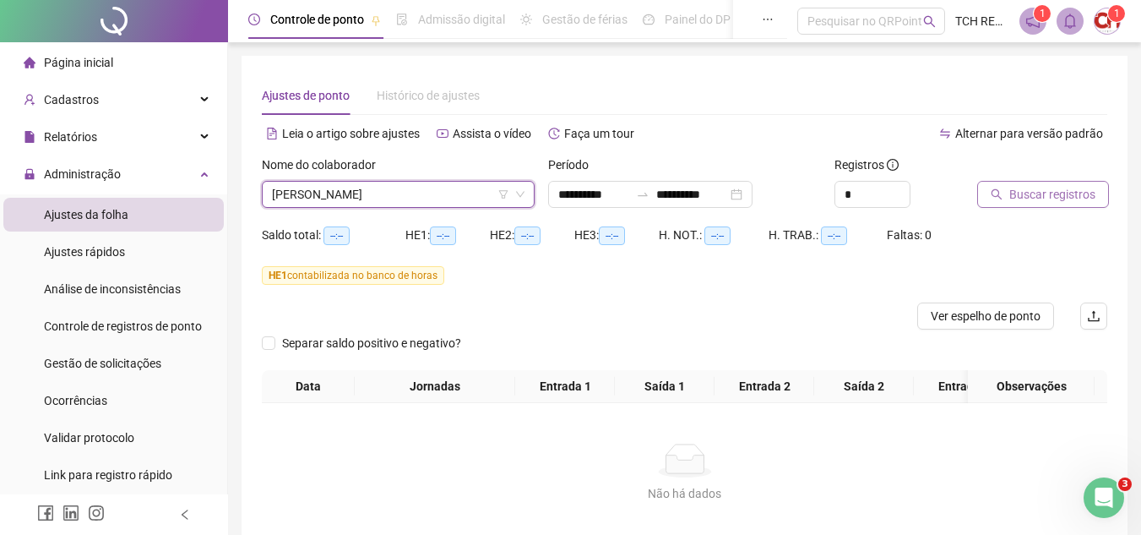
click at [980, 188] on button "Buscar registros" at bounding box center [1043, 194] width 132 height 27
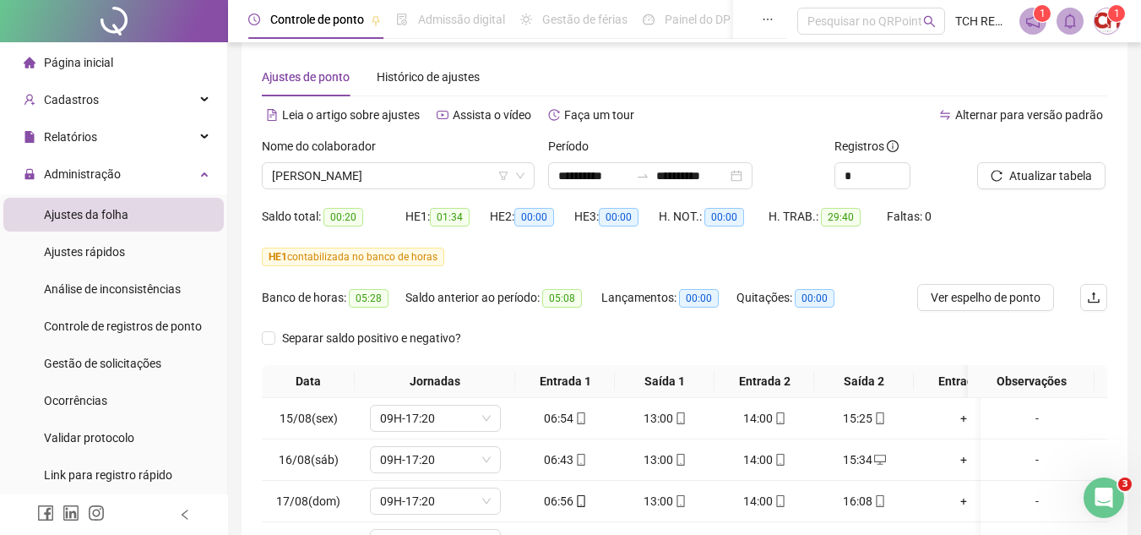
scroll to position [0, 0]
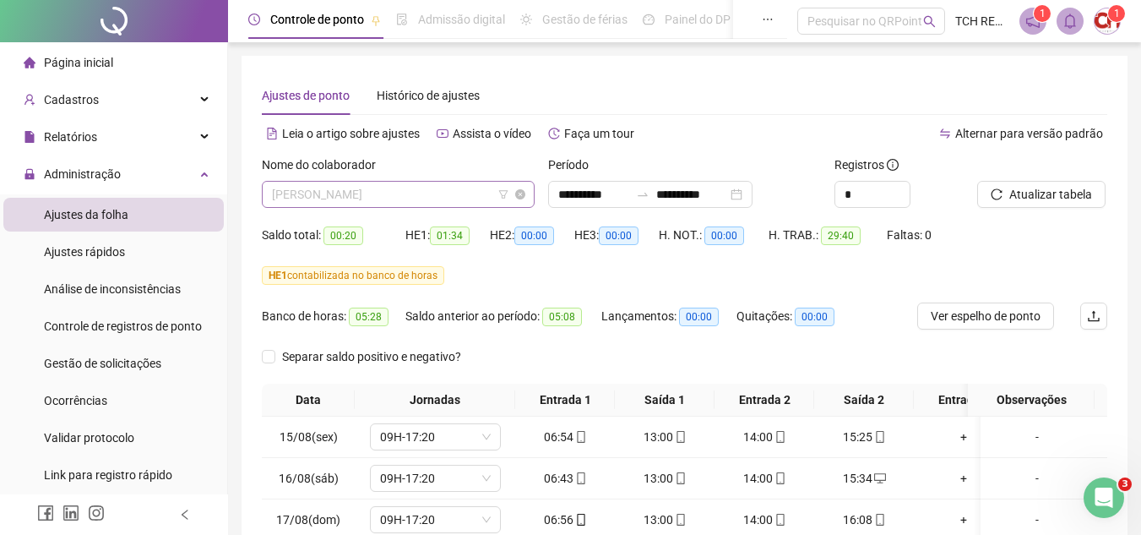
click at [443, 183] on span "[PERSON_NAME]" at bounding box center [398, 194] width 253 height 25
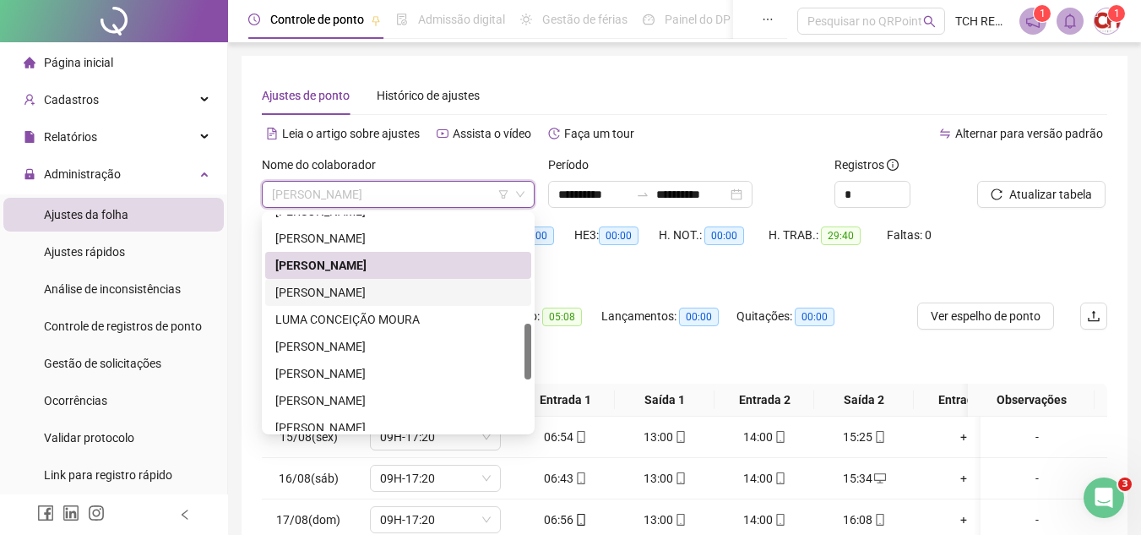
click at [447, 289] on div "[PERSON_NAME]" at bounding box center [398, 292] width 246 height 19
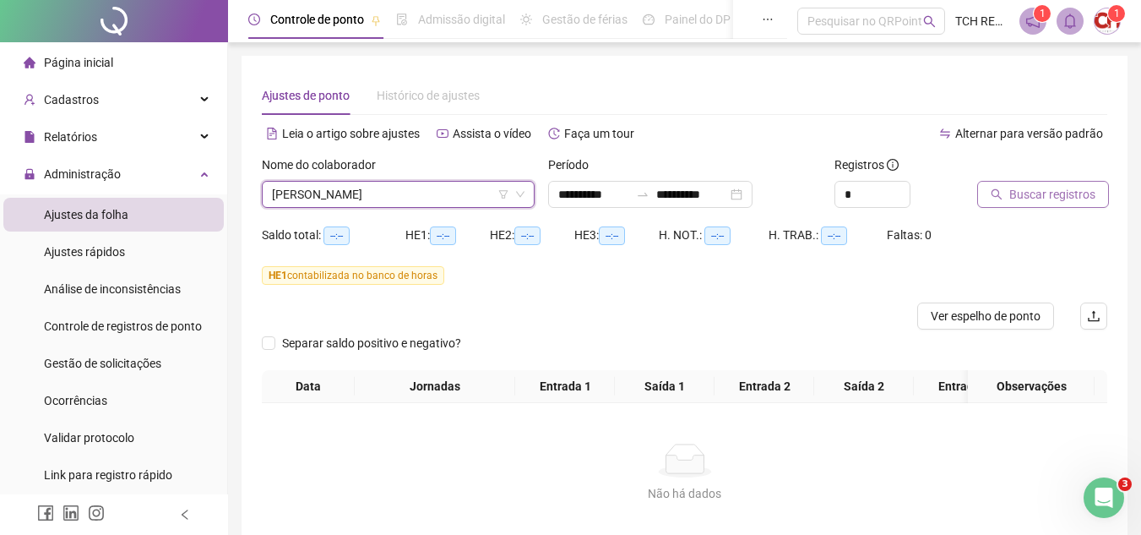
click at [1048, 196] on span "Buscar registros" at bounding box center [1052, 194] width 86 height 19
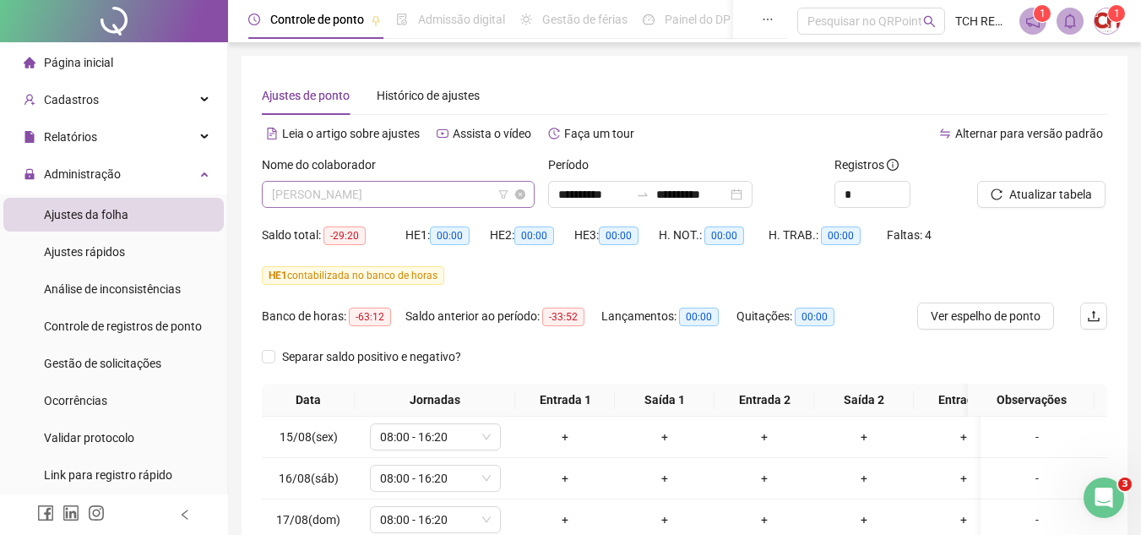
click at [454, 203] on span "[PERSON_NAME]" at bounding box center [398, 194] width 253 height 25
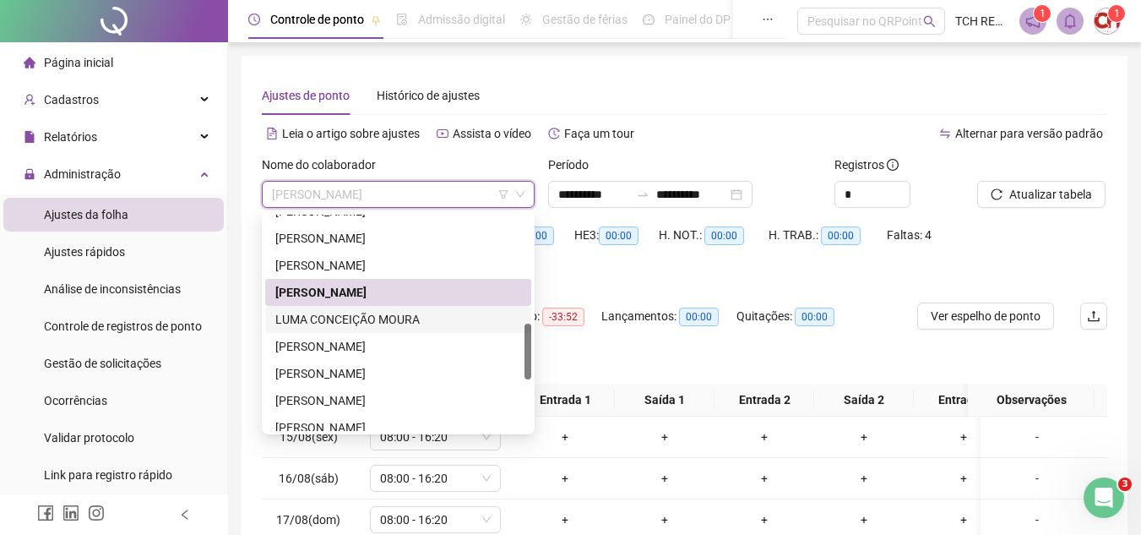
click at [443, 325] on div "LUMA CONCEIÇÃO MOURA" at bounding box center [398, 319] width 246 height 19
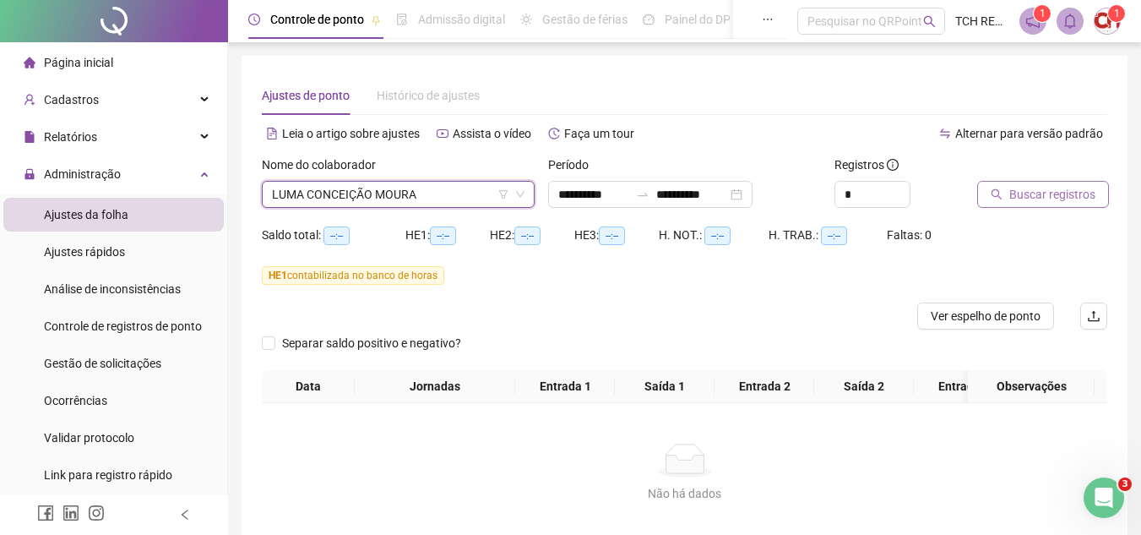
click at [1057, 194] on span "Buscar registros" at bounding box center [1052, 194] width 86 height 19
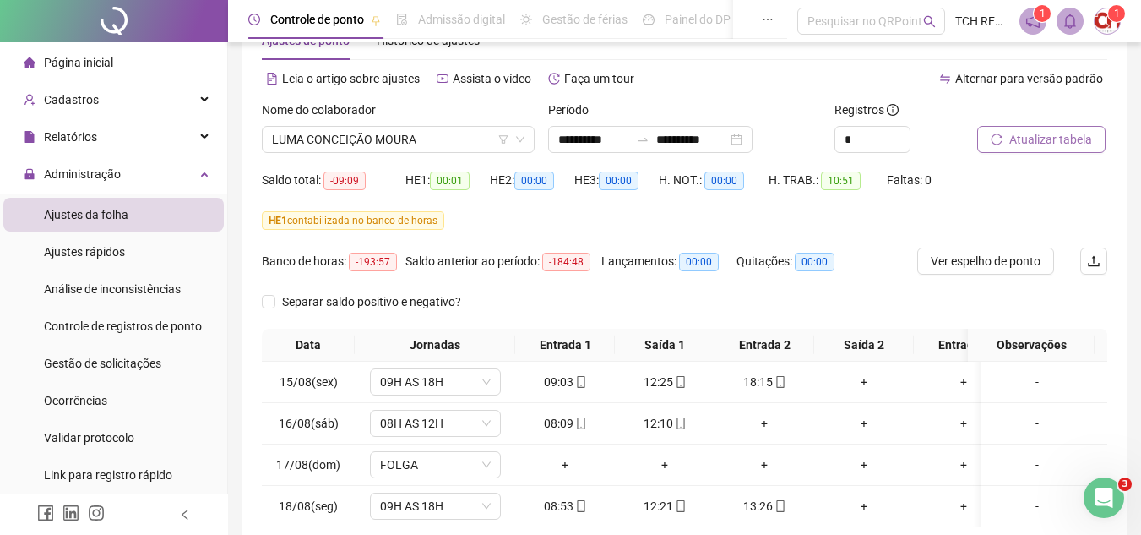
scroll to position [84, 0]
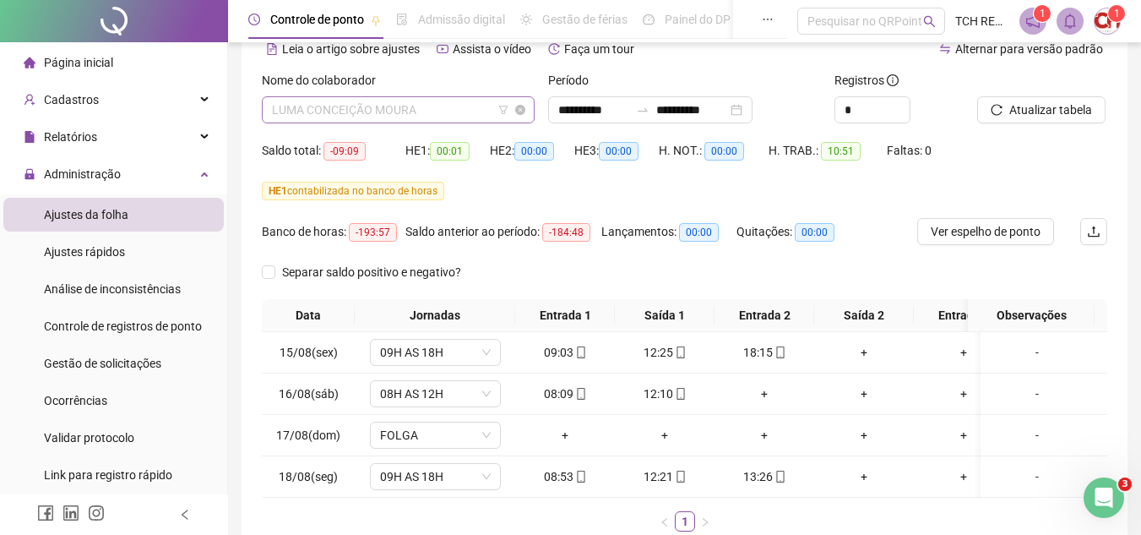
click at [450, 109] on span "LUMA CONCEIÇÃO MOURA" at bounding box center [398, 109] width 253 height 25
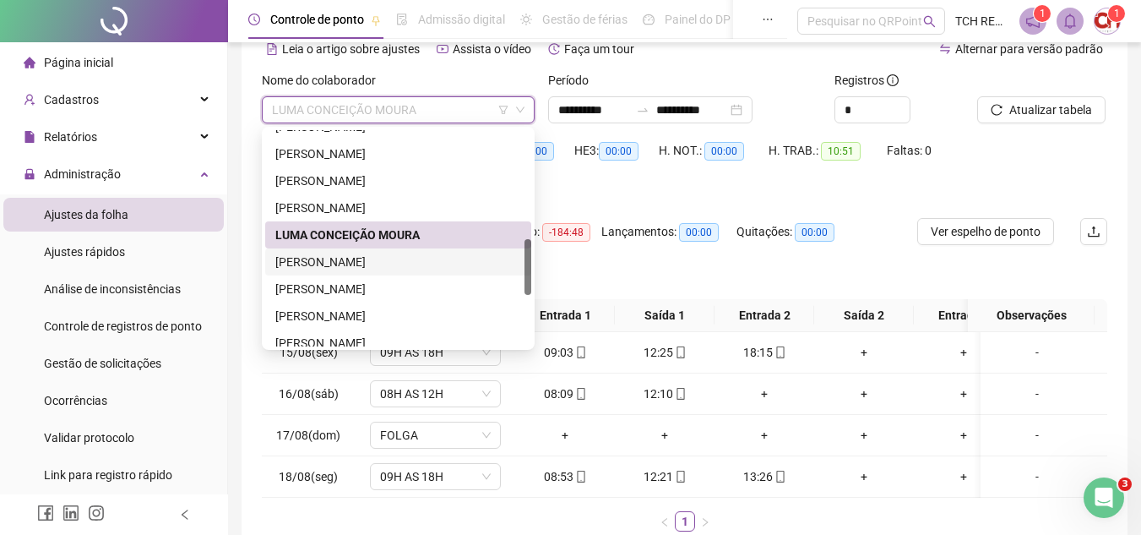
click at [412, 255] on div "[PERSON_NAME]" at bounding box center [398, 262] width 246 height 19
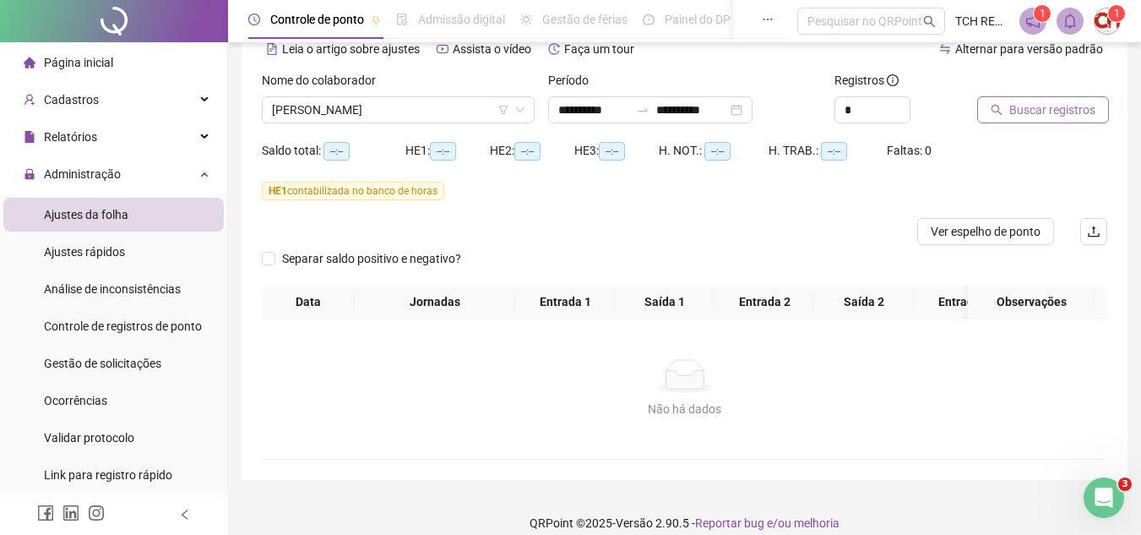
click at [1036, 109] on span "Buscar registros" at bounding box center [1052, 110] width 86 height 19
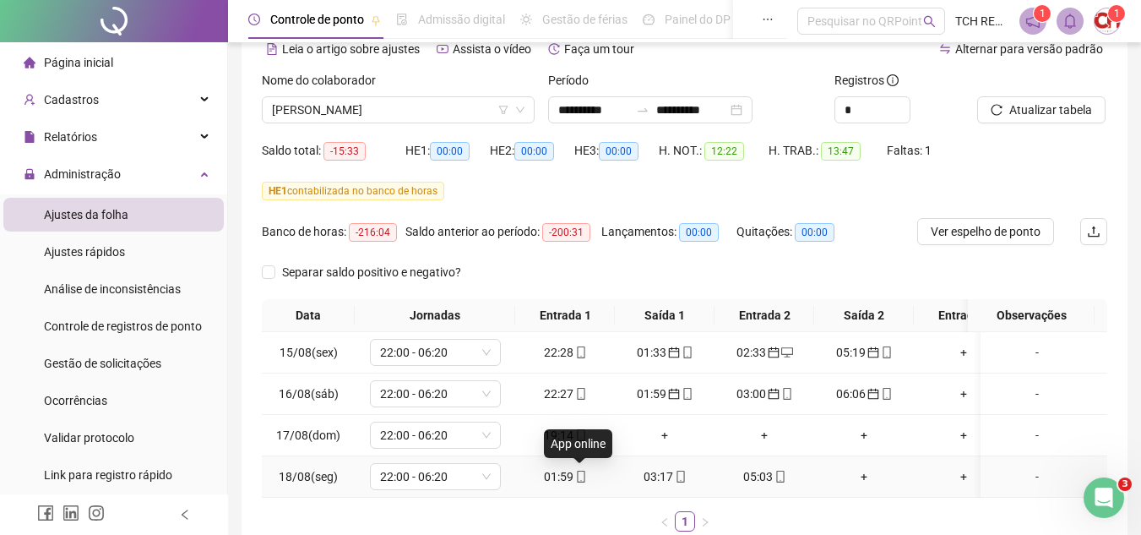
click at [583, 481] on icon "mobile" at bounding box center [581, 476] width 12 height 12
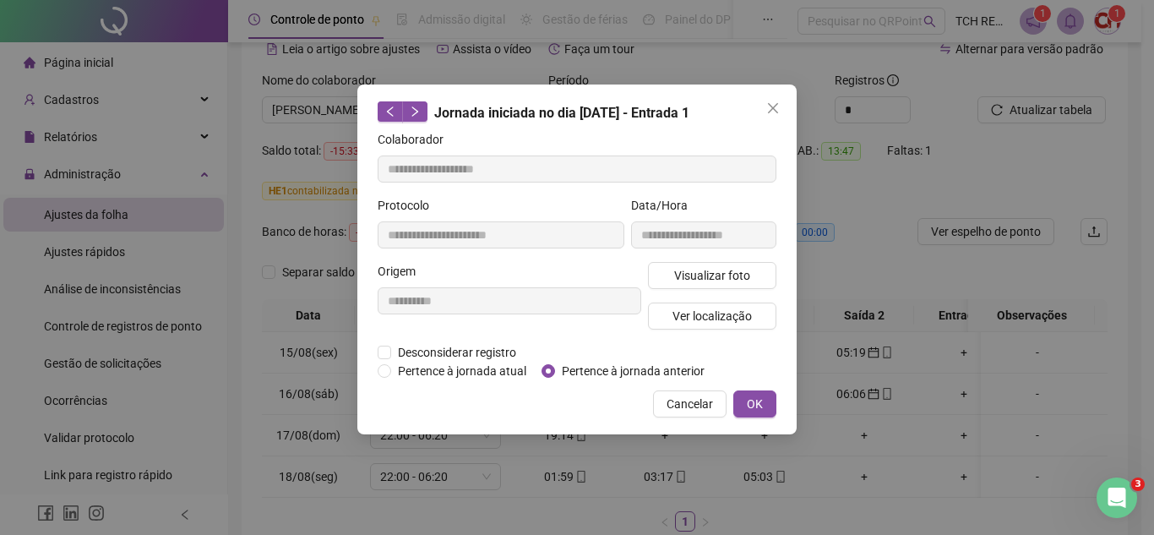
type input "**********"
click at [608, 370] on span "Pertence à jornada anterior" at bounding box center [633, 371] width 156 height 19
click at [752, 399] on span "OK" at bounding box center [755, 403] width 16 height 19
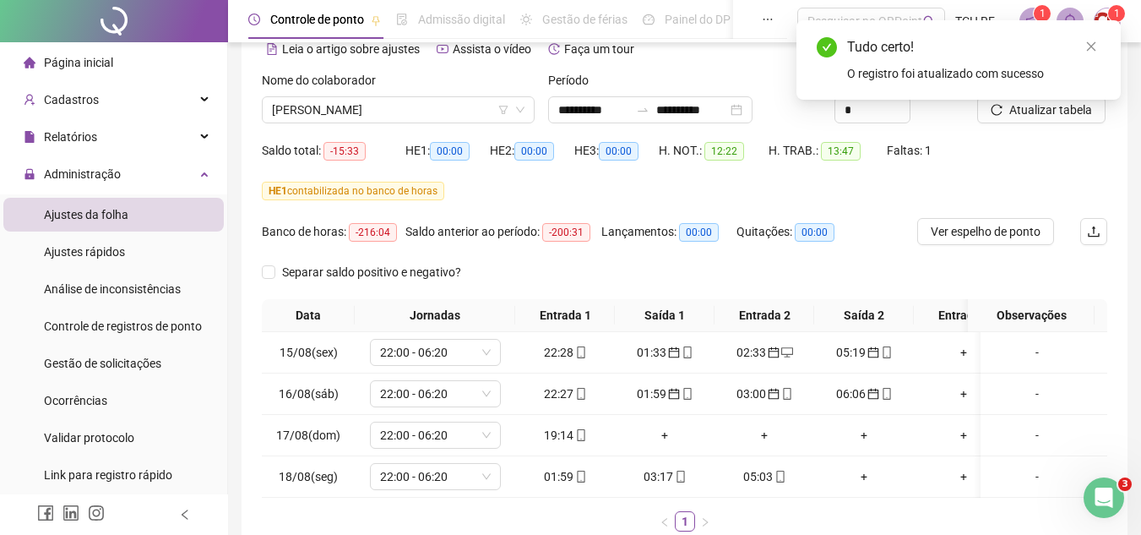
click at [1060, 100] on div "Tudo certo! O registro foi atualizado com sucesso" at bounding box center [958, 59] width 324 height 79
click at [1086, 42] on icon "close" at bounding box center [1091, 47] width 12 height 12
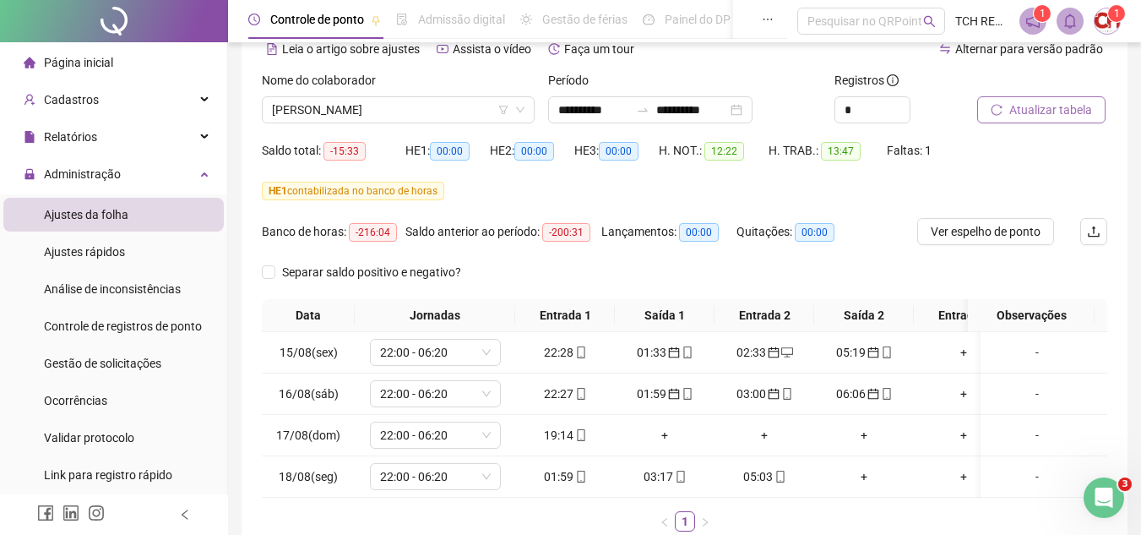
click at [1059, 103] on span "Atualizar tabela" at bounding box center [1050, 110] width 83 height 19
click at [581, 477] on icon "mobile" at bounding box center [581, 476] width 12 height 12
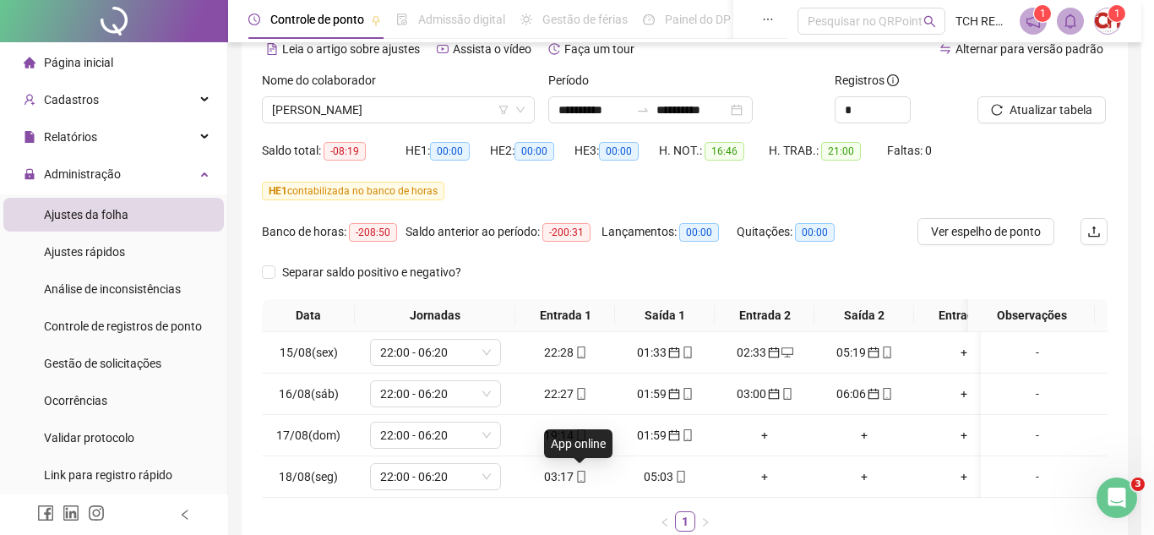
type input "**********"
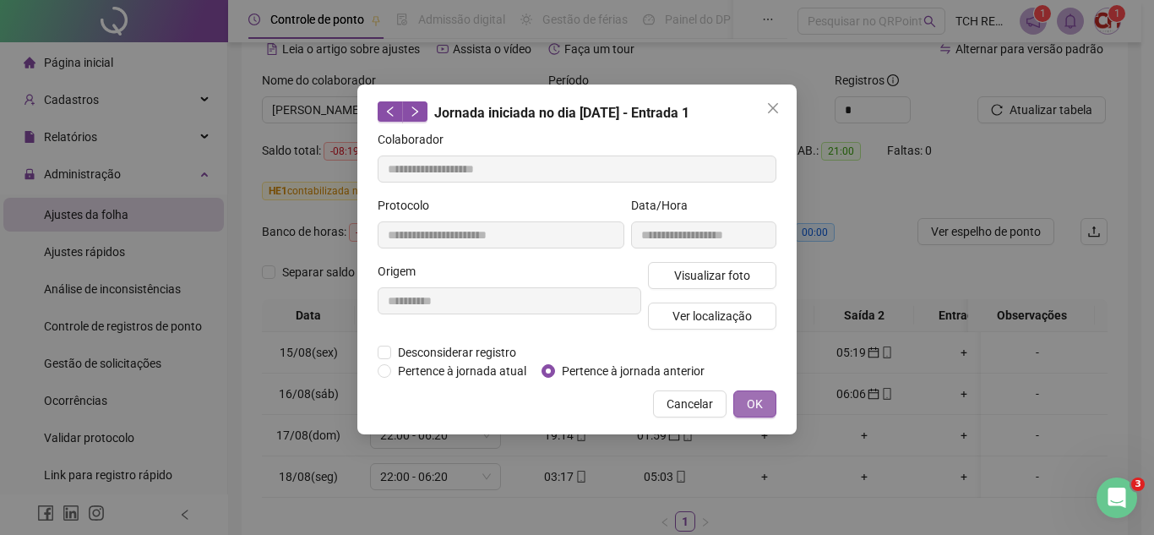
click at [753, 405] on span "OK" at bounding box center [755, 403] width 16 height 19
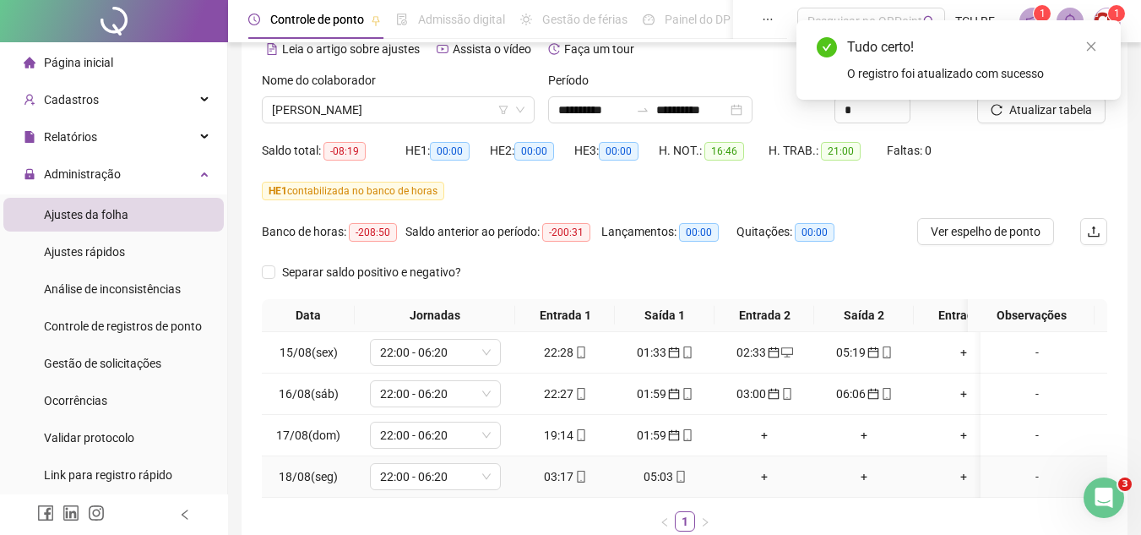
click at [682, 475] on icon "mobile" at bounding box center [681, 476] width 12 height 12
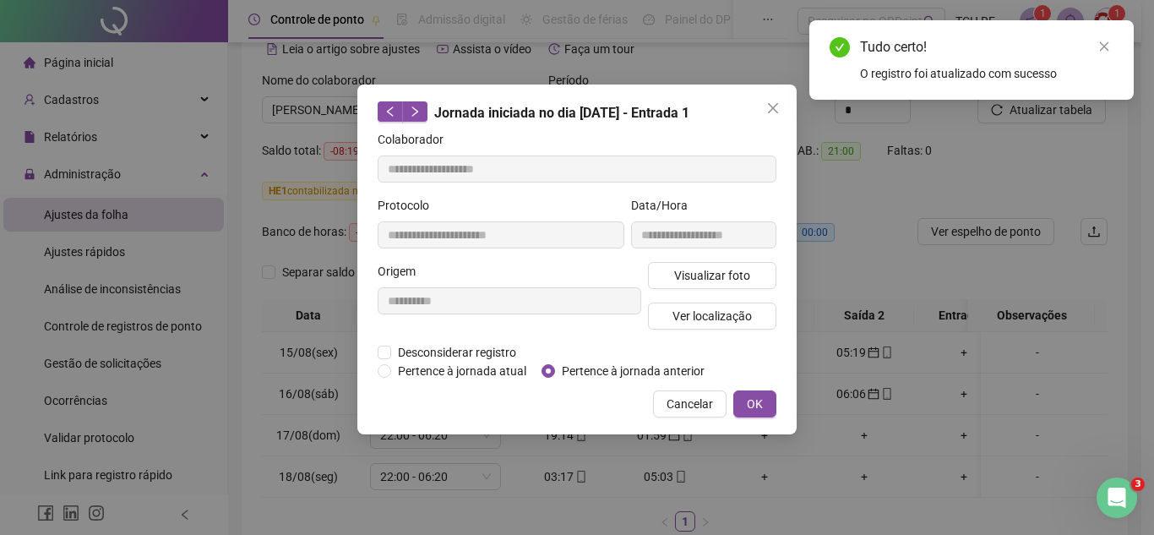
type input "**********"
click at [655, 368] on span "Pertence à jornada anterior" at bounding box center [633, 371] width 156 height 19
click at [766, 404] on button "OK" at bounding box center [754, 403] width 43 height 27
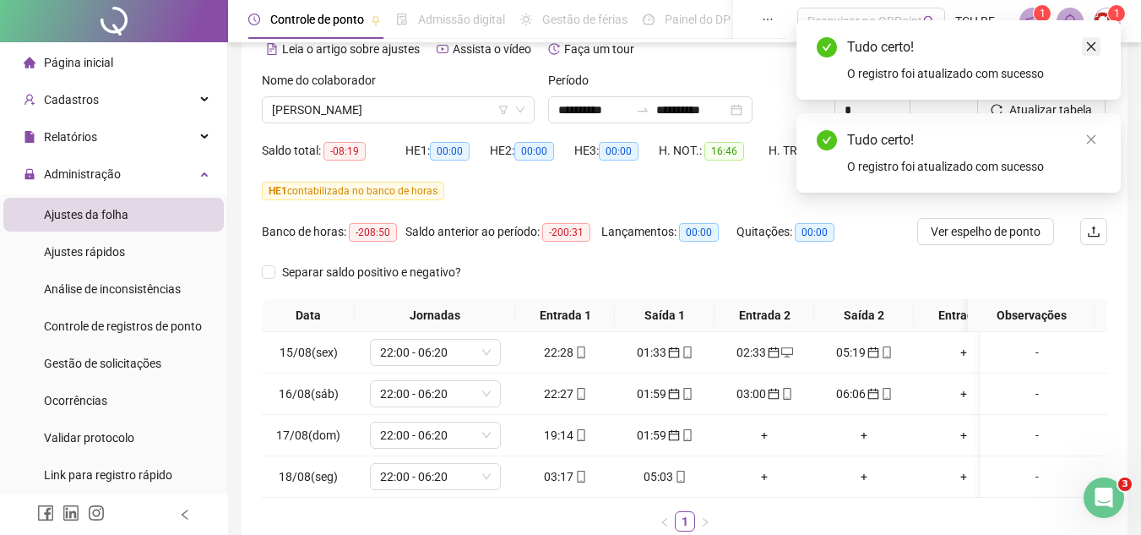
click at [1087, 47] on icon "close" at bounding box center [1091, 47] width 12 height 12
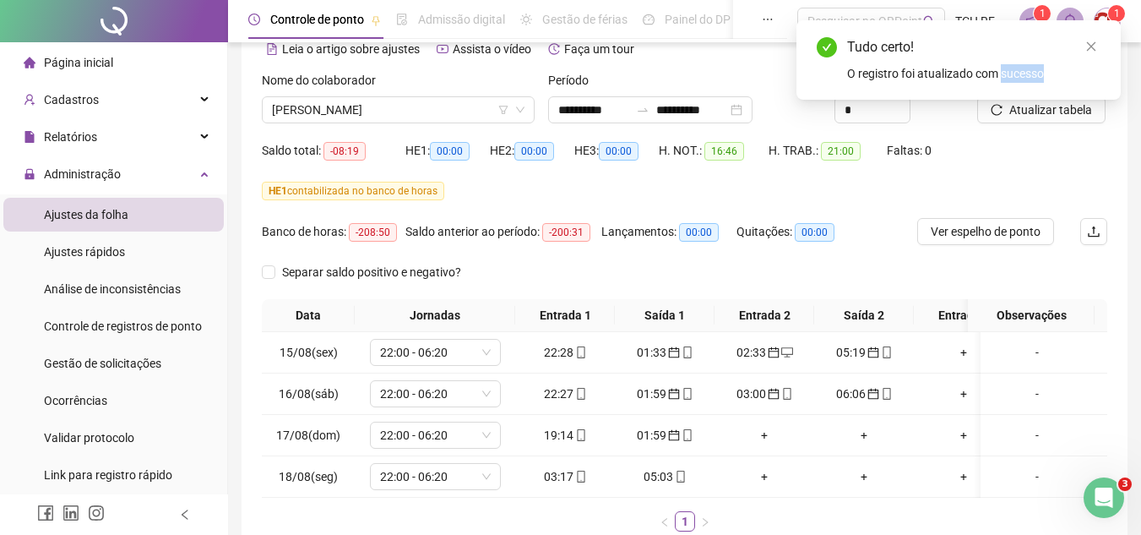
click at [1085, 48] on icon "close" at bounding box center [1091, 47] width 12 height 12
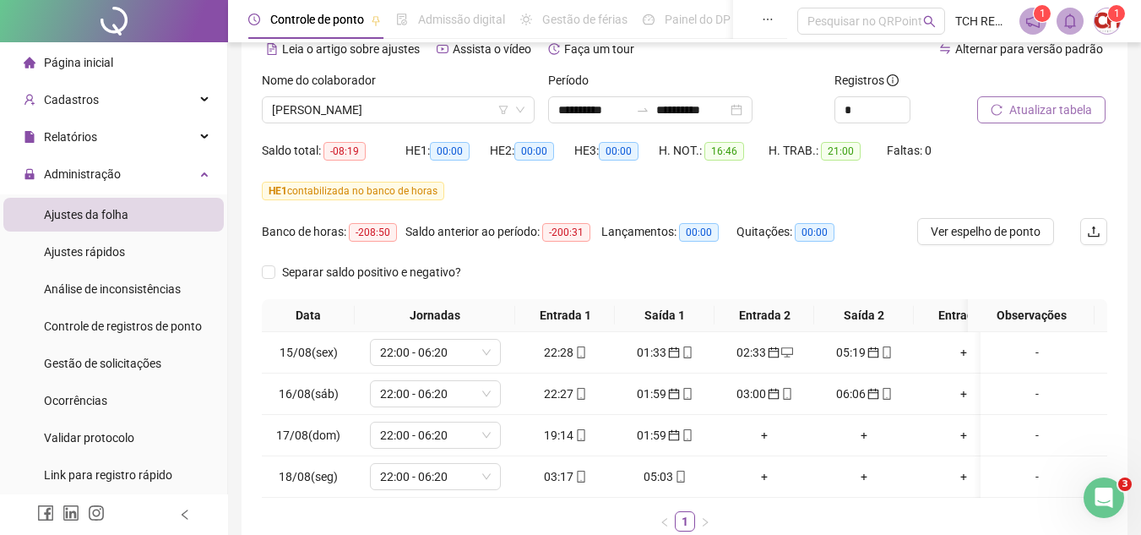
click at [1072, 107] on span "Atualizar tabela" at bounding box center [1050, 110] width 83 height 19
click at [421, 102] on span "[PERSON_NAME]" at bounding box center [398, 109] width 253 height 25
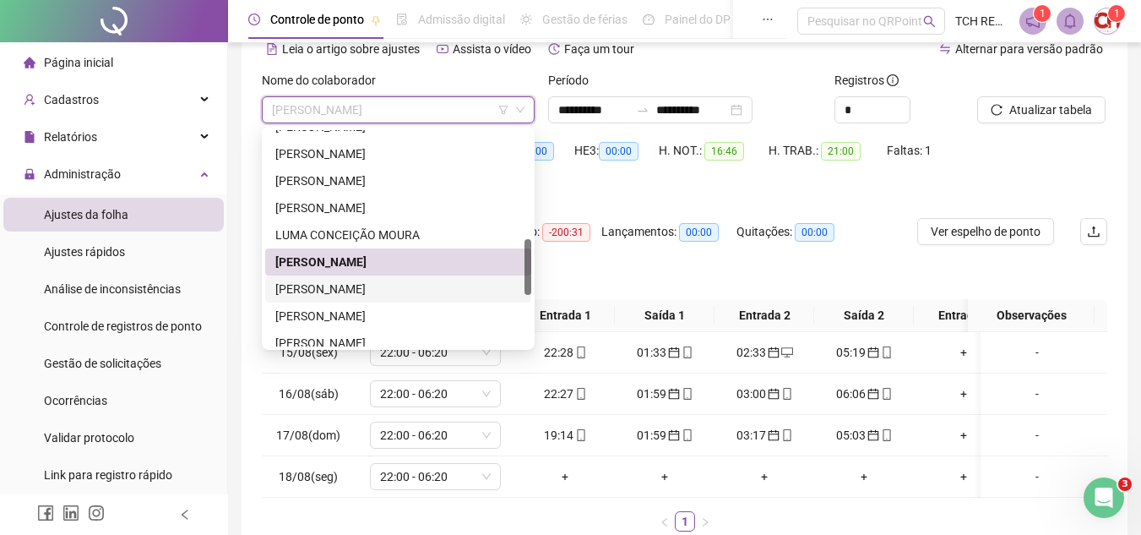
click at [366, 277] on div "[PERSON_NAME]" at bounding box center [398, 288] width 266 height 27
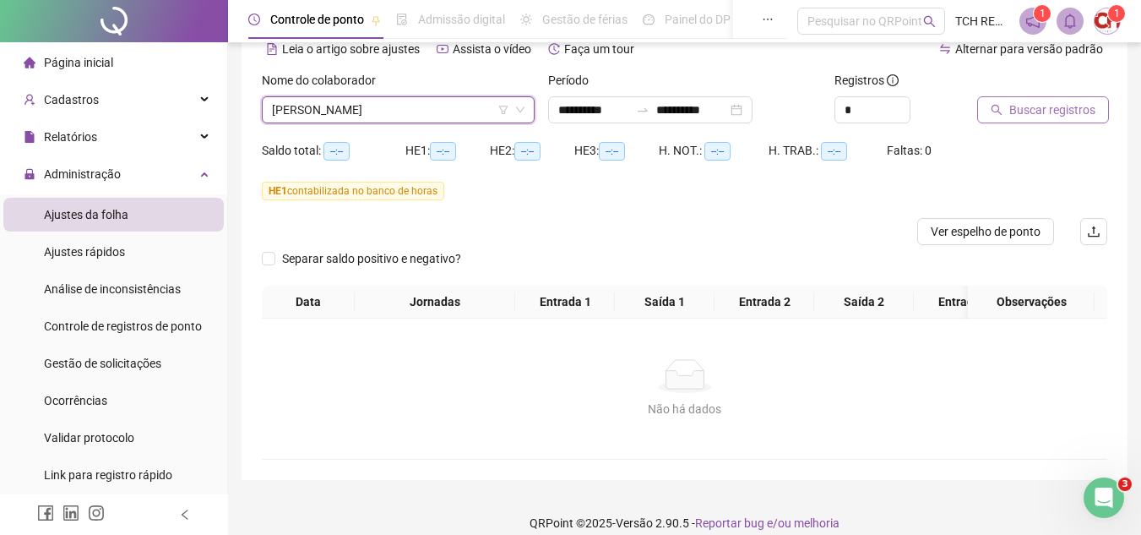
click at [1027, 115] on span "Buscar registros" at bounding box center [1052, 110] width 86 height 19
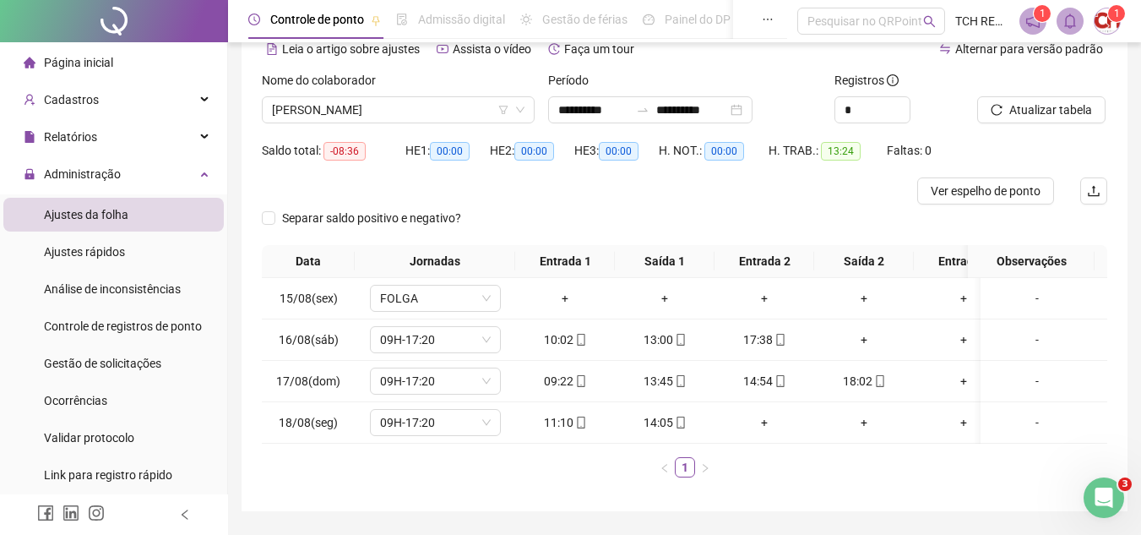
scroll to position [0, 0]
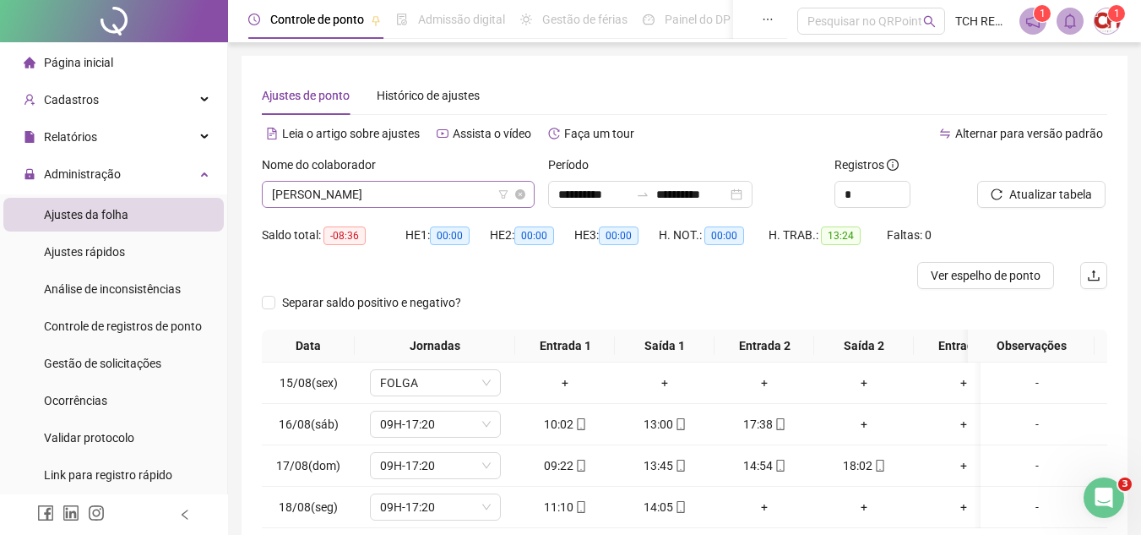
click at [421, 194] on span "[PERSON_NAME]" at bounding box center [398, 194] width 253 height 25
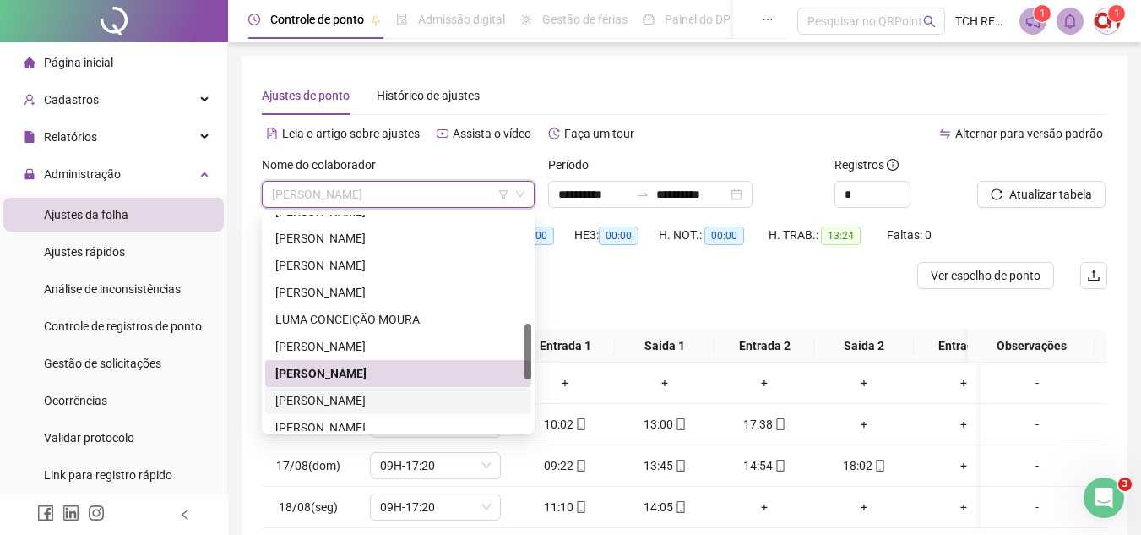
click at [435, 402] on div "[PERSON_NAME]" at bounding box center [398, 400] width 246 height 19
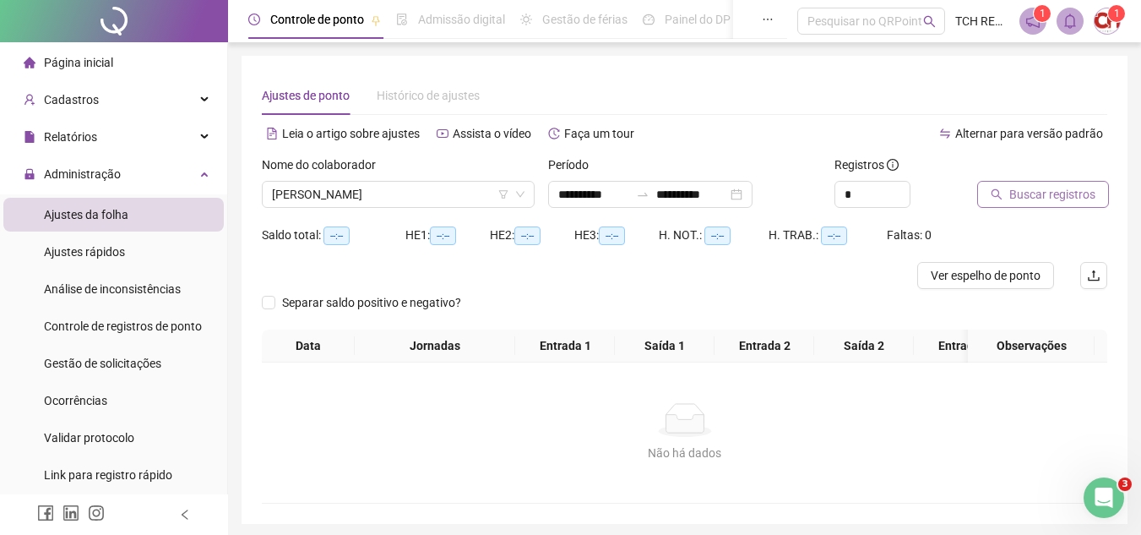
click at [1013, 183] on button "Buscar registros" at bounding box center [1043, 194] width 132 height 27
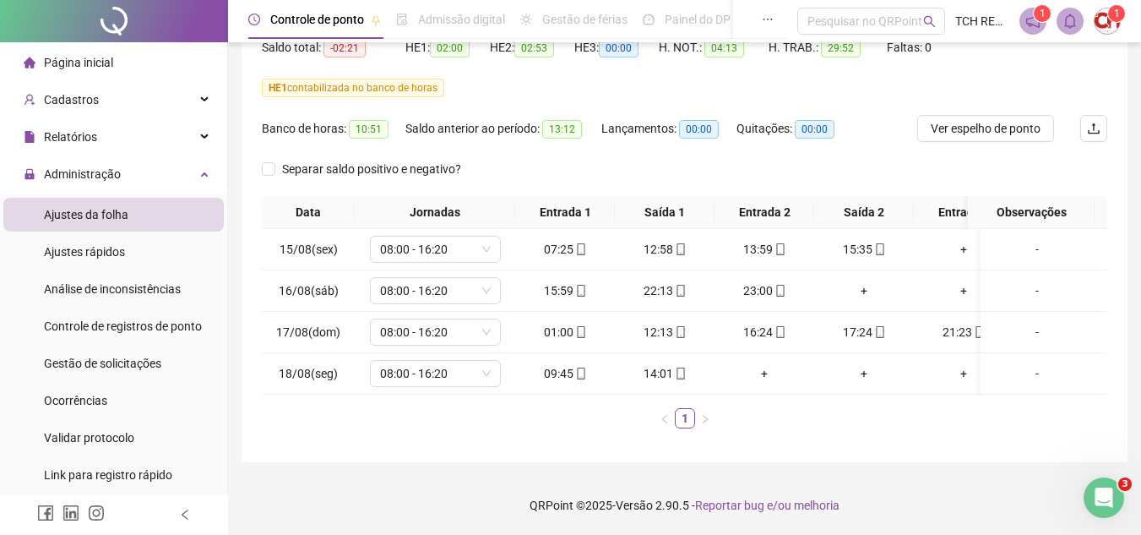
scroll to position [200, 0]
click at [582, 326] on icon "mobile" at bounding box center [581, 332] width 12 height 12
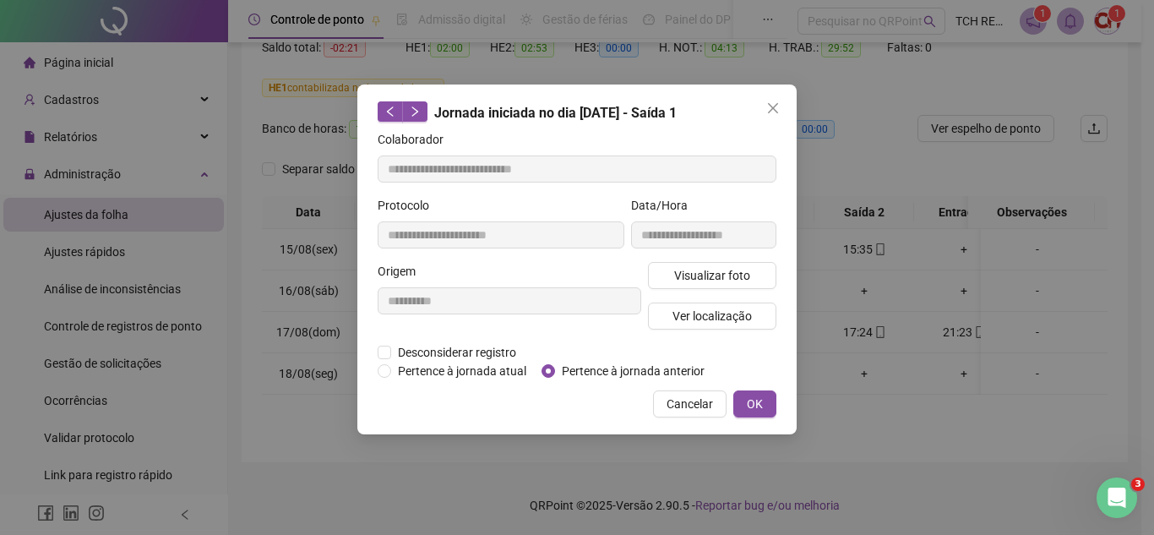
type input "**********"
click at [556, 373] on span "Pertence à jornada anterior" at bounding box center [633, 371] width 156 height 19
click at [742, 394] on button "OK" at bounding box center [754, 403] width 43 height 27
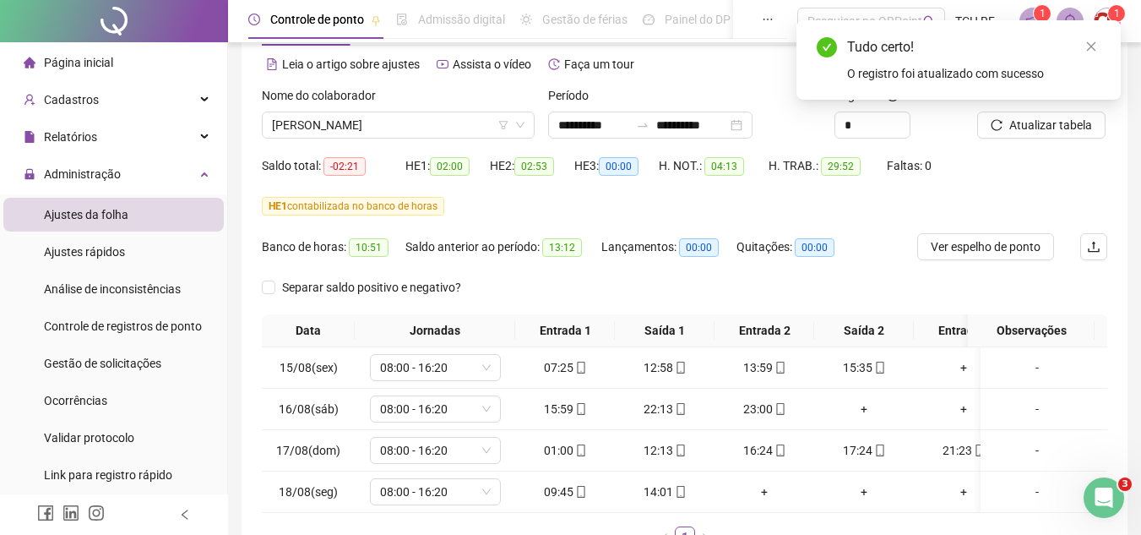
scroll to position [31, 0]
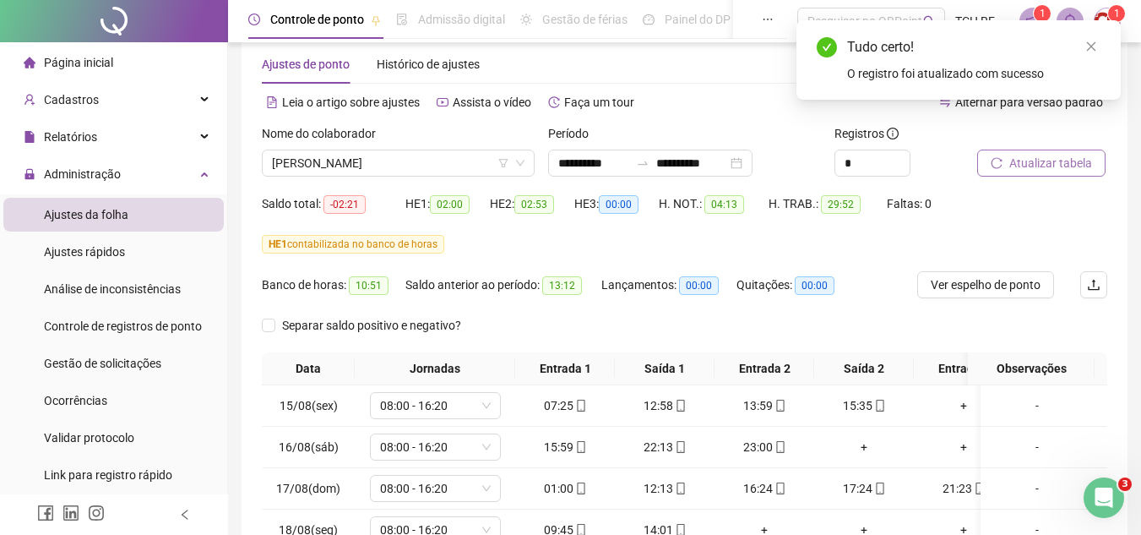
click at [1008, 157] on button "Atualizar tabela" at bounding box center [1041, 163] width 128 height 27
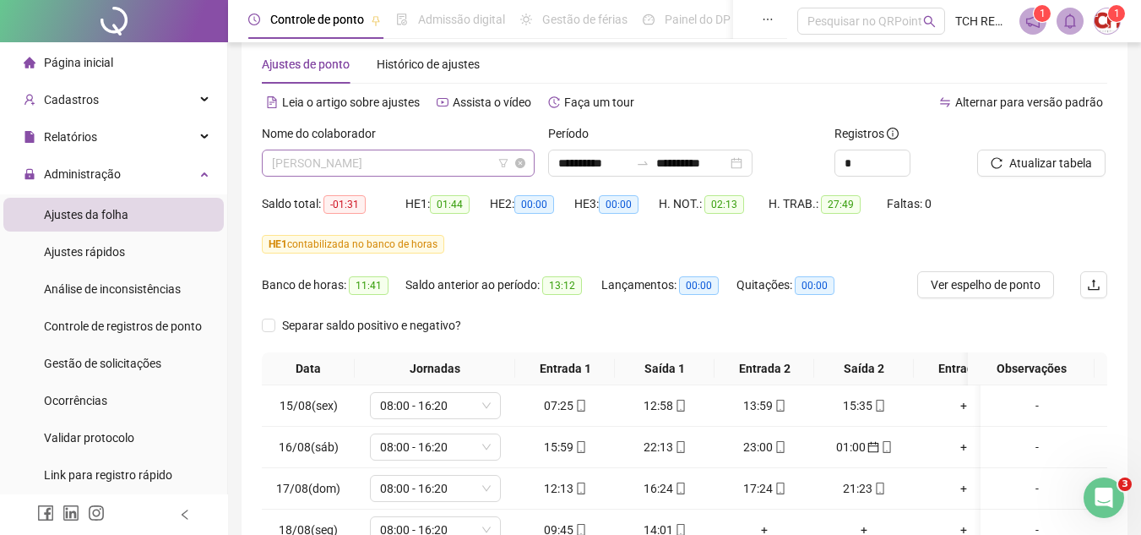
click at [451, 160] on span "[PERSON_NAME]" at bounding box center [398, 162] width 253 height 25
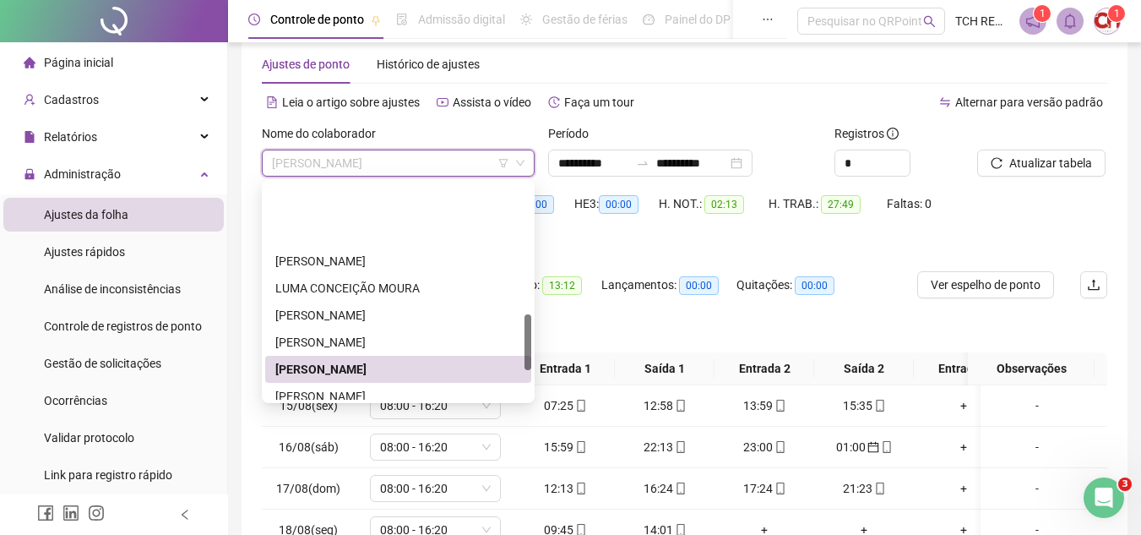
scroll to position [507, 0]
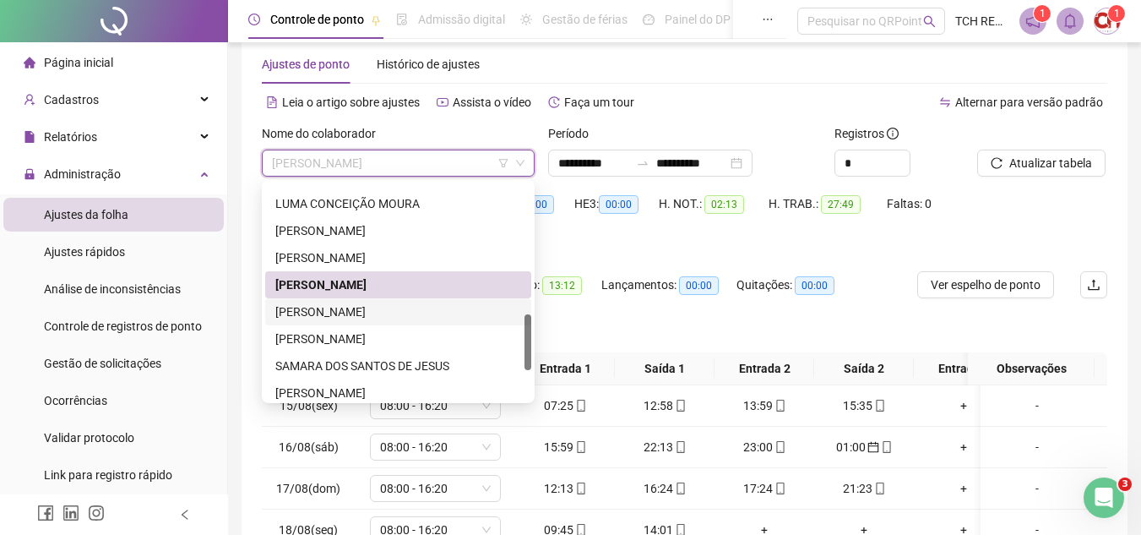
click at [409, 307] on div "[PERSON_NAME]" at bounding box center [398, 311] width 246 height 19
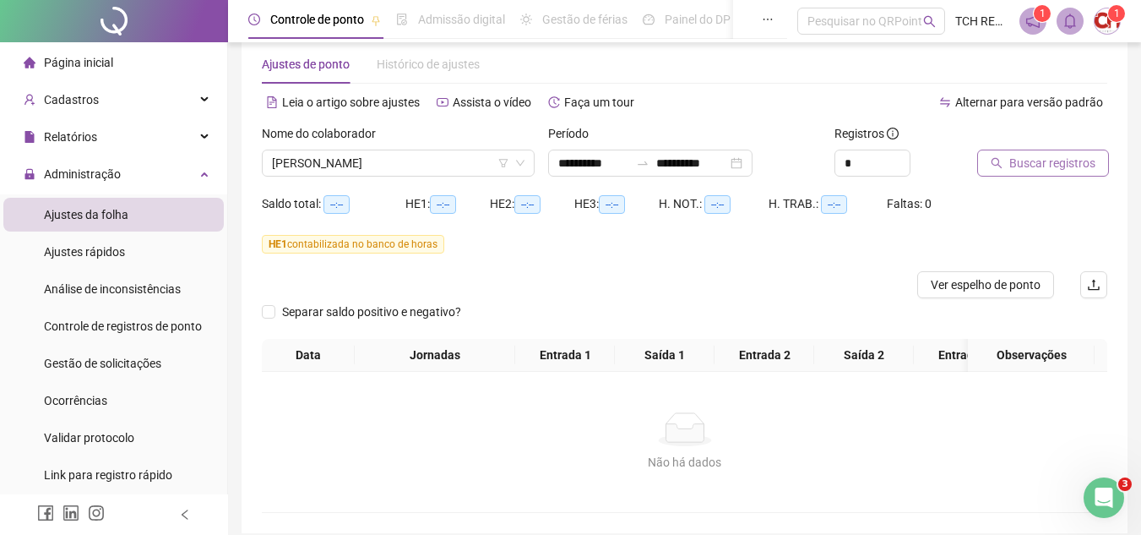
click at [1078, 160] on span "Buscar registros" at bounding box center [1052, 163] width 86 height 19
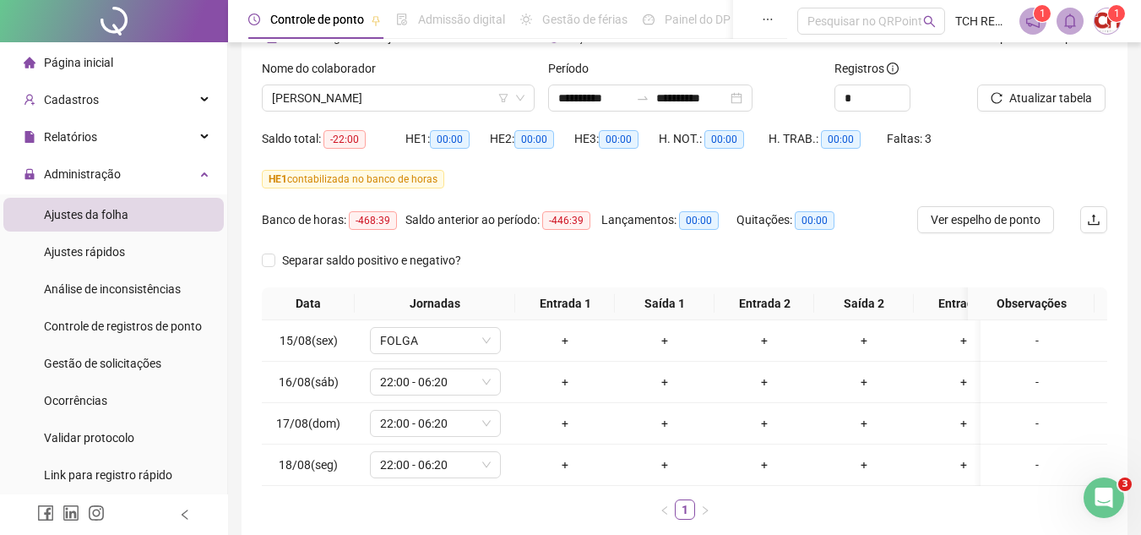
scroll to position [116, 0]
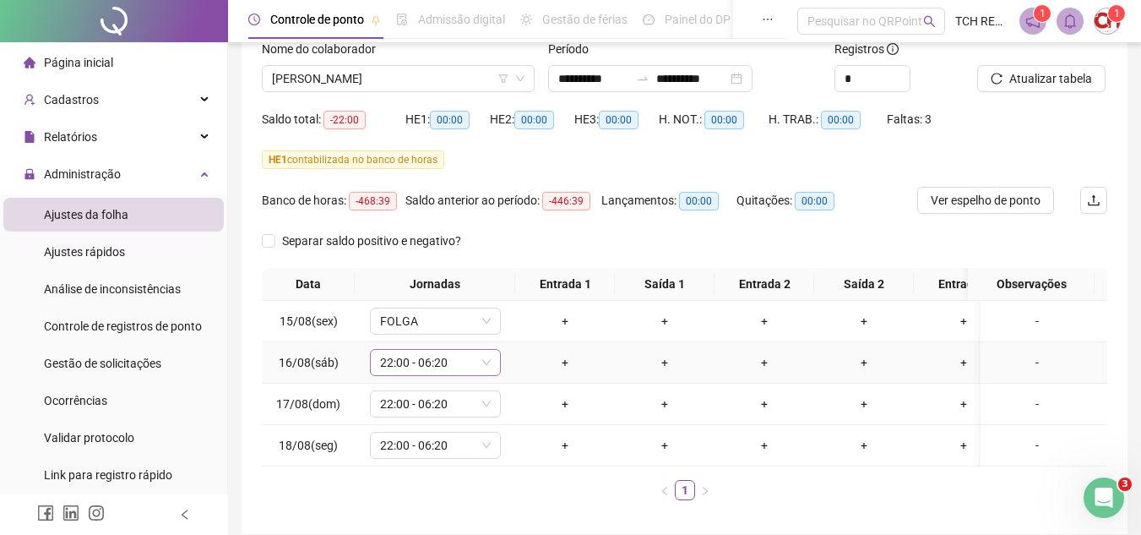
click at [438, 356] on span "22:00 - 06:20" at bounding box center [435, 362] width 111 height 25
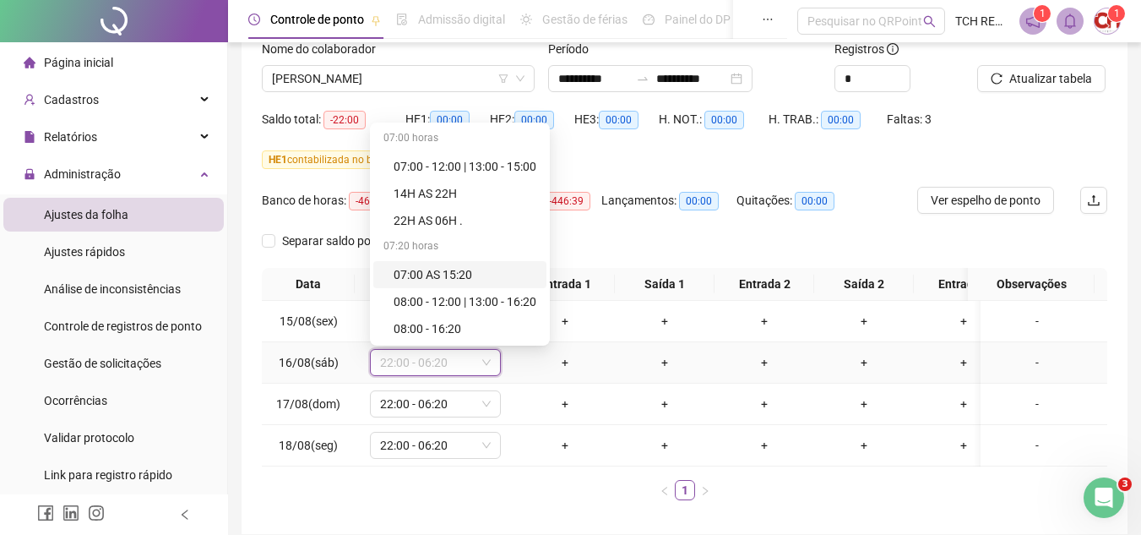
scroll to position [1108, 0]
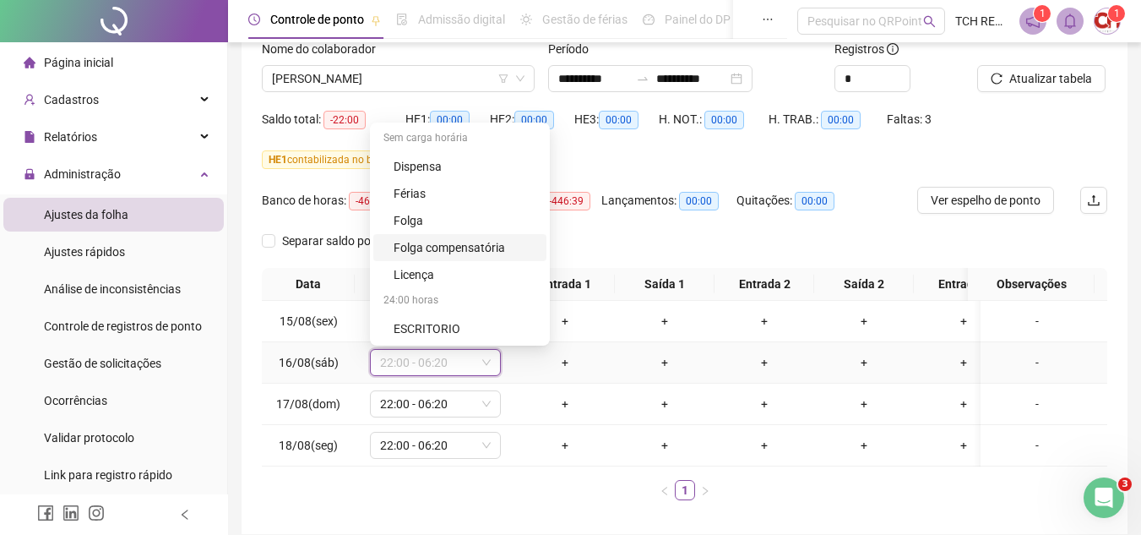
click at [444, 244] on div "Folga compensatória" at bounding box center [465, 247] width 143 height 19
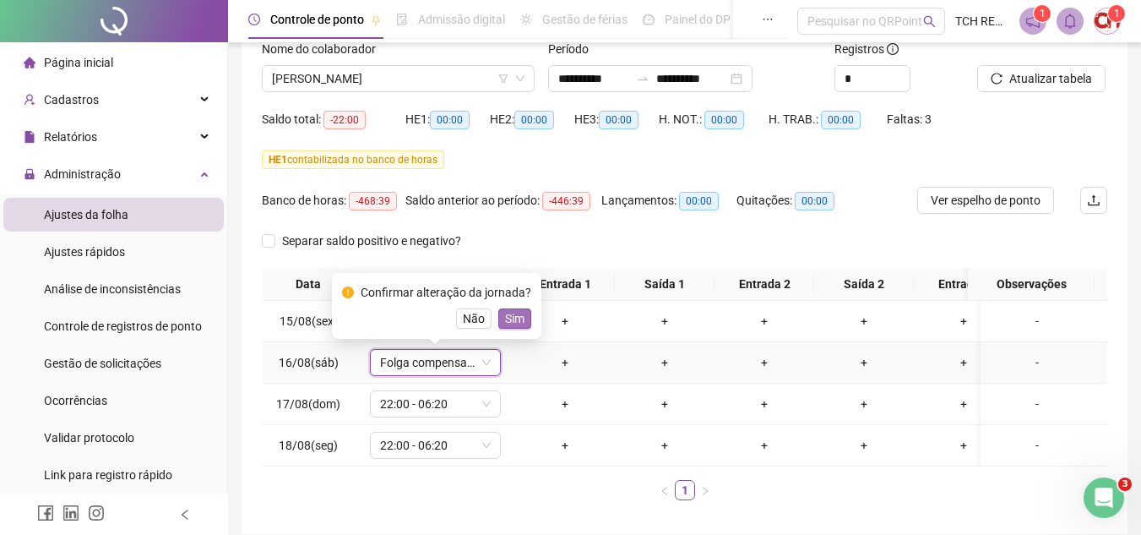
click at [516, 317] on span "Sim" at bounding box center [514, 318] width 19 height 19
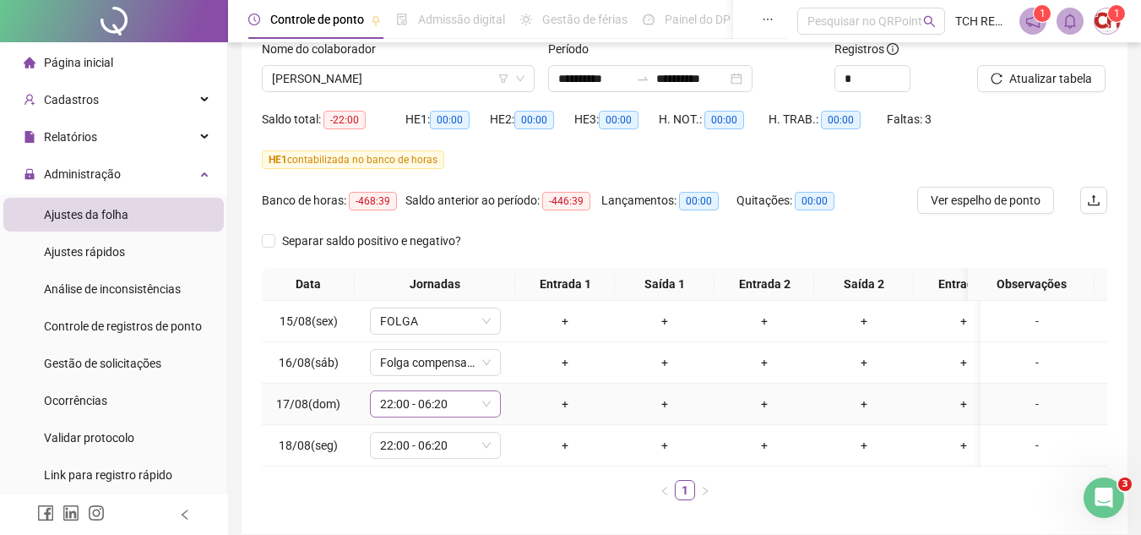
click at [449, 400] on span "22:00 - 06:20" at bounding box center [435, 403] width 111 height 25
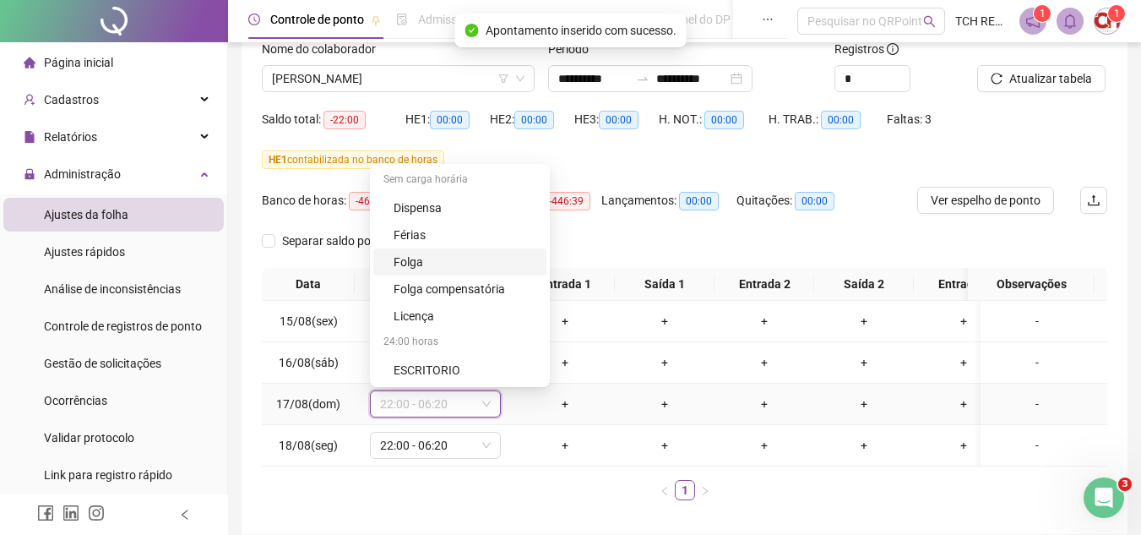
click at [456, 256] on div "Folga" at bounding box center [465, 262] width 143 height 19
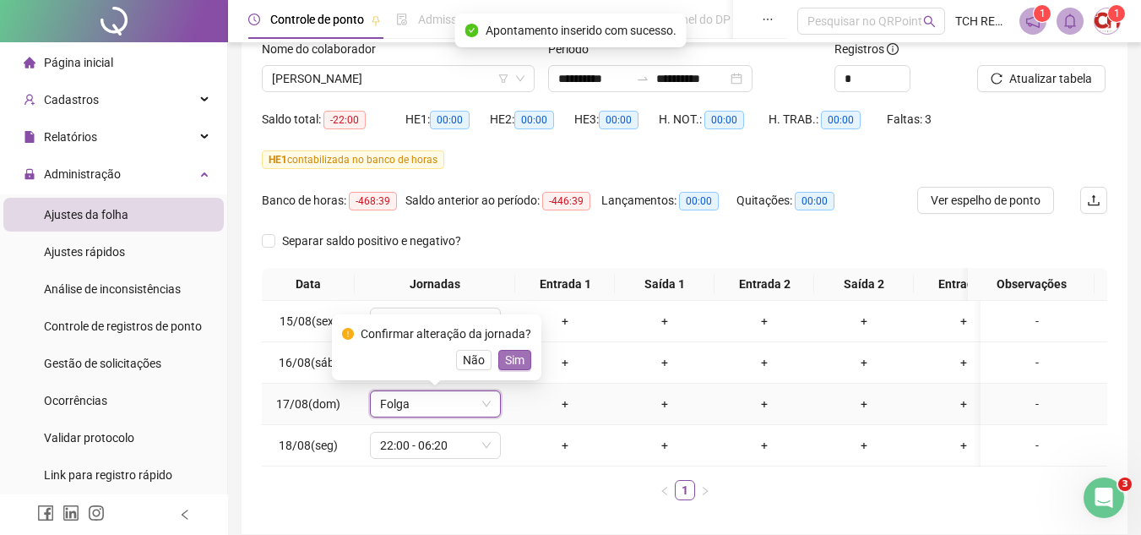
click at [509, 353] on span "Sim" at bounding box center [514, 360] width 19 height 19
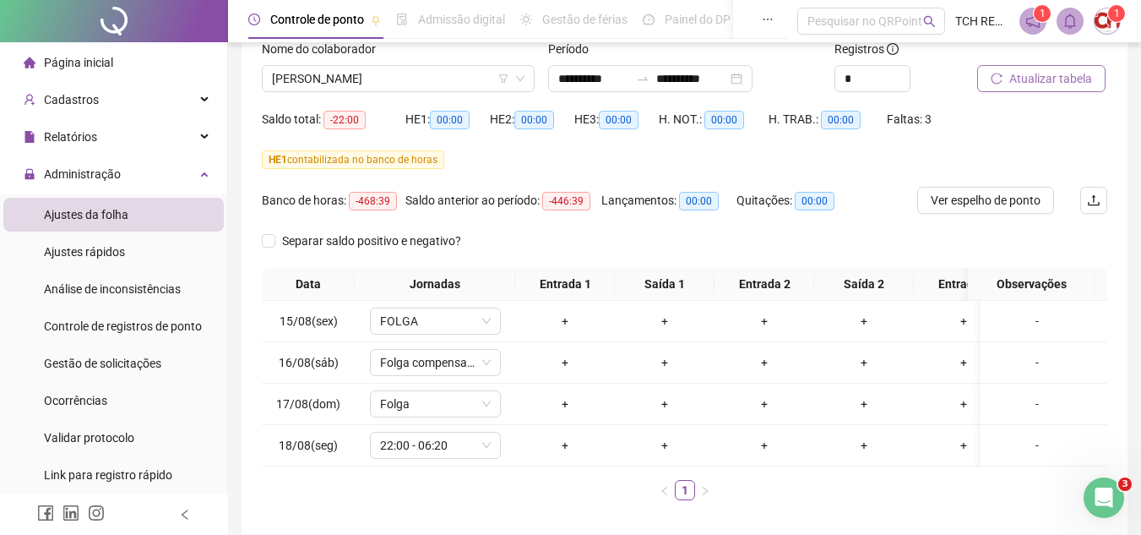
click at [1078, 81] on span "Atualizar tabela" at bounding box center [1050, 78] width 83 height 19
click at [454, 79] on span "[PERSON_NAME]" at bounding box center [398, 78] width 253 height 25
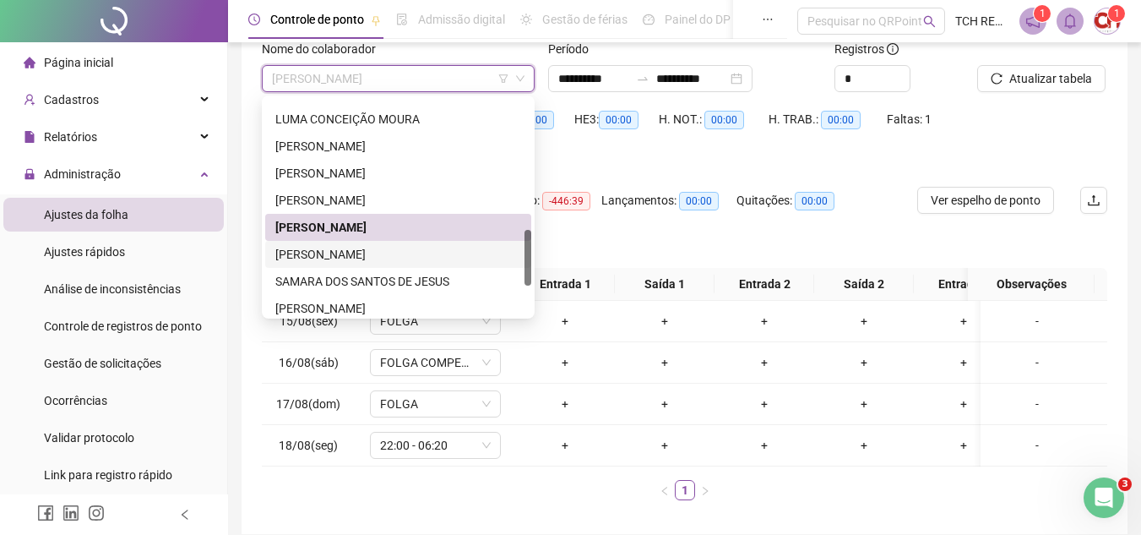
click at [465, 260] on div "[PERSON_NAME]" at bounding box center [398, 254] width 246 height 19
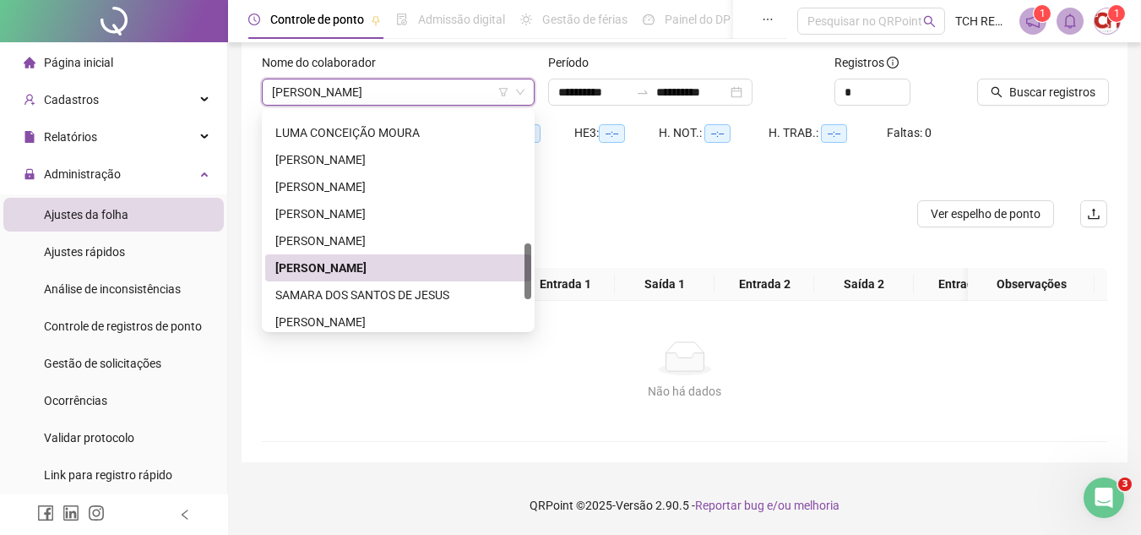
scroll to position [115, 0]
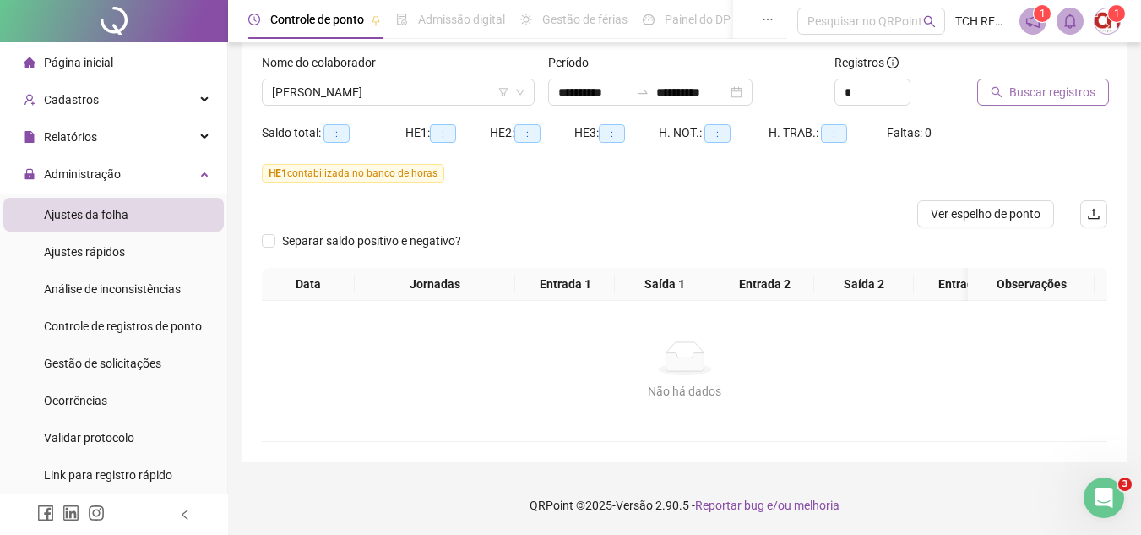
click at [1031, 83] on span "Buscar registros" at bounding box center [1052, 92] width 86 height 19
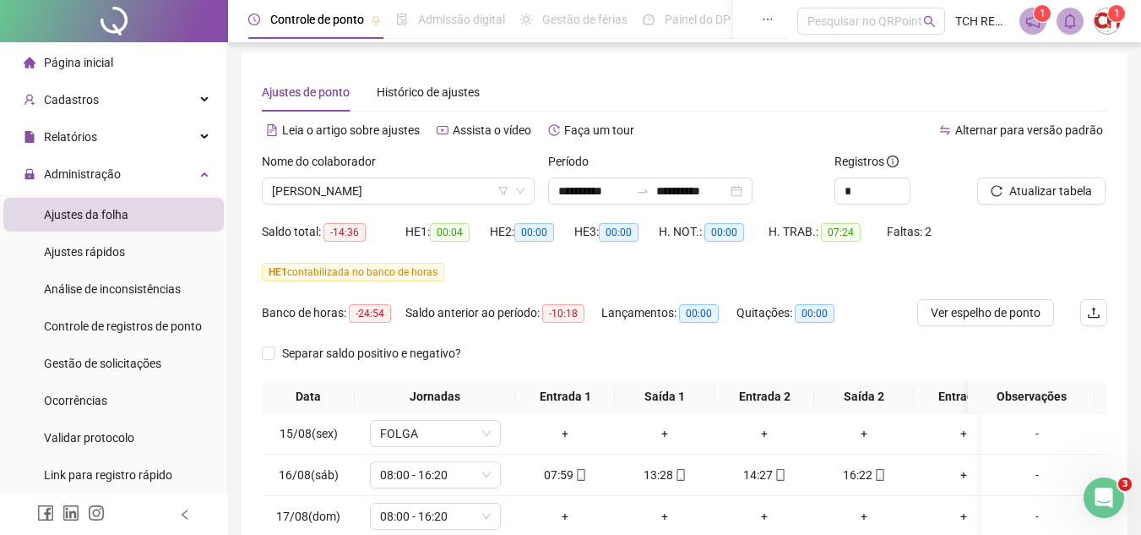
scroll to position [0, 0]
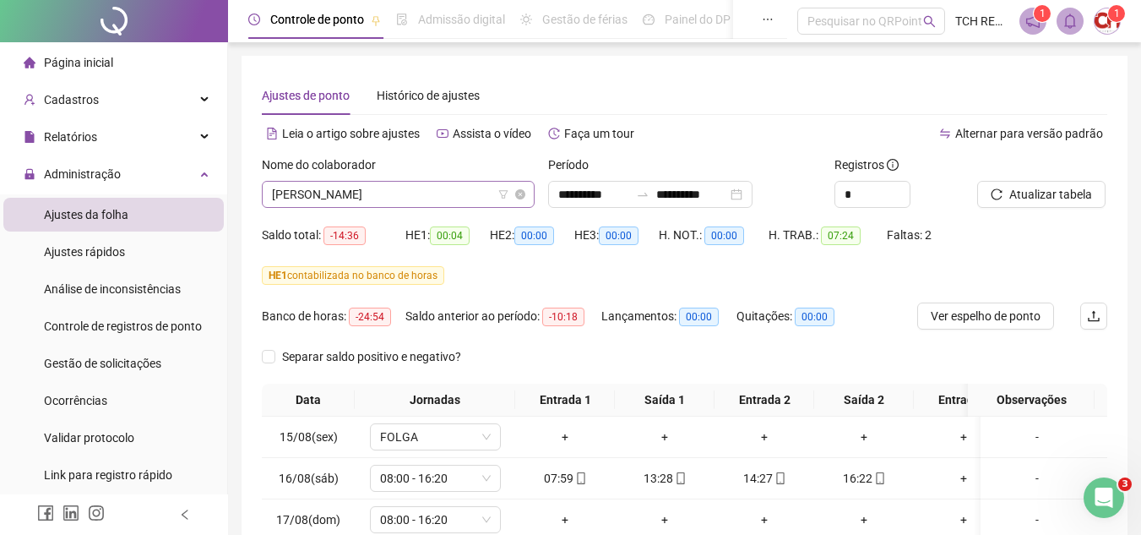
click at [454, 184] on span "[PERSON_NAME]" at bounding box center [398, 194] width 253 height 25
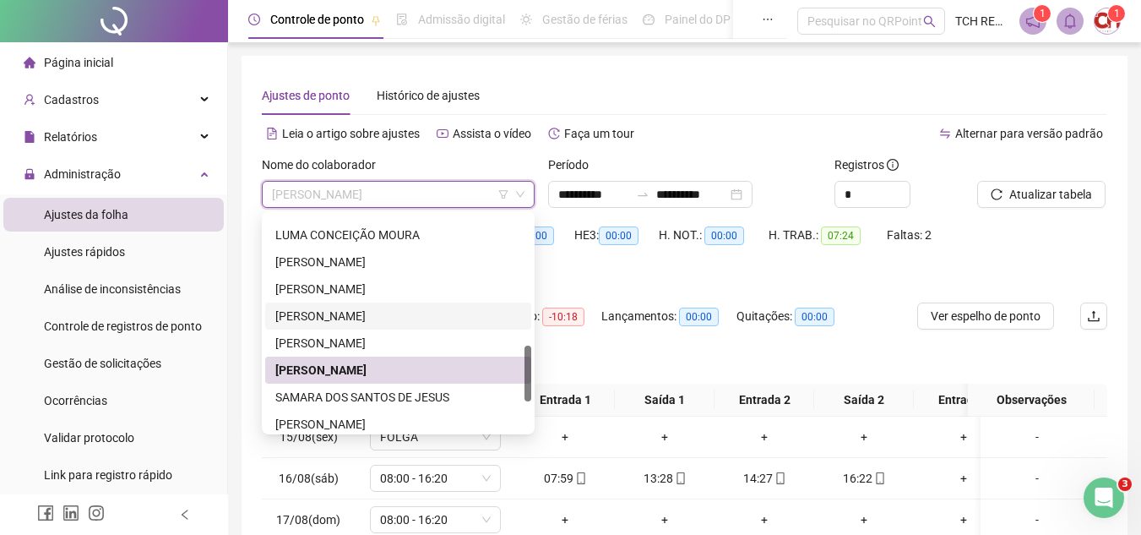
click at [581, 352] on div "Separar saldo positivo e negativo?" at bounding box center [684, 363] width 845 height 41
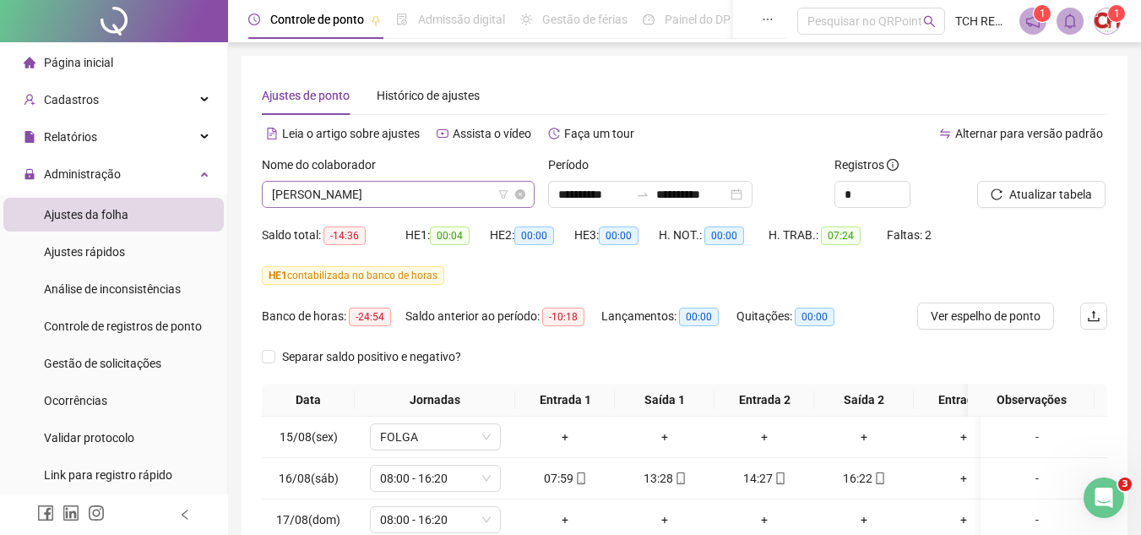
click at [437, 193] on span "[PERSON_NAME]" at bounding box center [398, 194] width 253 height 25
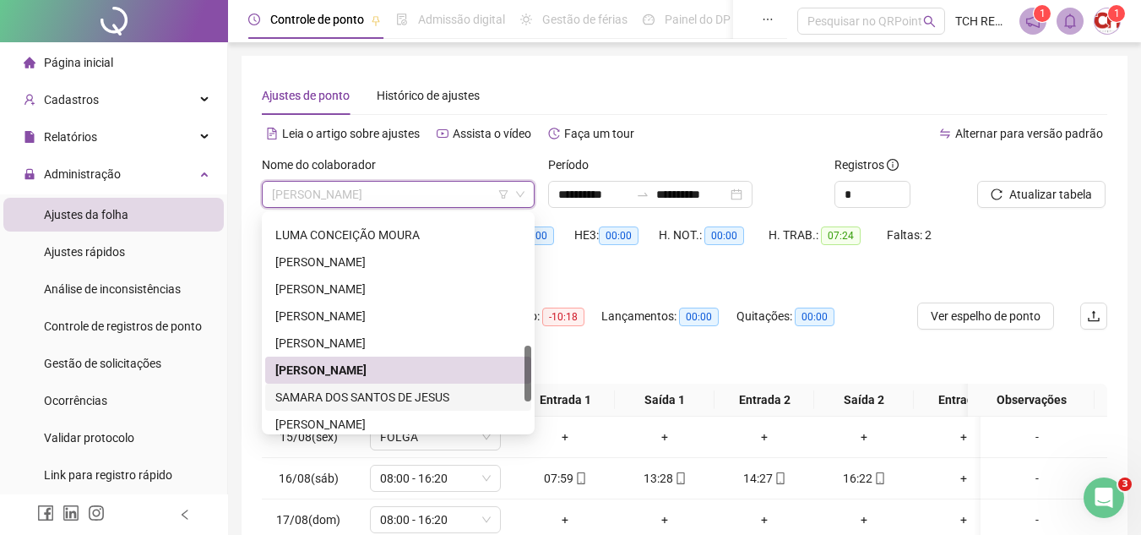
click at [459, 392] on div "SAMARA DOS SANTOS DE JESUS" at bounding box center [398, 397] width 246 height 19
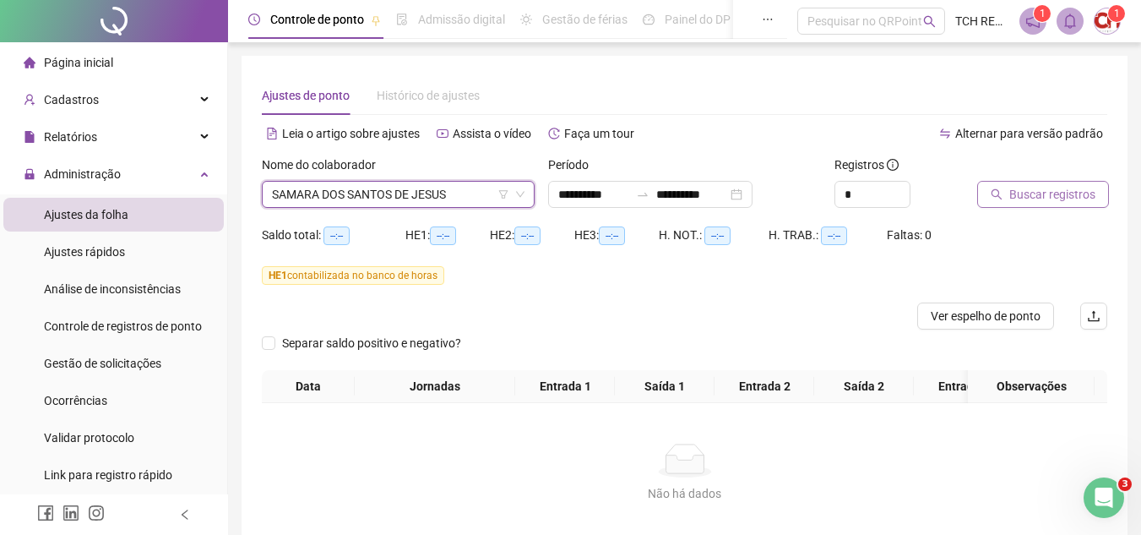
click at [1051, 193] on span "Buscar registros" at bounding box center [1052, 194] width 86 height 19
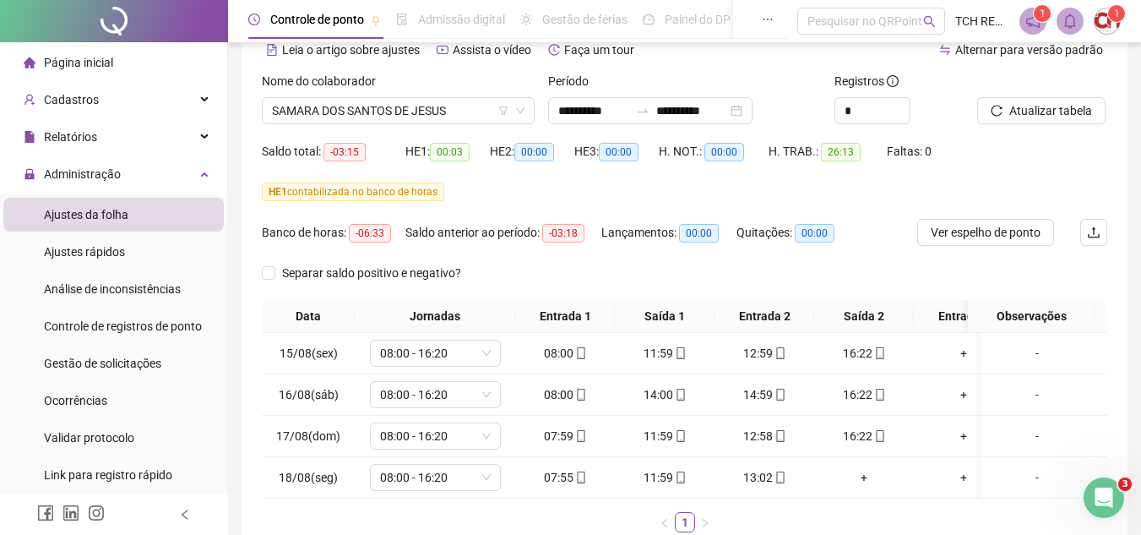
scroll to position [84, 0]
click at [753, 108] on div "**********" at bounding box center [650, 109] width 204 height 27
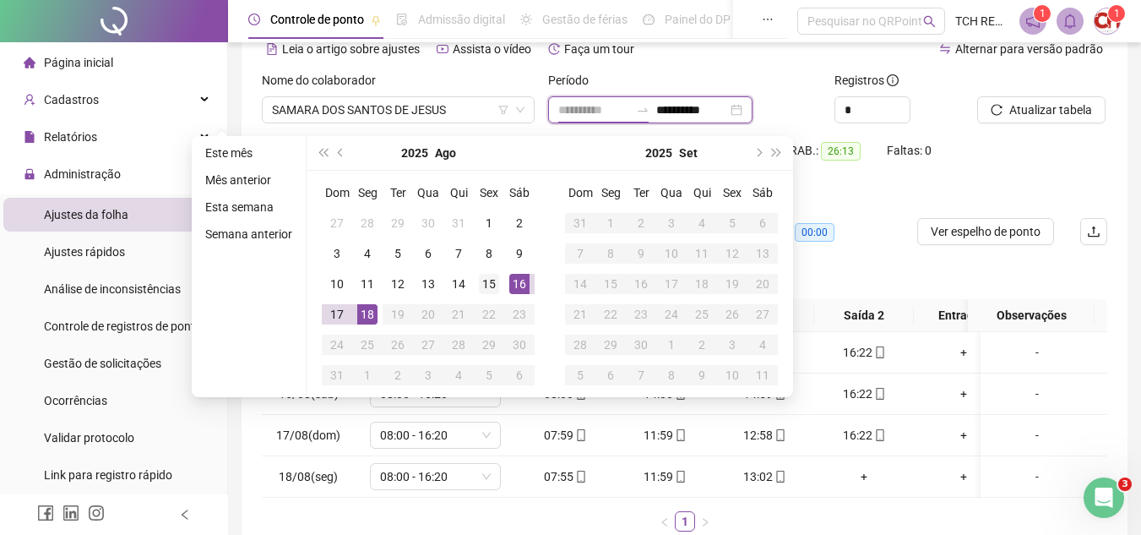
type input "**********"
click at [490, 281] on div "15" at bounding box center [489, 284] width 20 height 20
type input "**********"
click at [341, 317] on div "17" at bounding box center [337, 314] width 20 height 20
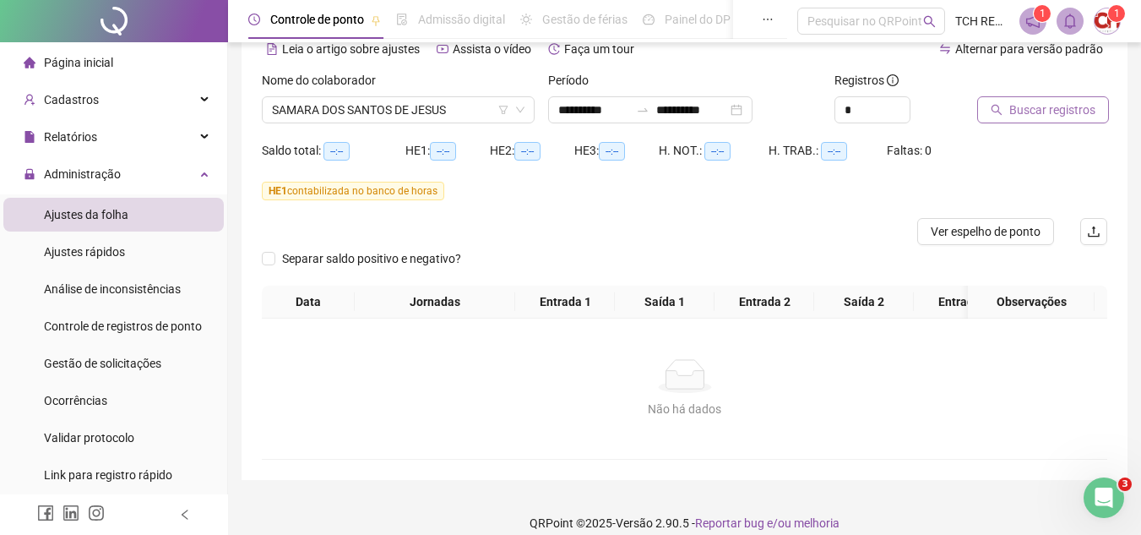
click at [1012, 107] on span "Buscar registros" at bounding box center [1052, 110] width 86 height 19
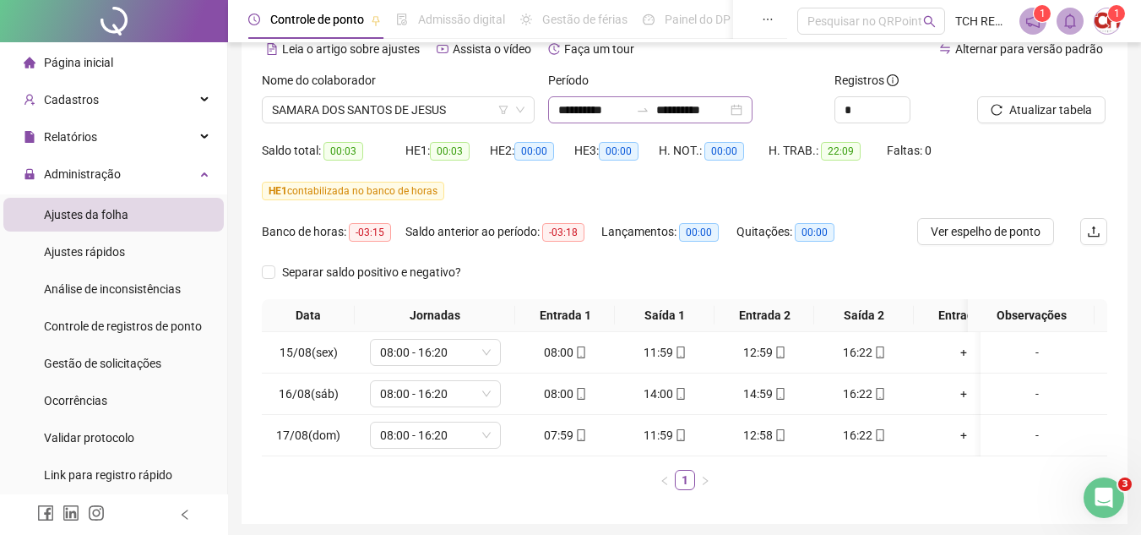
click at [753, 113] on div "**********" at bounding box center [650, 109] width 204 height 27
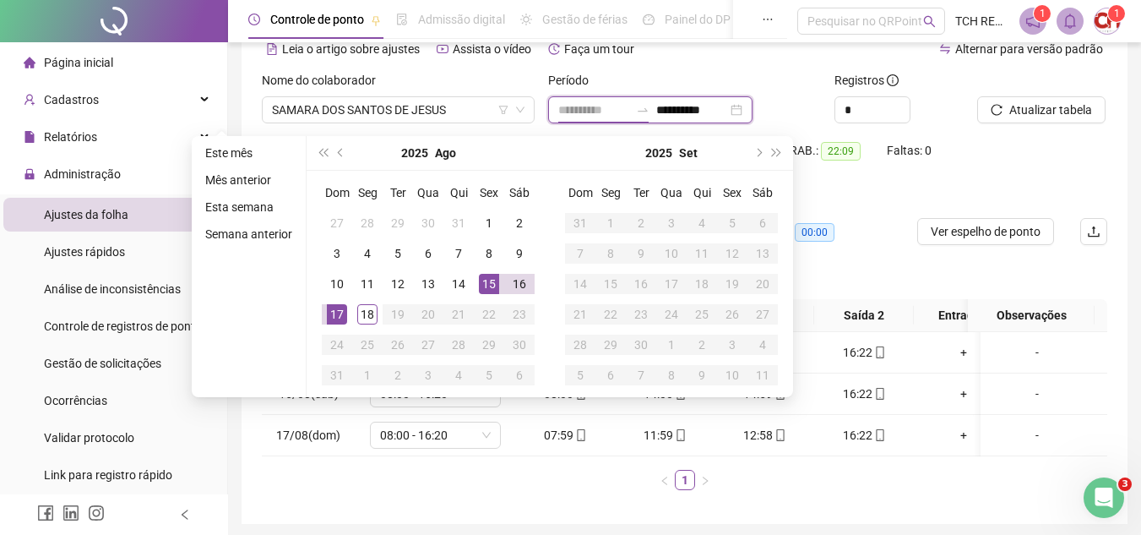
type input "**********"
click at [482, 285] on div "15" at bounding box center [489, 284] width 20 height 20
type input "**********"
click at [357, 319] on div "18" at bounding box center [367, 314] width 20 height 20
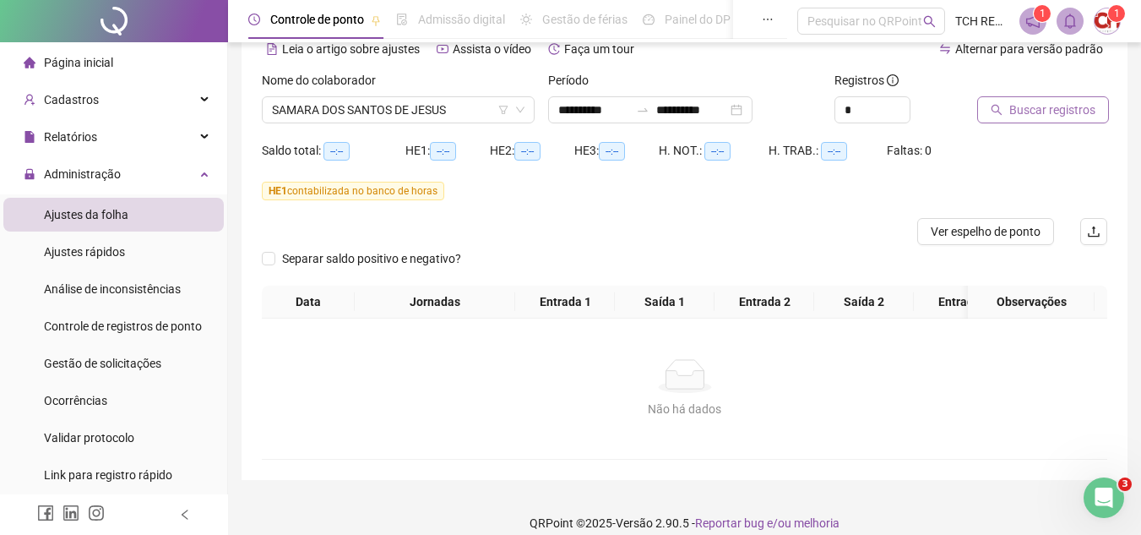
click at [1030, 114] on span "Buscar registros" at bounding box center [1052, 110] width 86 height 19
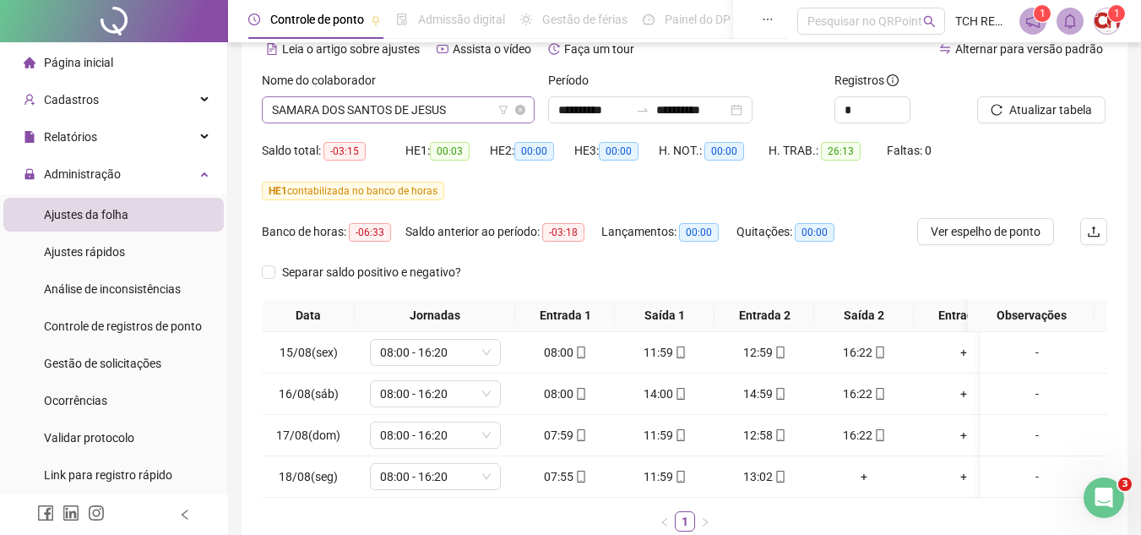
click at [449, 100] on span "SAMARA DOS SANTOS DE JESUS" at bounding box center [398, 109] width 253 height 25
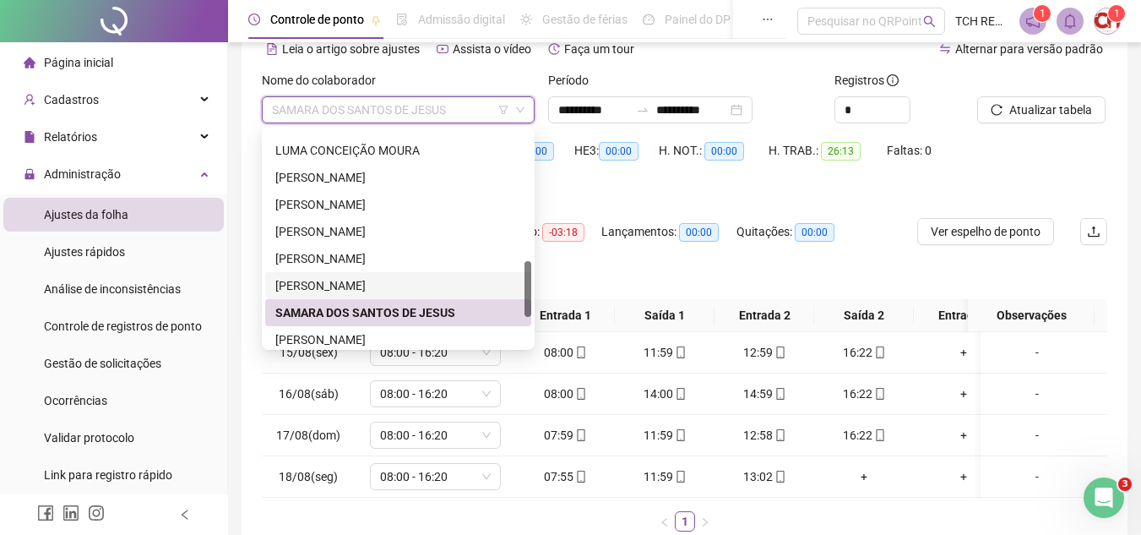
click at [425, 281] on div "[PERSON_NAME]" at bounding box center [398, 285] width 246 height 19
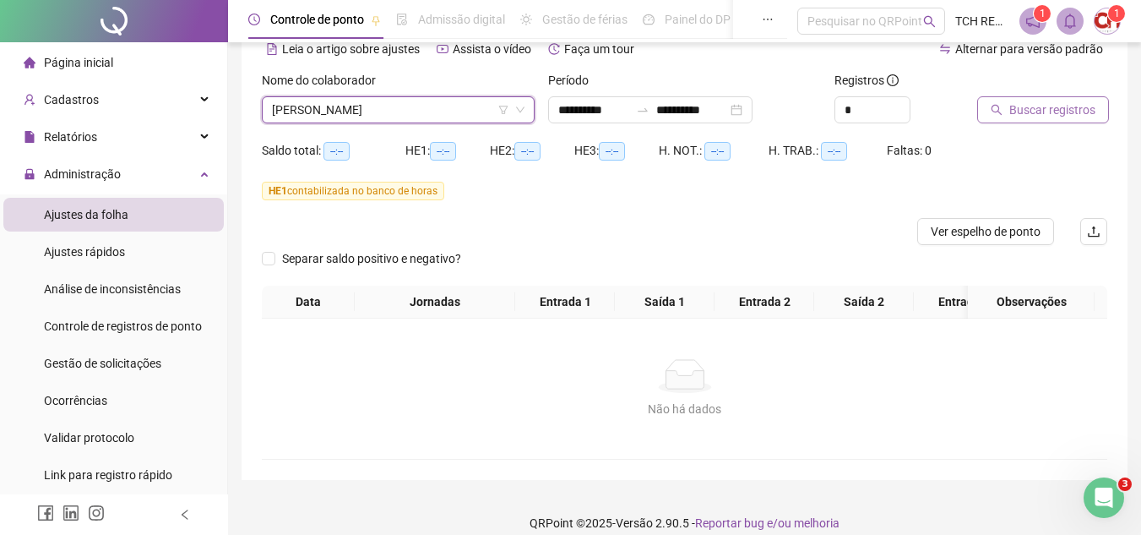
click at [1048, 112] on span "Buscar registros" at bounding box center [1052, 110] width 86 height 19
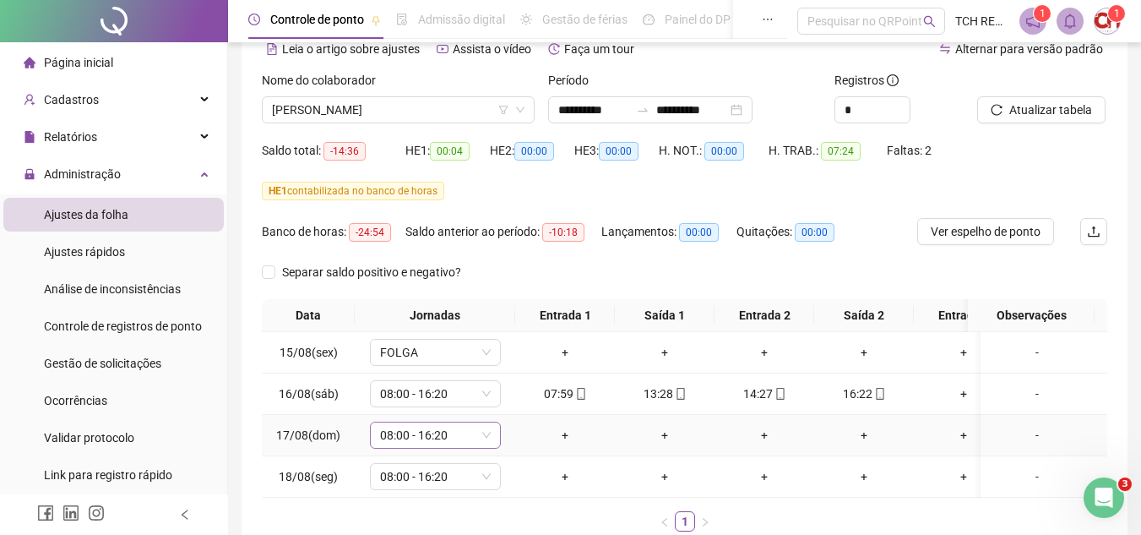
click at [465, 436] on span "08:00 - 16:20" at bounding box center [435, 434] width 111 height 25
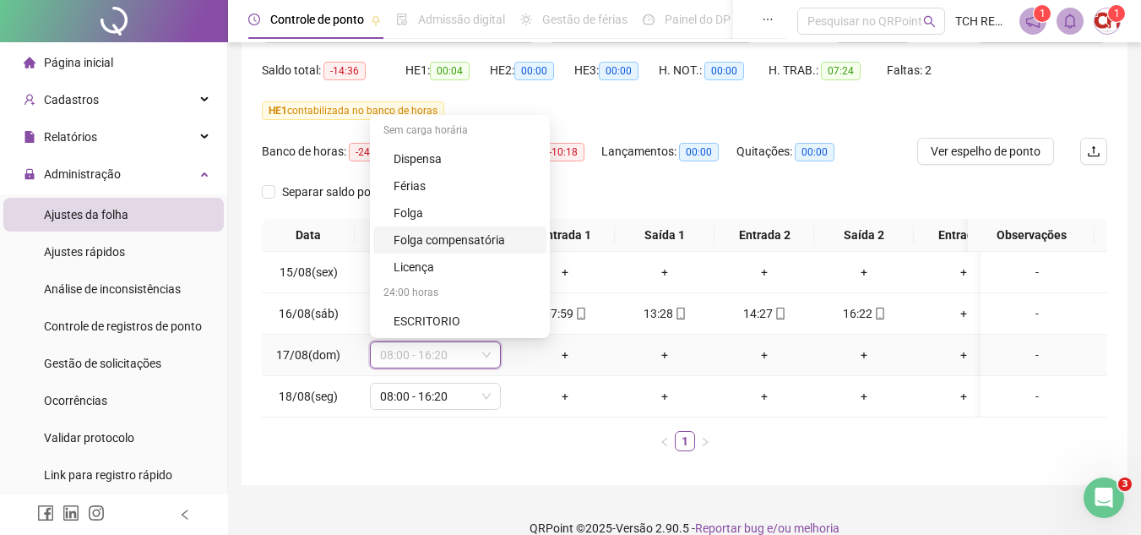
scroll to position [169, 0]
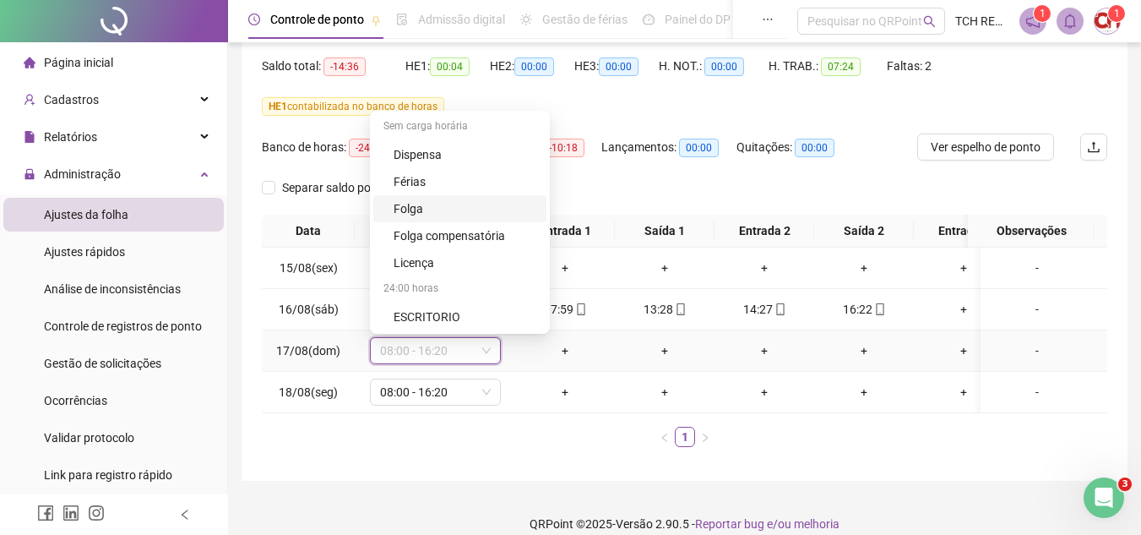
click at [485, 212] on div "Folga" at bounding box center [465, 208] width 143 height 19
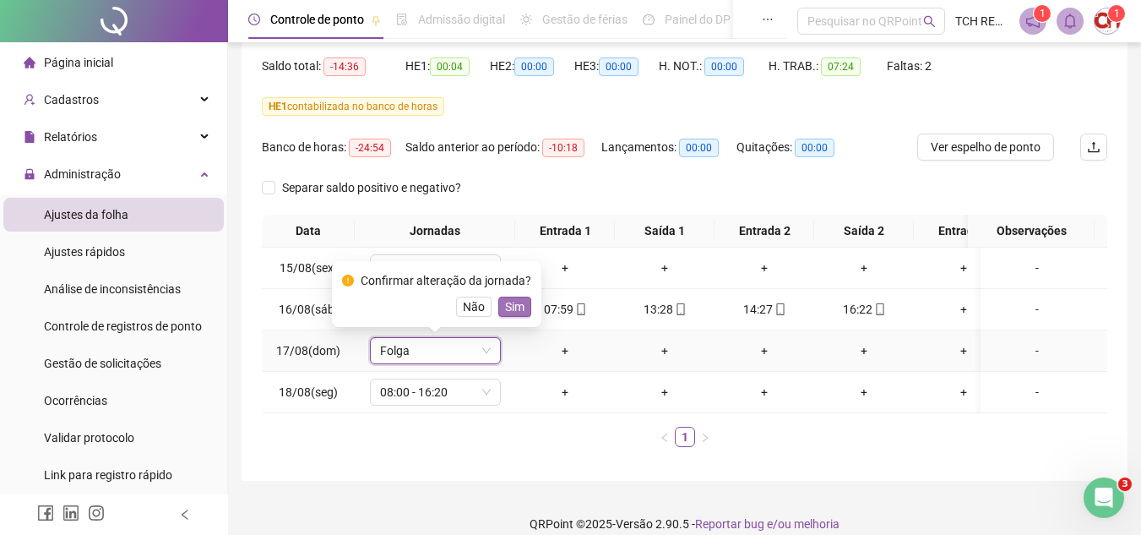
click at [523, 307] on button "Sim" at bounding box center [514, 306] width 33 height 20
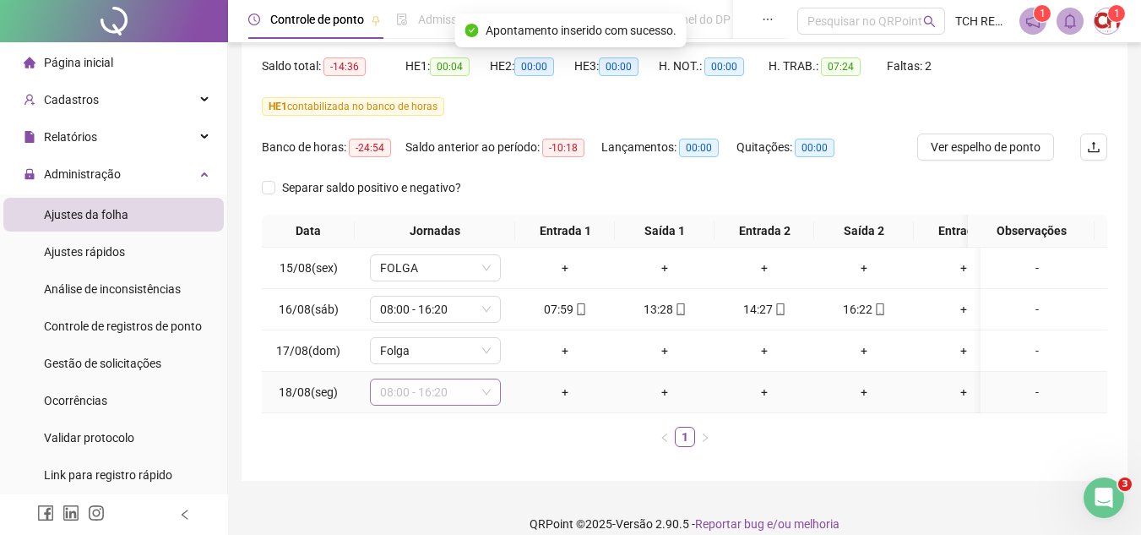
click at [443, 386] on span "08:00 - 16:20" at bounding box center [435, 391] width 111 height 25
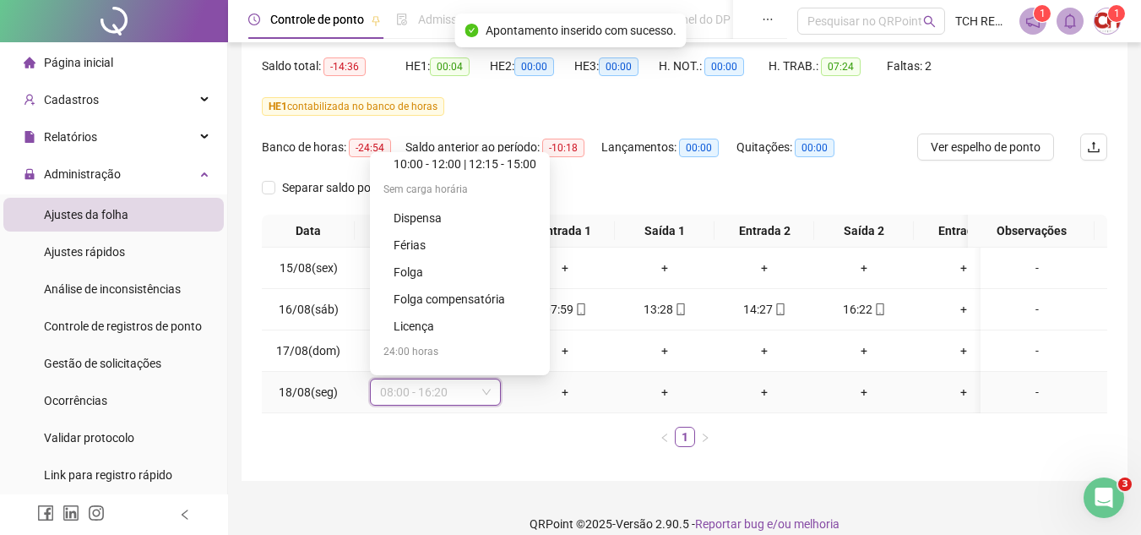
scroll to position [1108, 0]
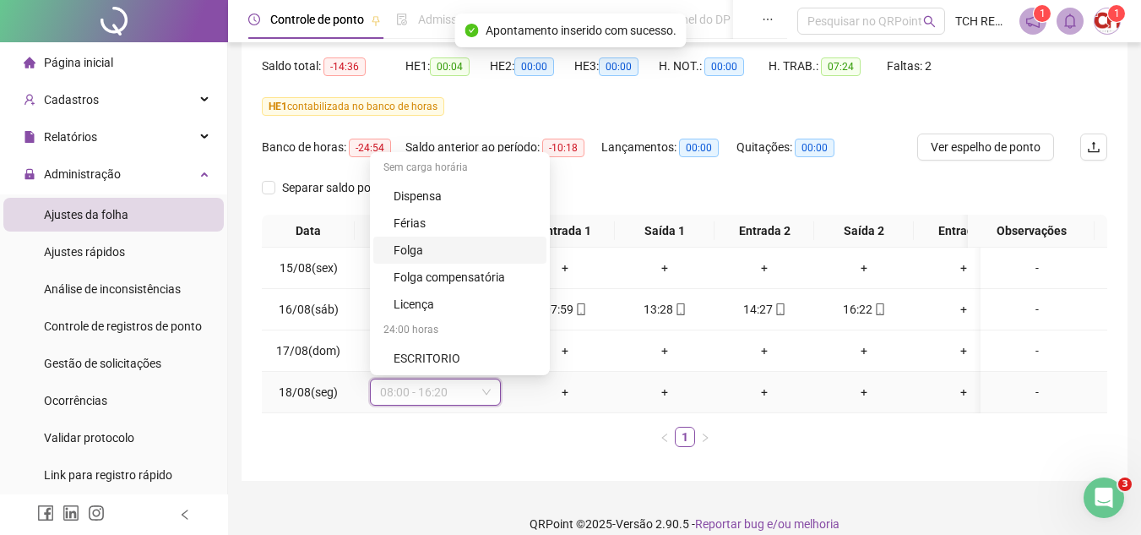
click at [462, 253] on div "Folga" at bounding box center [465, 250] width 143 height 19
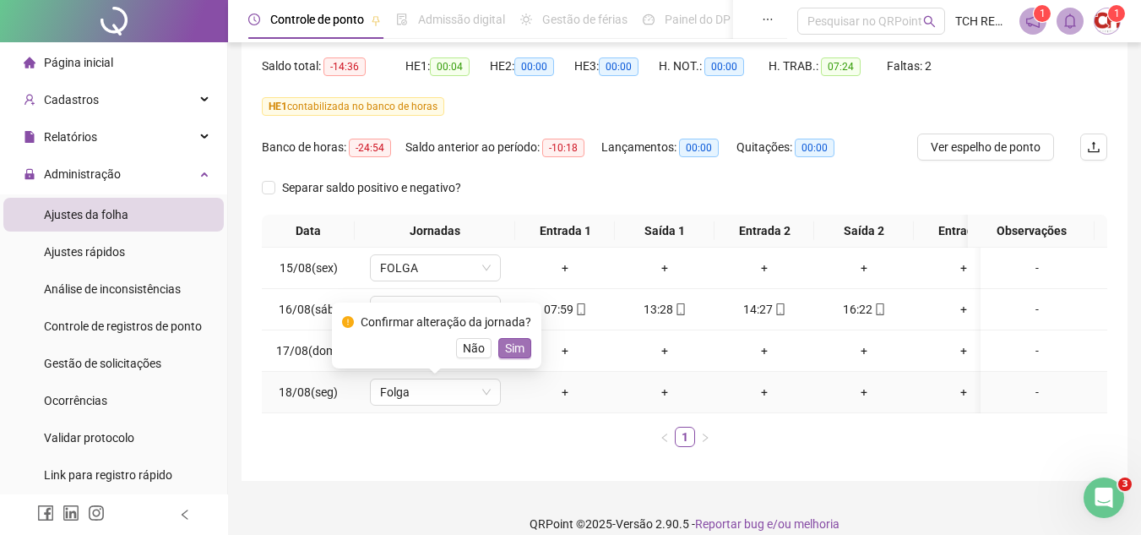
click at [520, 341] on span "Sim" at bounding box center [514, 348] width 19 height 19
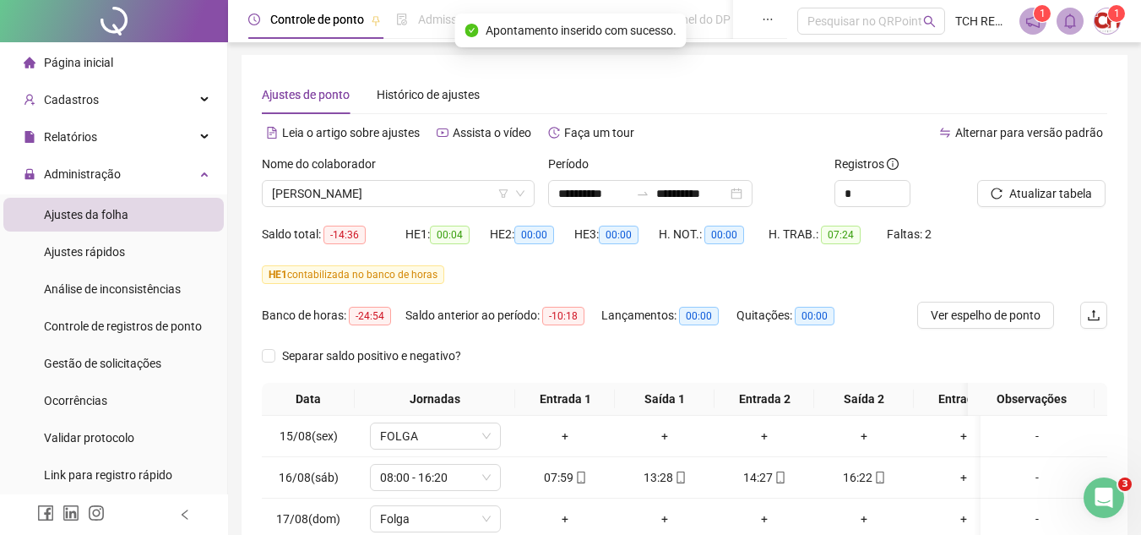
scroll to position [0, 0]
click at [1049, 199] on span "Atualizar tabela" at bounding box center [1050, 194] width 83 height 19
click at [410, 182] on span "[PERSON_NAME]" at bounding box center [398, 194] width 253 height 25
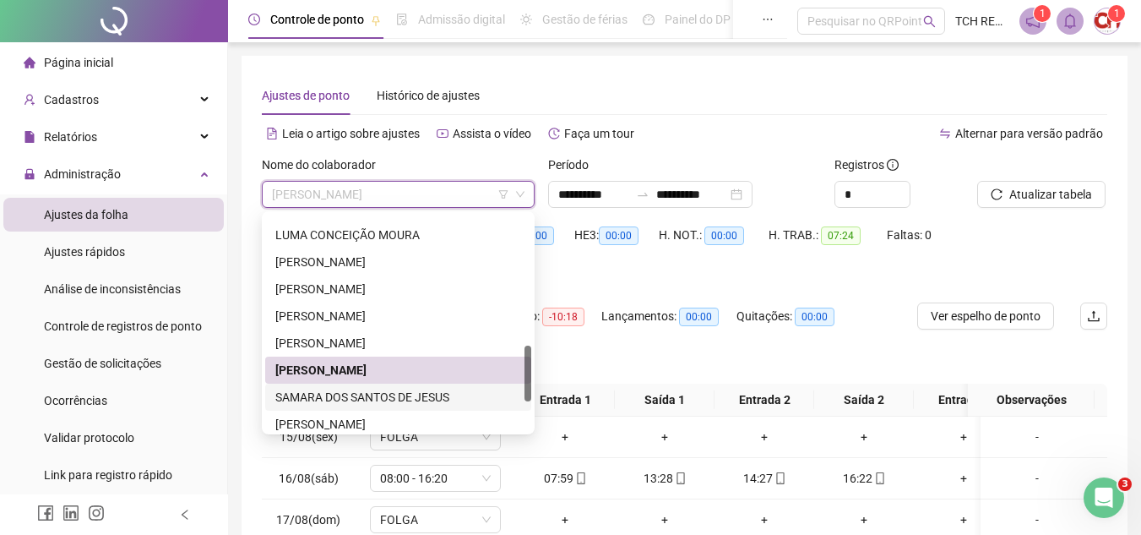
click at [451, 390] on div "SAMARA DOS SANTOS DE JESUS" at bounding box center [398, 397] width 246 height 19
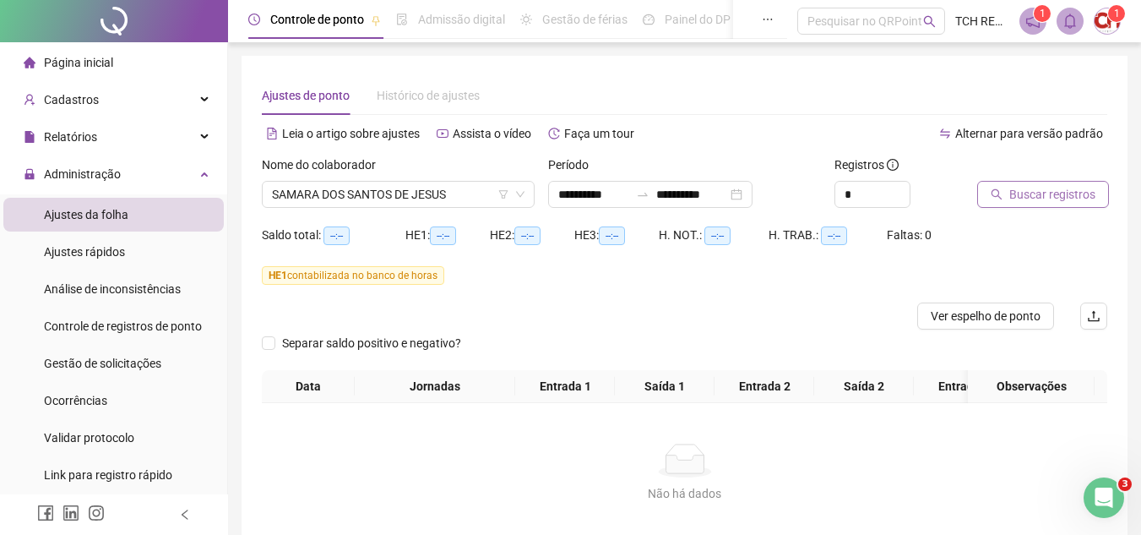
click at [1055, 193] on span "Buscar registros" at bounding box center [1052, 194] width 86 height 19
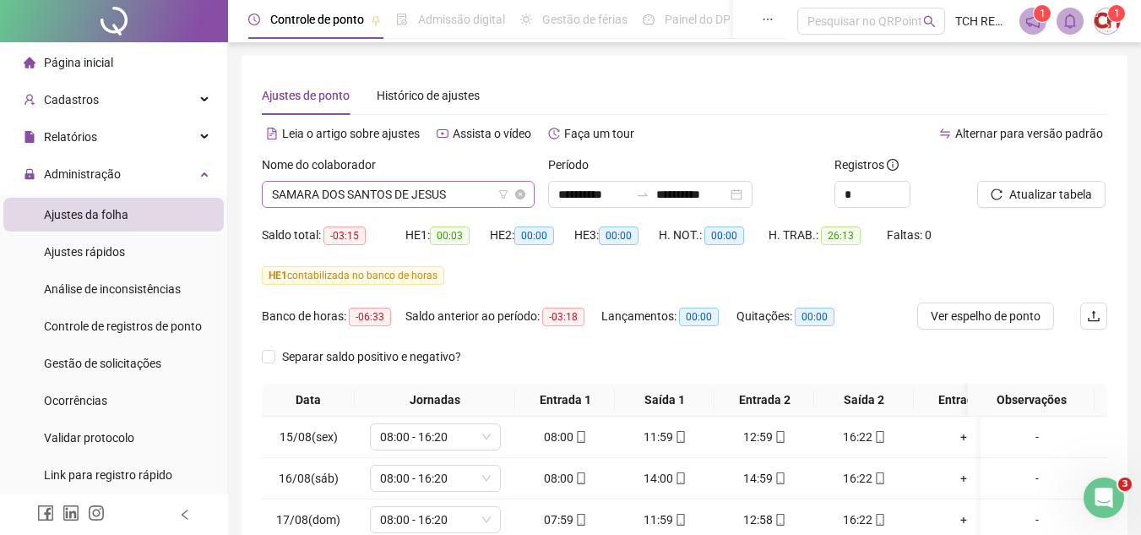
click at [444, 192] on span "SAMARA DOS SANTOS DE JESUS" at bounding box center [398, 194] width 253 height 25
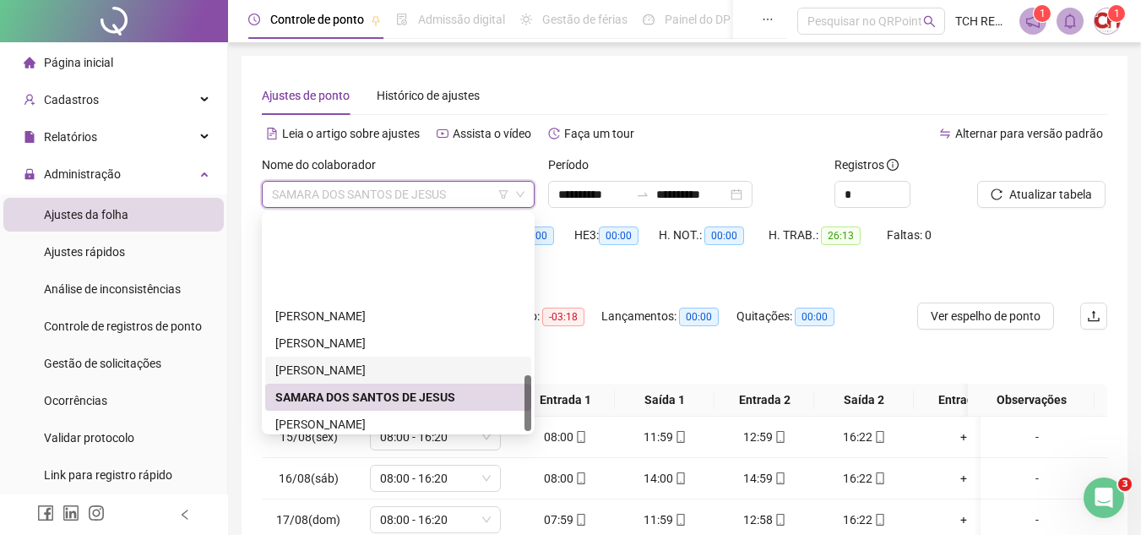
scroll to position [622, 0]
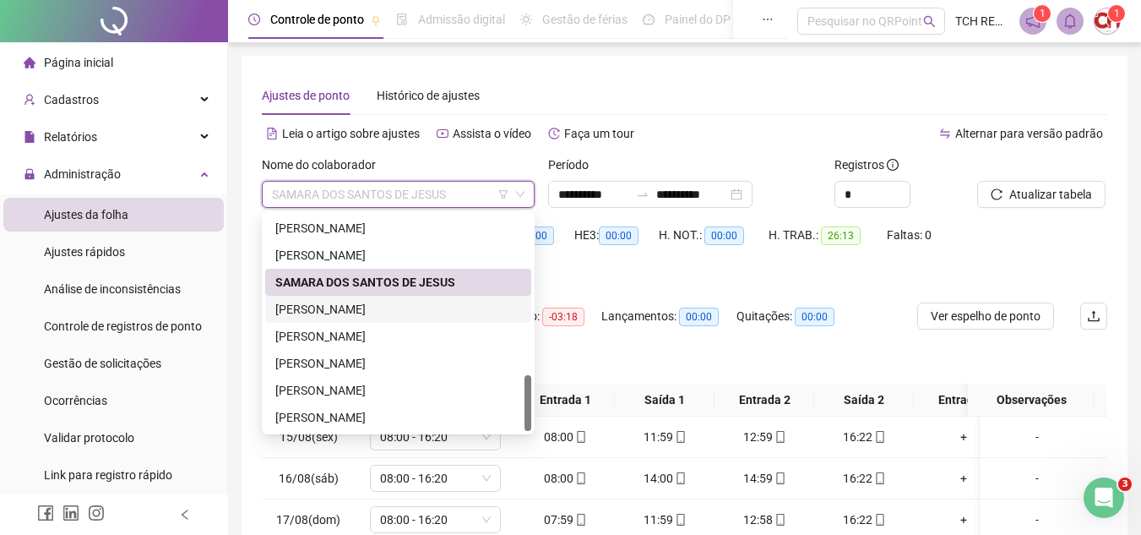
drag, startPoint x: 420, startPoint y: 302, endPoint x: 442, endPoint y: 294, distance: 23.2
click at [420, 301] on div "[PERSON_NAME]" at bounding box center [398, 309] width 246 height 19
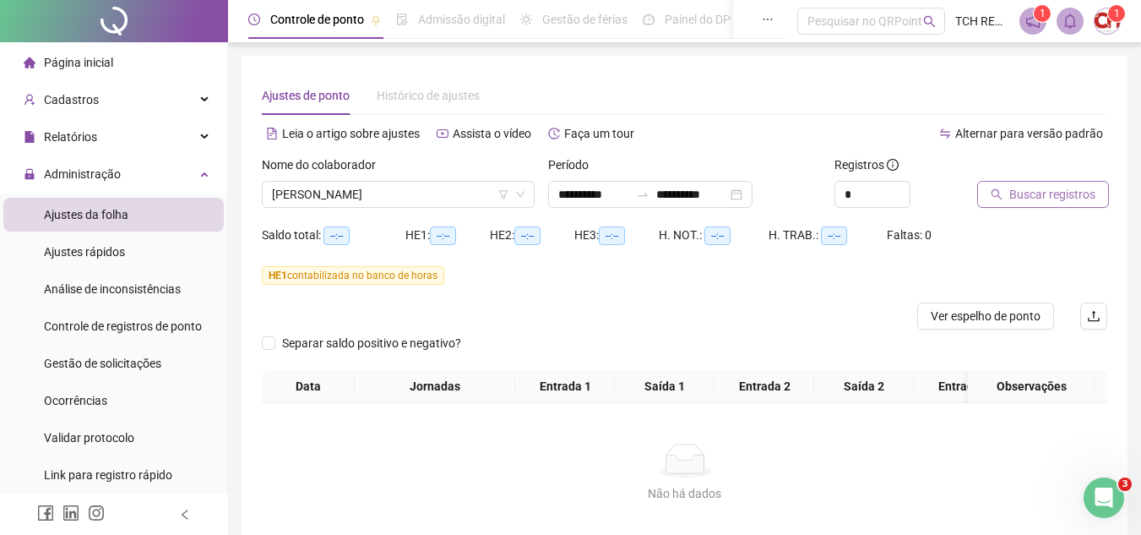
click at [1068, 191] on span "Buscar registros" at bounding box center [1052, 194] width 86 height 19
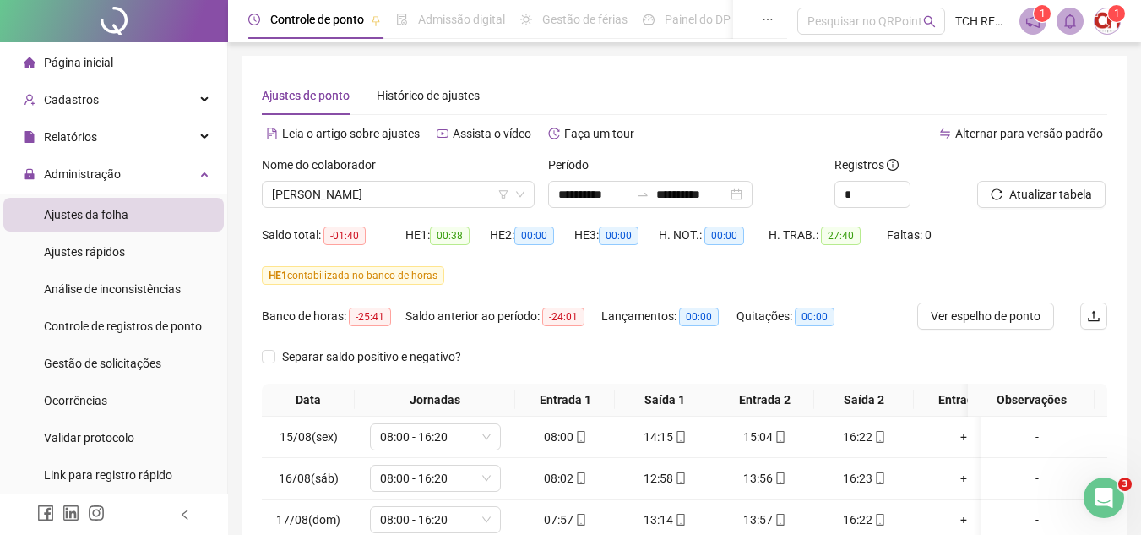
scroll to position [84, 0]
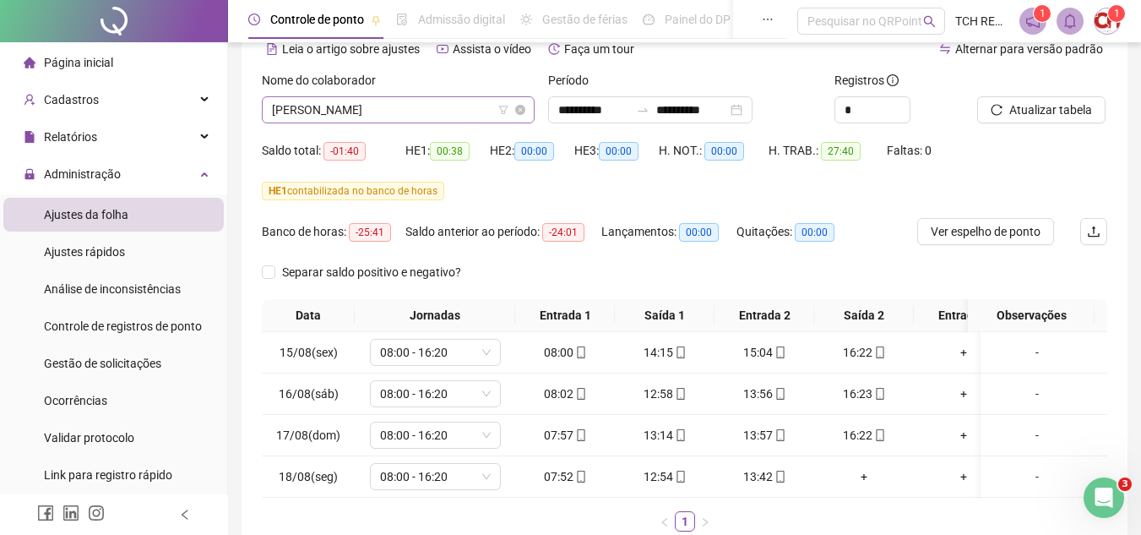
click at [381, 121] on span "[PERSON_NAME]" at bounding box center [398, 109] width 253 height 25
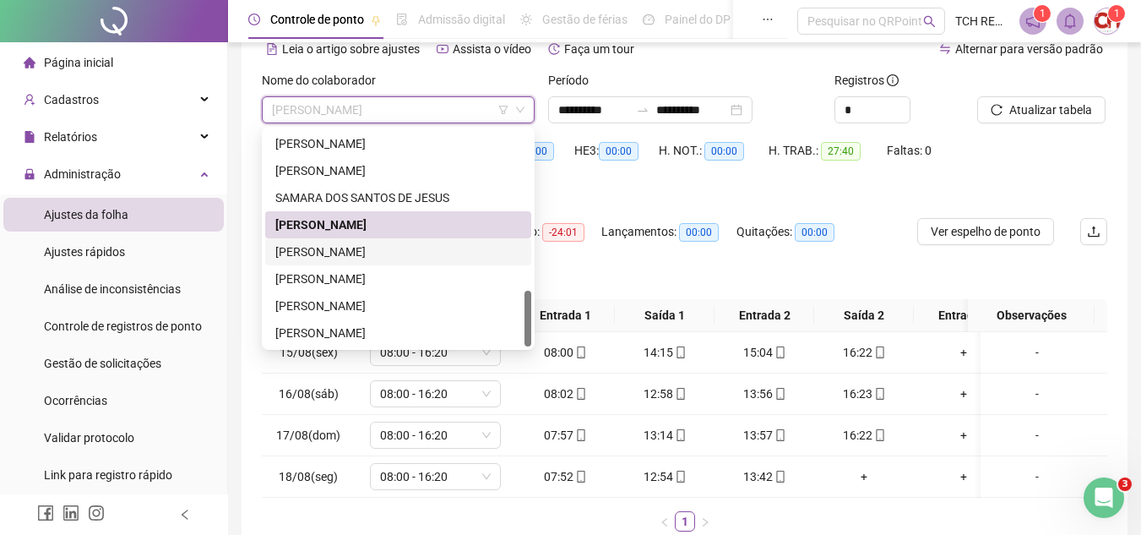
click at [367, 259] on div "[PERSON_NAME]" at bounding box center [398, 251] width 246 height 19
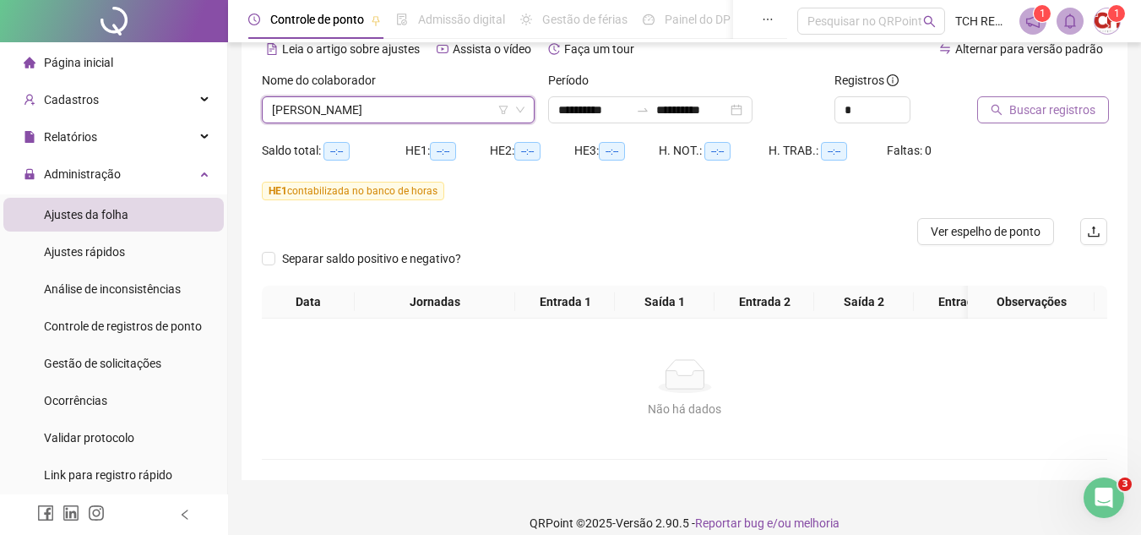
click at [1057, 101] on span "Buscar registros" at bounding box center [1052, 110] width 86 height 19
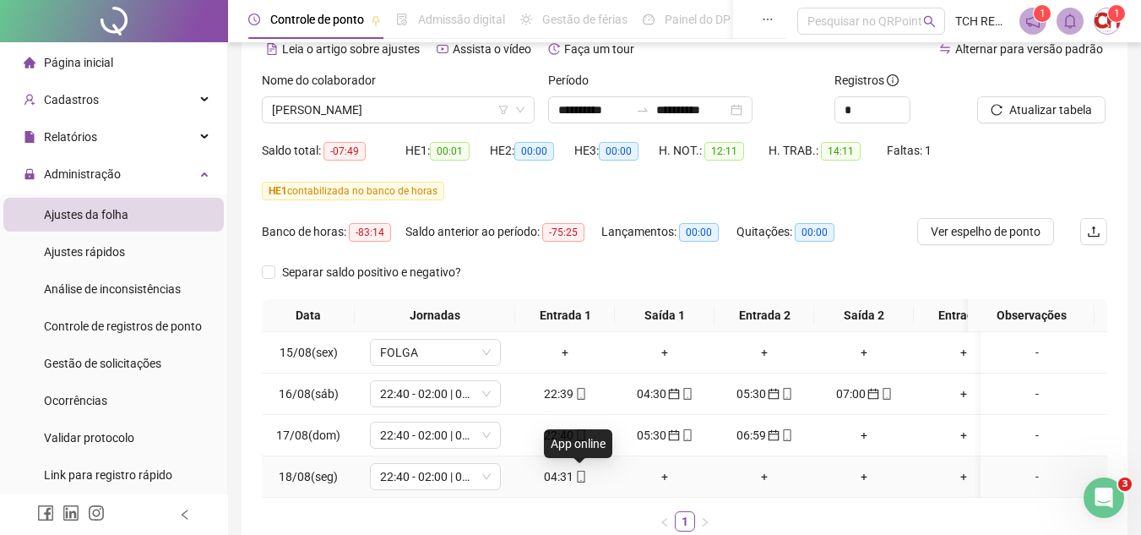
click at [584, 475] on icon "mobile" at bounding box center [581, 476] width 8 height 12
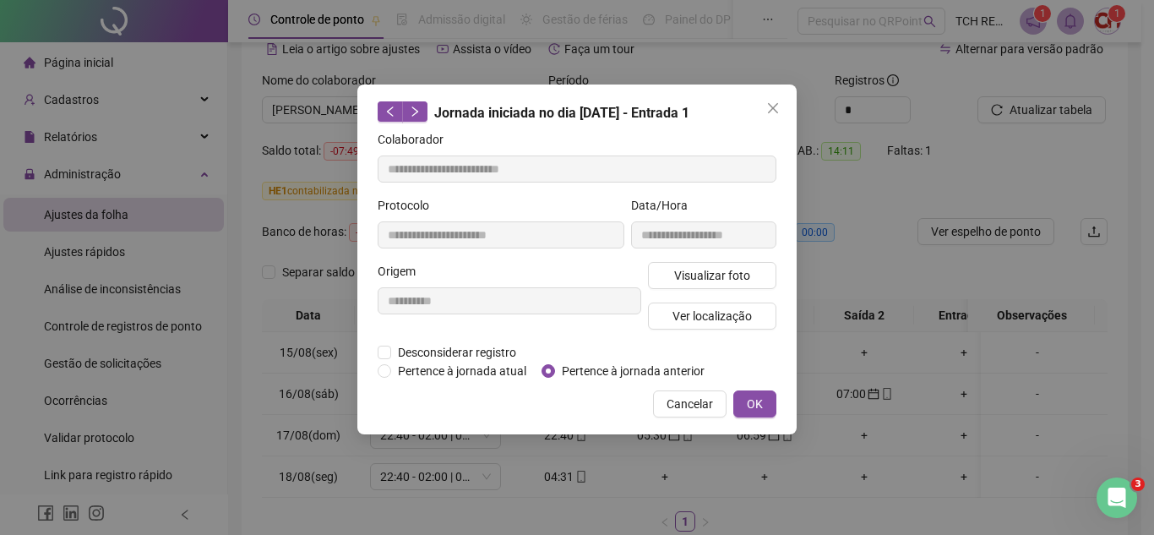
type input "**********"
click at [568, 372] on span "Pertence à jornada anterior" at bounding box center [633, 371] width 156 height 19
click at [776, 405] on div "**********" at bounding box center [576, 259] width 439 height 350
click at [769, 406] on button "OK" at bounding box center [754, 403] width 43 height 27
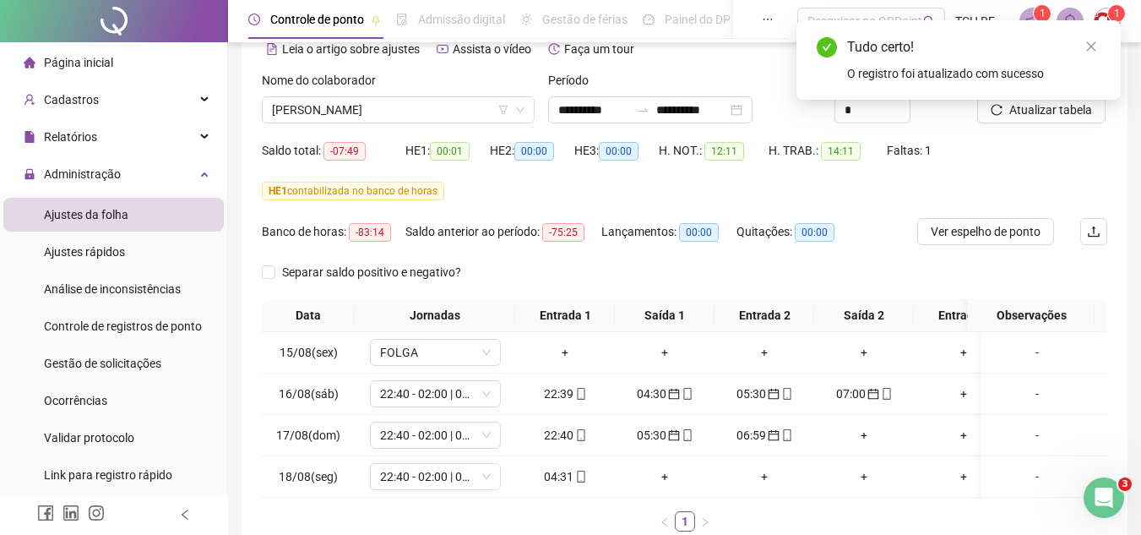
click at [1062, 100] on div "Tudo certo! O registro foi atualizado com sucesso" at bounding box center [958, 59] width 324 height 79
click at [1097, 52] on link "Close" at bounding box center [1091, 46] width 19 height 19
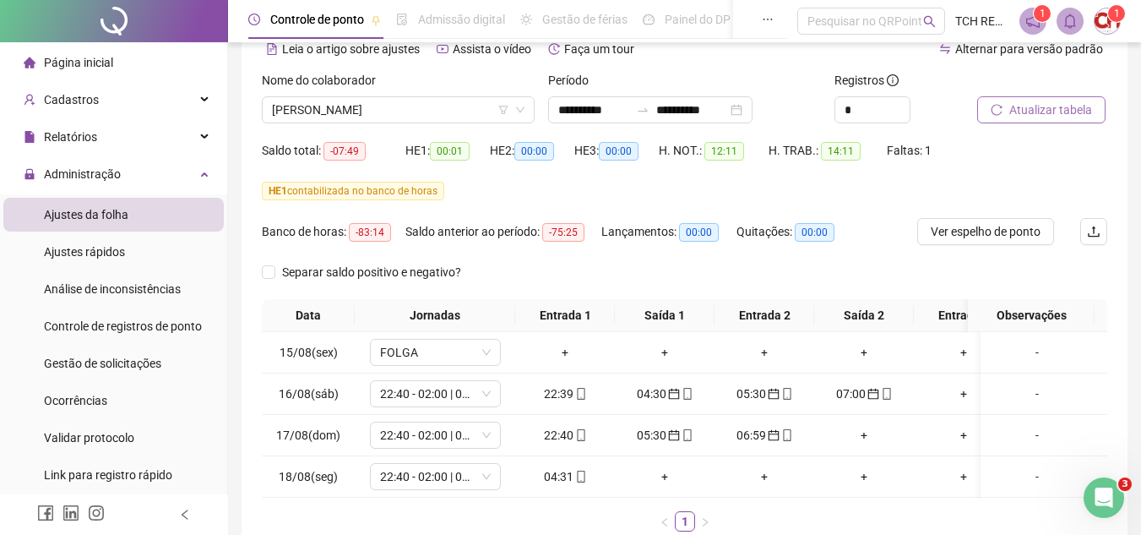
click at [1086, 110] on span "Atualizar tabela" at bounding box center [1050, 110] width 83 height 19
click at [449, 110] on span "[PERSON_NAME]" at bounding box center [398, 109] width 253 height 25
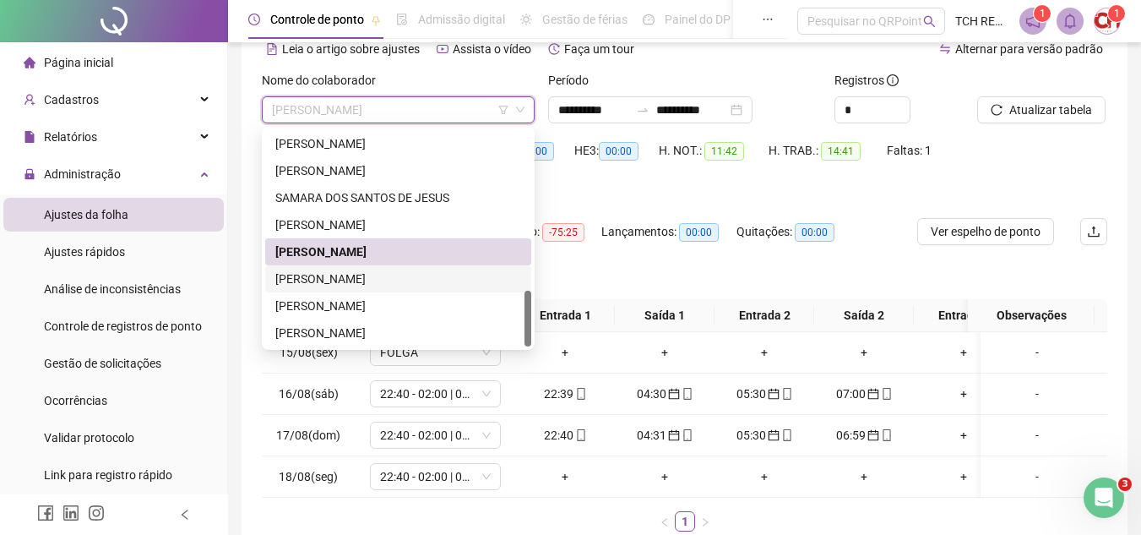
click at [443, 275] on div "[PERSON_NAME]" at bounding box center [398, 278] width 246 height 19
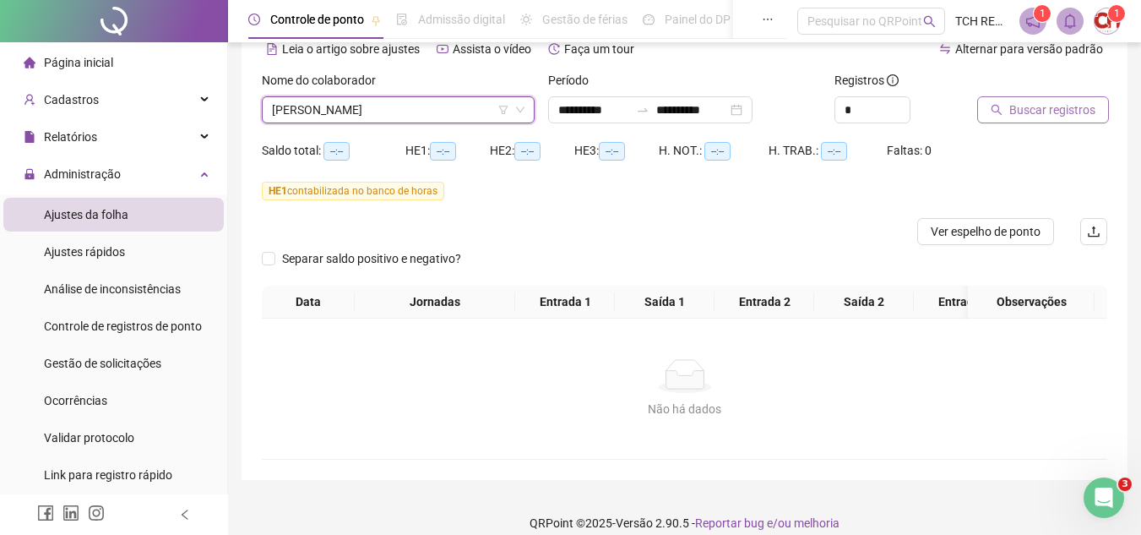
click at [1028, 109] on span "Buscar registros" at bounding box center [1052, 110] width 86 height 19
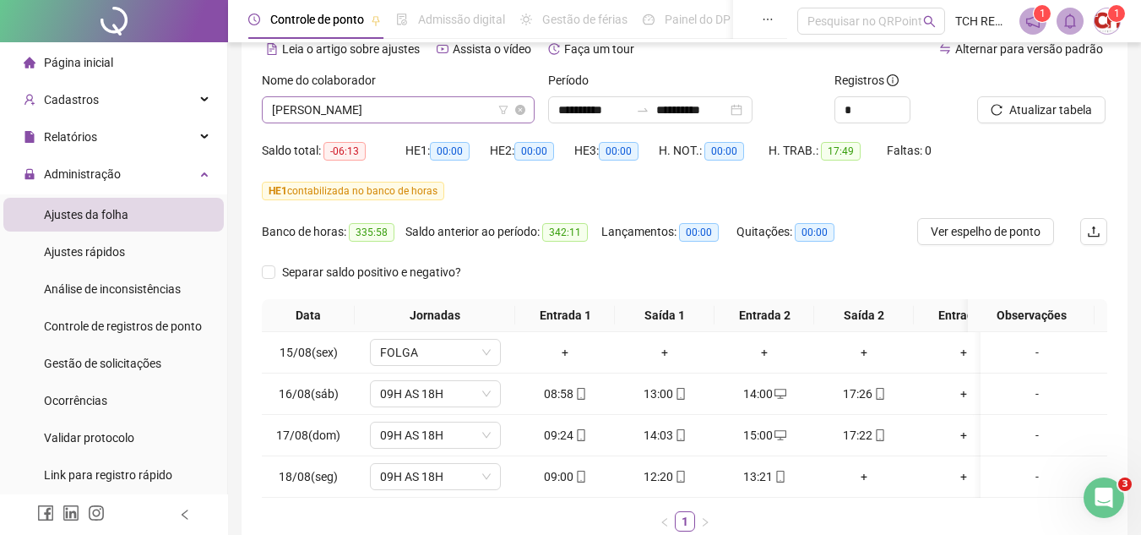
click at [479, 110] on span "[PERSON_NAME]" at bounding box center [398, 109] width 253 height 25
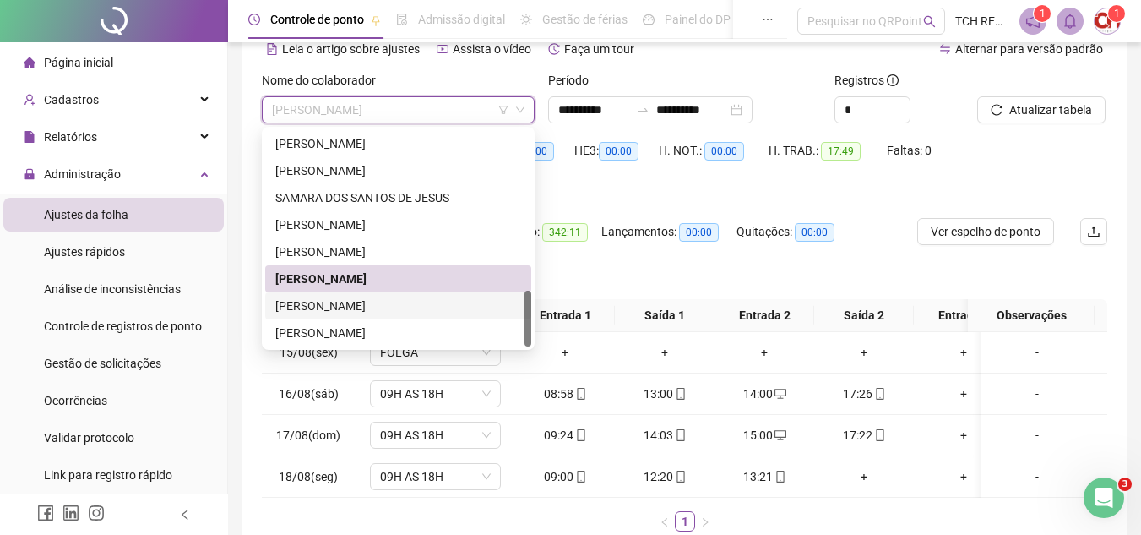
click at [427, 307] on div "[PERSON_NAME]" at bounding box center [398, 305] width 246 height 19
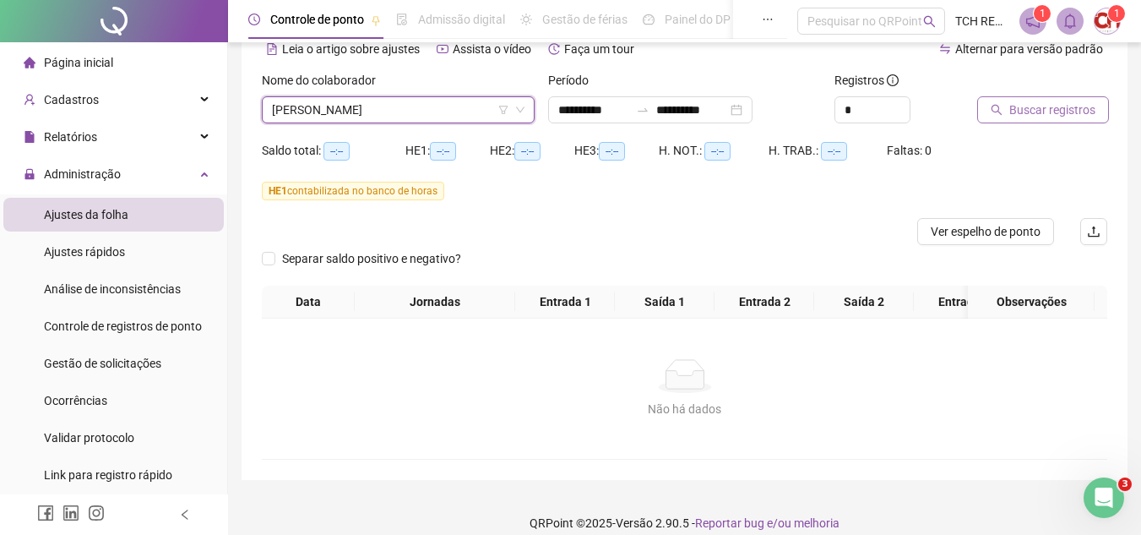
click at [1073, 107] on span "Buscar registros" at bounding box center [1052, 110] width 86 height 19
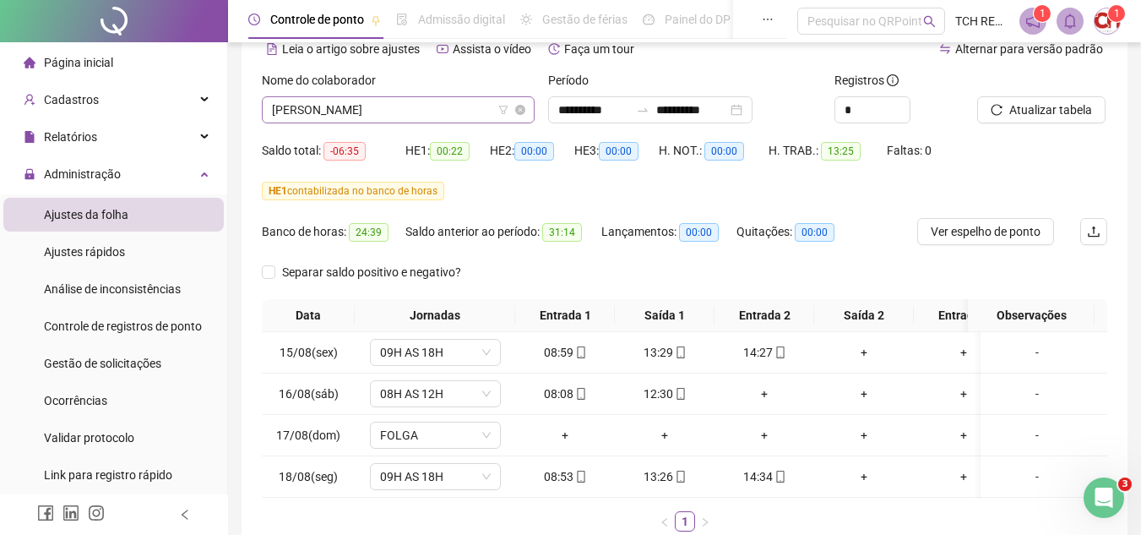
click at [447, 116] on span "[PERSON_NAME]" at bounding box center [398, 109] width 253 height 25
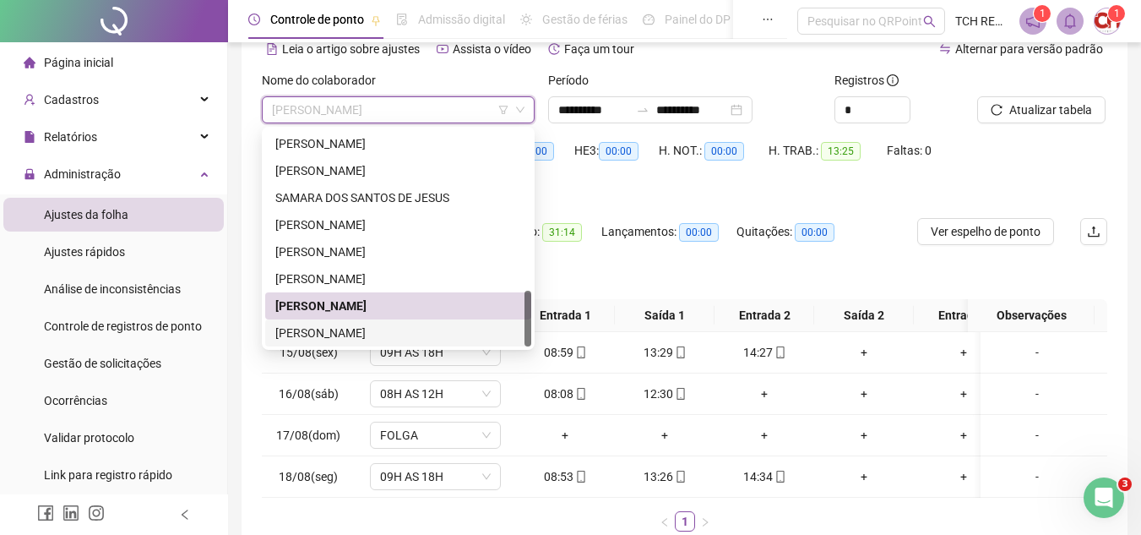
click at [431, 325] on div "[PERSON_NAME]" at bounding box center [398, 332] width 246 height 19
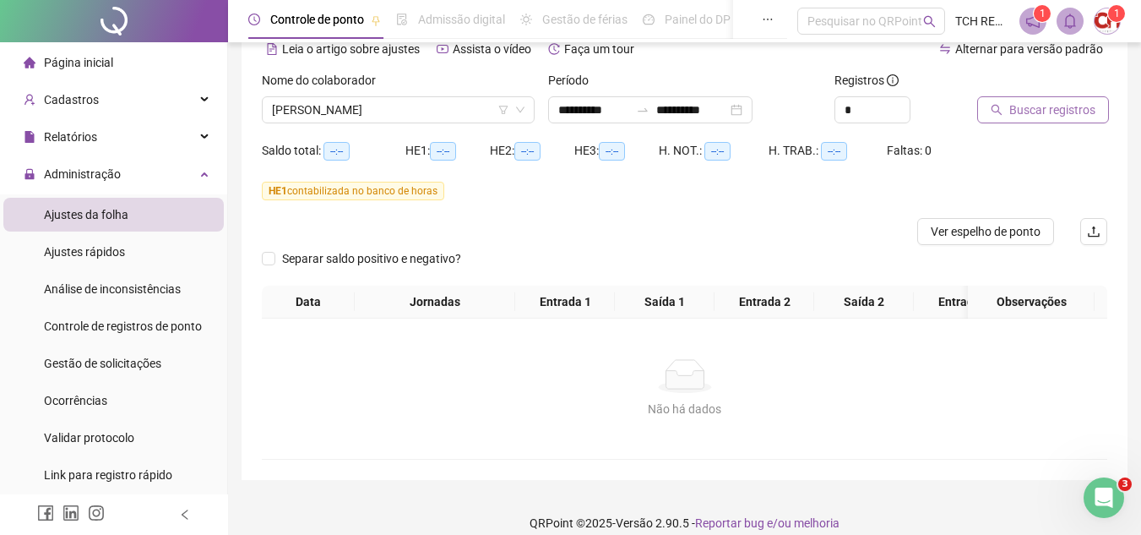
click at [1048, 106] on span "Buscar registros" at bounding box center [1052, 110] width 86 height 19
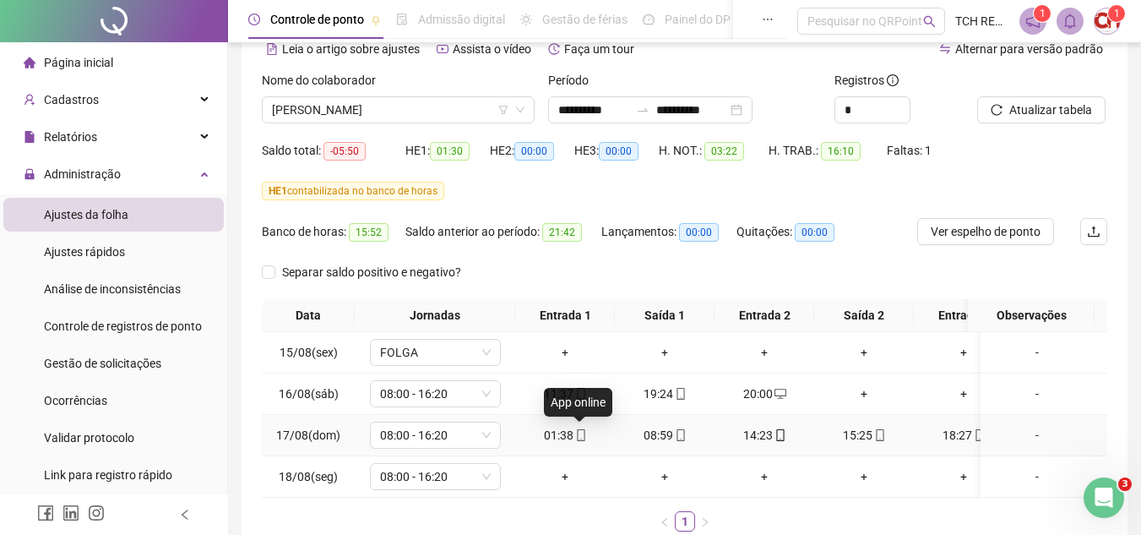
click at [579, 434] on icon "mobile" at bounding box center [581, 435] width 12 height 12
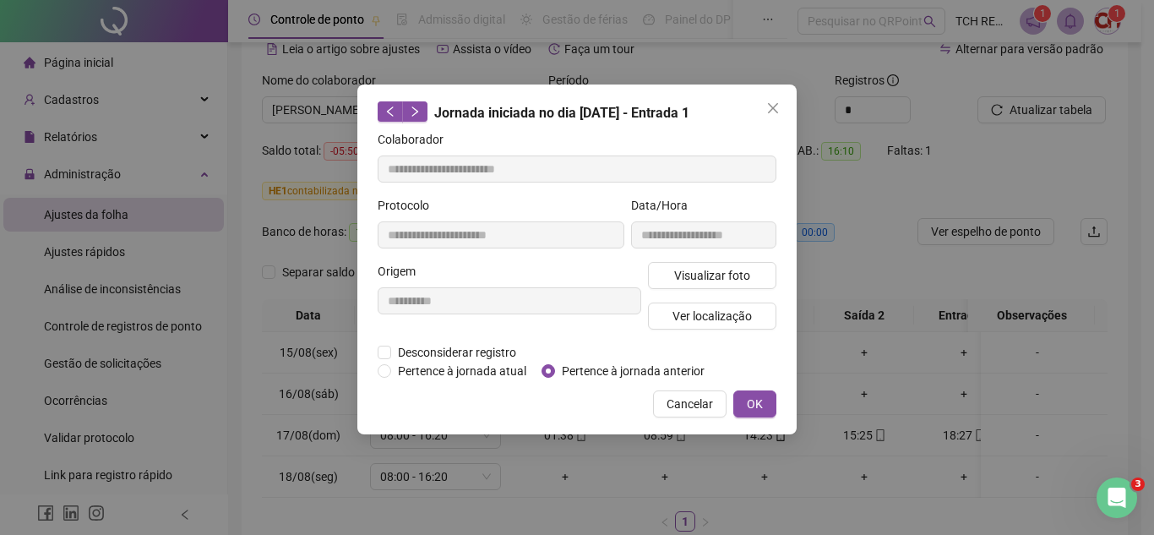
type input "**********"
click at [570, 367] on span "Pertence à jornada anterior" at bounding box center [633, 371] width 156 height 19
click at [775, 405] on button "OK" at bounding box center [754, 403] width 43 height 27
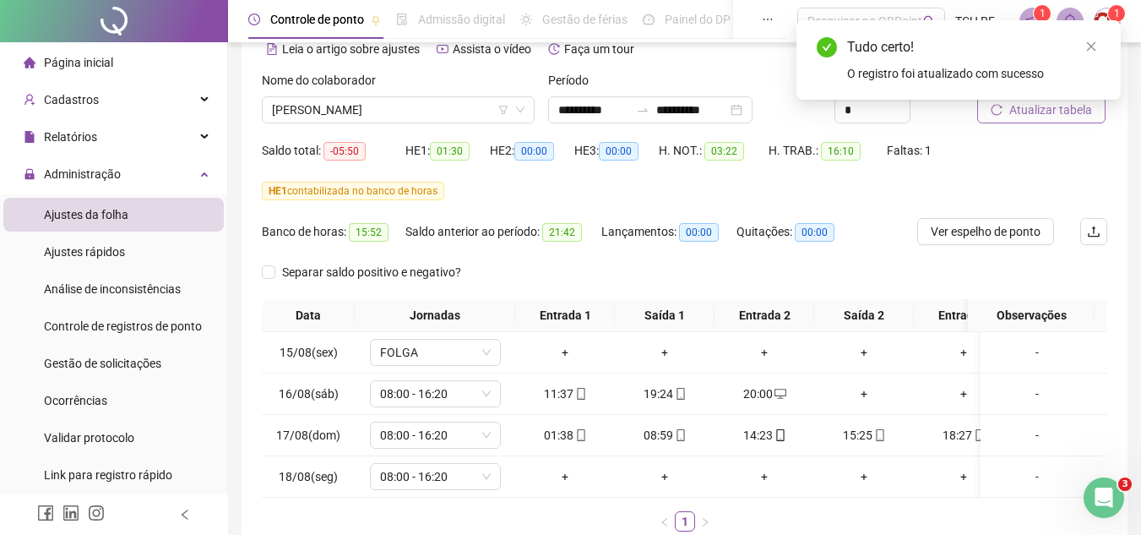
click at [1009, 117] on span "Atualizar tabela" at bounding box center [1050, 110] width 83 height 19
